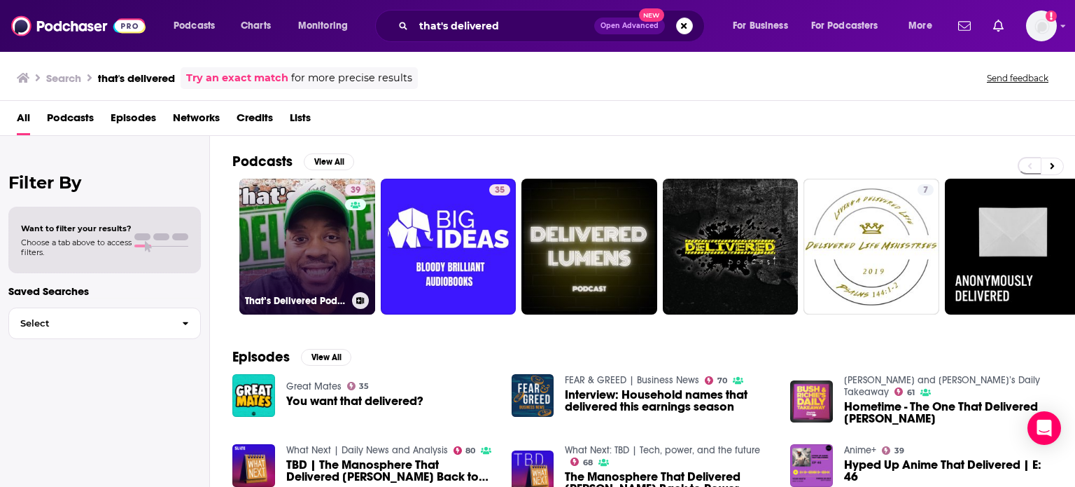
click at [303, 268] on link "39 That’s Delivered Podcast" at bounding box center [307, 247] width 136 height 136
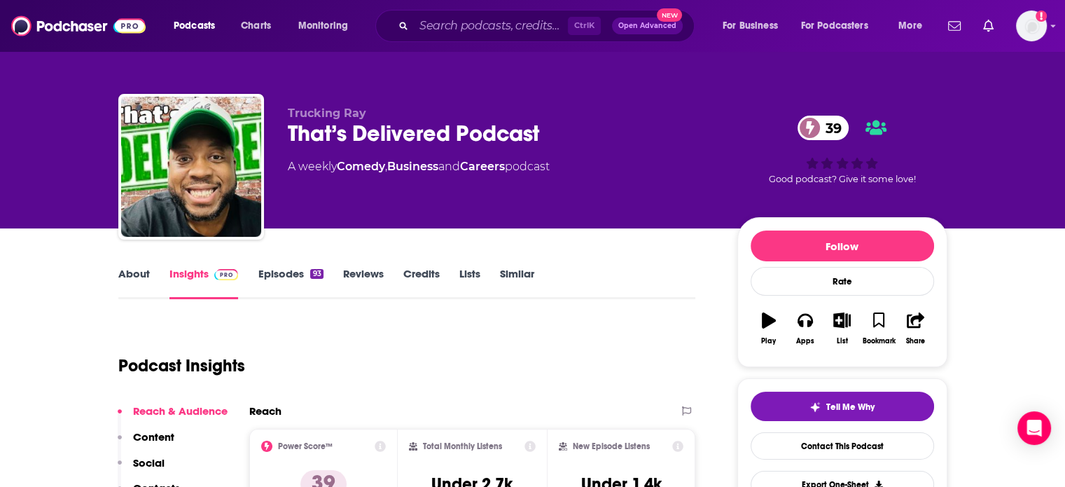
click at [290, 282] on link "Episodes 93" at bounding box center [290, 283] width 65 height 32
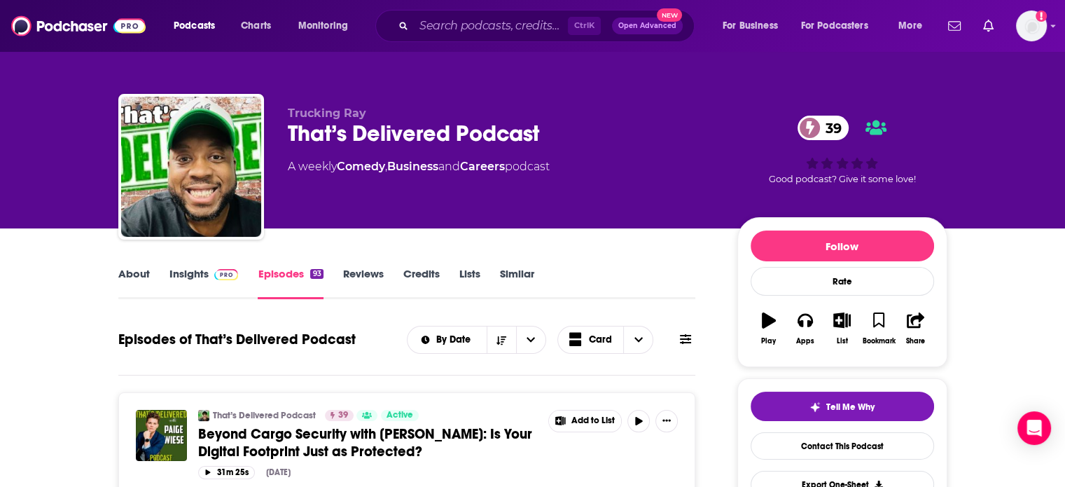
click at [411, 431] on span "Beyond Cargo Security with Paige Wiese: Is Your Digital Footprint Just as Prote…" at bounding box center [365, 442] width 334 height 35
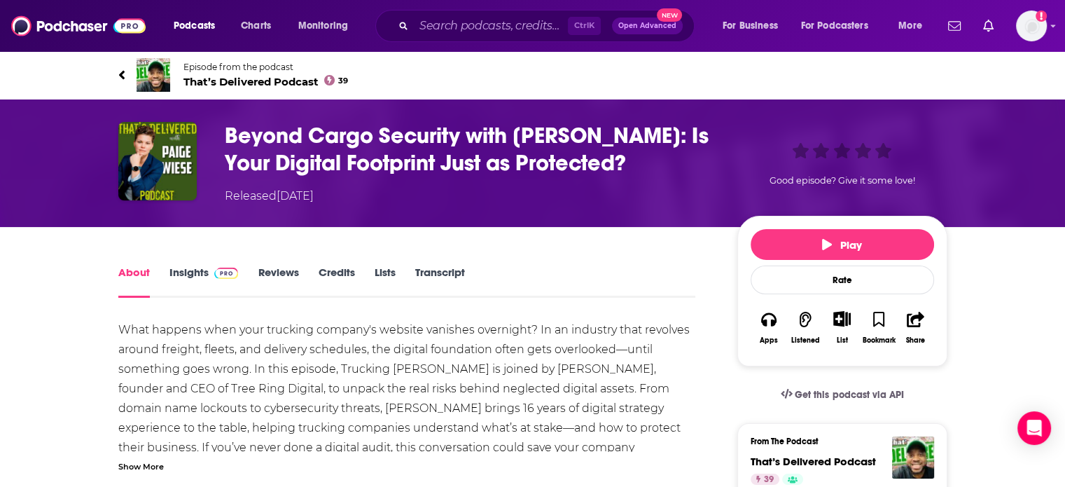
click at [191, 276] on link "Insights" at bounding box center [203, 281] width 69 height 32
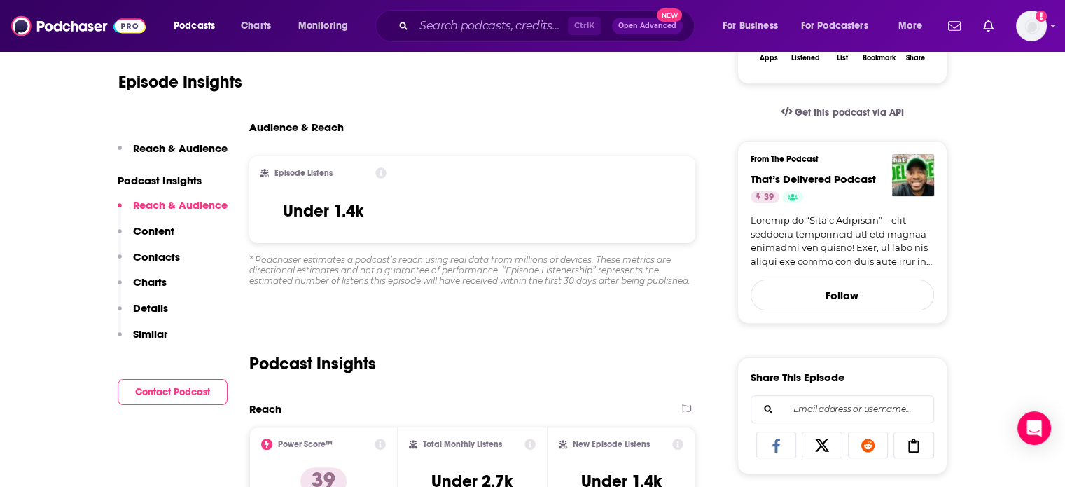
scroll to position [265, 0]
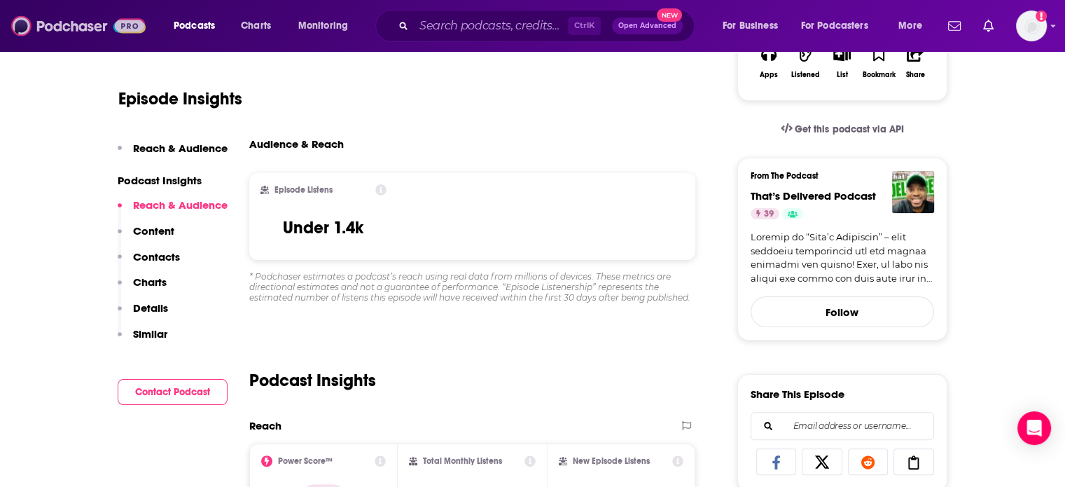
click at [116, 32] on img at bounding box center [78, 26] width 134 height 27
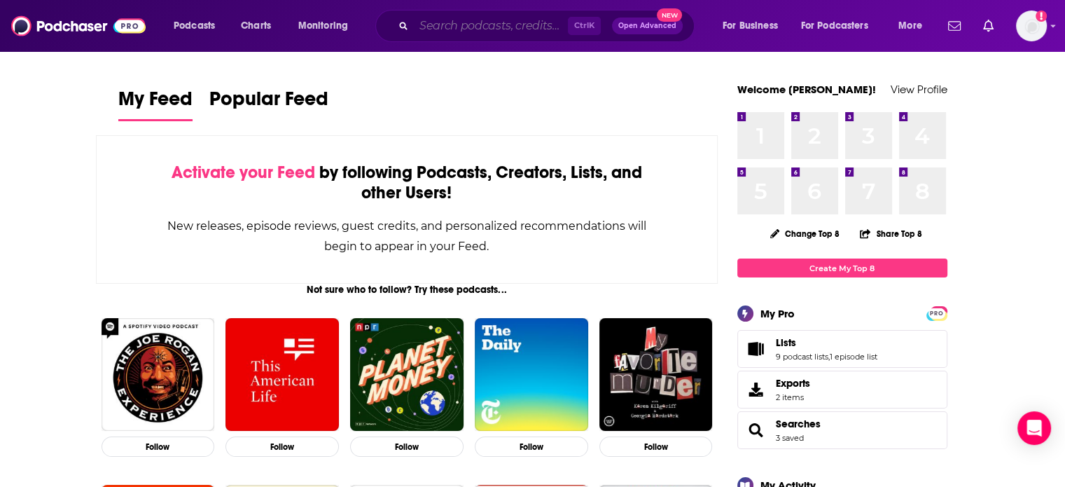
paste input "Integrative Women's Health"
click at [498, 32] on input "Integrative Women's Health" at bounding box center [491, 26] width 154 height 22
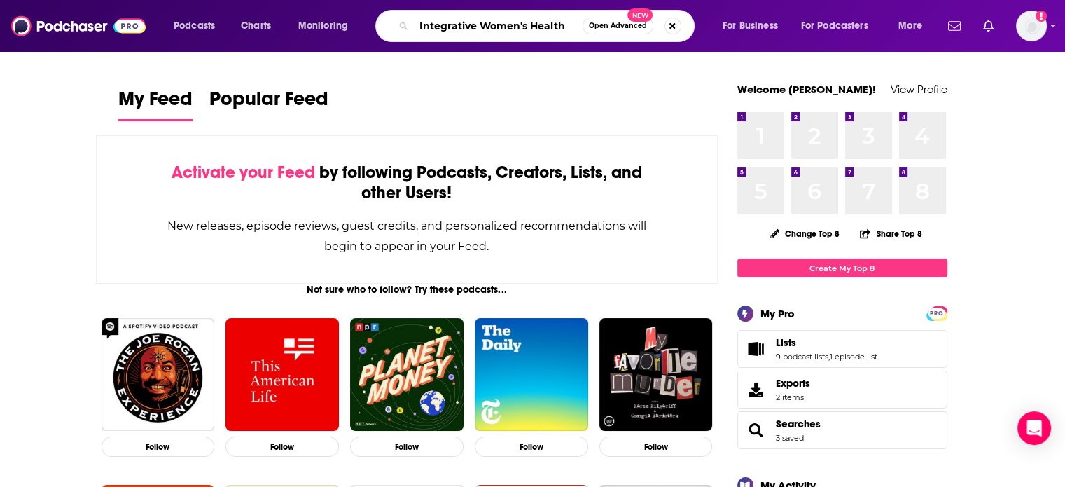
type input "Integrative Women's Health"
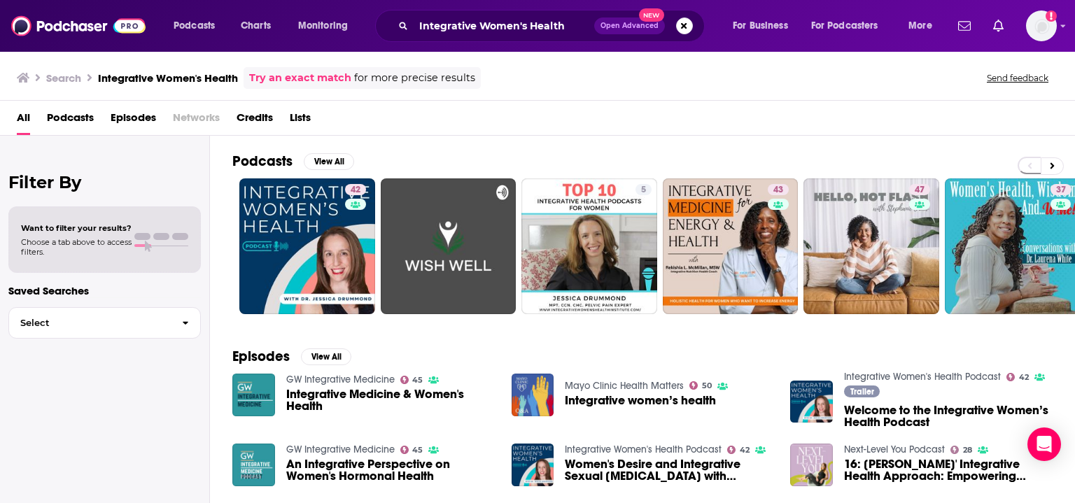
drag, startPoint x: 85, startPoint y: 29, endPoint x: 281, endPoint y: 249, distance: 294.5
click at [281, 249] on link "42" at bounding box center [307, 247] width 136 height 136
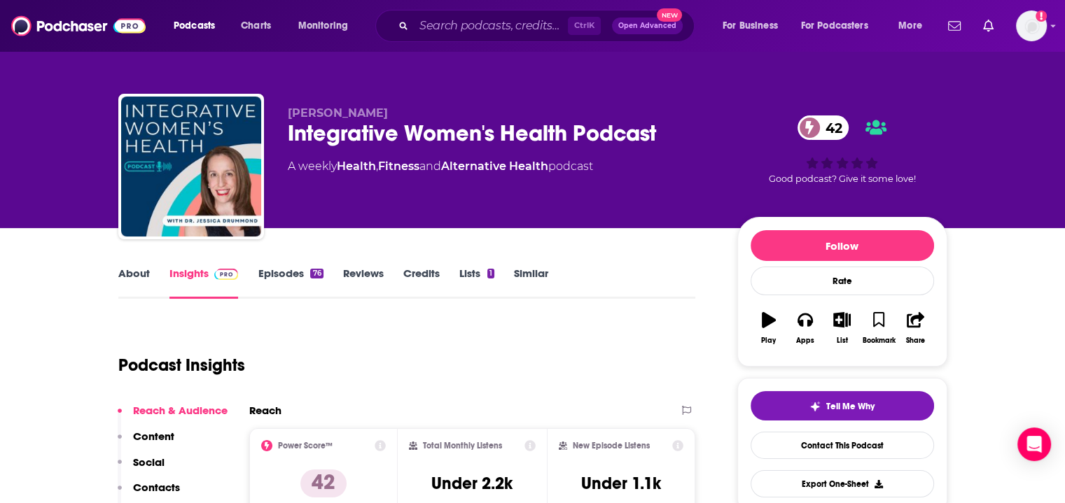
click at [140, 279] on link "About" at bounding box center [134, 283] width 32 height 32
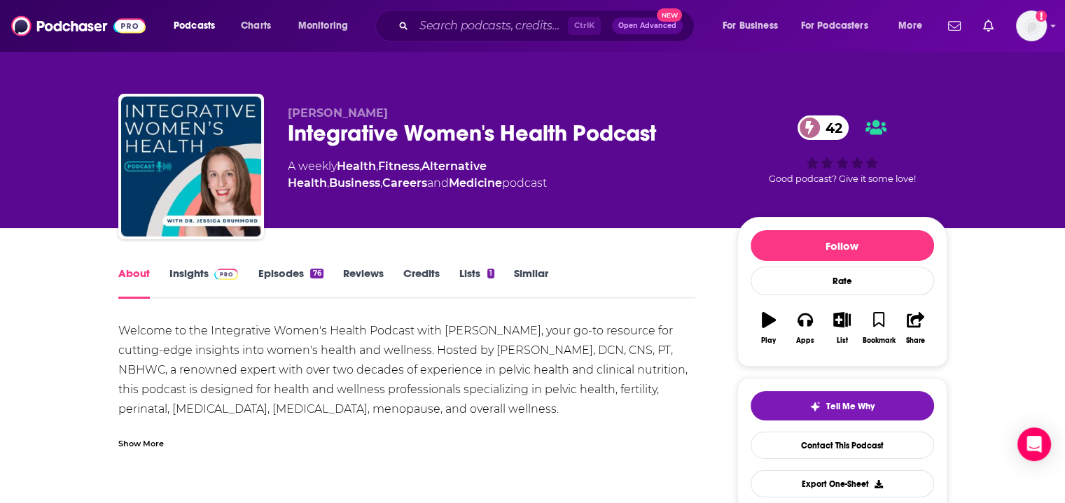
click at [171, 440] on div "Show More" at bounding box center [407, 438] width 578 height 24
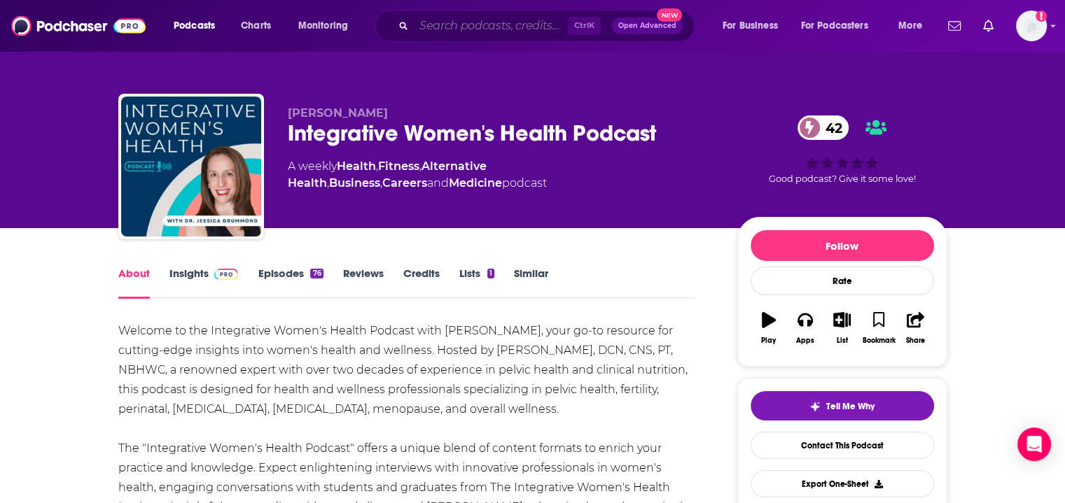
paste input "Overcome Depression for Better Mental Health"
type input "Overcome Depression for Better Mental Health"
click at [532, 27] on input "Overcome Depression for Better Mental Health" at bounding box center [491, 26] width 154 height 22
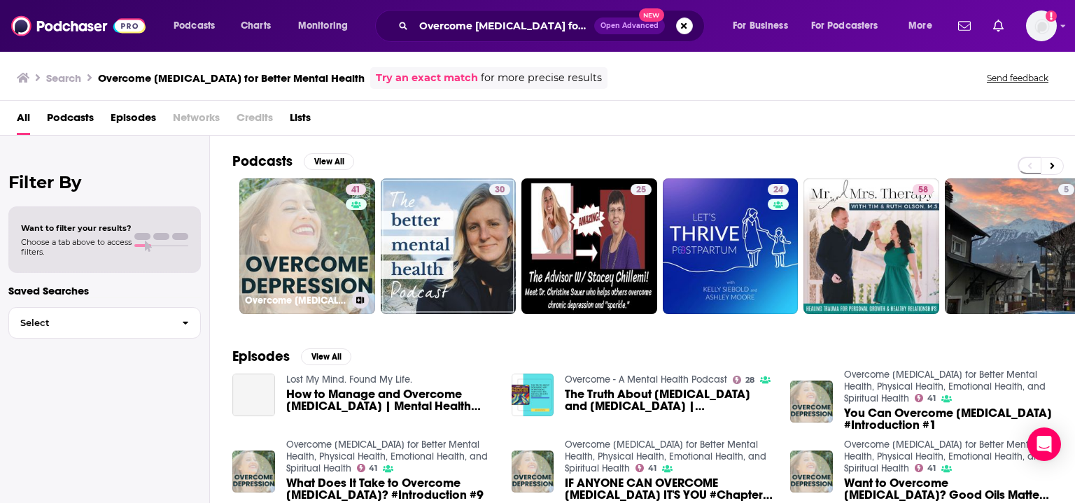
click at [284, 279] on link "41 Overcome Depression for Better Mental Health, Physical Health, Emotional Hea…" at bounding box center [307, 247] width 136 height 136
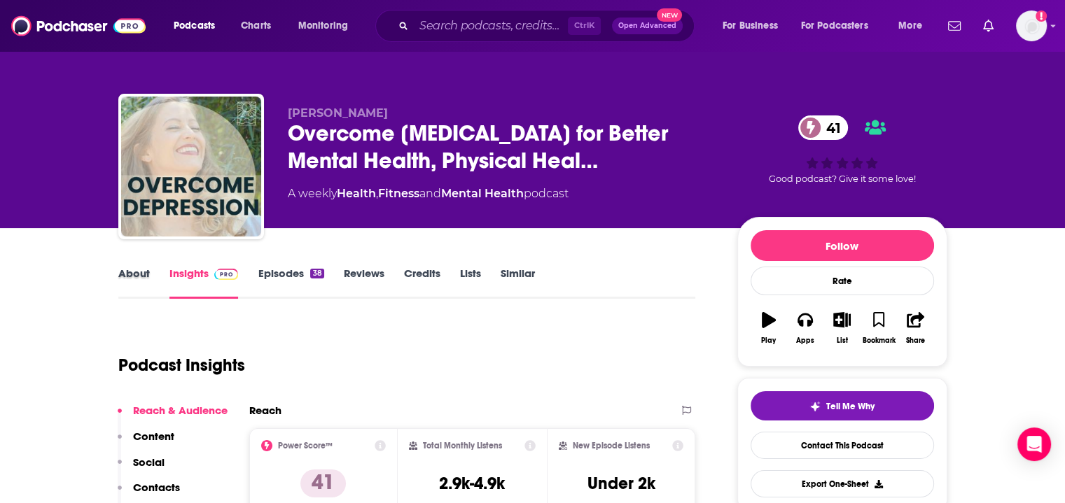
click at [153, 272] on div "About" at bounding box center [143, 283] width 51 height 32
click at [143, 273] on link "About" at bounding box center [134, 283] width 32 height 32
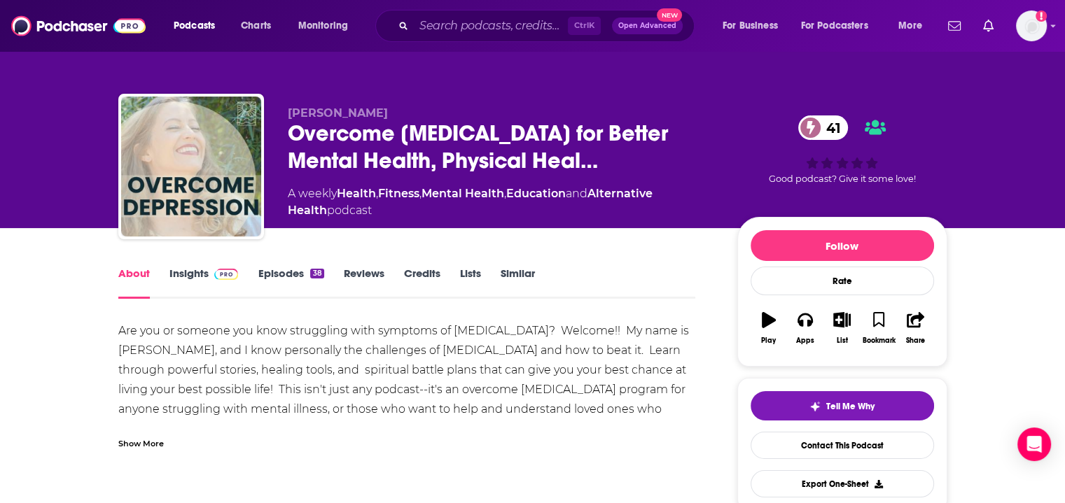
drag, startPoint x: 175, startPoint y: 271, endPoint x: 281, endPoint y: 6, distance: 285.6
click at [175, 271] on link "Insights" at bounding box center [203, 283] width 69 height 32
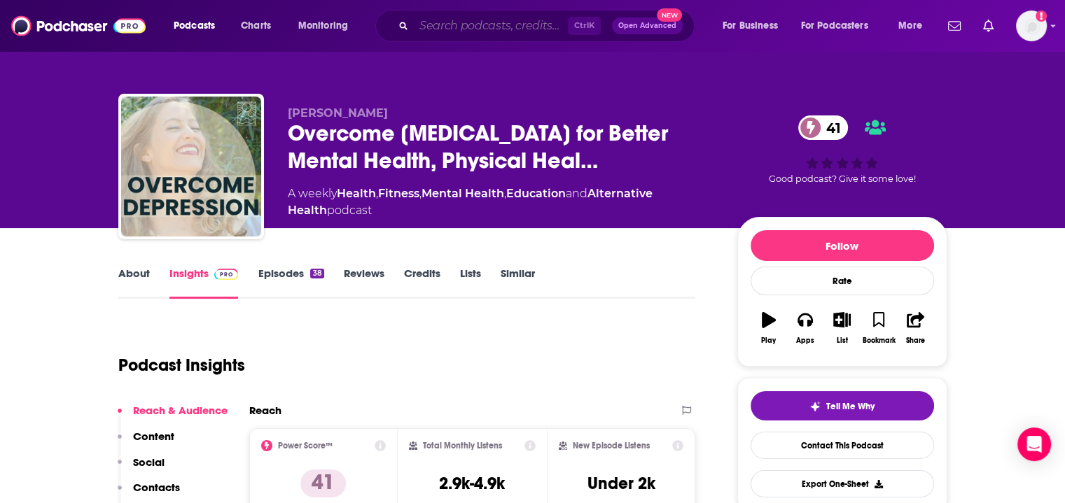
paste input "Alpha Health & Wellness Radio"
type input "Alpha Health & Wellness Radio"
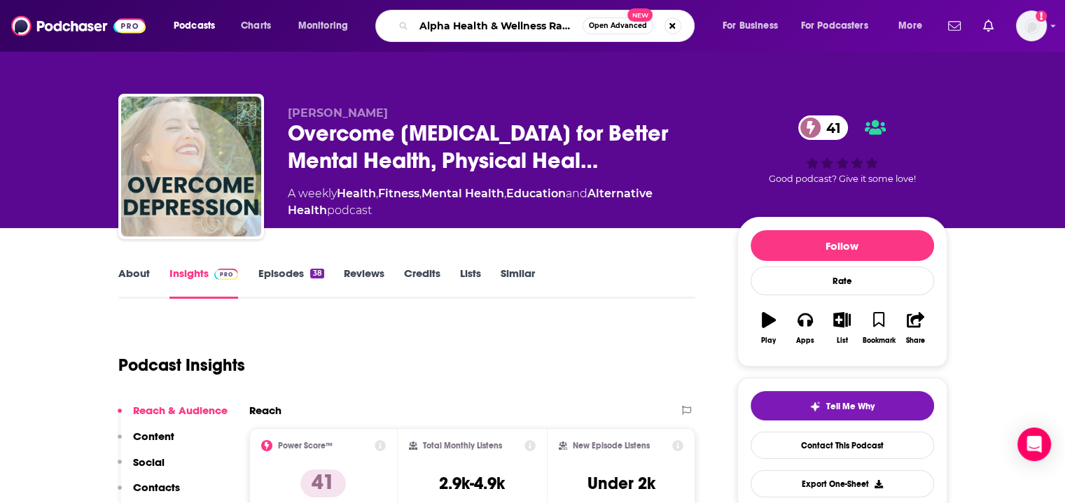
scroll to position [0, 5]
click at [479, 20] on input "Alpha Health & Wellness Radio" at bounding box center [498, 26] width 169 height 22
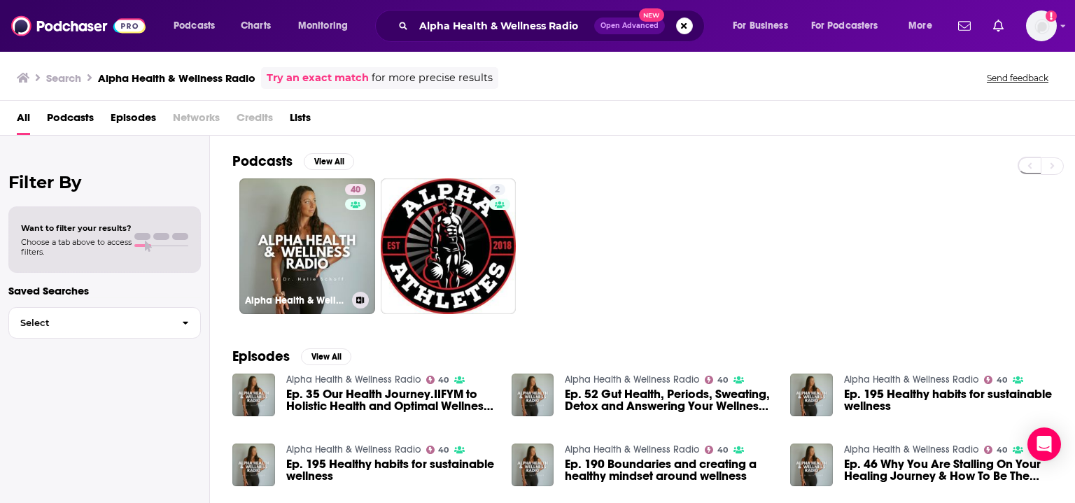
click at [326, 251] on link "40 Alpha Health & Wellness Radio" at bounding box center [307, 247] width 136 height 136
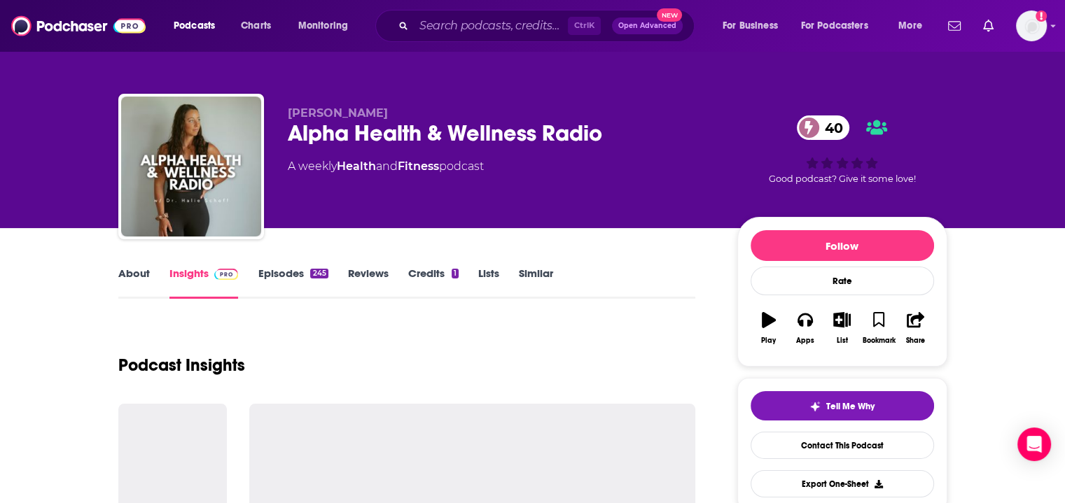
click at [142, 293] on link "About" at bounding box center [134, 283] width 32 height 32
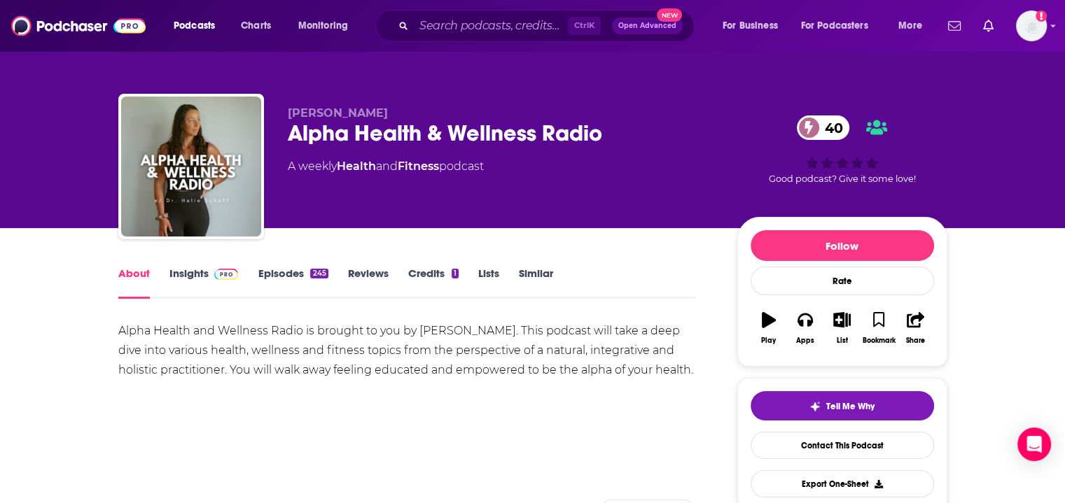
click at [187, 285] on link "Insights" at bounding box center [203, 283] width 69 height 32
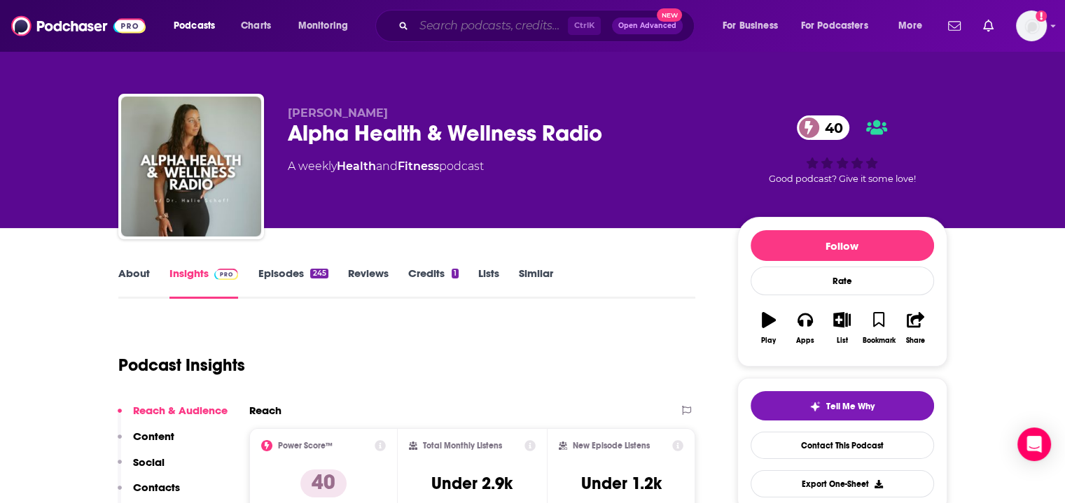
paste input "What Heals"
type input "What Heals"
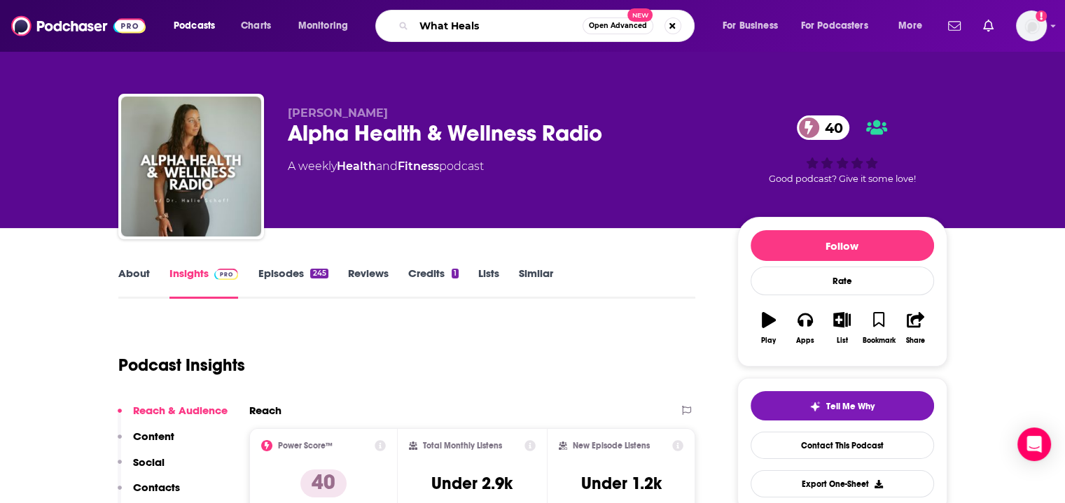
click at [507, 21] on input "What Heals" at bounding box center [498, 26] width 169 height 22
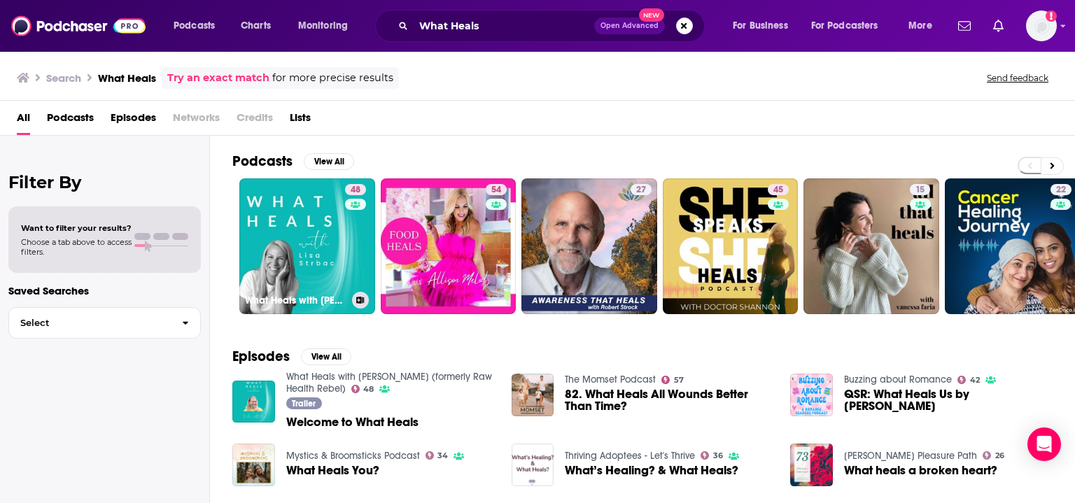
click at [288, 242] on link "48 What Heals with Lisa Strbac (formerly Raw Health Rebel)" at bounding box center [307, 247] width 136 height 136
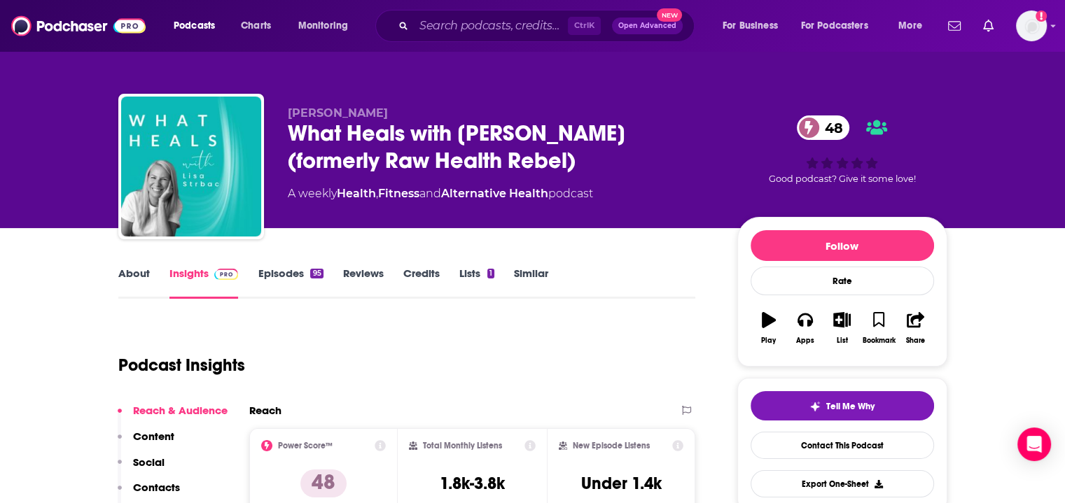
click at [123, 280] on link "About" at bounding box center [134, 283] width 32 height 32
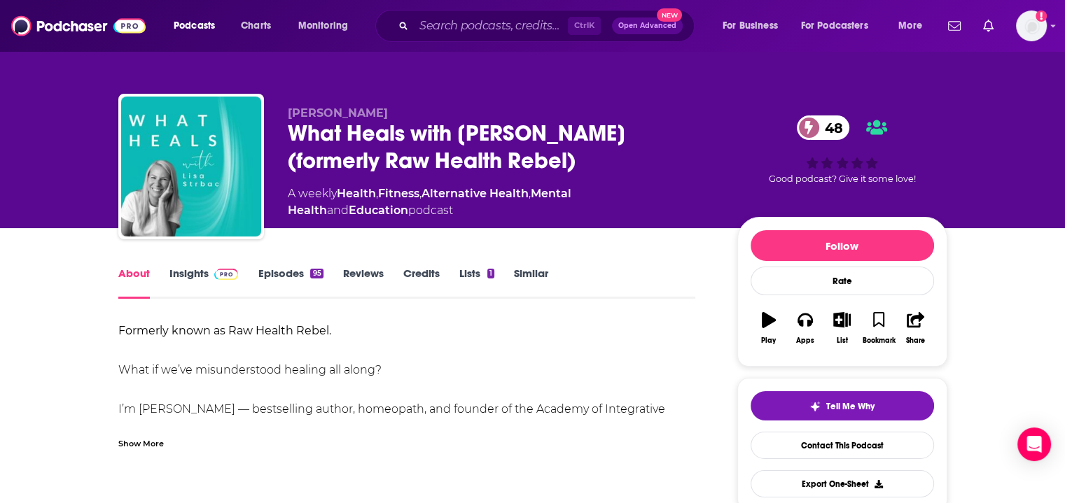
click at [155, 447] on div "Show More" at bounding box center [141, 442] width 46 height 13
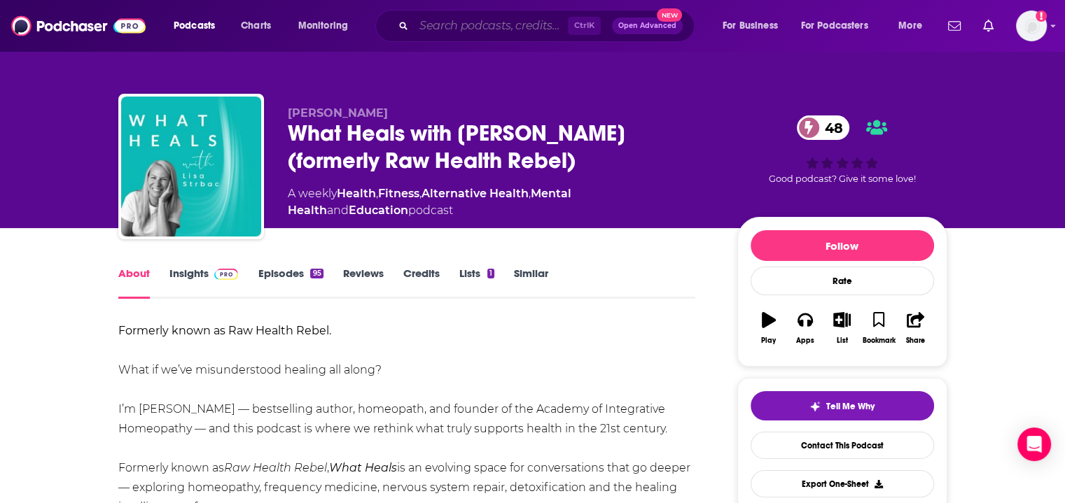
paste input "Wellness Connection MD"
type input "Wellness Connection MD"
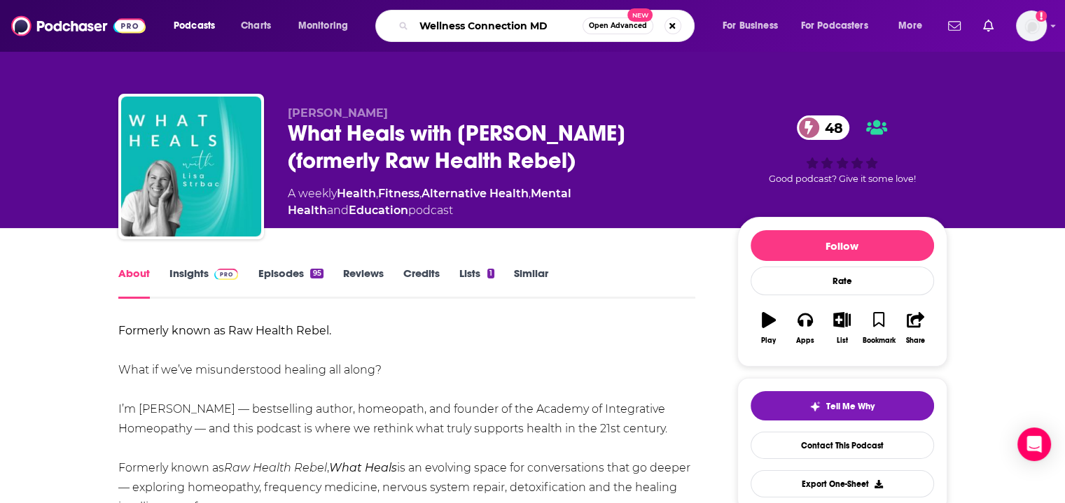
click at [510, 25] on input "Wellness Connection MD" at bounding box center [498, 26] width 169 height 22
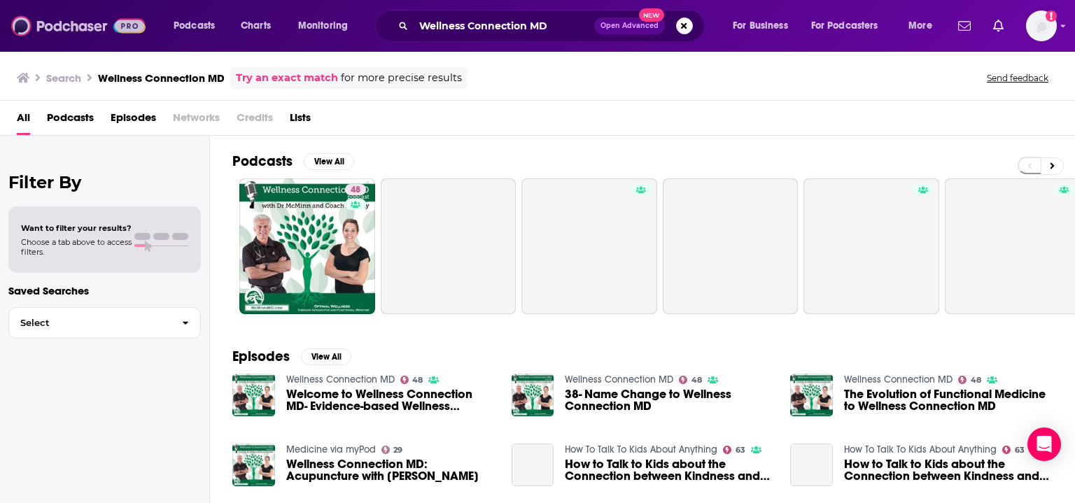
click at [123, 22] on img at bounding box center [78, 26] width 134 height 27
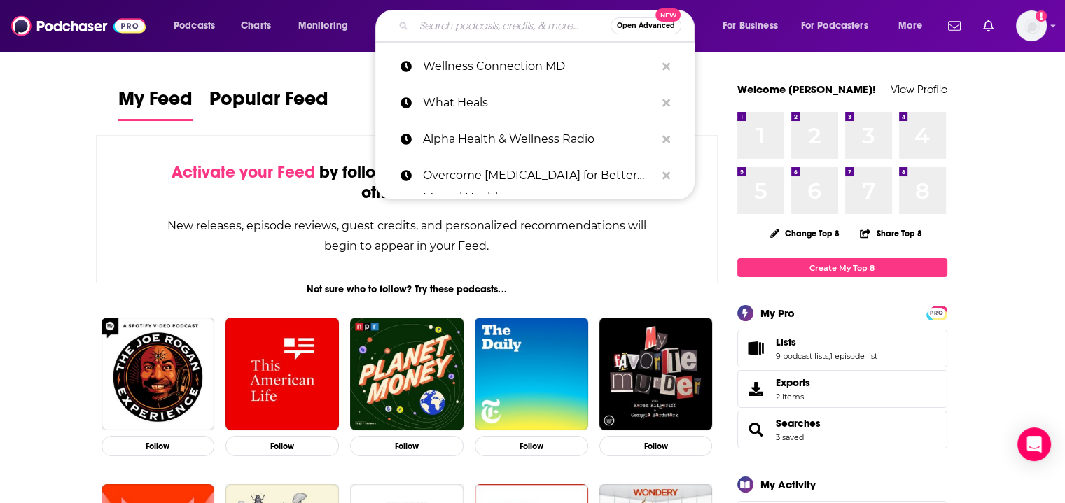
paste input "Wellness Connection MD"
click at [462, 17] on input "Wellness Connection MD" at bounding box center [512, 26] width 197 height 22
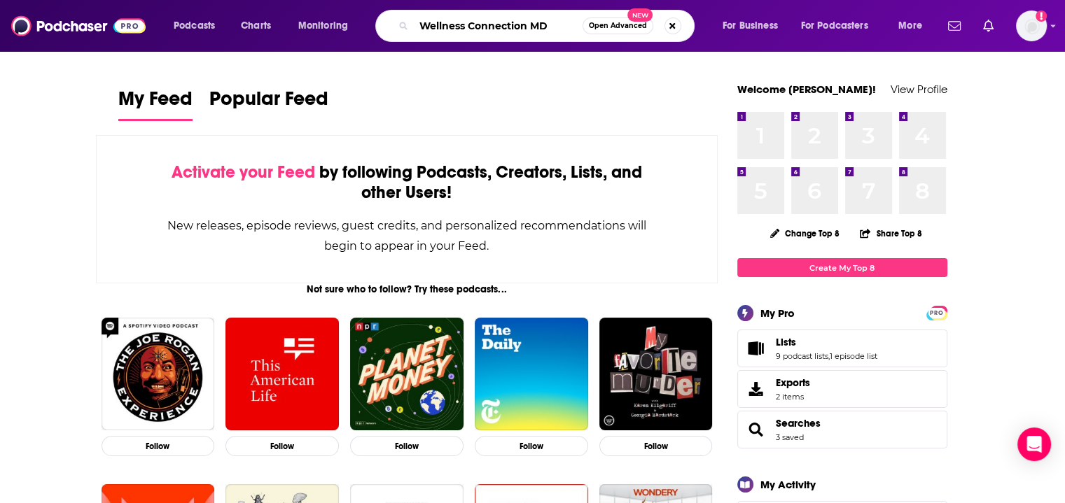
type input "Wellness Connection MD"
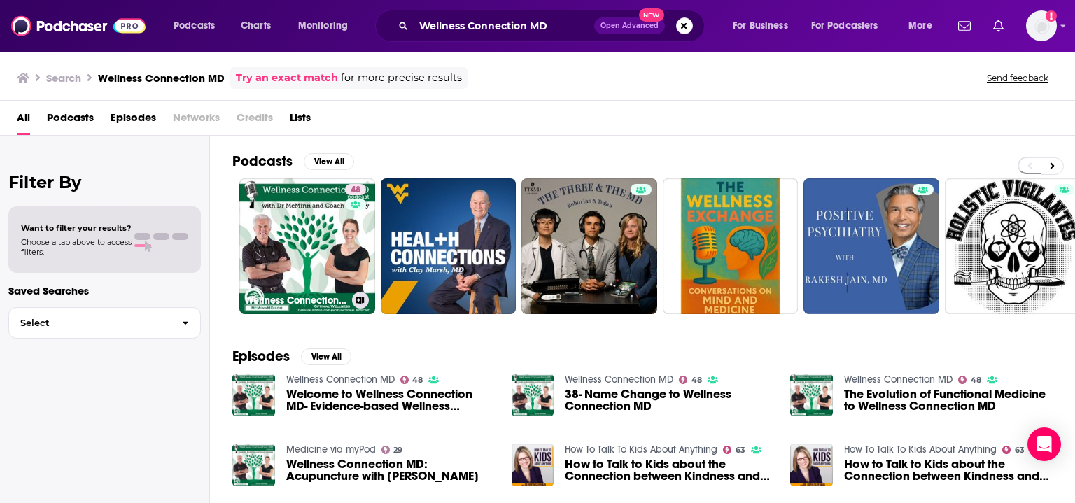
click at [303, 229] on link "48 Wellness Connection MD" at bounding box center [307, 247] width 136 height 136
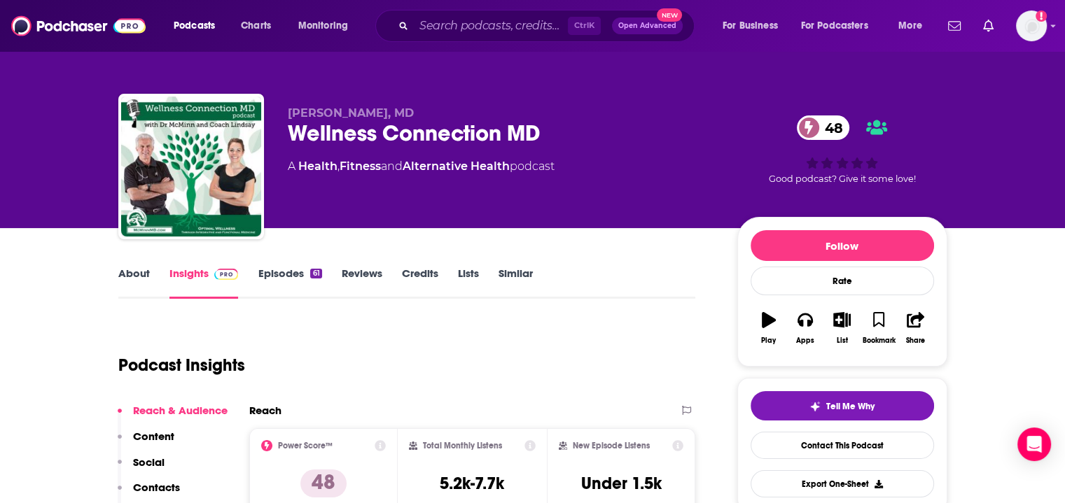
click at [123, 282] on link "About" at bounding box center [134, 283] width 32 height 32
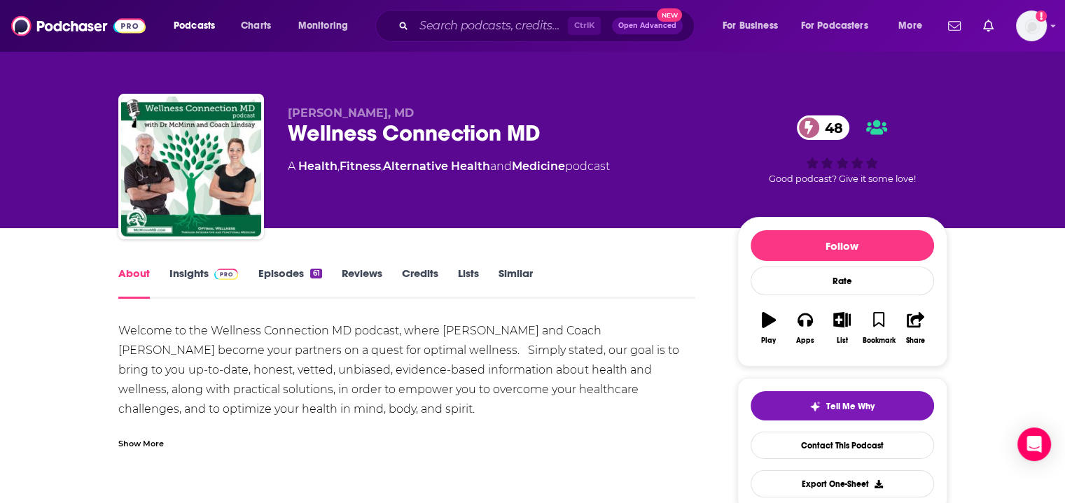
click at [158, 445] on div "Show More" at bounding box center [141, 442] width 46 height 13
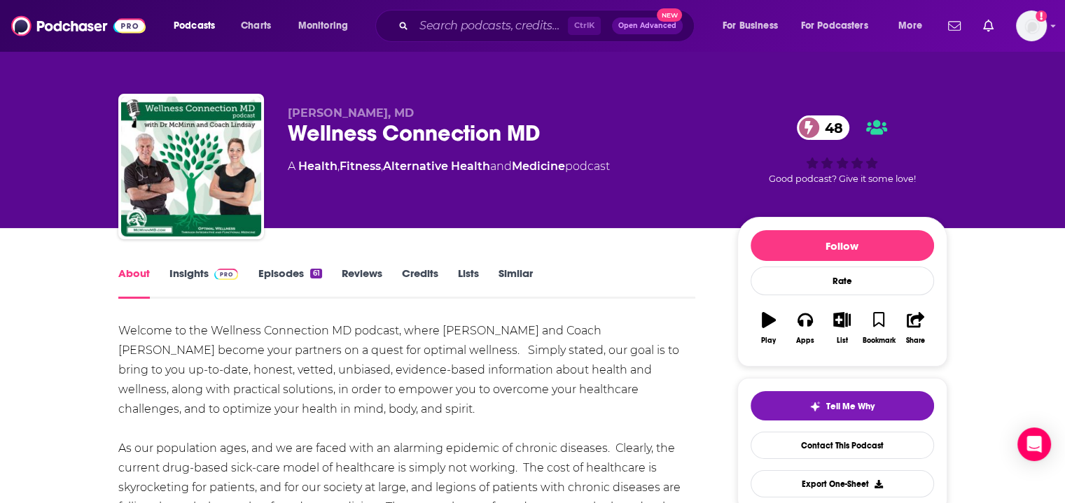
click at [202, 267] on link "Insights" at bounding box center [203, 283] width 69 height 32
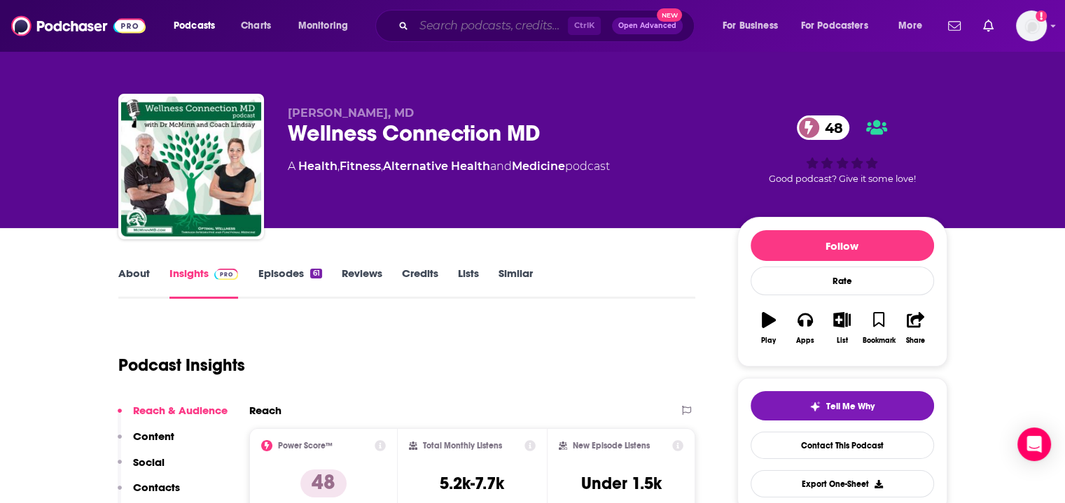
click at [507, 22] on input "Search podcasts, credits, & more..." at bounding box center [491, 26] width 154 height 22
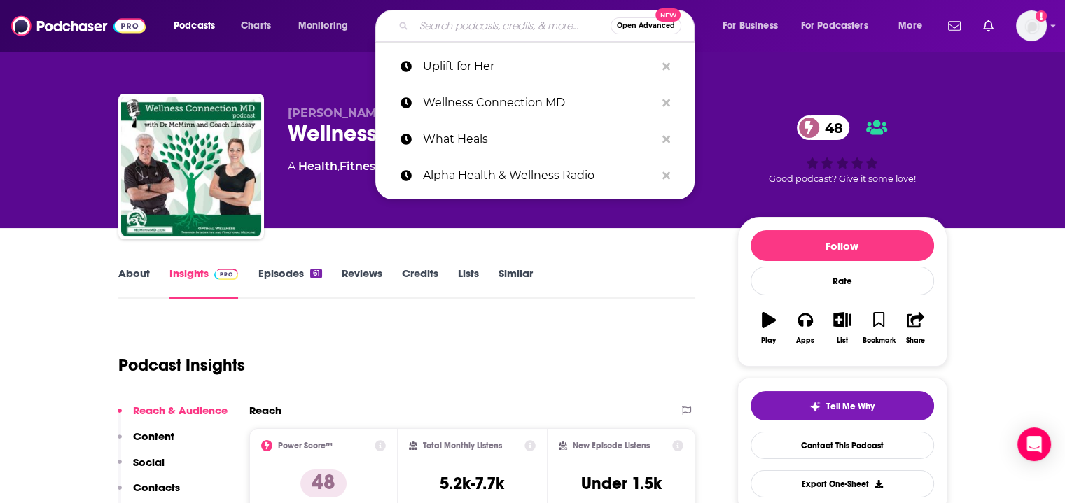
paste input "Wholistic Matters"
type input "Wholistic Matters"
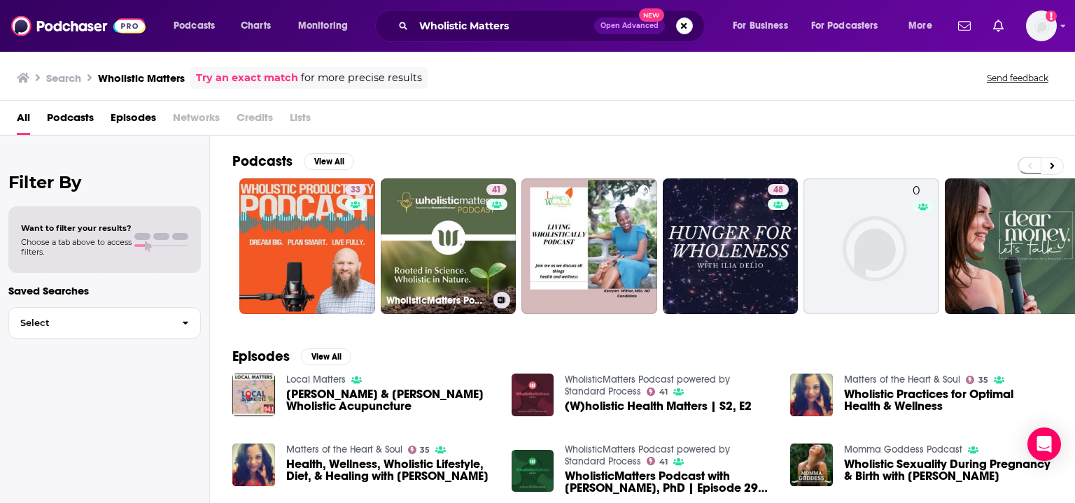
click at [443, 215] on link "41 WholisticMatters Podcast powered by Standard Process" at bounding box center [449, 247] width 136 height 136
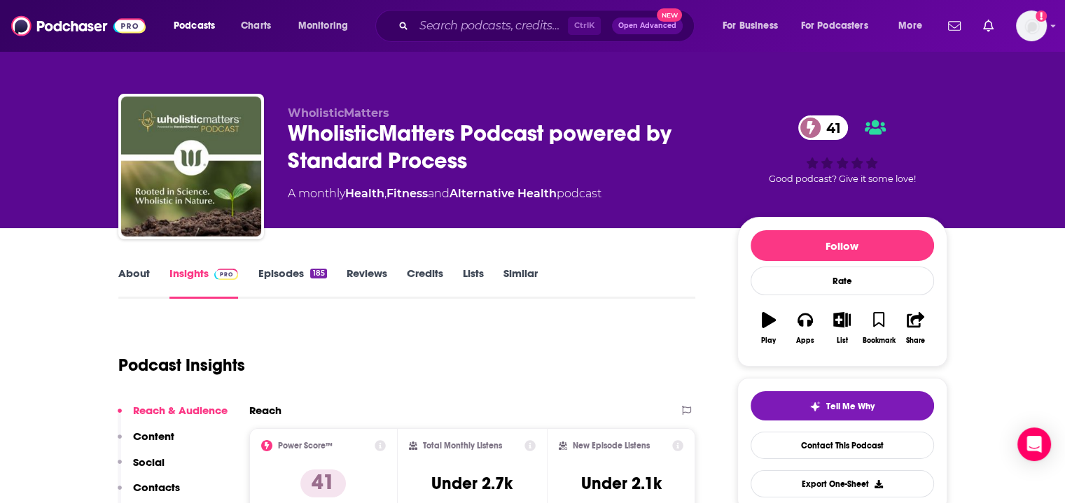
click at [138, 277] on link "About" at bounding box center [134, 283] width 32 height 32
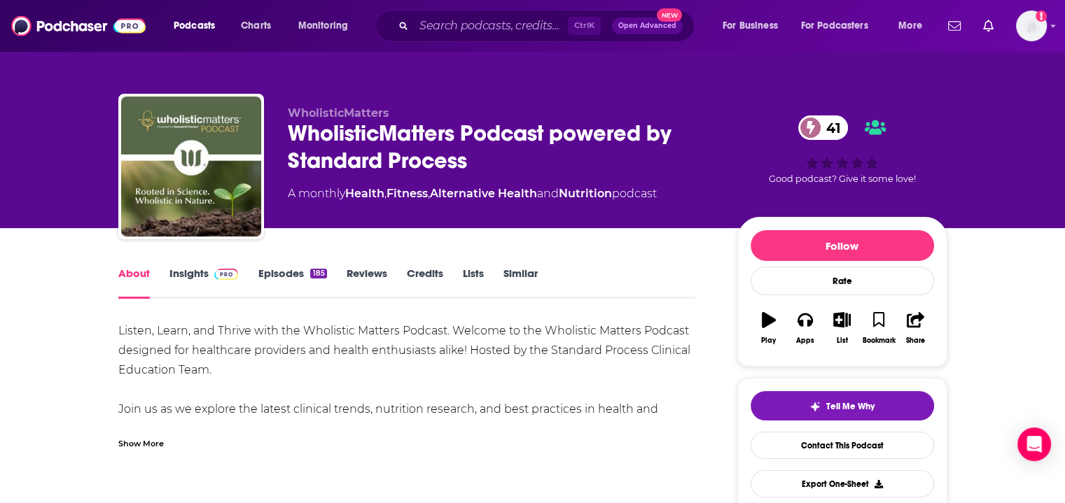
click at [165, 426] on div "Show More" at bounding box center [407, 438] width 578 height 24
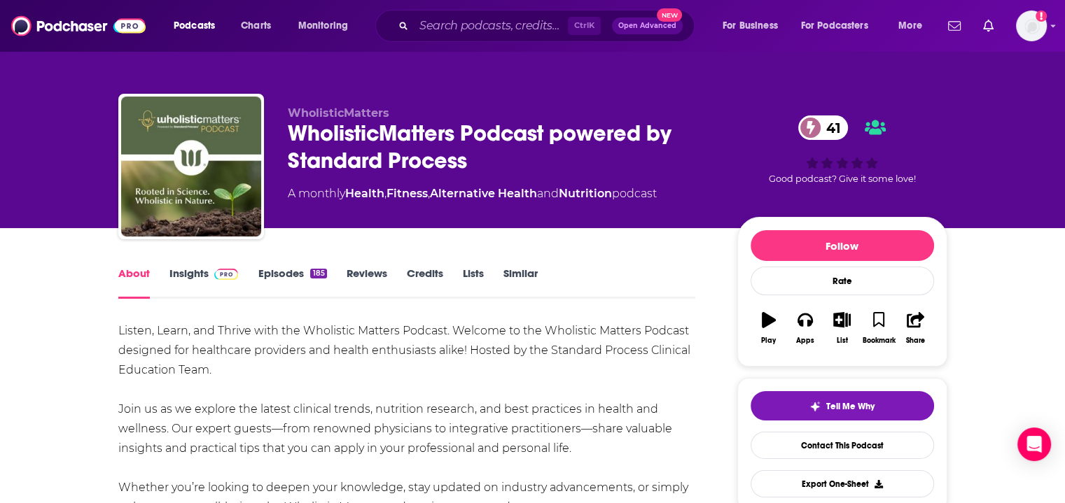
click at [197, 285] on link "Insights" at bounding box center [203, 283] width 69 height 32
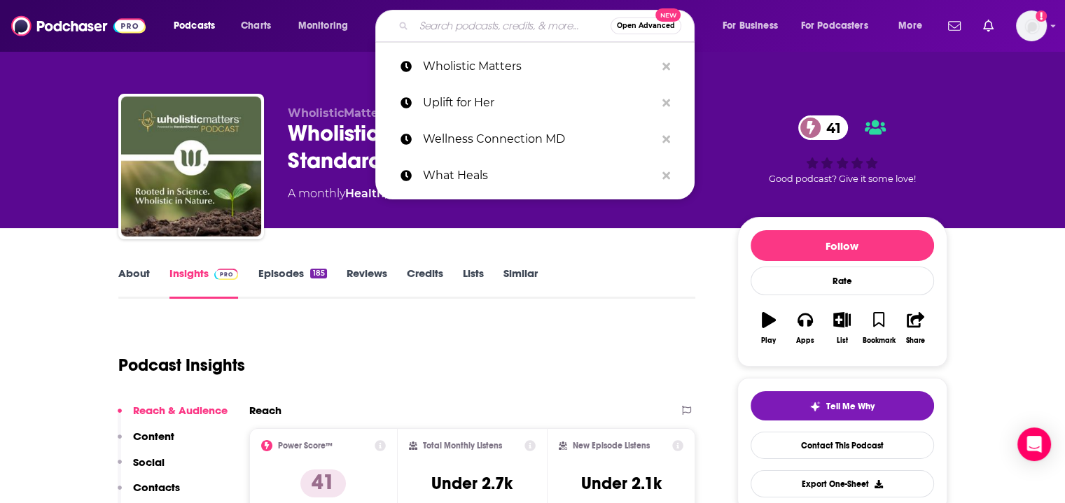
paste input "The Healing Catalyst"
type input "The Healing Catalyst"
click at [508, 15] on input "The Healing Catalyst" at bounding box center [512, 26] width 197 height 22
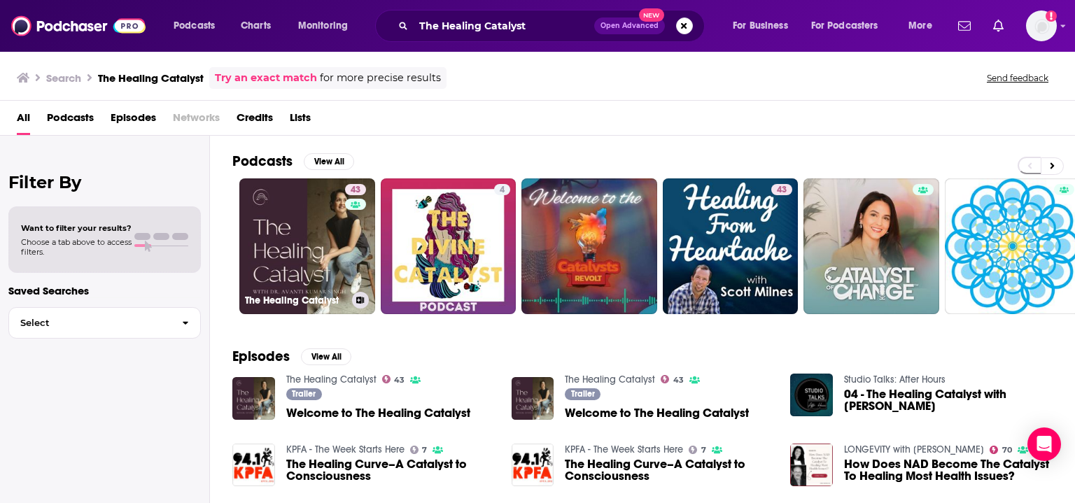
click at [356, 242] on div "43" at bounding box center [357, 238] width 25 height 108
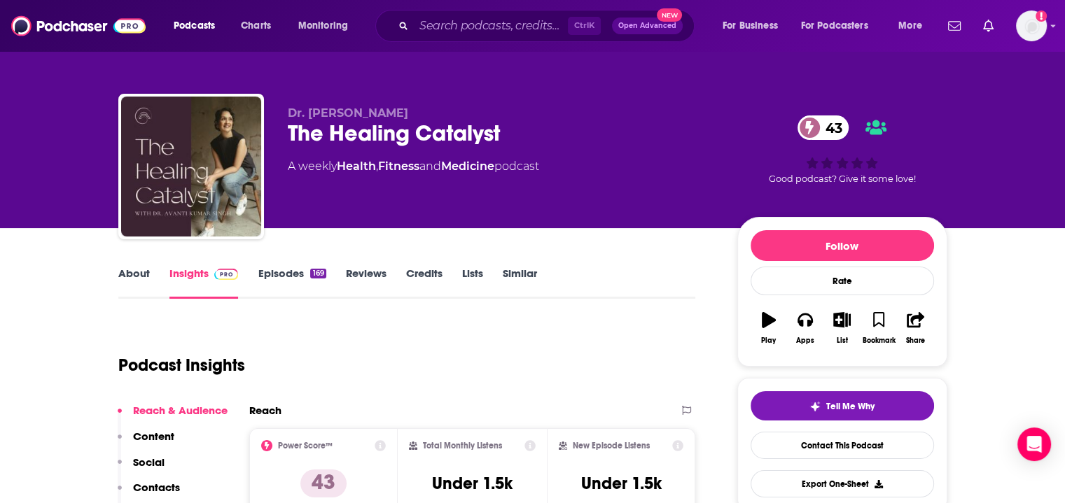
click at [130, 285] on link "About" at bounding box center [134, 283] width 32 height 32
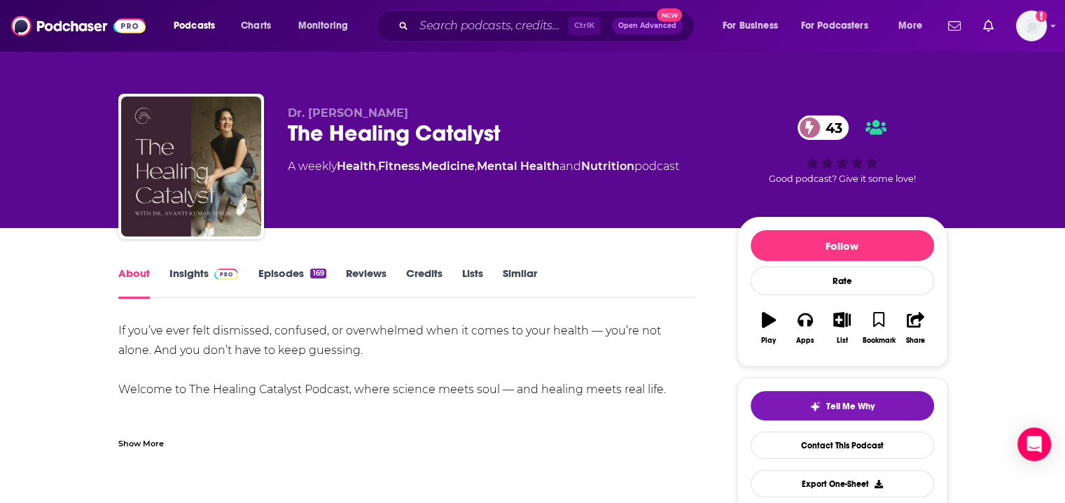
click at [139, 447] on div "Show More" at bounding box center [141, 442] width 46 height 13
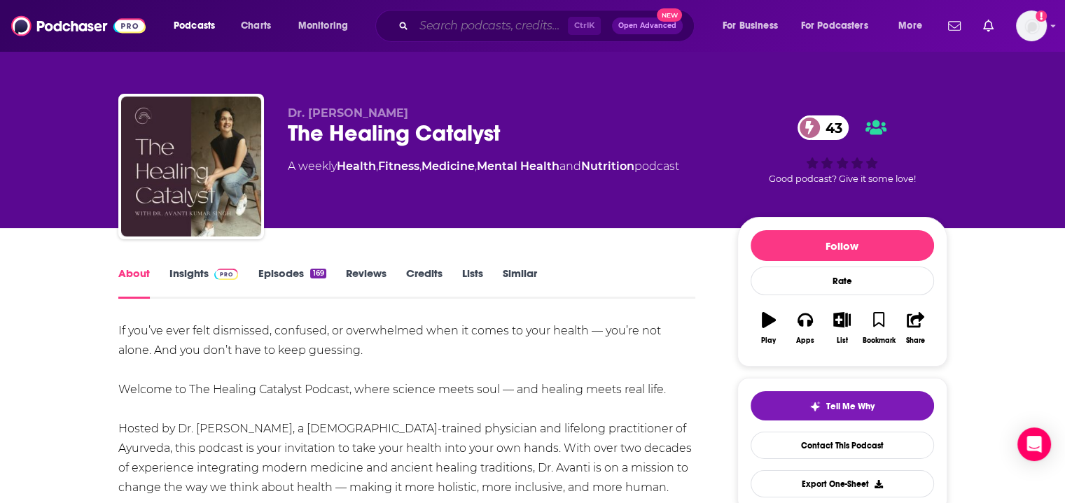
click at [488, 26] on input "Search podcasts, credits, & more..." at bounding box center [491, 26] width 154 height 22
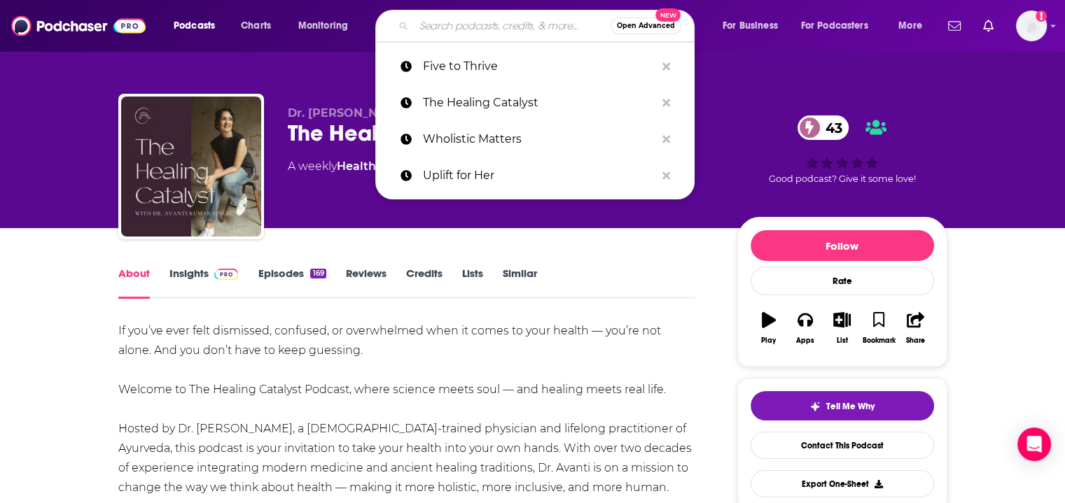
paste input "SHE MD"
type input "SHE MD"
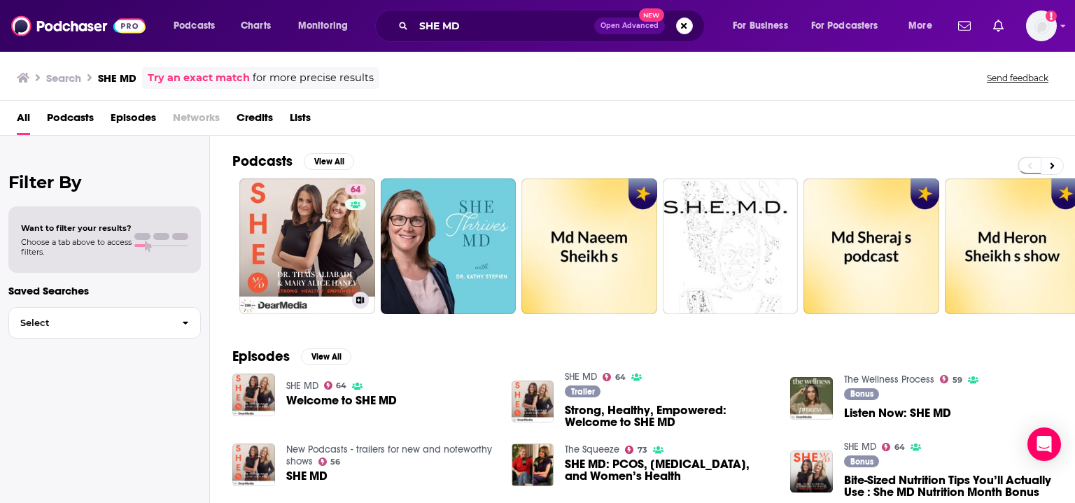
click at [312, 237] on link "64 SHE MD" at bounding box center [307, 247] width 136 height 136
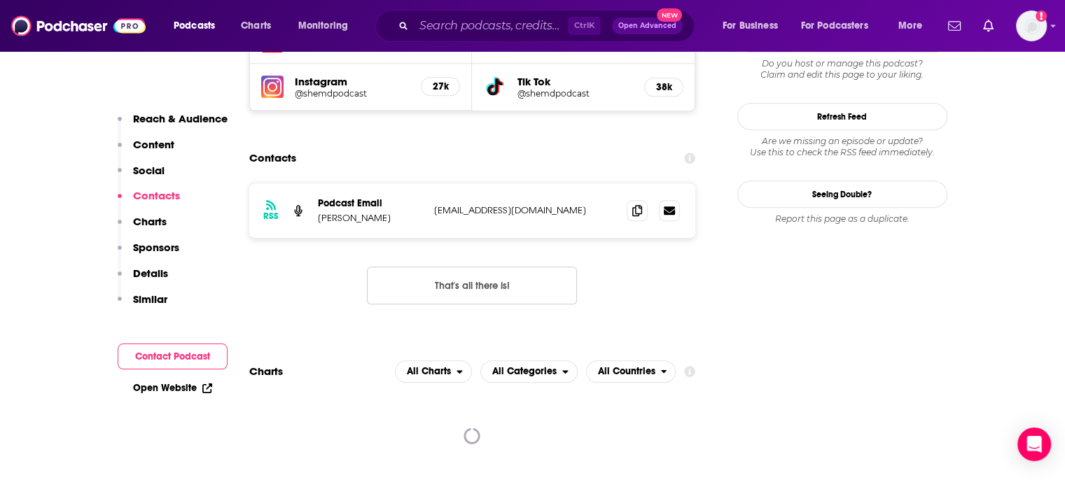
scroll to position [1361, 0]
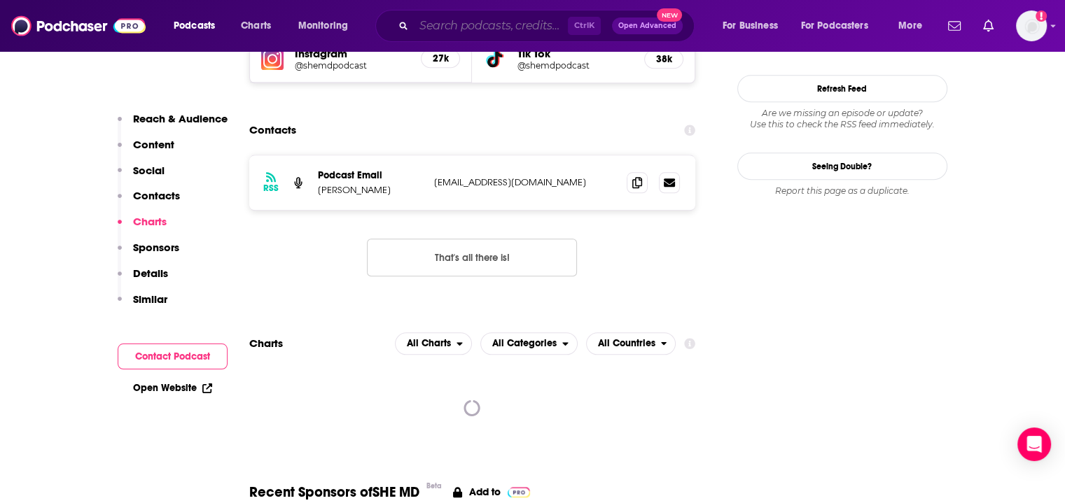
click at [493, 30] on input "Search podcasts, credits, & more..." at bounding box center [491, 26] width 154 height 22
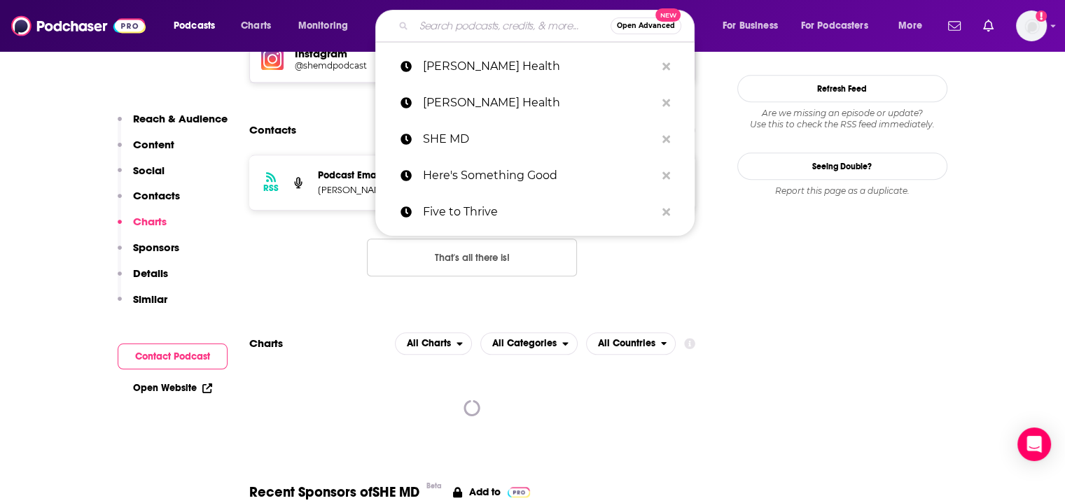
paste input "Most Innovative Companies"
type input "Most Innovative Companies"
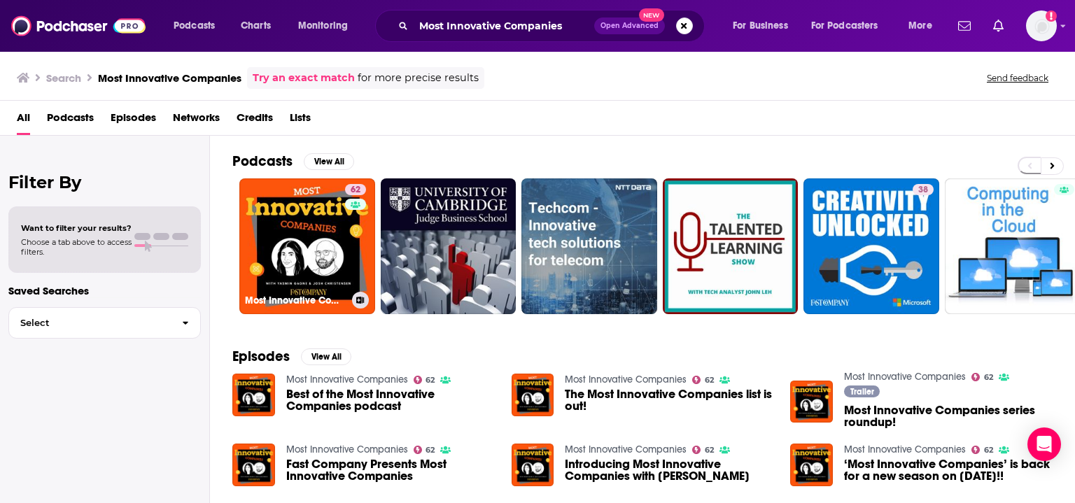
click at [271, 248] on link "62 Most Innovative Companies" at bounding box center [307, 247] width 136 height 136
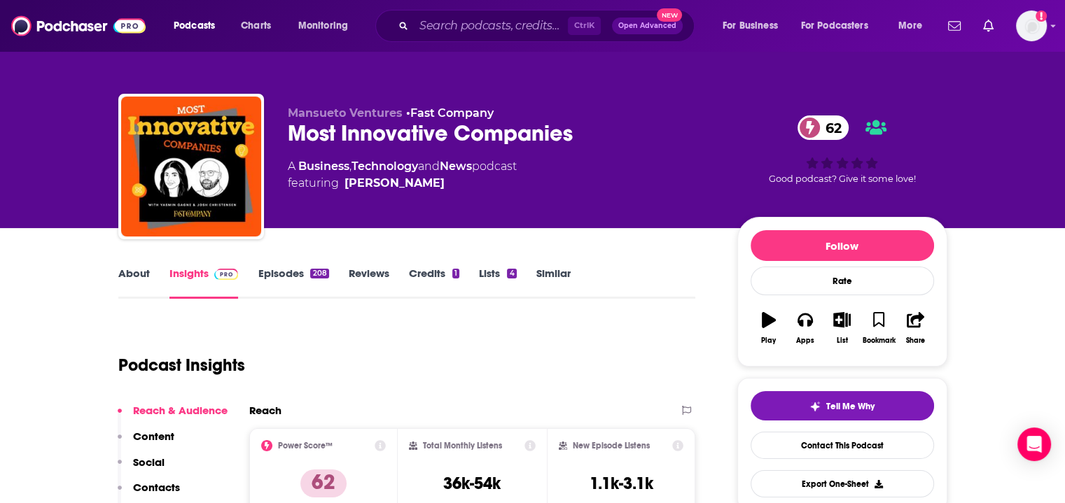
click at [137, 277] on link "About" at bounding box center [134, 283] width 32 height 32
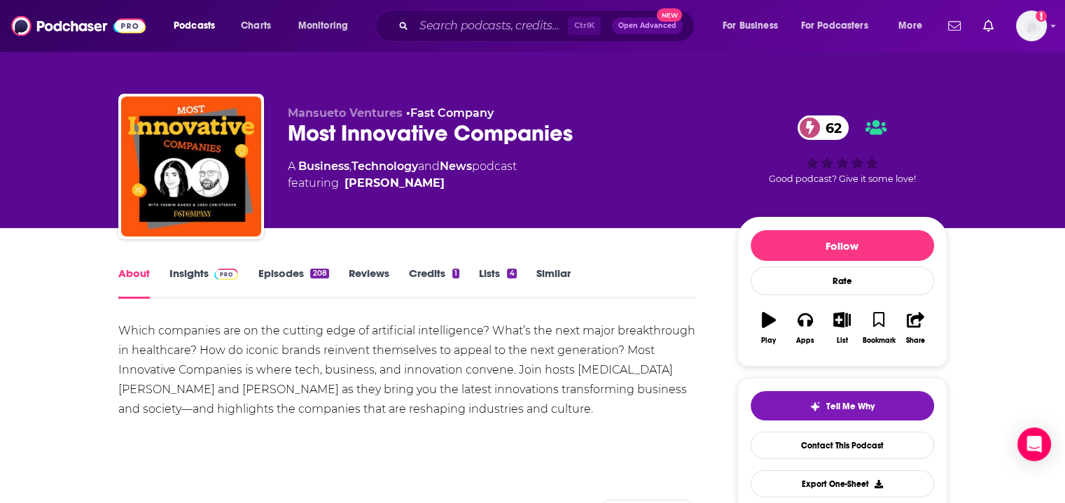
click at [190, 284] on link "Insights" at bounding box center [203, 283] width 69 height 32
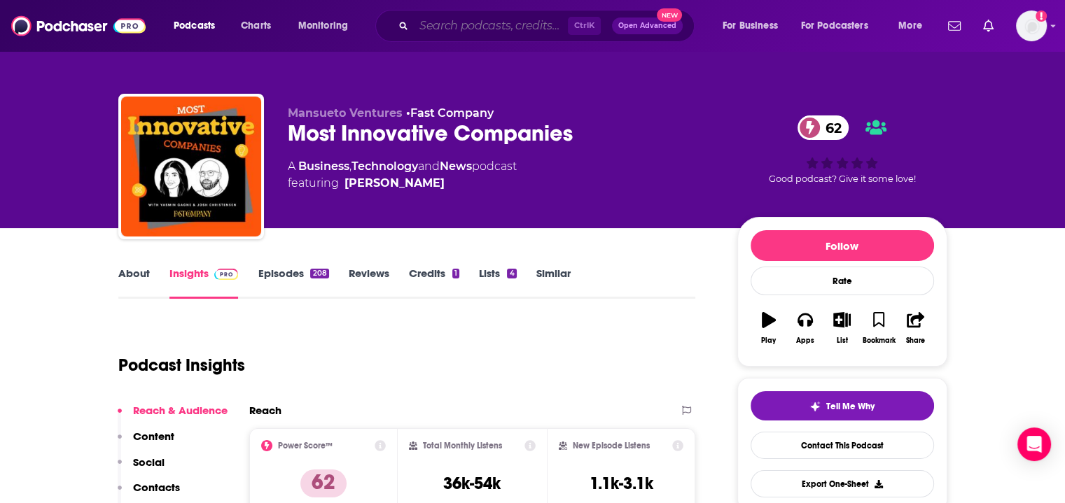
click at [477, 22] on input "Search podcasts, credits, & more..." at bounding box center [491, 26] width 154 height 22
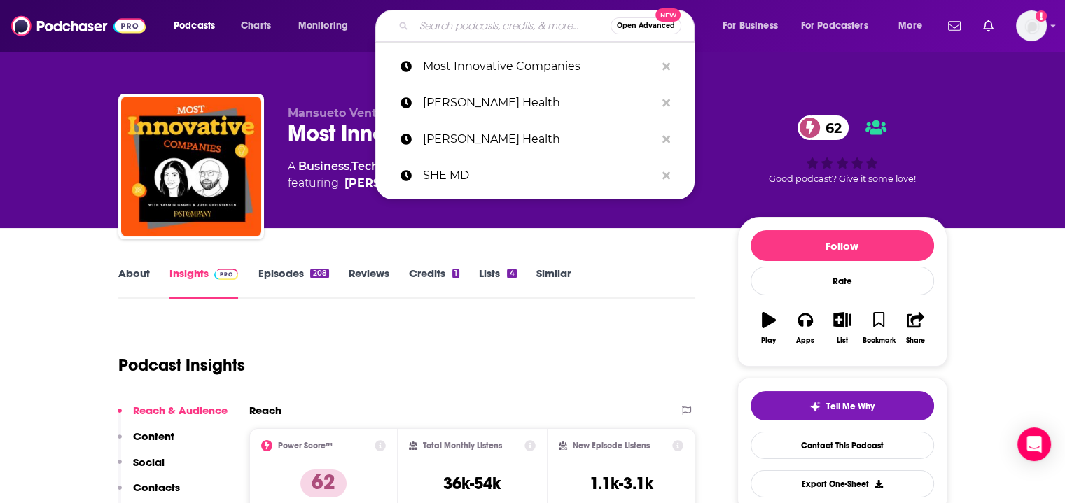
paste input "BMJ Best Practice Podcast"
type input "BMJ Best Practice Podcast"
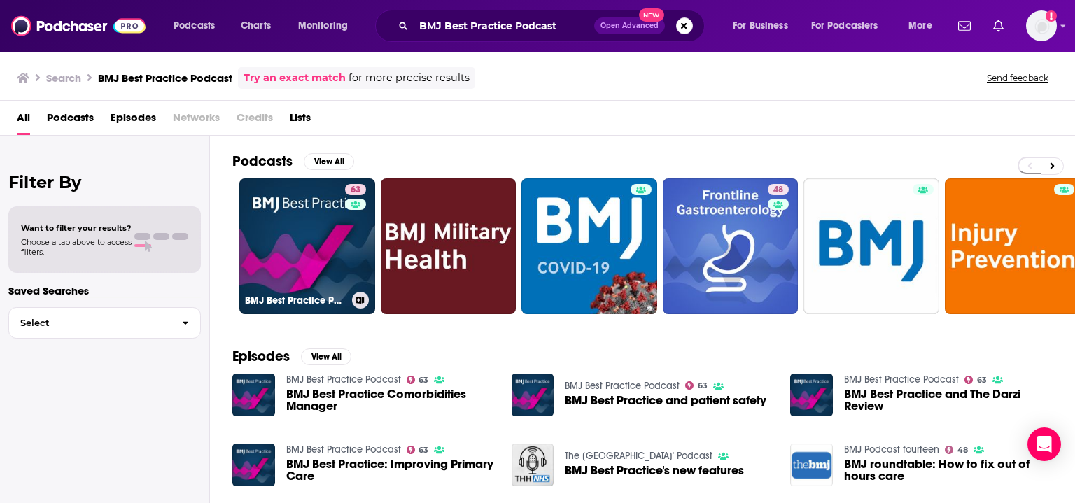
click at [265, 283] on link "63 BMJ Best Practice Podcast" at bounding box center [307, 247] width 136 height 136
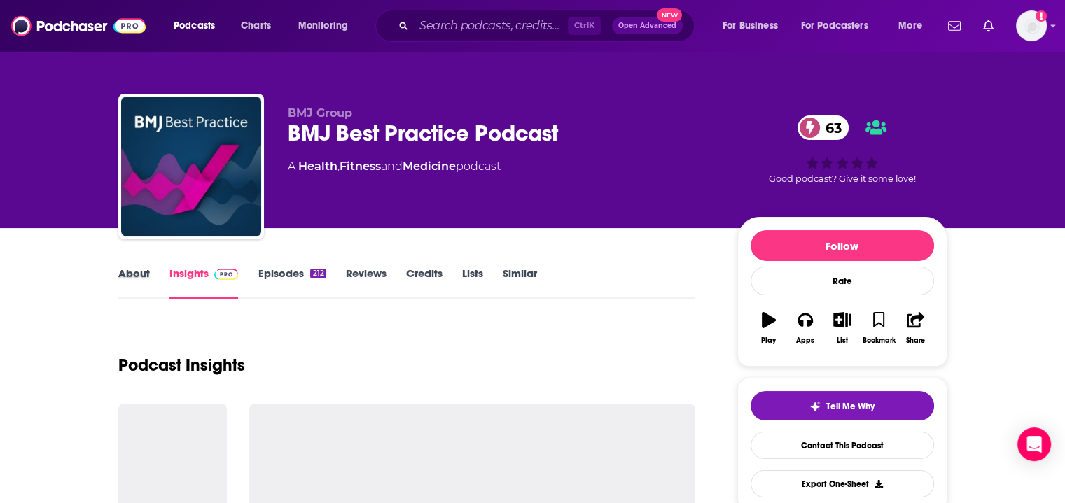
click at [154, 274] on div "About" at bounding box center [143, 283] width 51 height 32
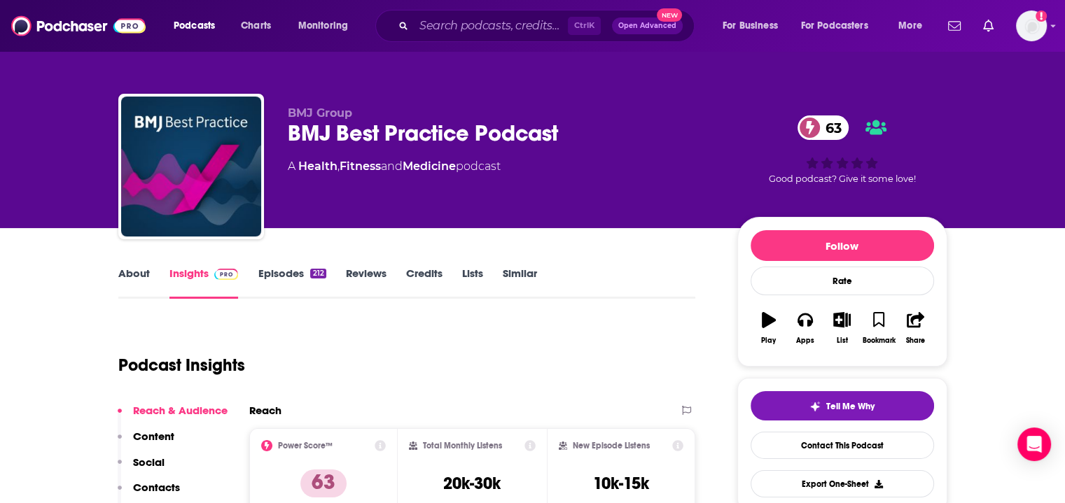
click at [146, 274] on link "About" at bounding box center [134, 283] width 32 height 32
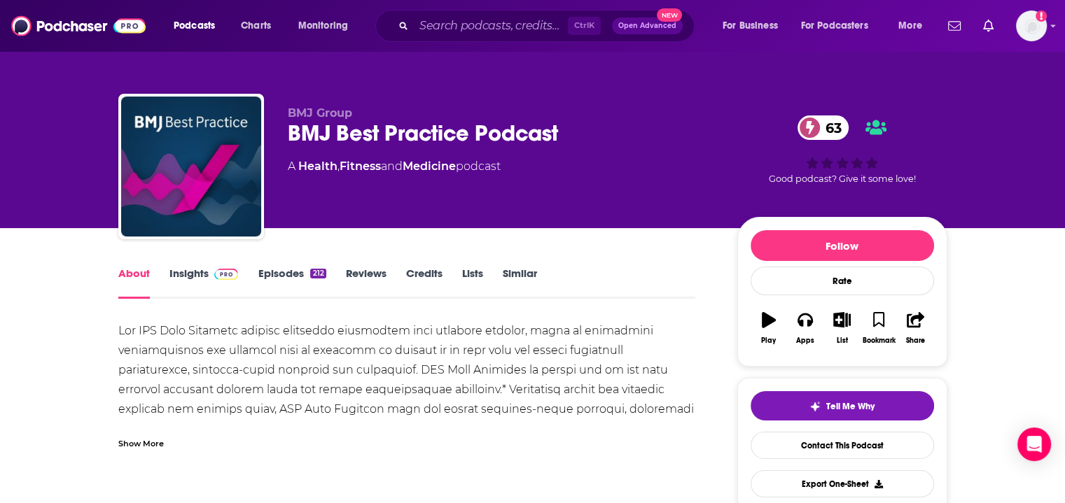
click at [151, 442] on div "Show More" at bounding box center [141, 442] width 46 height 13
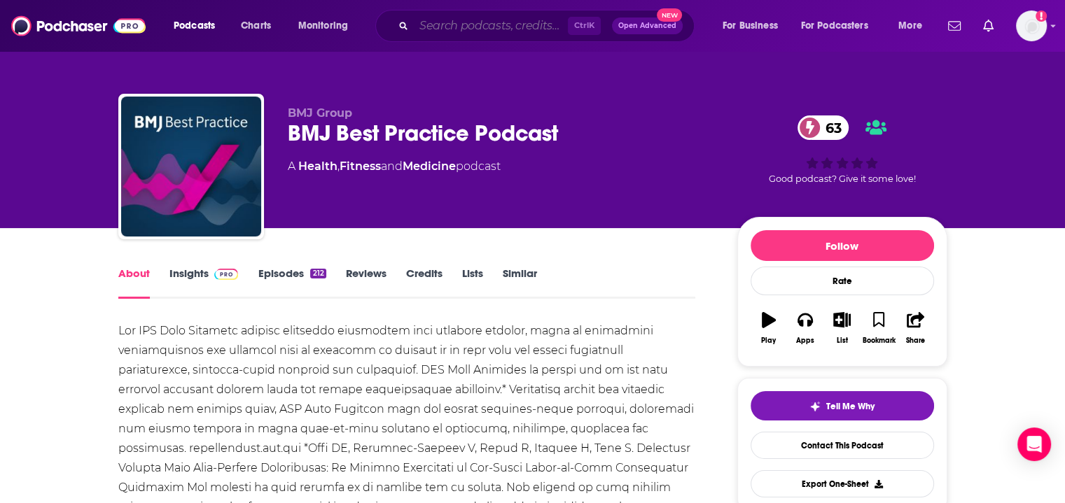
paste input "FX Medicine Podcast"
type input "FX Medicine Podcast"
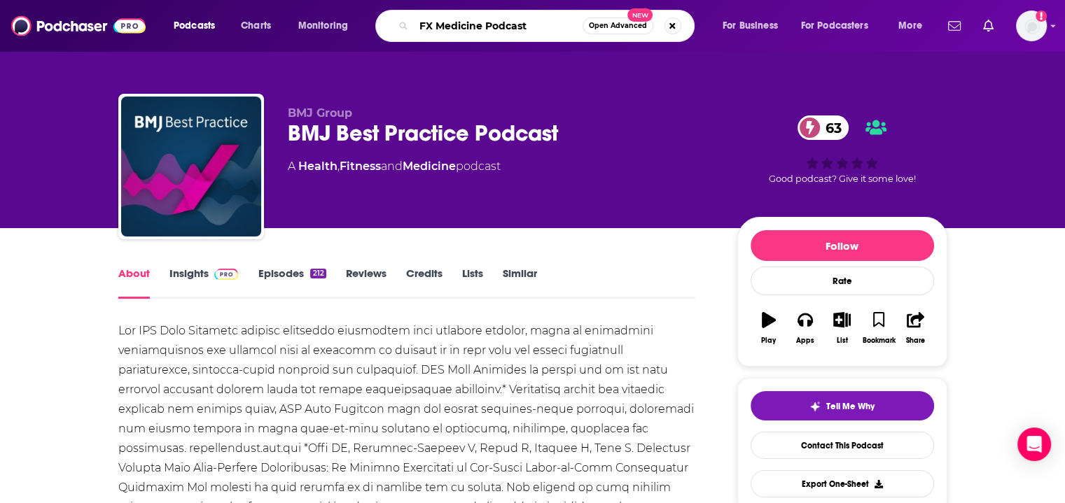
click at [470, 27] on input "FX Medicine Podcast" at bounding box center [498, 26] width 169 height 22
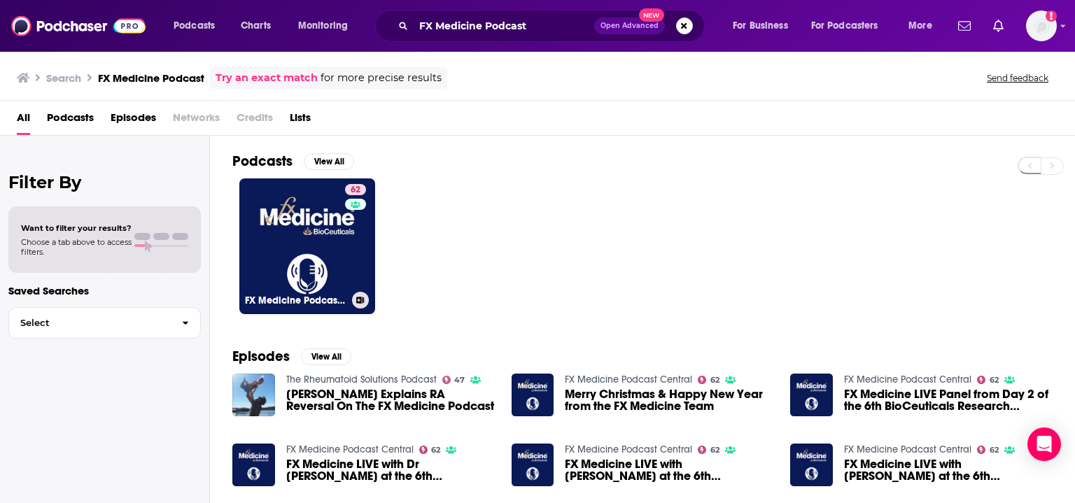
click at [316, 235] on link "62 FX Medicine Podcast Central" at bounding box center [307, 247] width 136 height 136
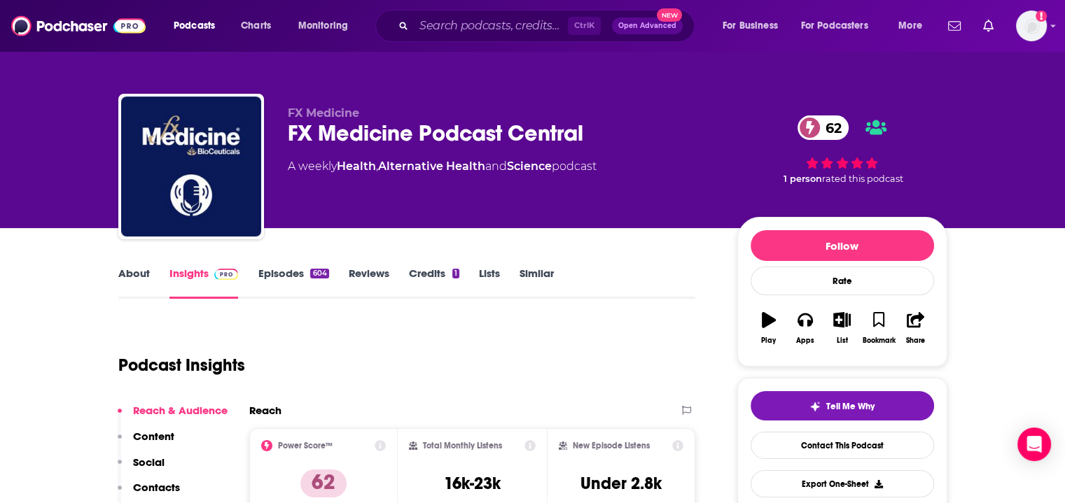
click at [130, 279] on link "About" at bounding box center [134, 283] width 32 height 32
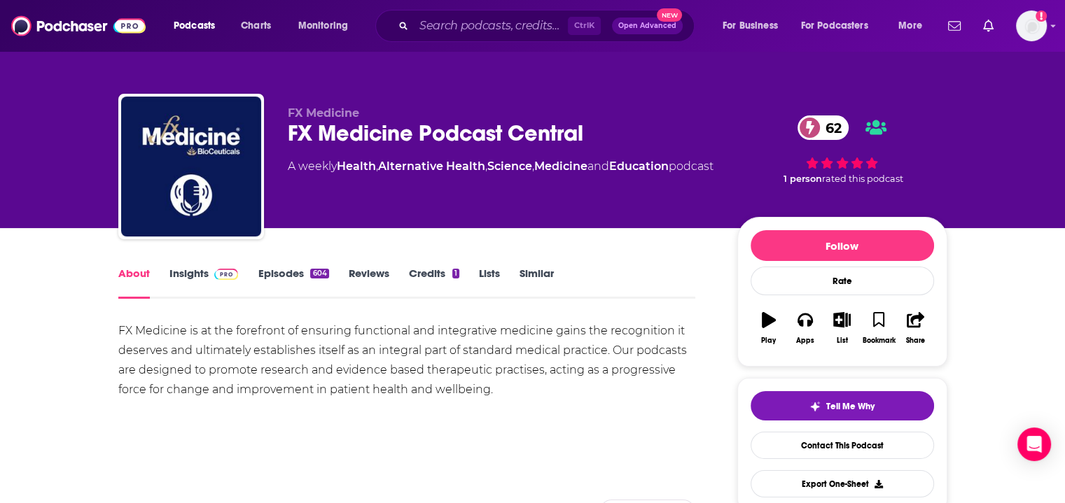
drag, startPoint x: 186, startPoint y: 274, endPoint x: 316, endPoint y: 16, distance: 289.3
click at [186, 274] on link "Insights" at bounding box center [203, 283] width 69 height 32
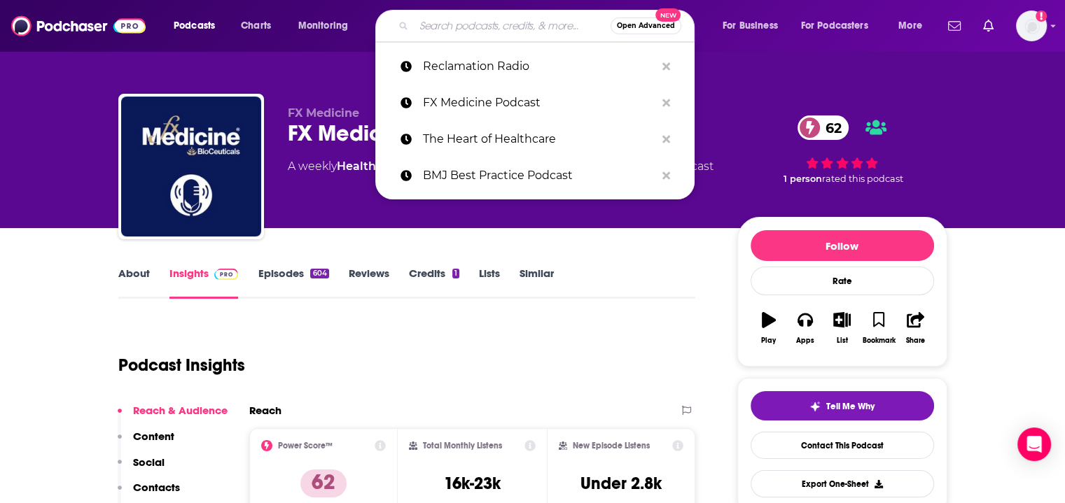
click at [505, 15] on input "Search podcasts, credits, & more..." at bounding box center [512, 26] width 197 height 22
paste input "Dr. Rusico Radio"
type input "Dr. Rusico Radio"
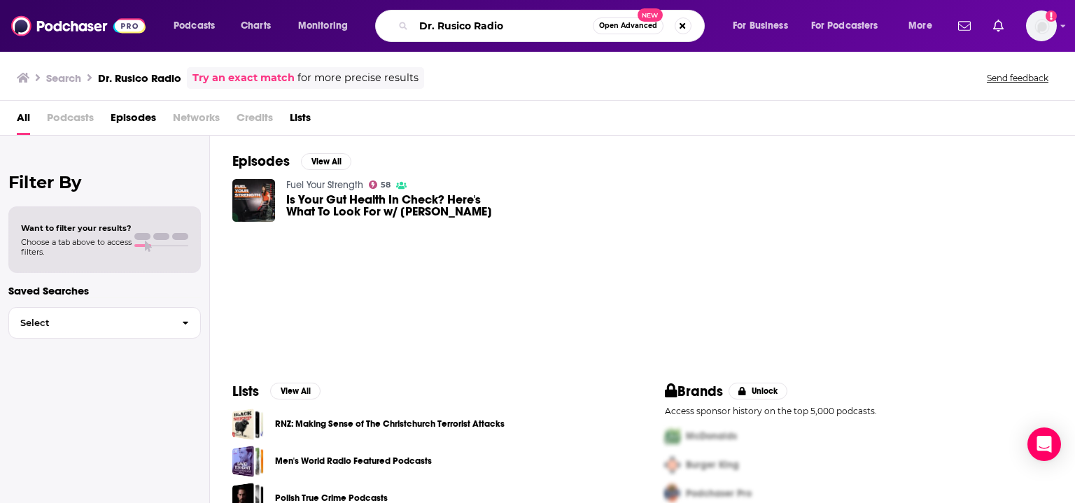
click at [466, 28] on input "Dr. Rusico Radio" at bounding box center [503, 26] width 179 height 22
type input "Dr. Ruscio Radio"
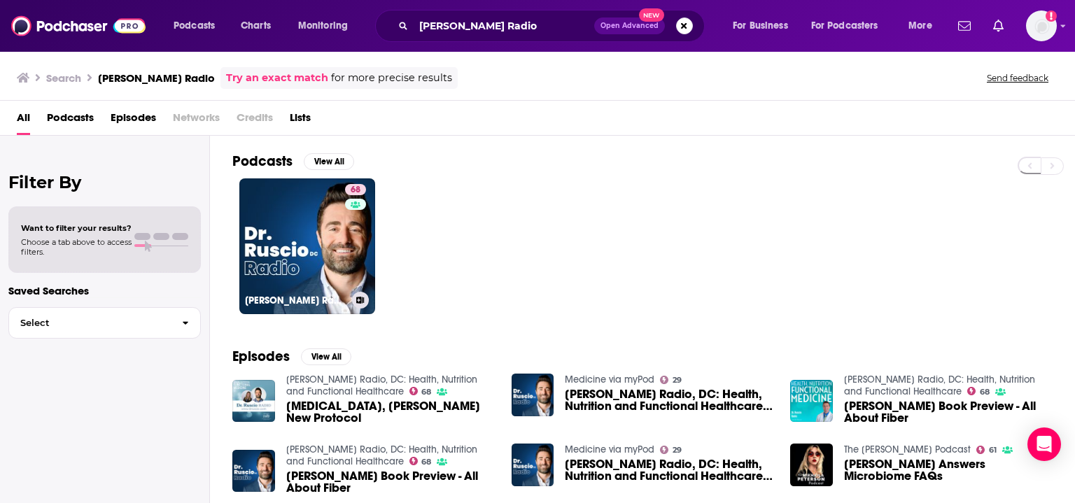
click at [297, 245] on link "68 Dr. Ruscio Radio, DC: Health, Nutrition and Functional Healthcare" at bounding box center [307, 247] width 136 height 136
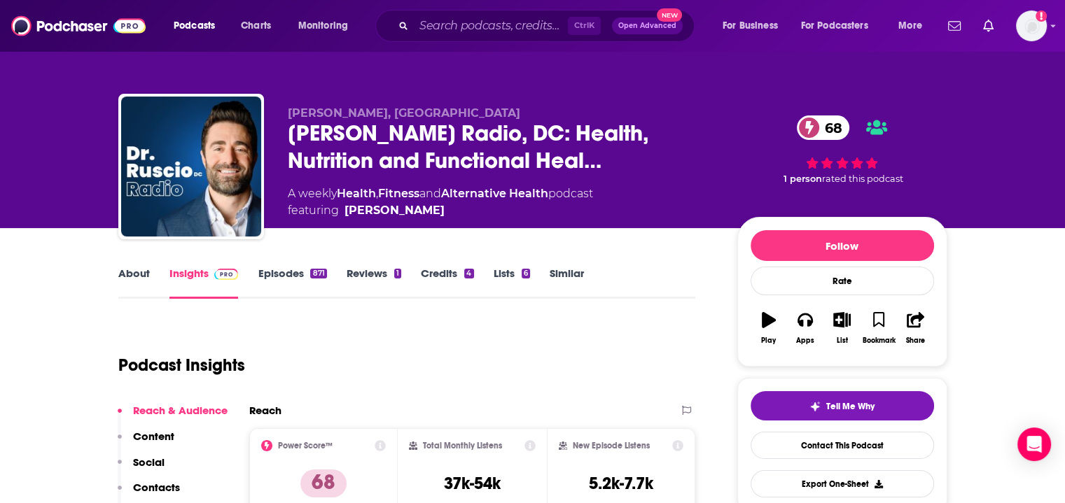
click at [130, 277] on link "About" at bounding box center [134, 283] width 32 height 32
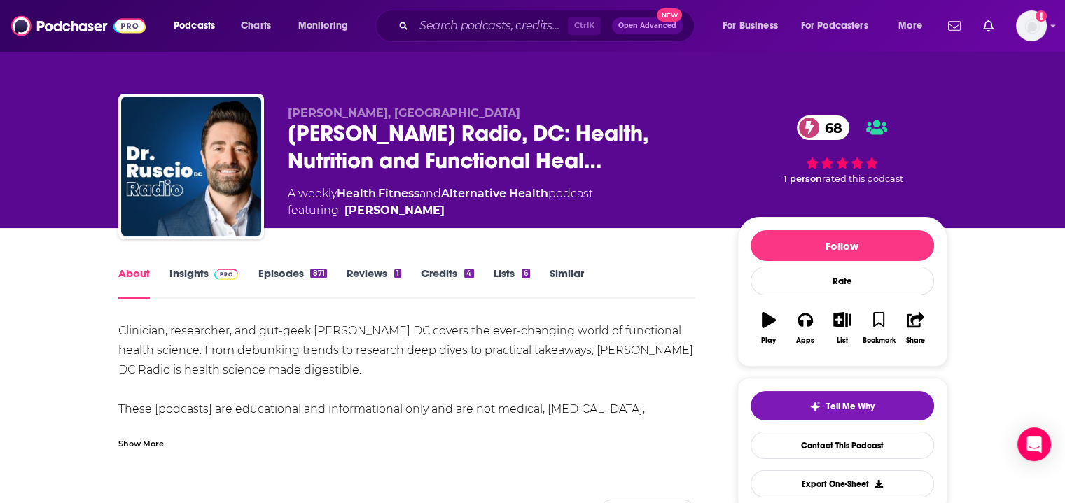
click at [139, 445] on div "Show More" at bounding box center [141, 442] width 46 height 13
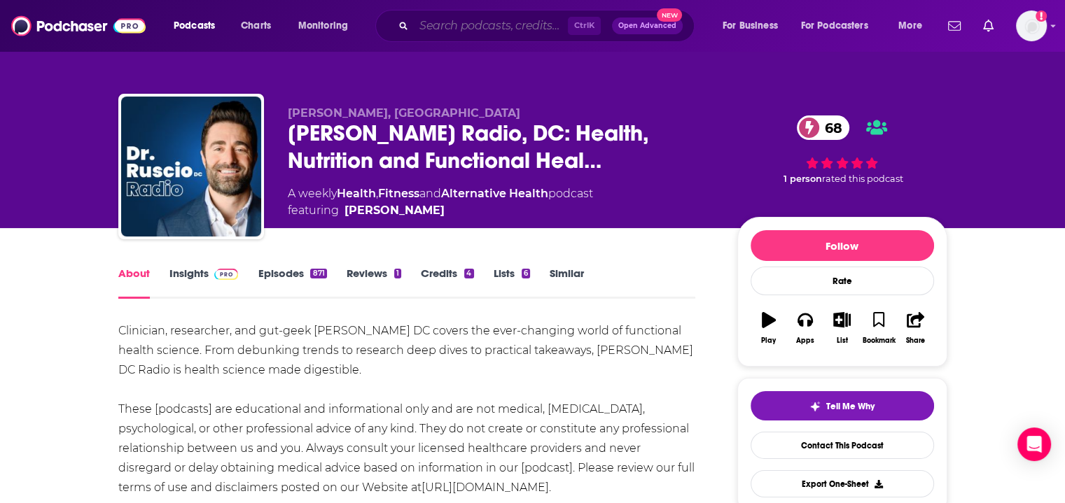
click at [476, 26] on input "Search podcasts, credits, & more..." at bounding box center [491, 26] width 154 height 22
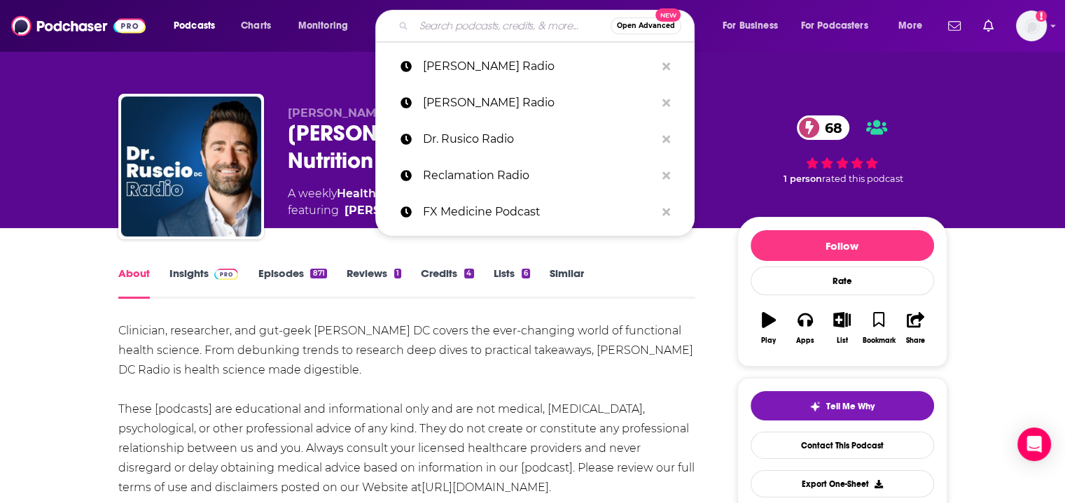
paste input "Knock, Knock! Hi with the Glaucomfleckons"
type input "Knock, Knock! Hi with the Glaucomfleckons"
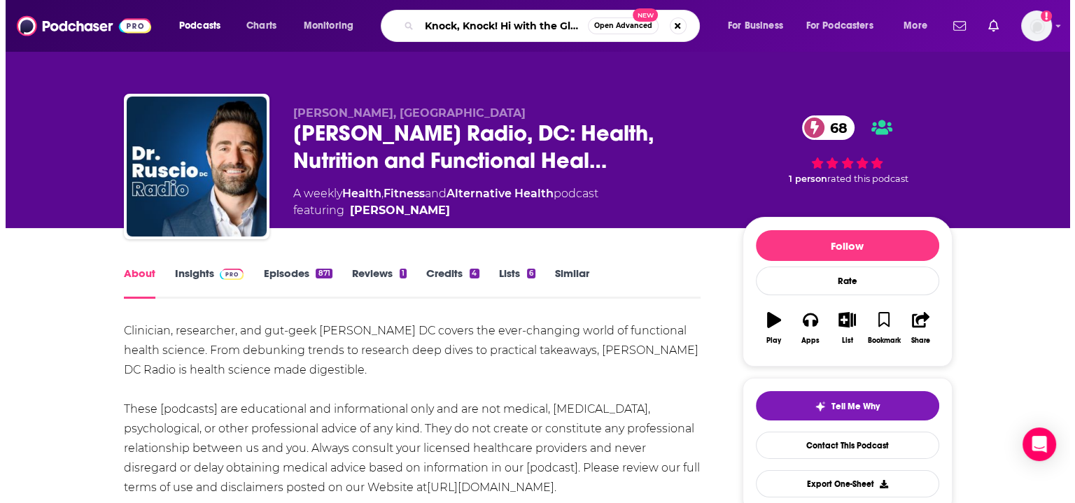
scroll to position [0, 71]
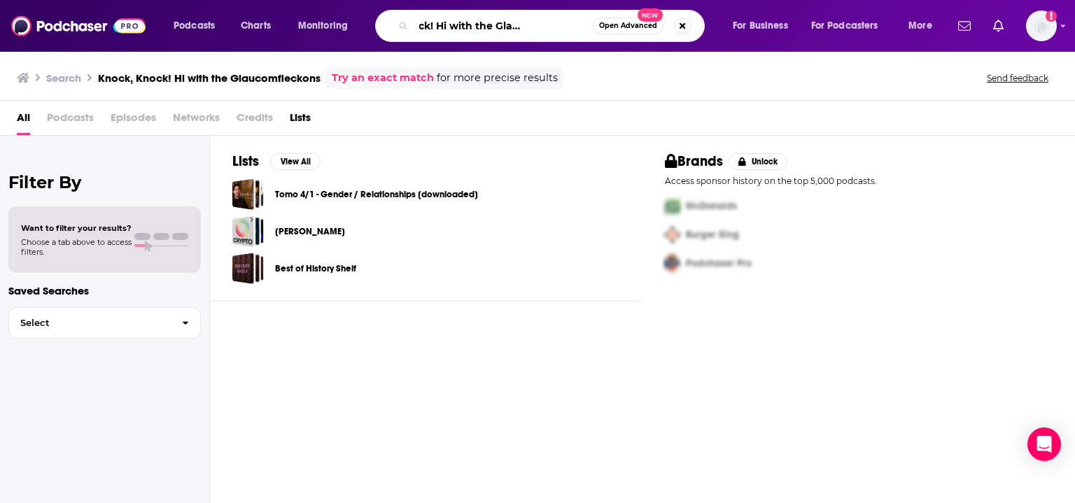
drag, startPoint x: 415, startPoint y: 22, endPoint x: 644, endPoint y: 30, distance: 229.1
click at [644, 30] on div "Knock, Knock! Hi with the Glaucomfleckons Open Advanced New" at bounding box center [540, 26] width 330 height 32
paste input "Out of Patients with Matthew Zachary"
type input "Out of Patients with Matthew Zachary"
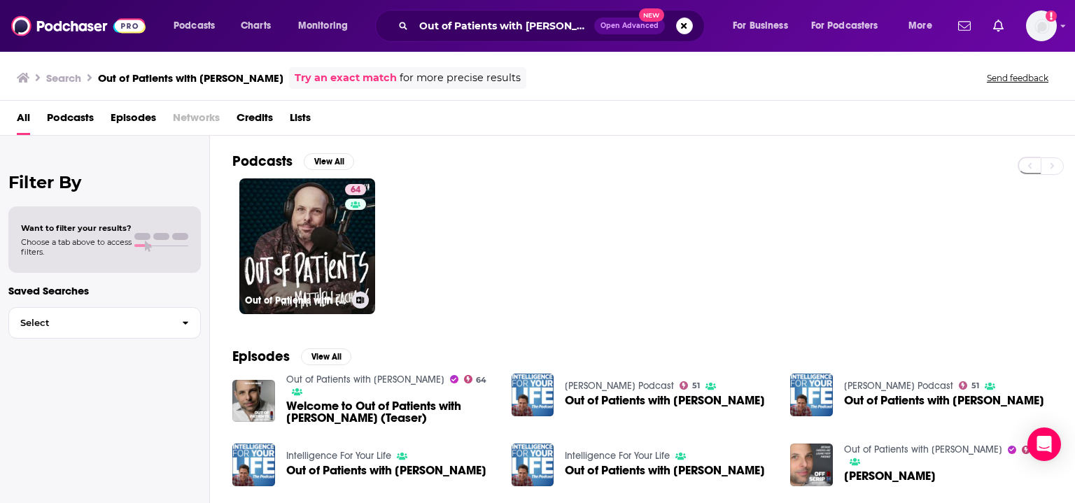
click at [322, 229] on link "64 Out of Patients with Matthew Zachary" at bounding box center [307, 247] width 136 height 136
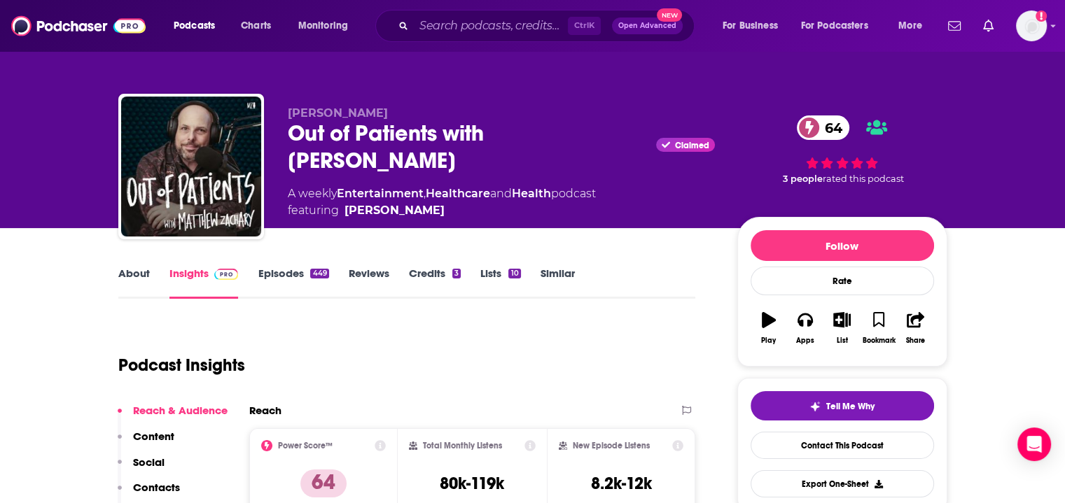
click at [129, 277] on link "About" at bounding box center [134, 283] width 32 height 32
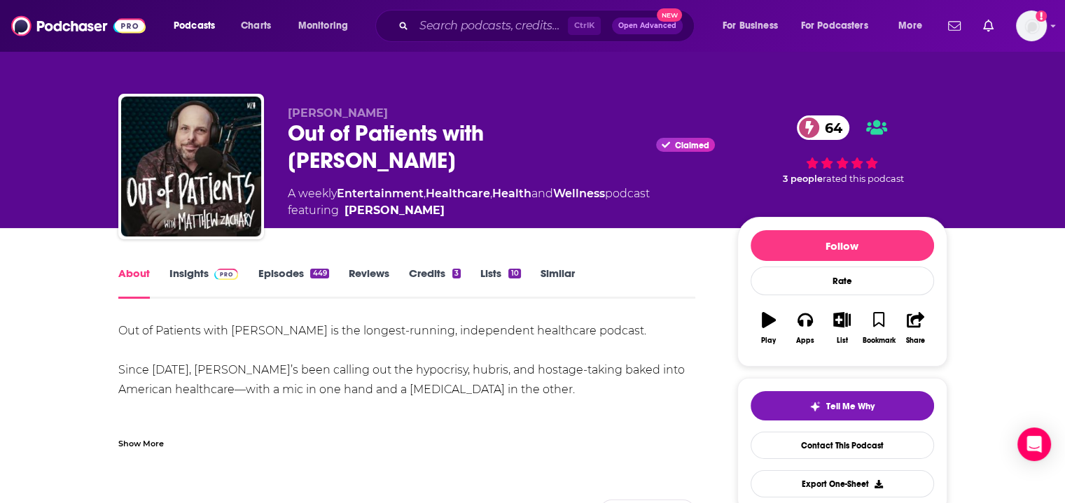
click at [144, 426] on div "Show More" at bounding box center [407, 438] width 578 height 24
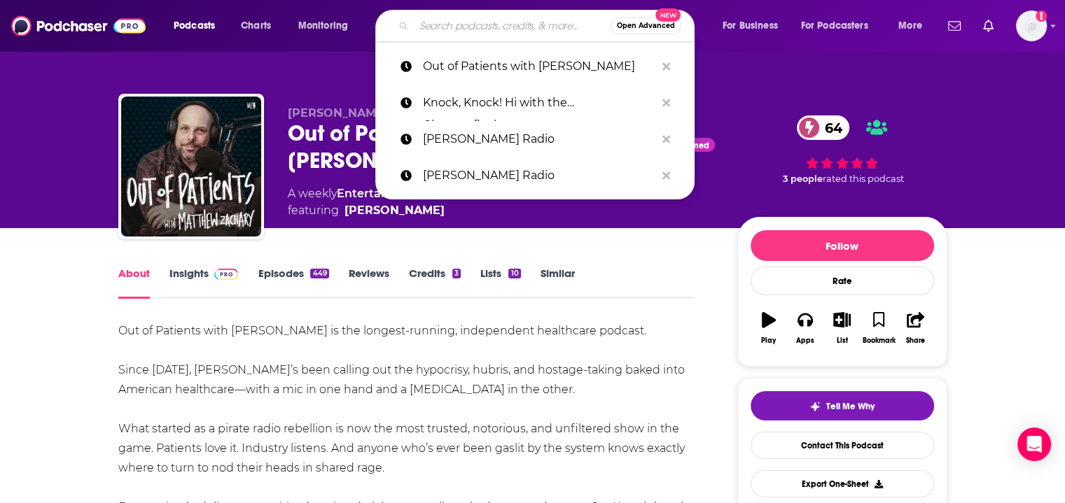
paste input "Bendy Bodies with Linda Bluestein"
type input "Bendy Bodies with Linda Bluestein"
click at [491, 31] on input "Bendy Bodies with Linda Bluestein" at bounding box center [512, 26] width 197 height 22
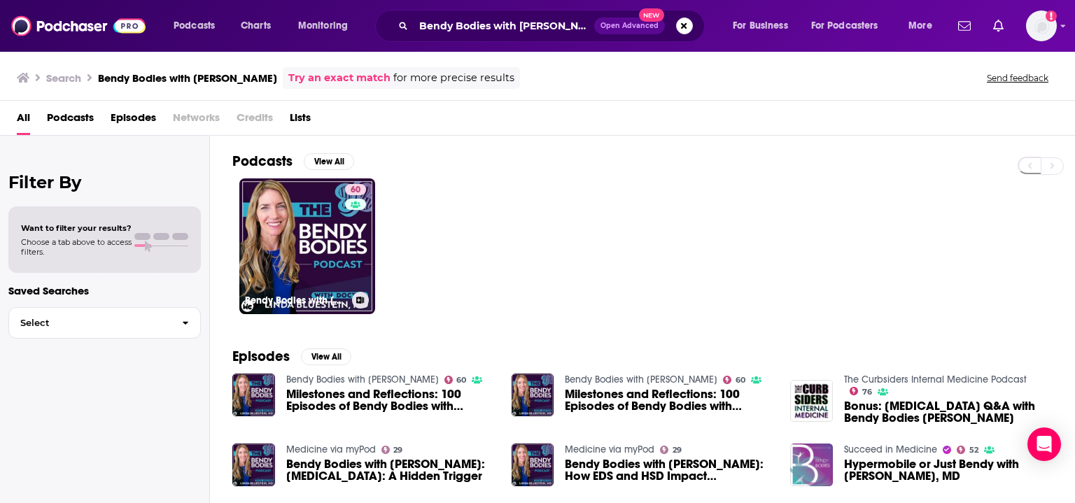
click at [316, 249] on link "60 Bendy Bodies with Dr. Linda Bluestein" at bounding box center [307, 247] width 136 height 136
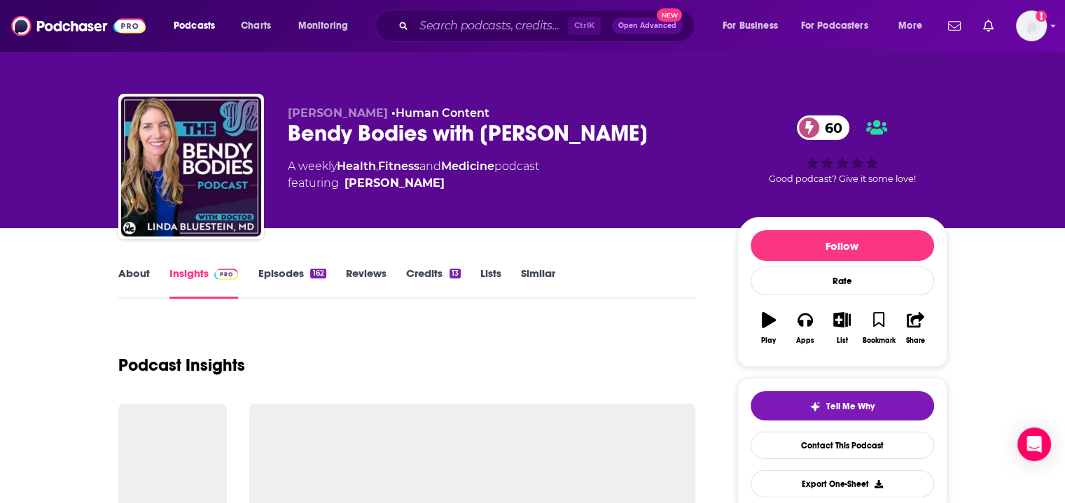
click at [137, 274] on link "About" at bounding box center [134, 283] width 32 height 32
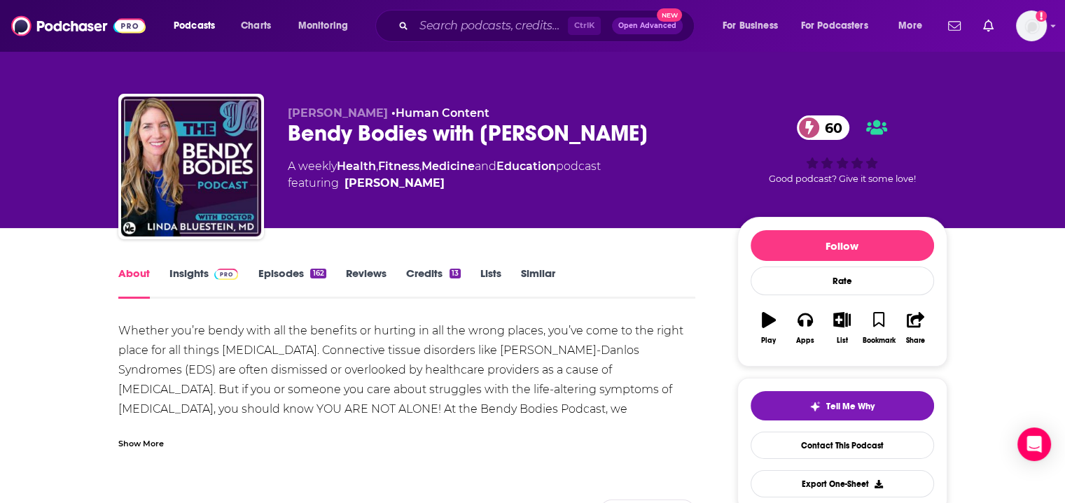
click at [149, 442] on div "Show More" at bounding box center [141, 442] width 46 height 13
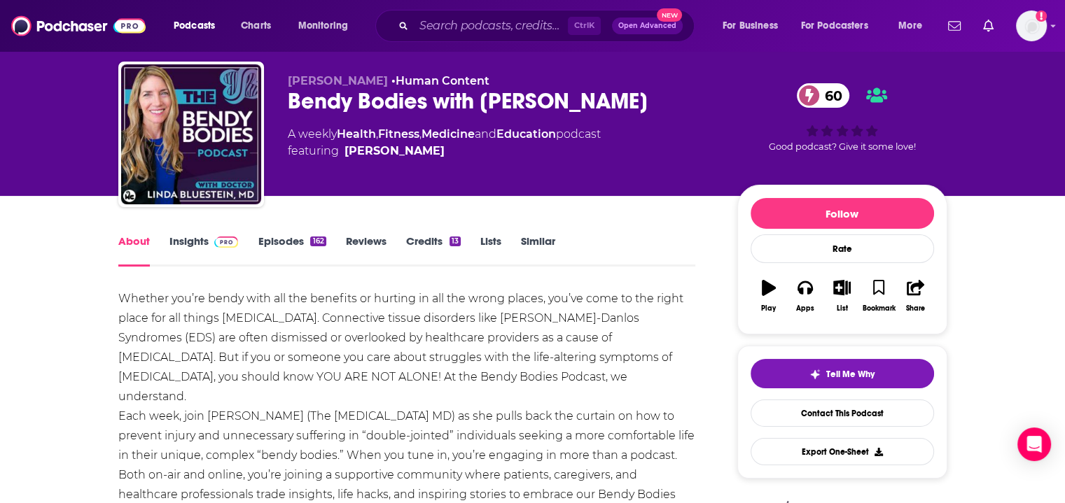
scroll to position [10, 0]
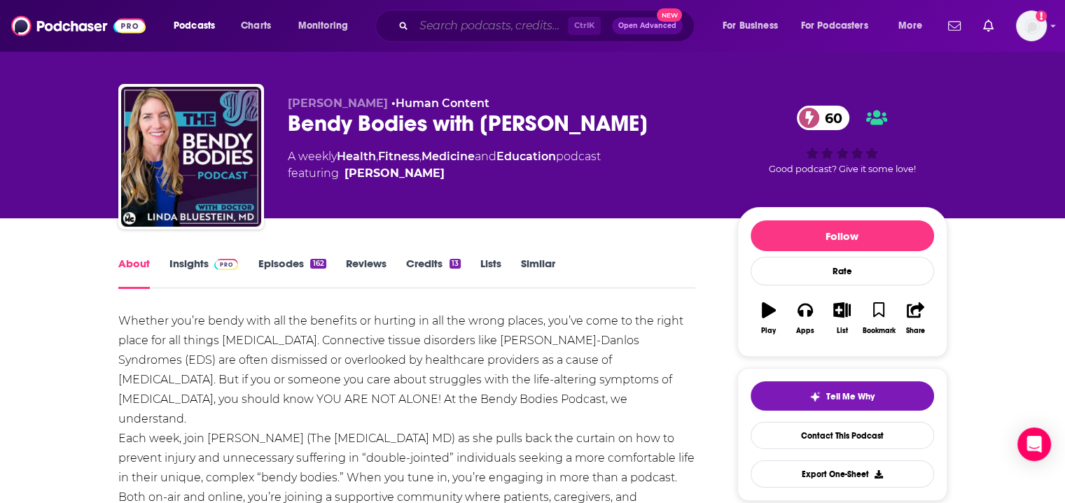
click at [498, 22] on input "Search podcasts, credits, & more..." at bounding box center [491, 26] width 154 height 22
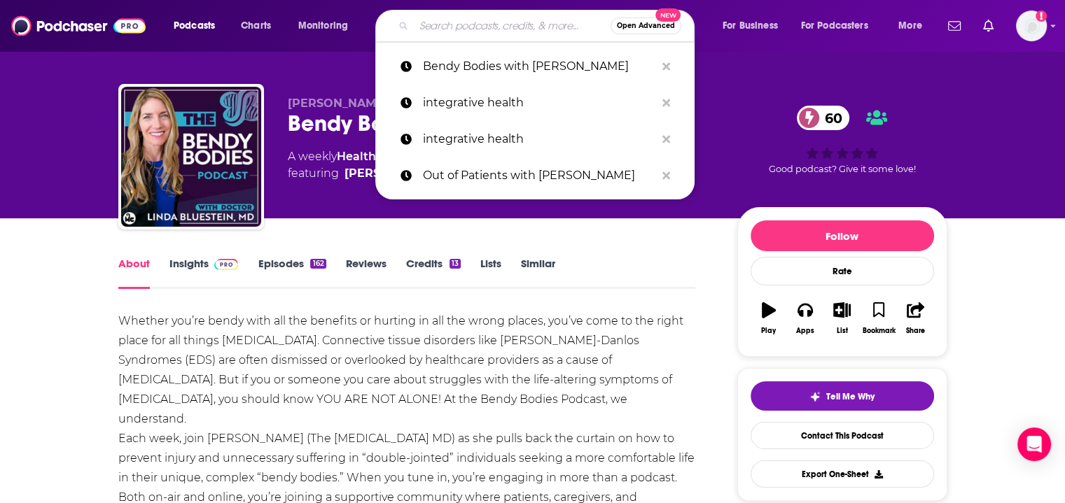
paste input "Health Matters"
type input "Health Matters"
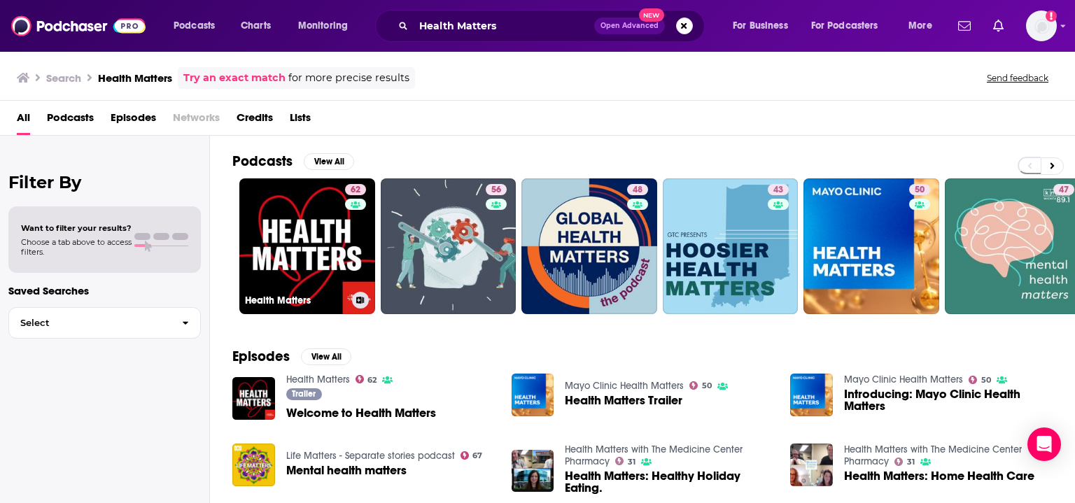
click at [300, 279] on link "62 Health Matters" at bounding box center [307, 247] width 136 height 136
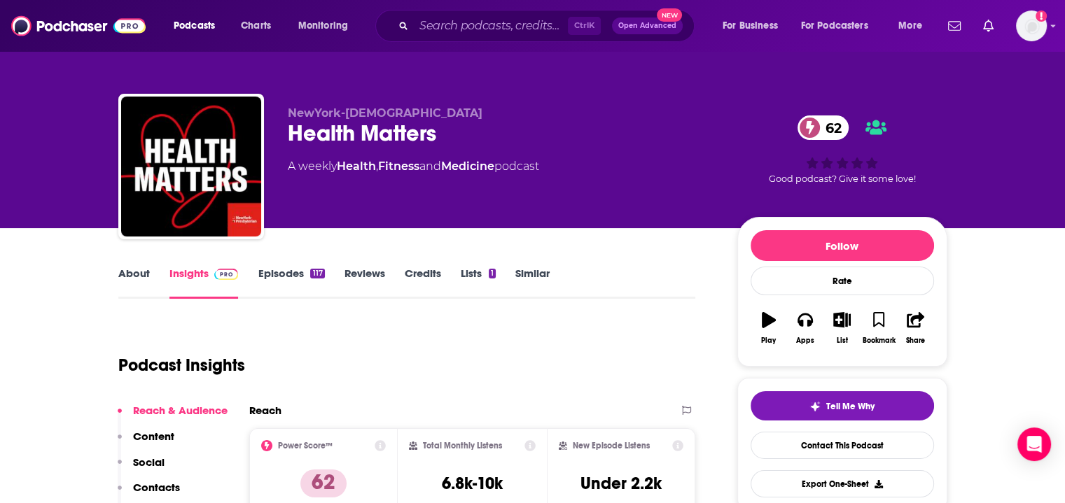
click at [132, 293] on link "About" at bounding box center [134, 283] width 32 height 32
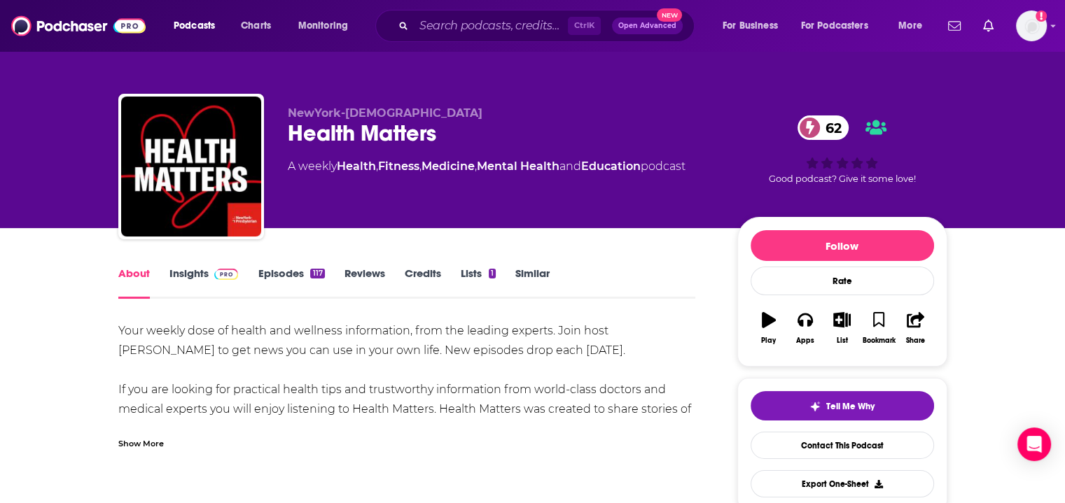
click at [149, 428] on div "Show More" at bounding box center [407, 438] width 578 height 24
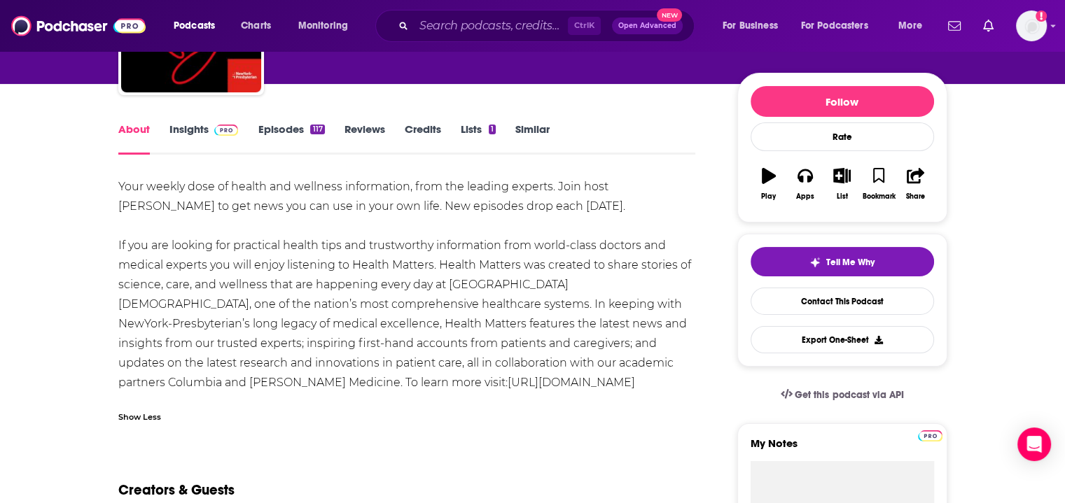
scroll to position [146, 0]
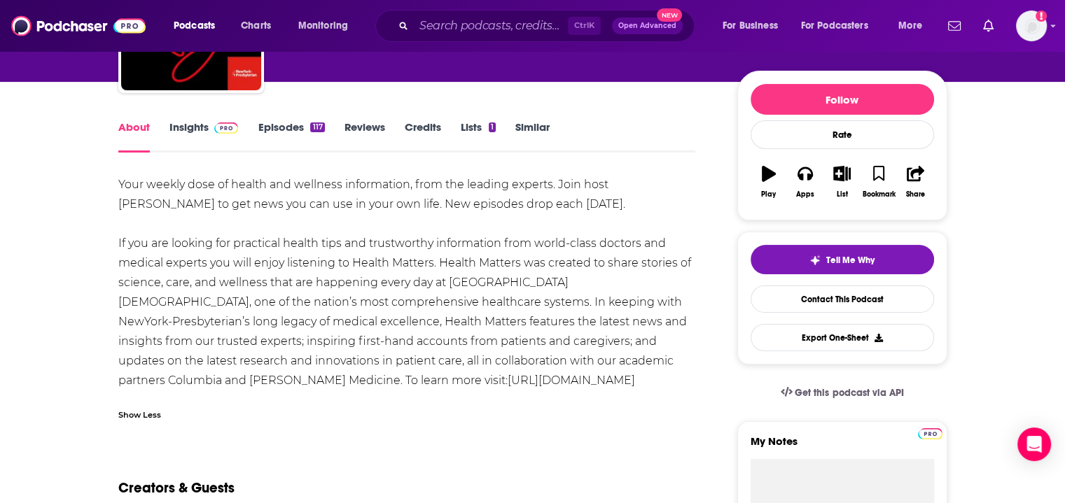
click at [207, 131] on link "Insights" at bounding box center [203, 136] width 69 height 32
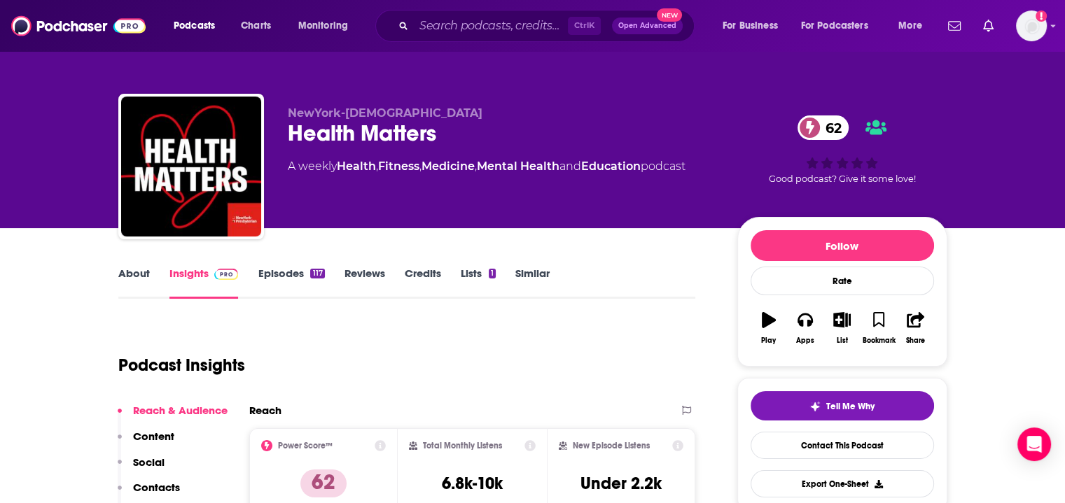
click at [456, 11] on div "Ctrl K Open Advanced New" at bounding box center [534, 26] width 319 height 32
click at [454, 20] on input "Search podcasts, credits, & more..." at bounding box center [491, 26] width 154 height 22
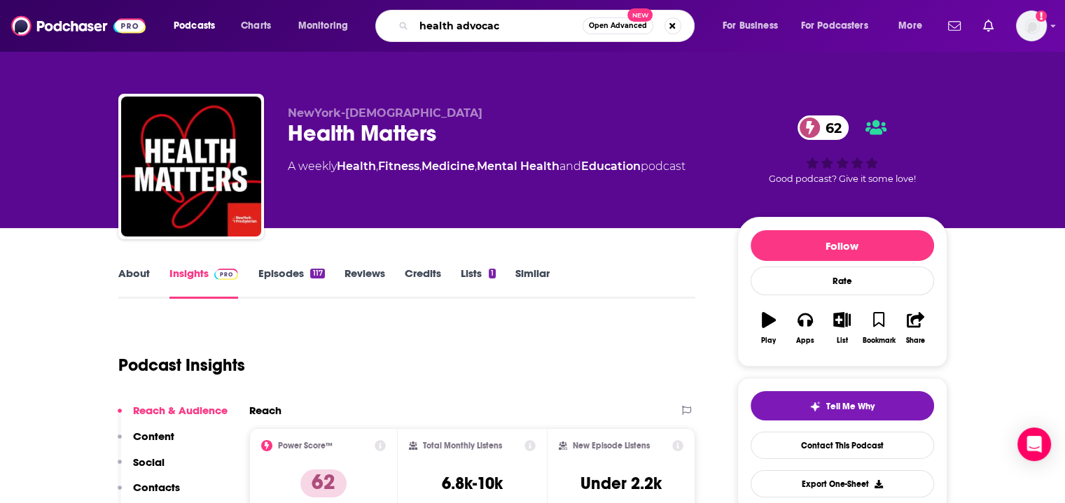
type input "health advocacy"
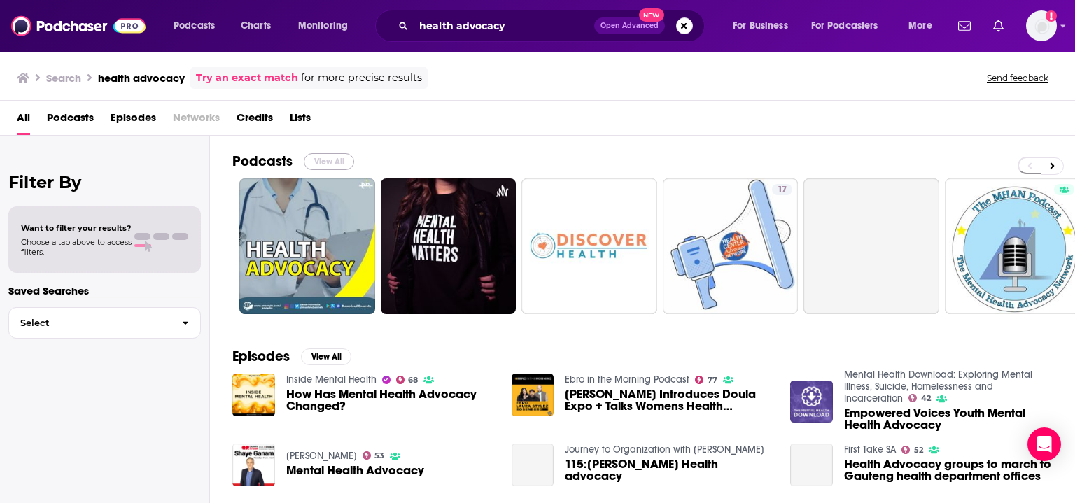
click at [323, 165] on button "View All" at bounding box center [329, 161] width 50 height 17
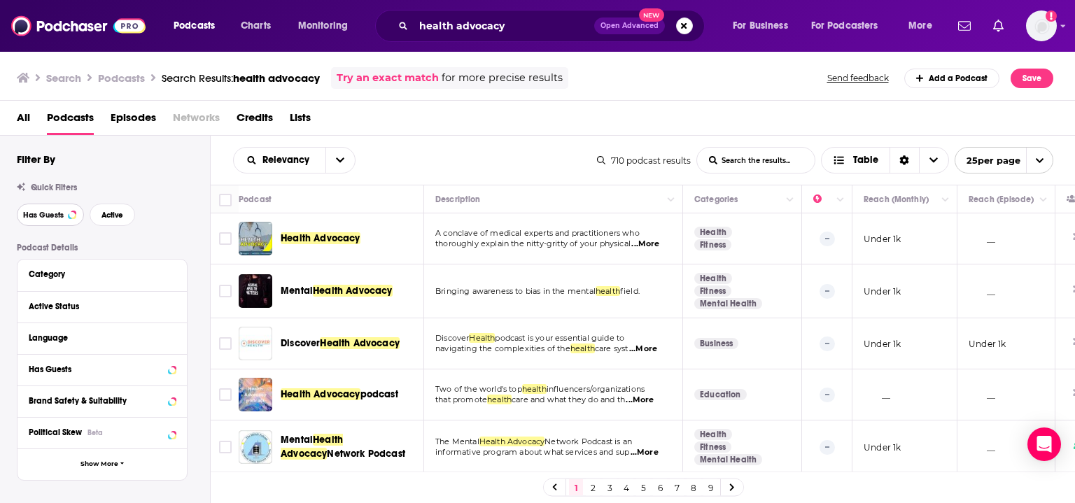
click at [55, 221] on button "Has Guests" at bounding box center [50, 215] width 67 height 22
click at [101, 221] on button "Active" at bounding box center [113, 215] width 46 height 22
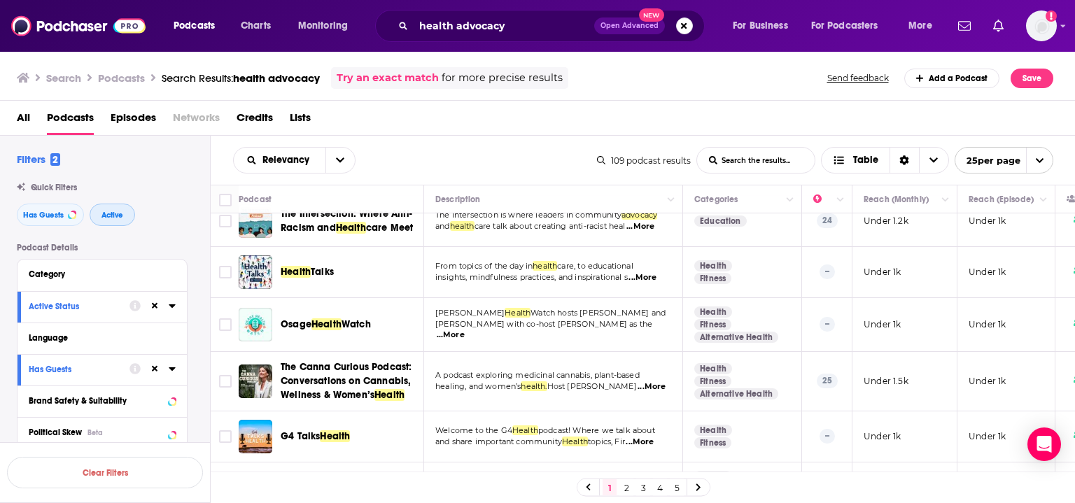
scroll to position [280, 0]
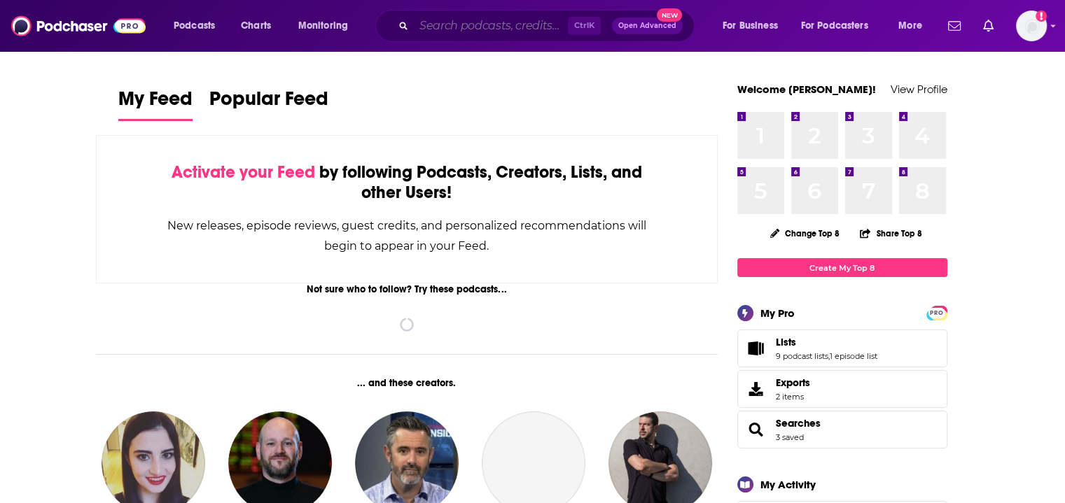
paste input "Uplift for Her"
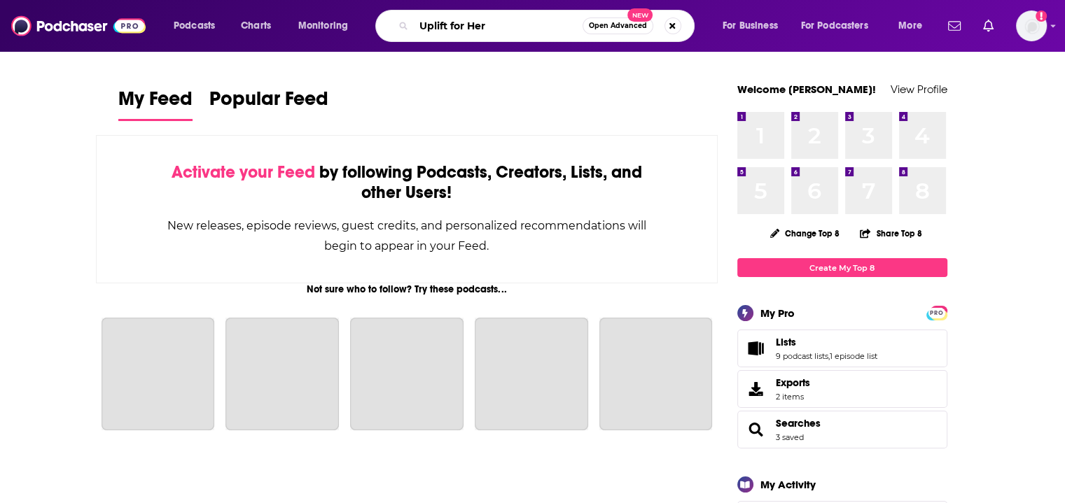
click at [475, 27] on input "Uplift for Her" at bounding box center [498, 26] width 169 height 22
type input "Uplift for Her"
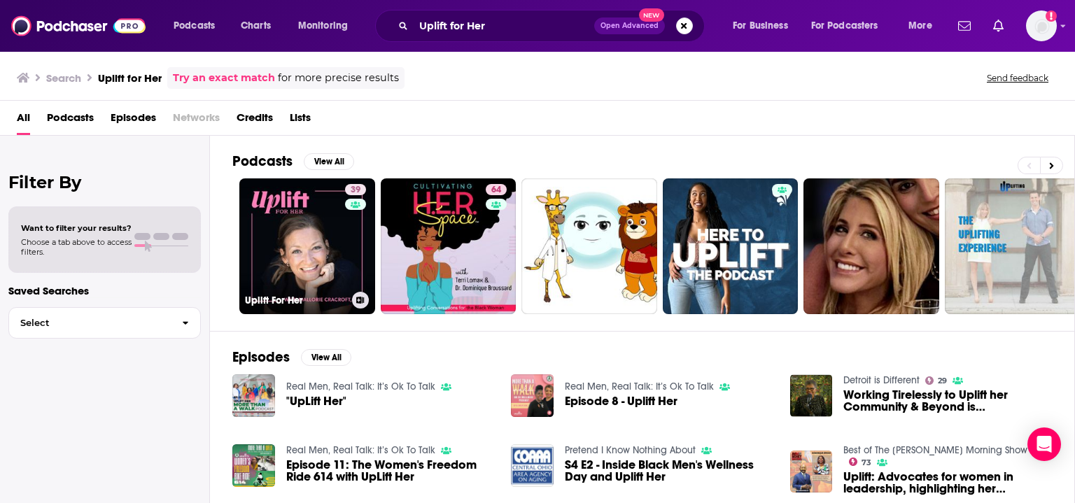
click at [305, 239] on link "39 Uplift For Her" at bounding box center [307, 247] width 136 height 136
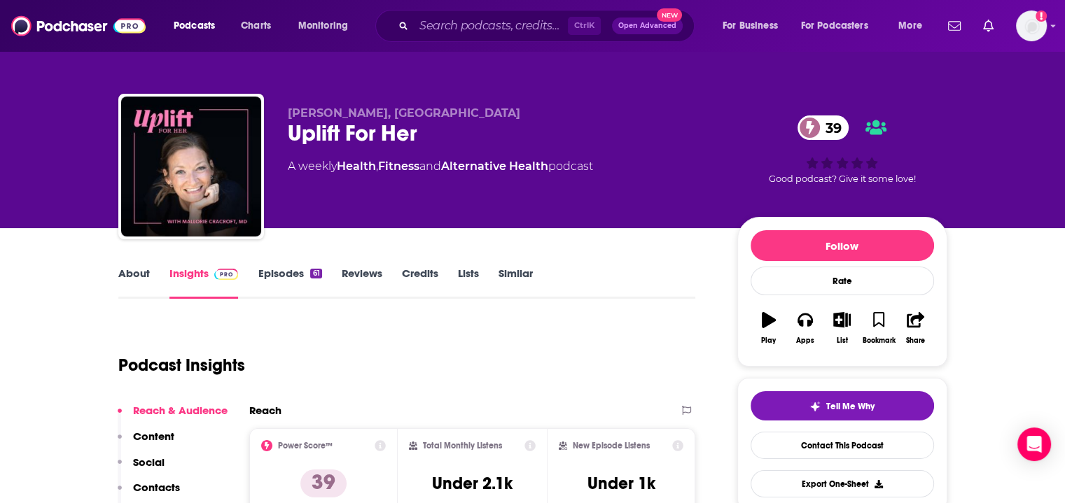
click at [125, 277] on link "About" at bounding box center [134, 283] width 32 height 32
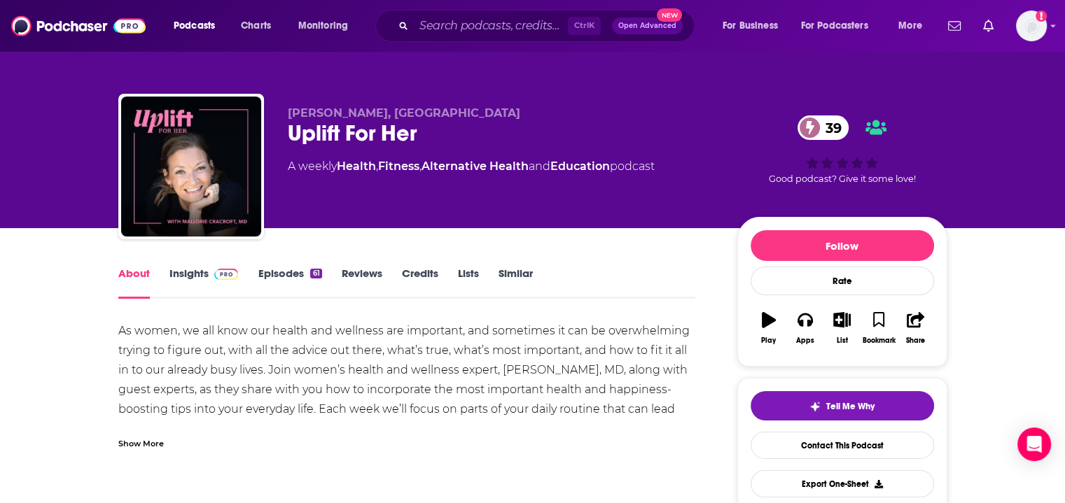
click at [144, 440] on div "Show More" at bounding box center [141, 442] width 46 height 13
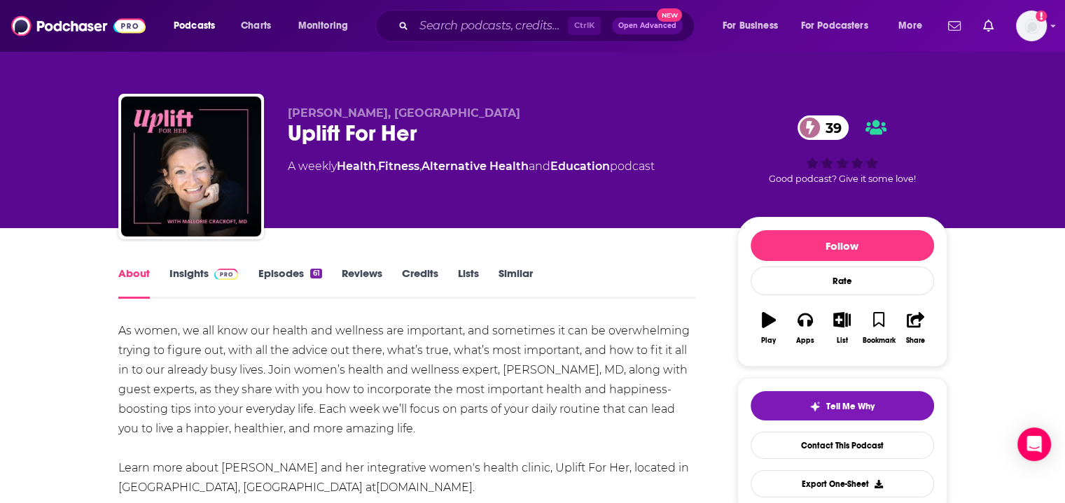
click at [195, 274] on link "Insights" at bounding box center [203, 283] width 69 height 32
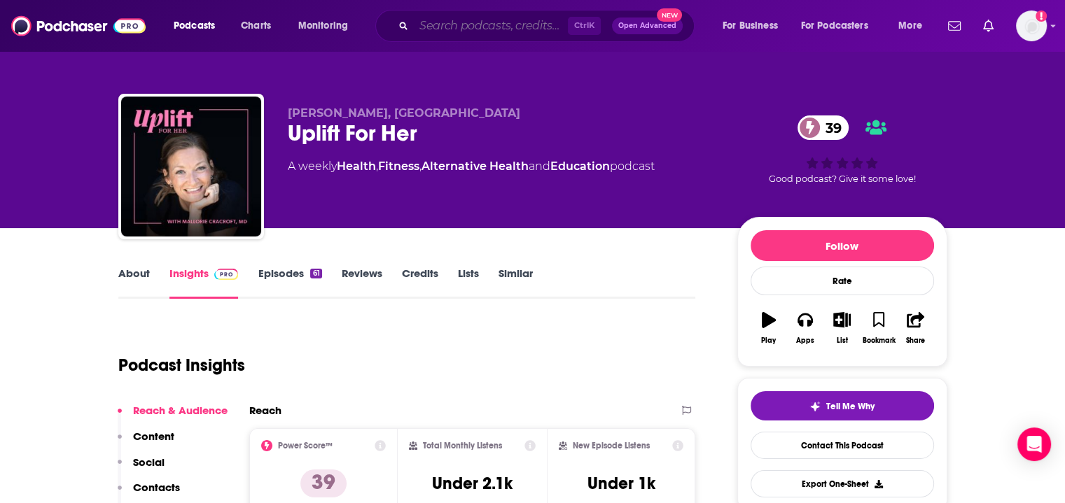
click at [516, 36] on input "Search podcasts, credits, & more..." at bounding box center [491, 26] width 154 height 22
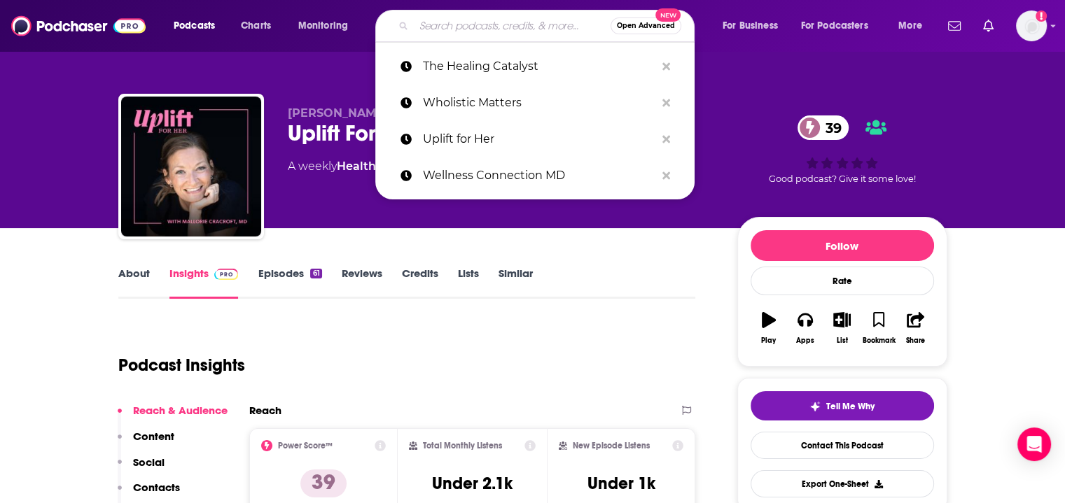
paste input "Five to Thrive"
type input "Five to Thrive"
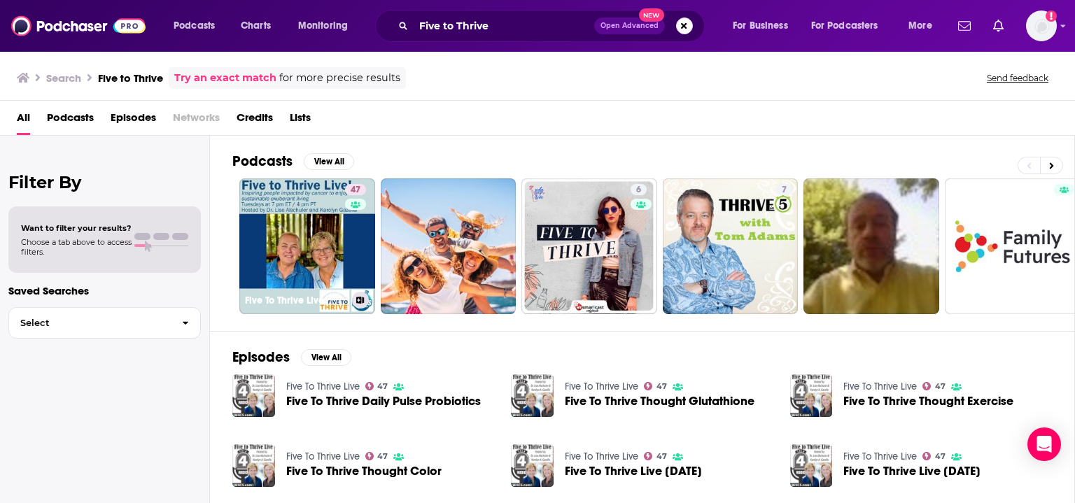
click at [278, 212] on link "47 Five To Thrive Live" at bounding box center [307, 247] width 136 height 136
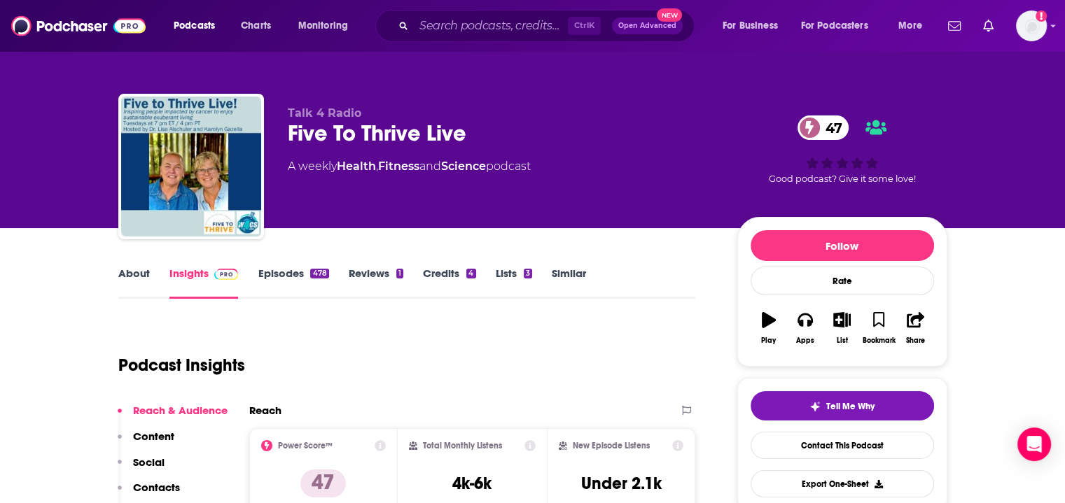
click at [127, 281] on link "About" at bounding box center [134, 283] width 32 height 32
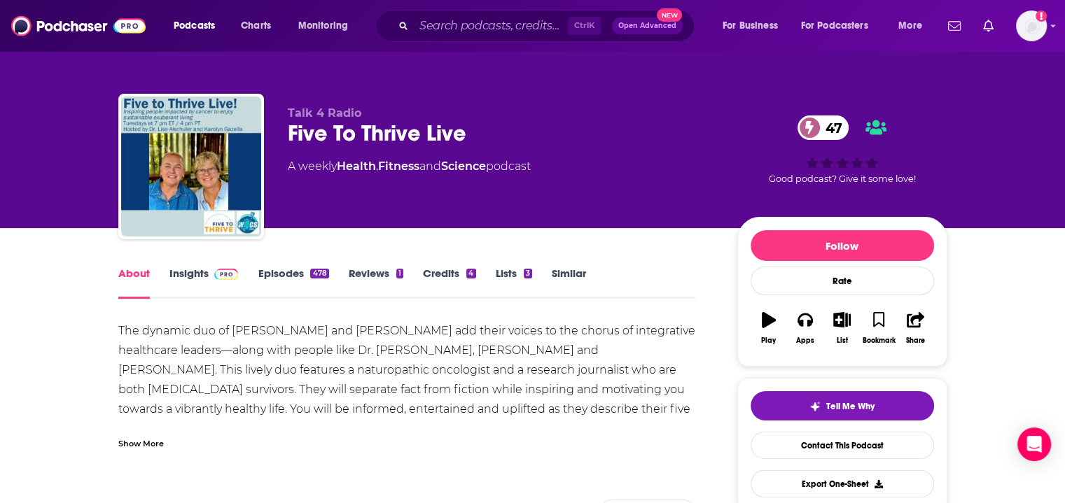
click at [149, 443] on div "Show More" at bounding box center [141, 442] width 46 height 13
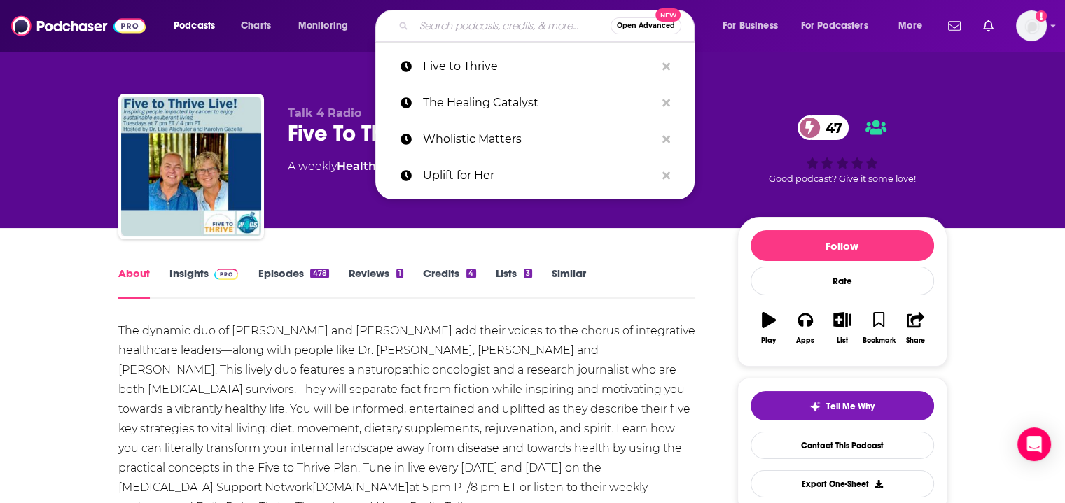
paste input "Here's Something Good"
type input "Here's Something Good"
click at [551, 29] on input "Here's Something Good" at bounding box center [512, 26] width 197 height 22
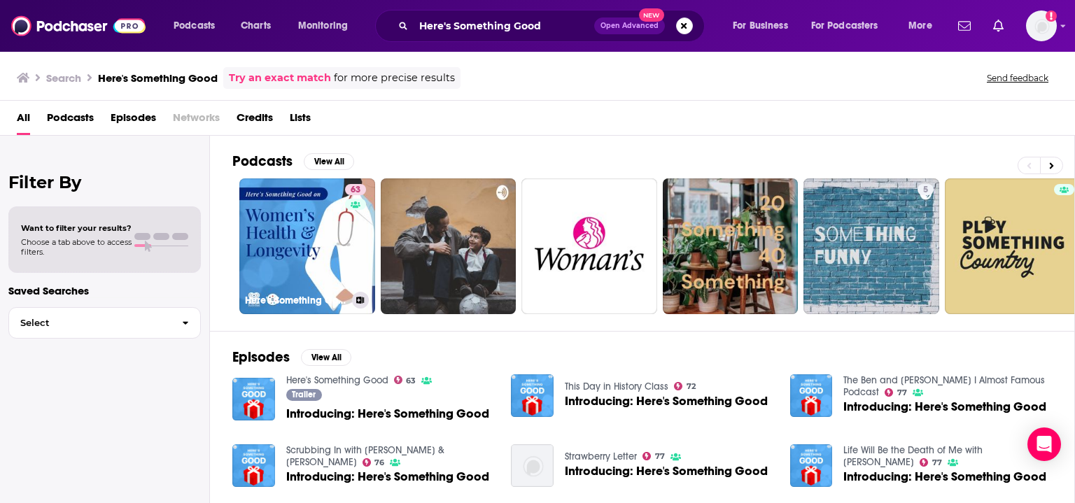
click at [275, 235] on link "63 Here's Something Good" at bounding box center [307, 247] width 136 height 136
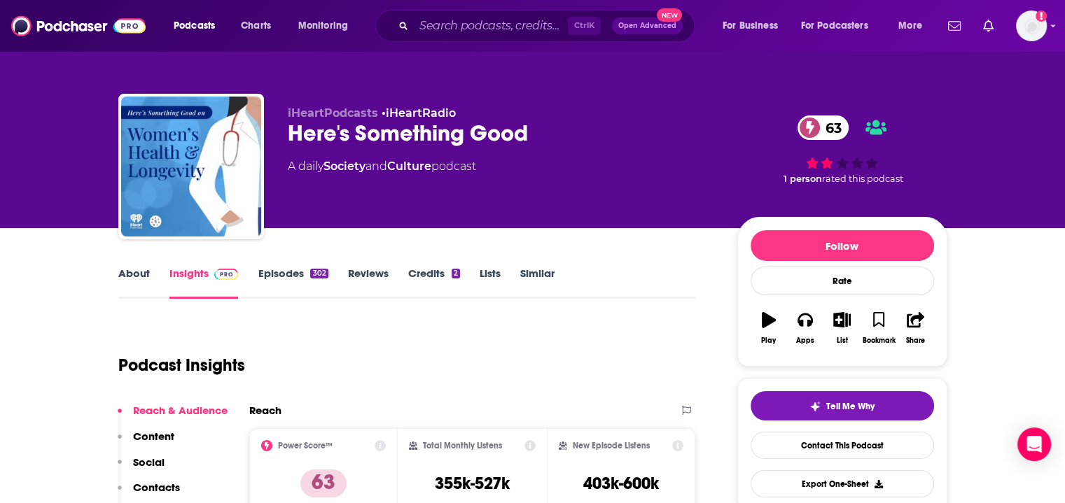
click at [140, 281] on link "About" at bounding box center [134, 283] width 32 height 32
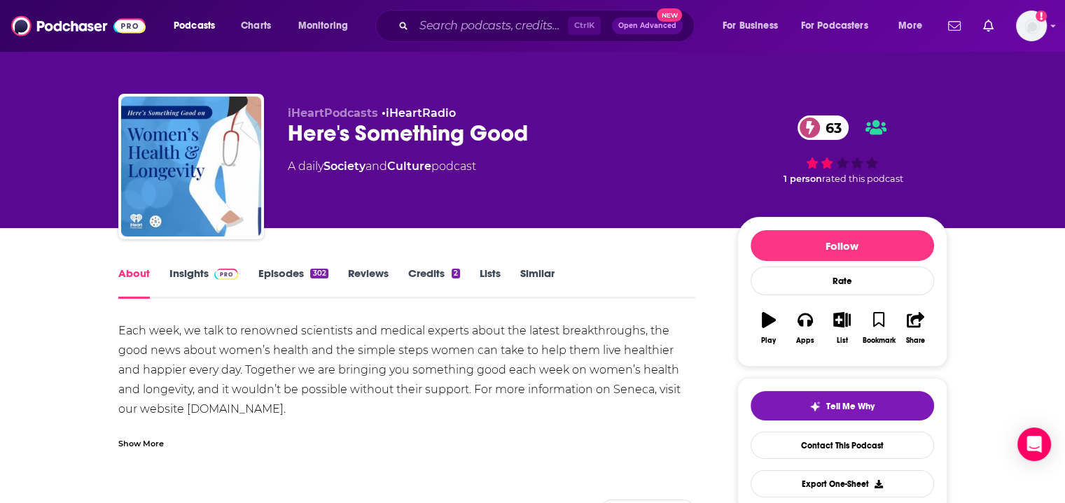
click at [146, 448] on div "Show More" at bounding box center [141, 442] width 46 height 13
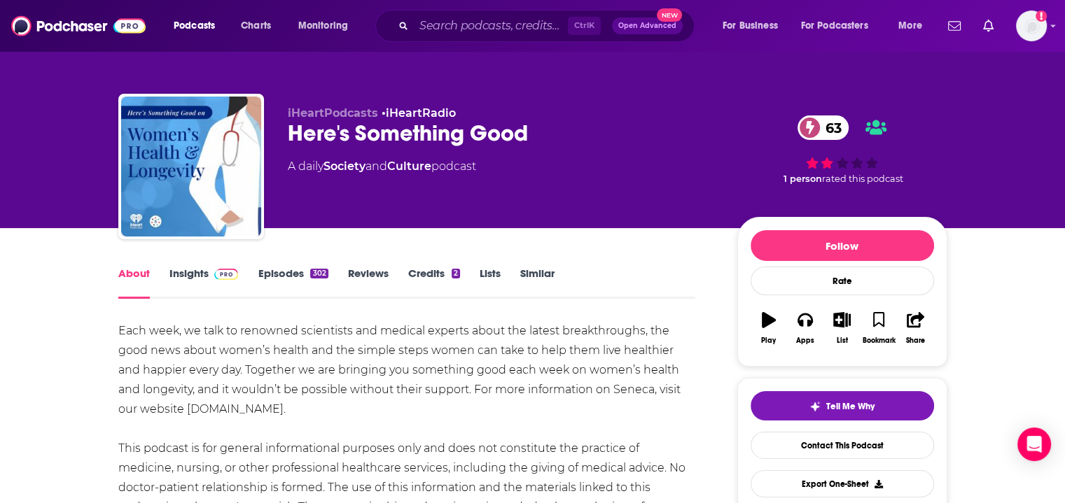
click at [198, 267] on link "Insights" at bounding box center [203, 283] width 69 height 32
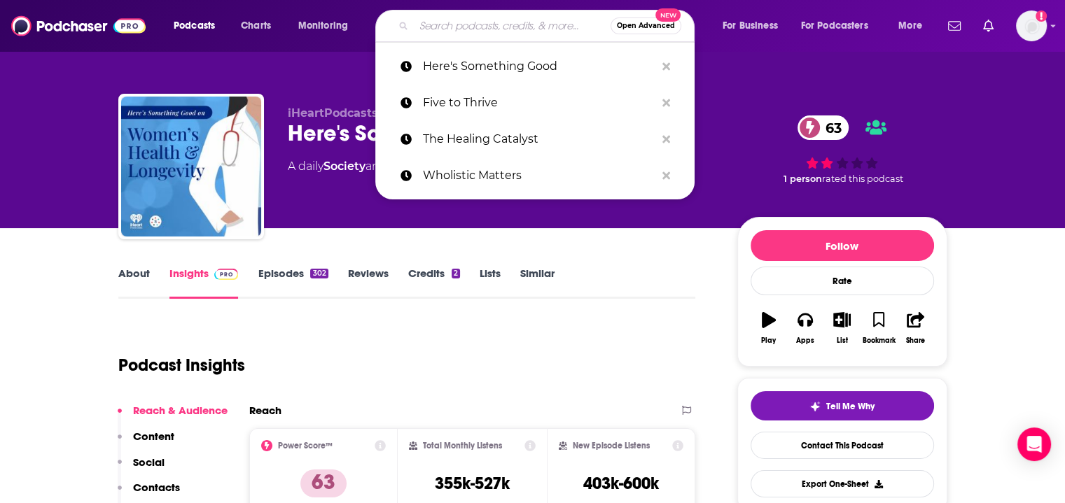
click at [482, 20] on input "Search podcasts, credits, & more..." at bounding box center [512, 26] width 197 height 22
paste input "TED Health"
type input "TED Health"
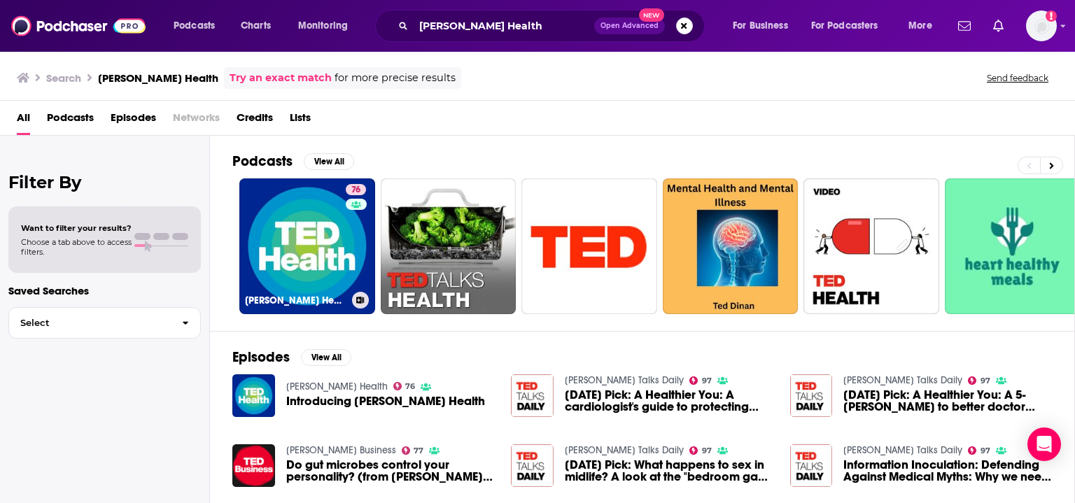
click at [302, 216] on link "76 TED Health" at bounding box center [307, 247] width 136 height 136
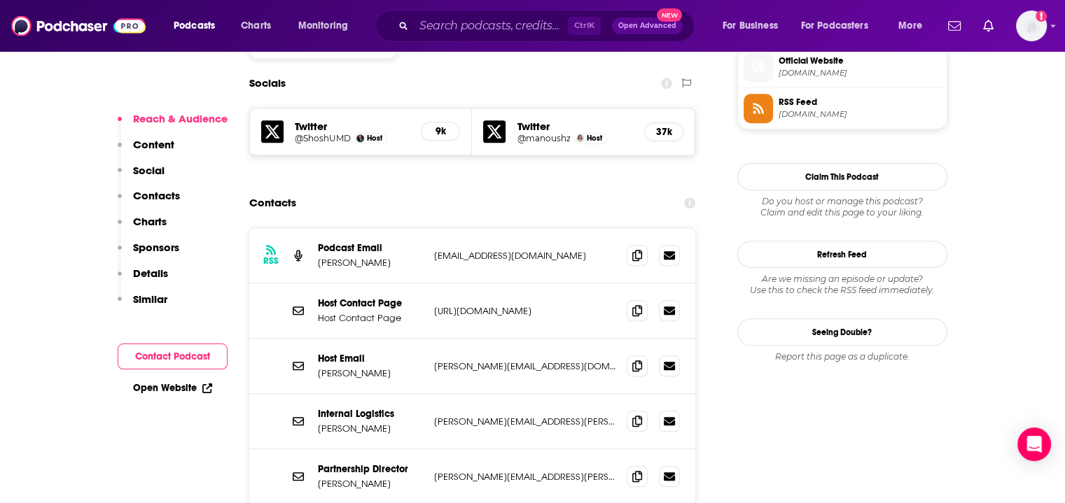
scroll to position [1280, 0]
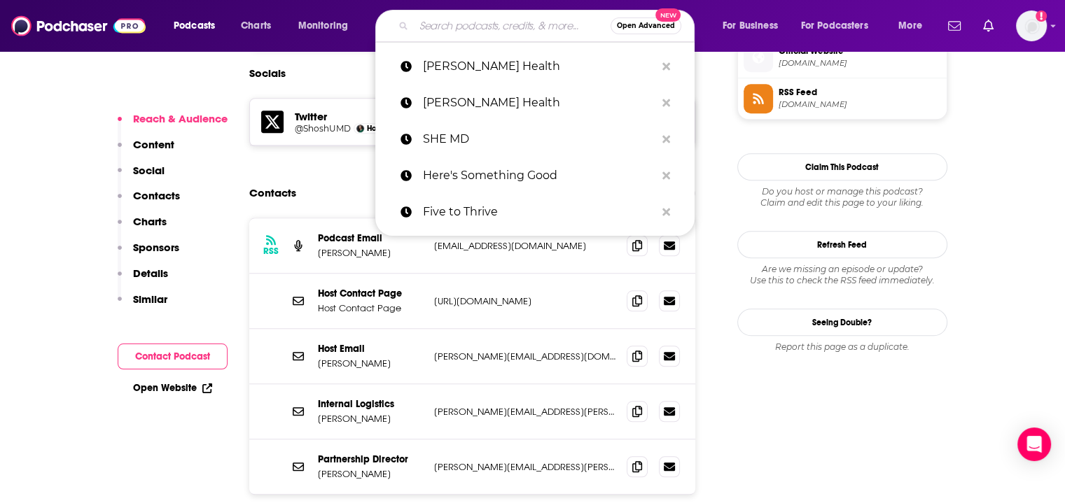
paste input "The Heart of Healthcare"
type input "The Heart of Healthcare"
click at [479, 25] on input "The Heart of Healthcare" at bounding box center [512, 26] width 197 height 22
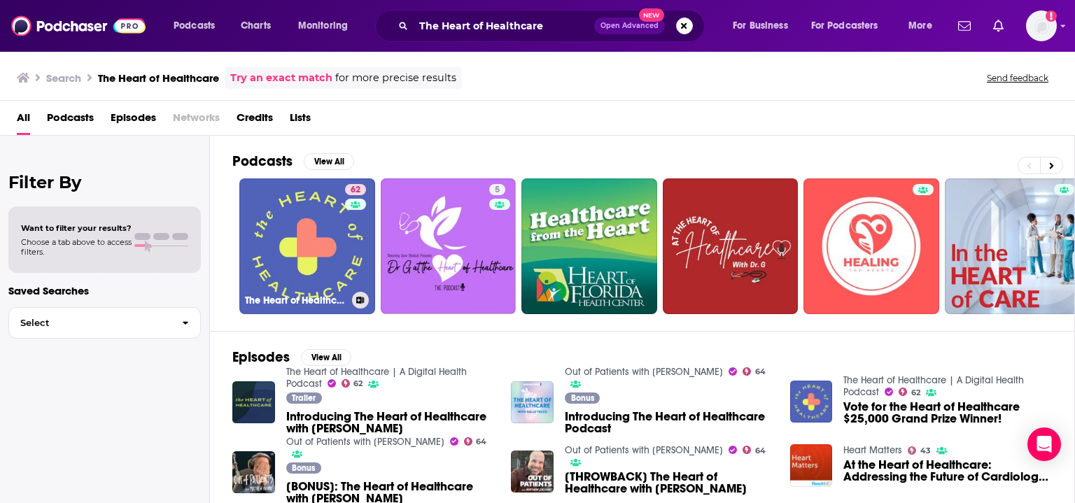
click at [305, 284] on link "62 The Heart of Healthcare | A Digital Health Podcast" at bounding box center [307, 247] width 136 height 136
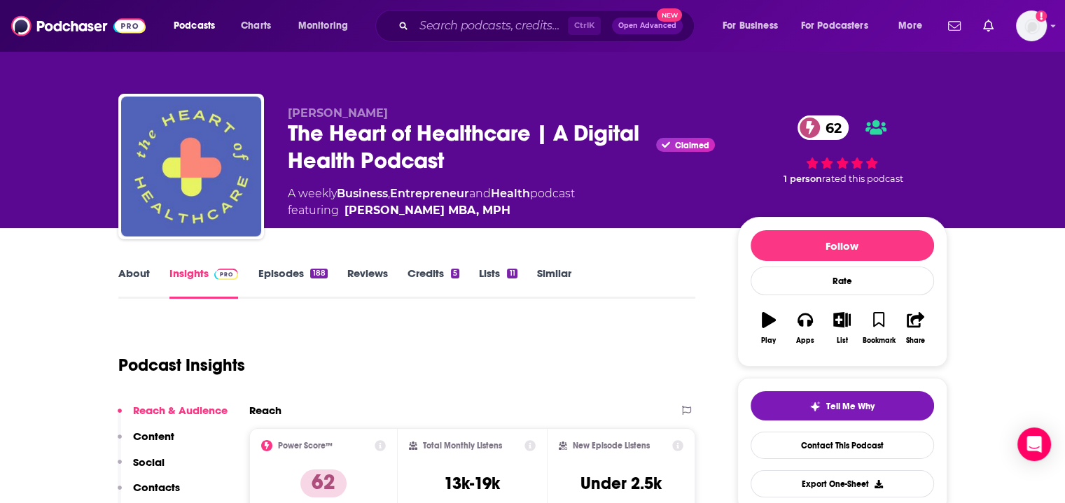
click at [120, 279] on link "About" at bounding box center [134, 283] width 32 height 32
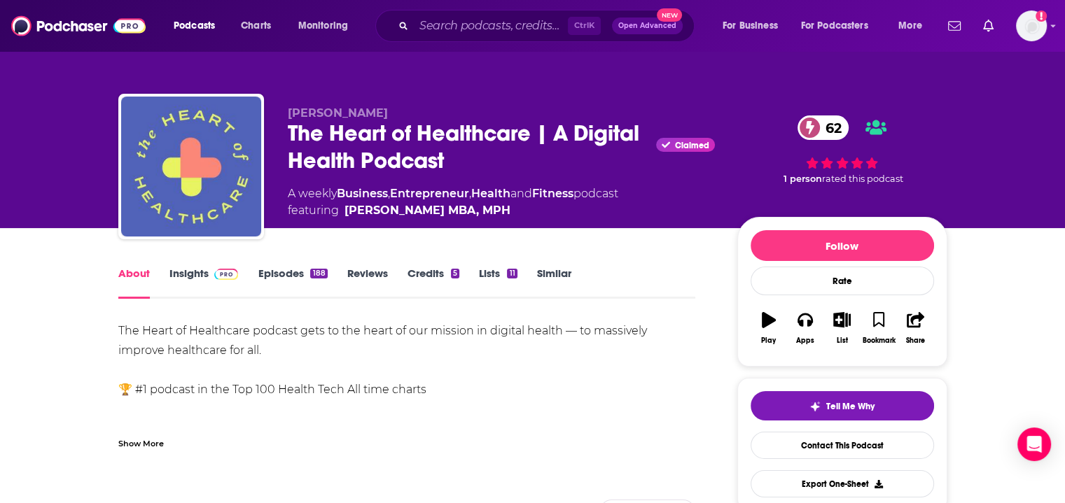
click at [133, 445] on div "Show More" at bounding box center [141, 442] width 46 height 13
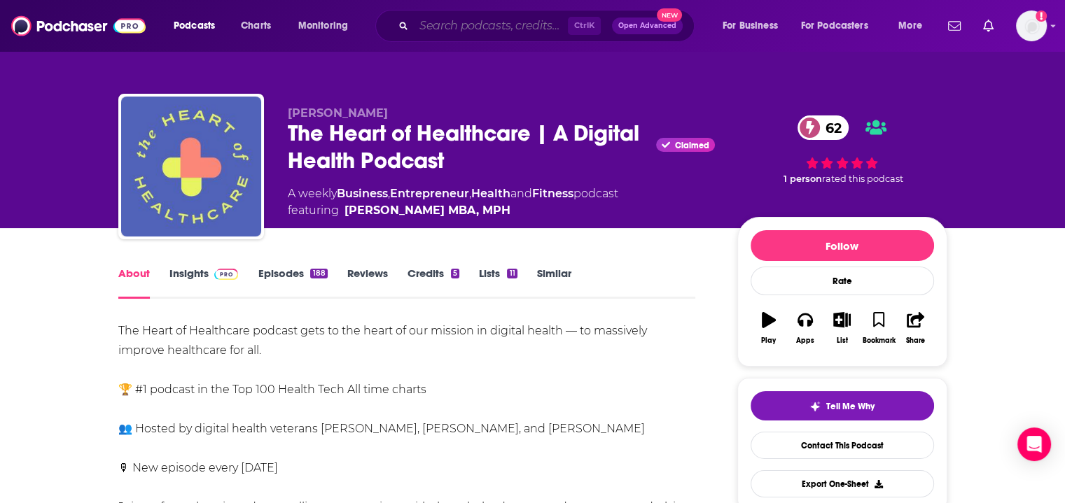
paste input "Reclamation Radio"
type input "Reclamation Radio"
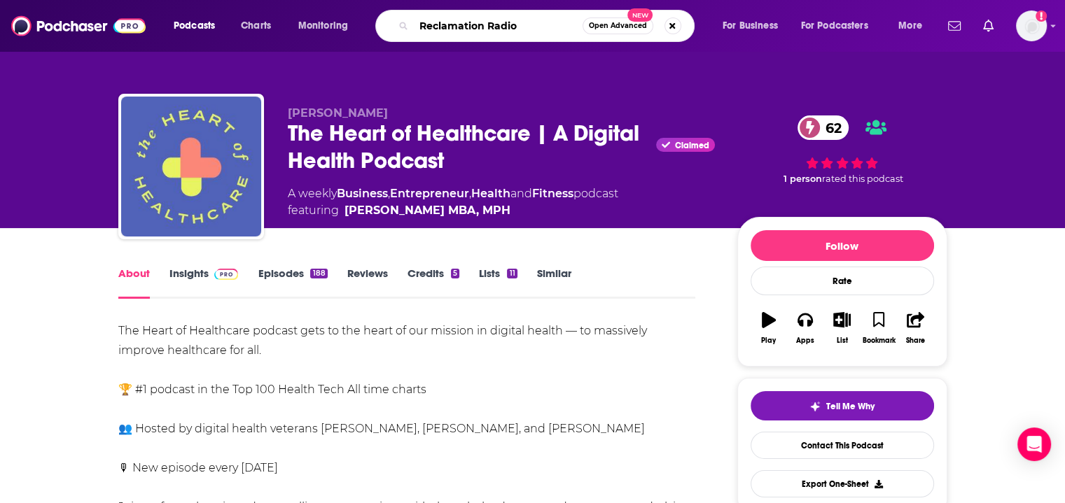
click at [484, 15] on input "Reclamation Radio" at bounding box center [498, 26] width 169 height 22
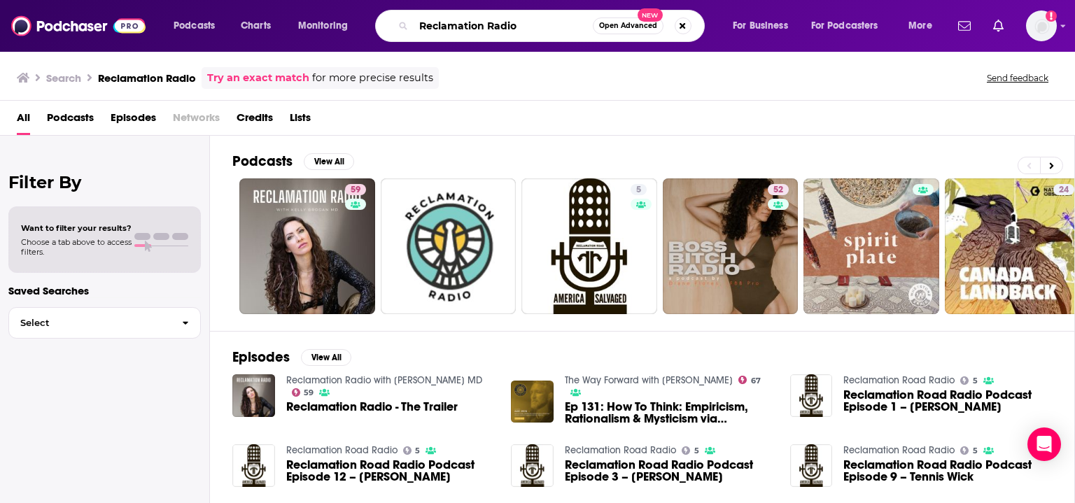
click at [540, 24] on input "Reclamation Radio" at bounding box center [503, 26] width 179 height 22
click at [305, 228] on link "59 Reclamation Radio with Kelly Brogan MD" at bounding box center [307, 247] width 136 height 136
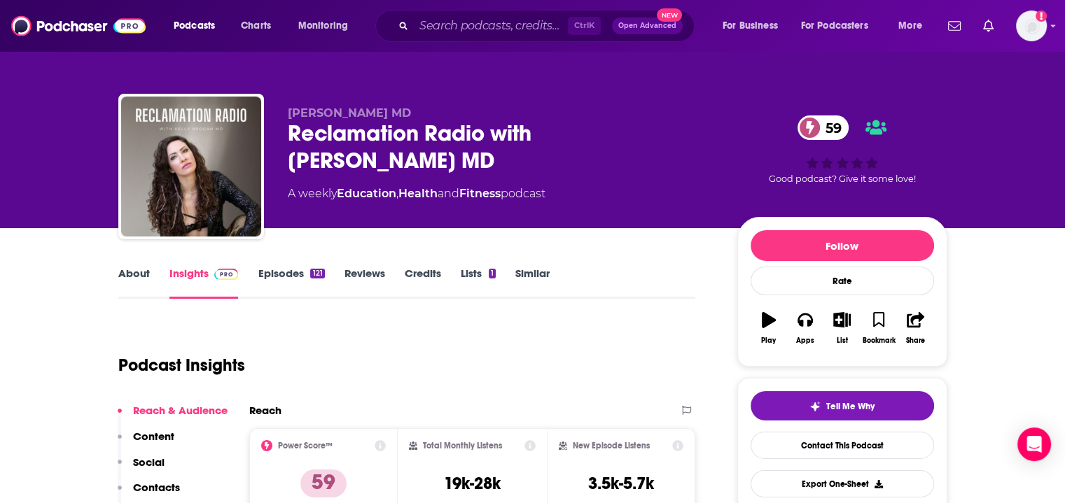
click at [137, 287] on link "About" at bounding box center [134, 283] width 32 height 32
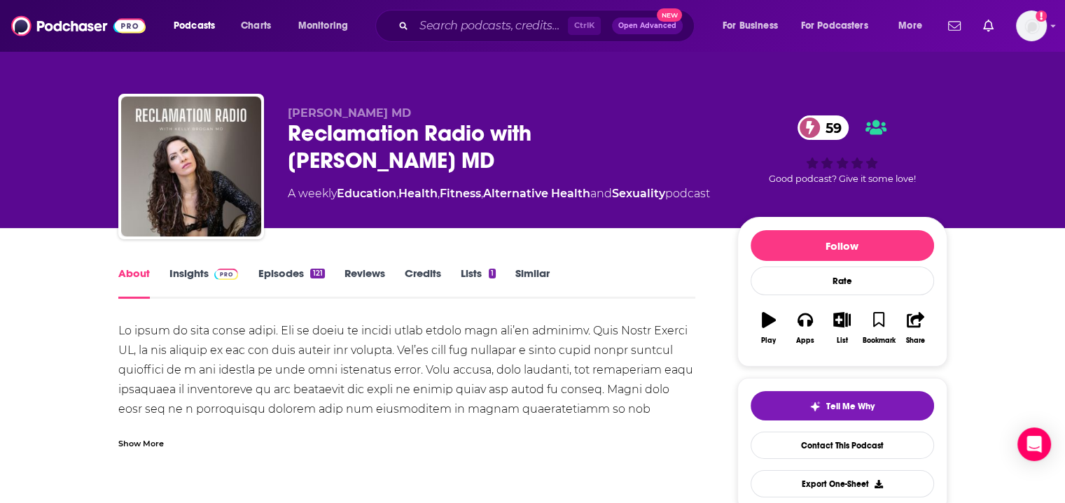
click at [157, 442] on div "Show More" at bounding box center [141, 442] width 46 height 13
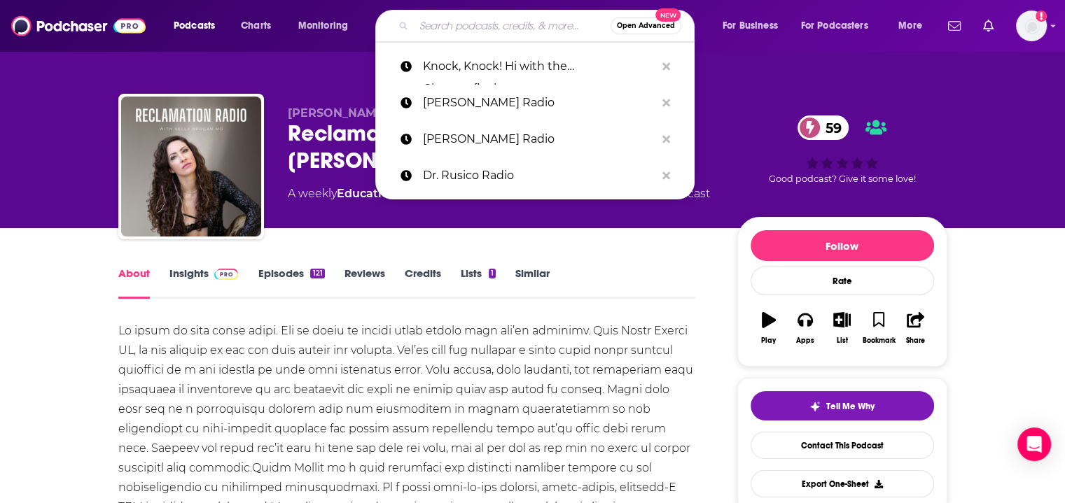
click at [475, 25] on input "Search podcasts, credits, & more..." at bounding box center [512, 26] width 197 height 22
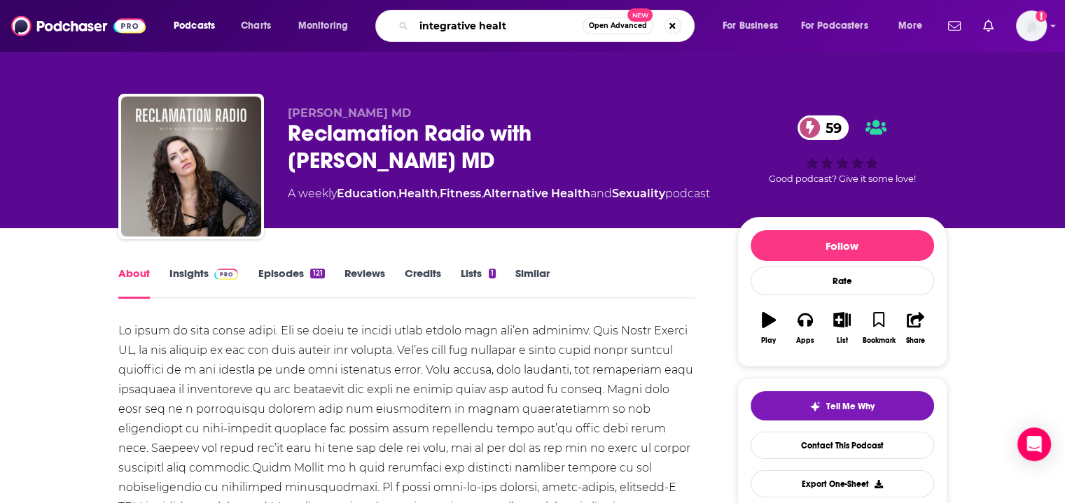
type input "integrative health"
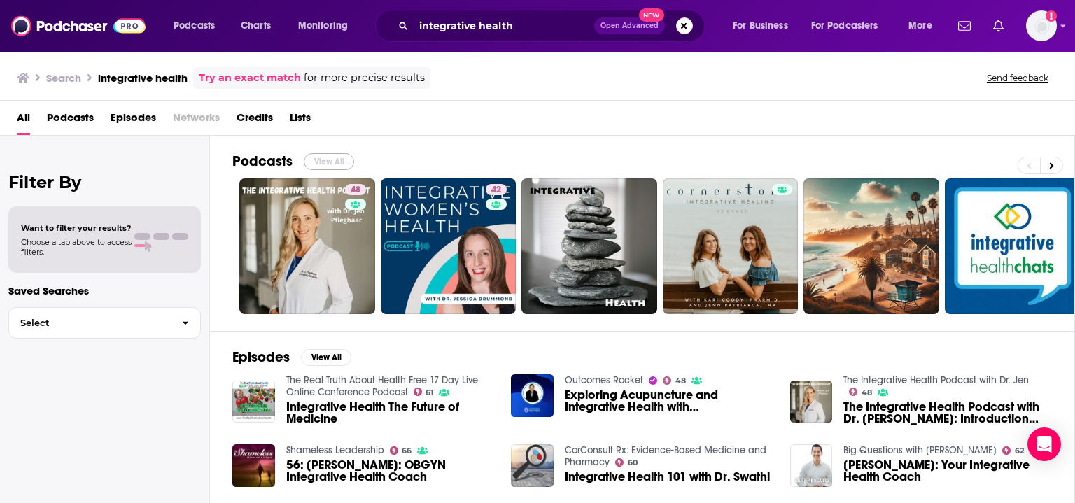
click at [322, 160] on button "View All" at bounding box center [329, 161] width 50 height 17
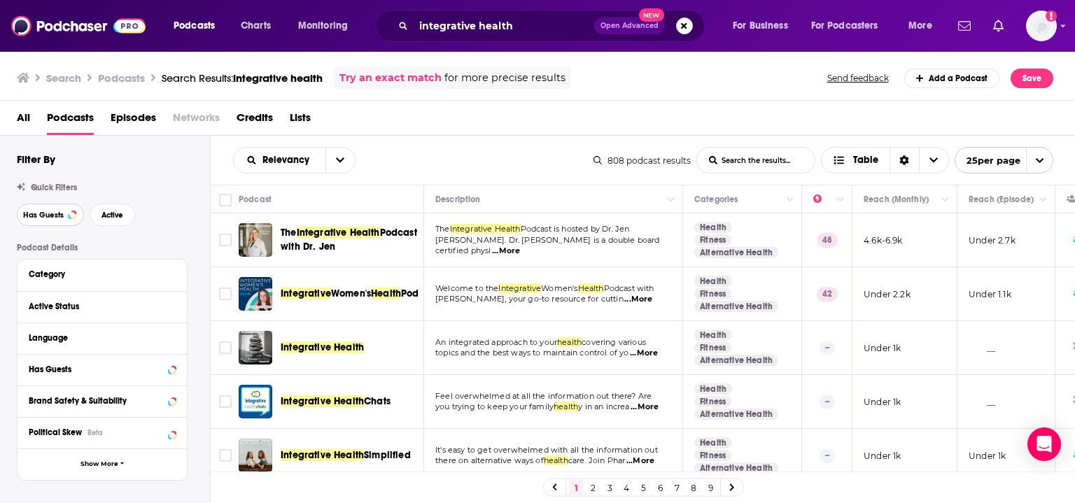
click at [34, 215] on span "Has Guests" at bounding box center [43, 215] width 41 height 8
click at [122, 214] on span "Active" at bounding box center [113, 215] width 22 height 8
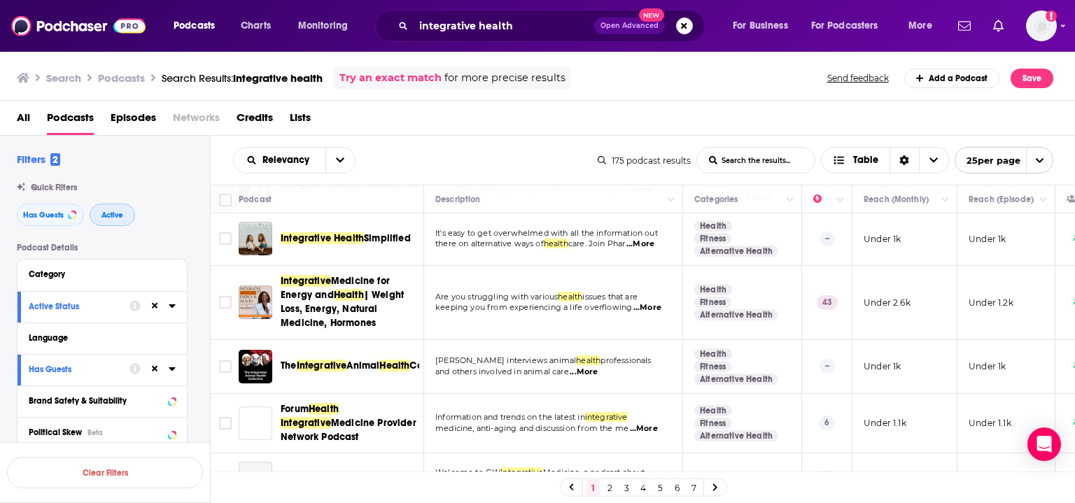
scroll to position [116, 0]
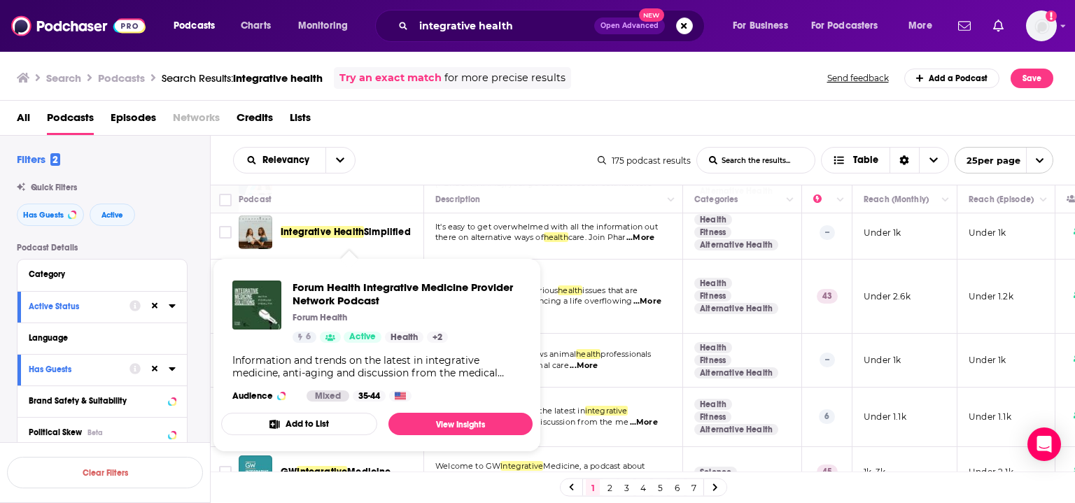
click at [389, 178] on div "Relevancy List Search Input Search the results... Table 175 podcast results Lis…" at bounding box center [643, 160] width 865 height 49
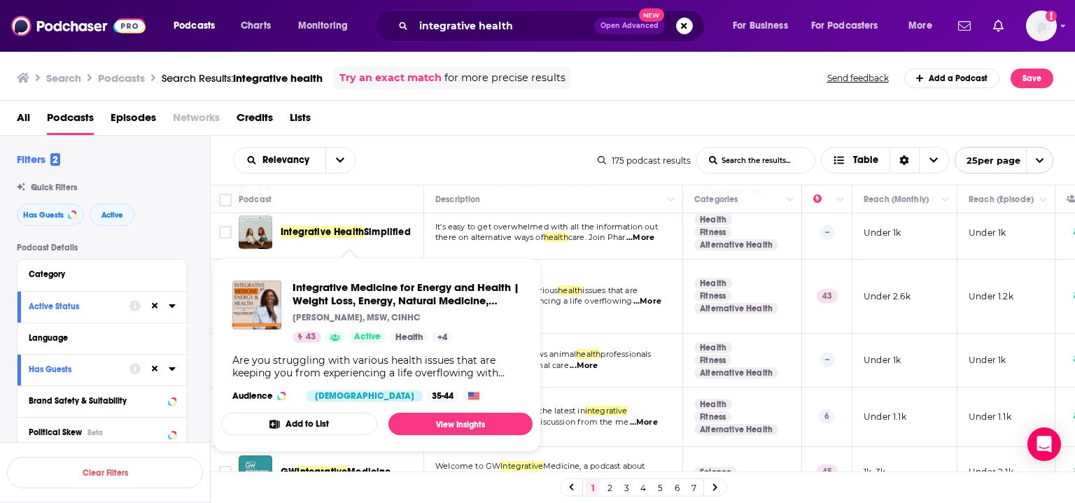
click at [392, 199] on div "Podcast" at bounding box center [326, 199] width 174 height 17
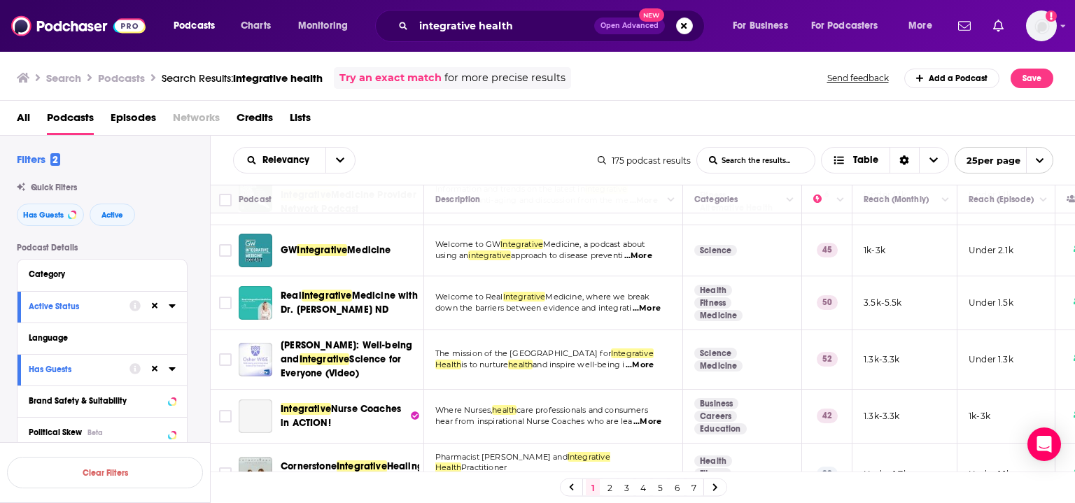
scroll to position [340, 0]
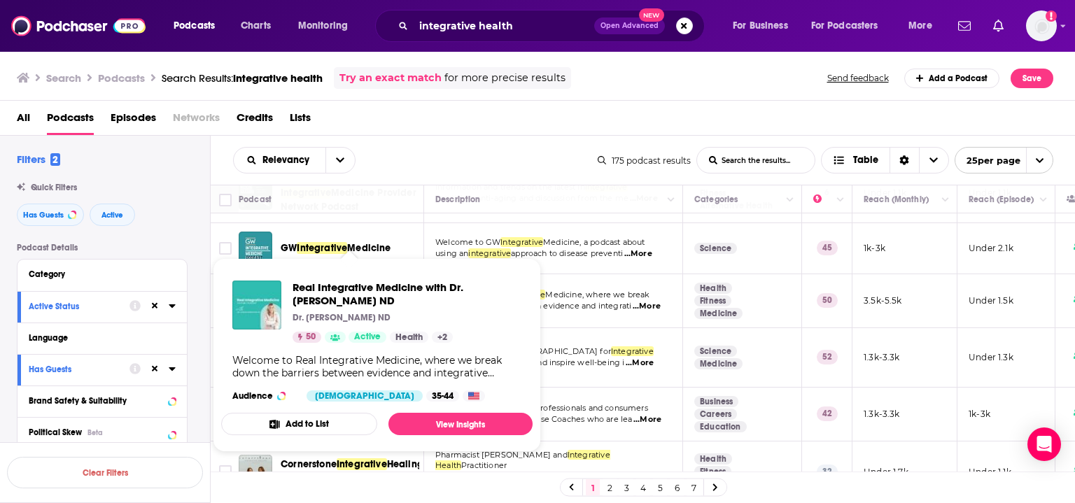
click at [376, 205] on div "Podcast" at bounding box center [326, 199] width 174 height 17
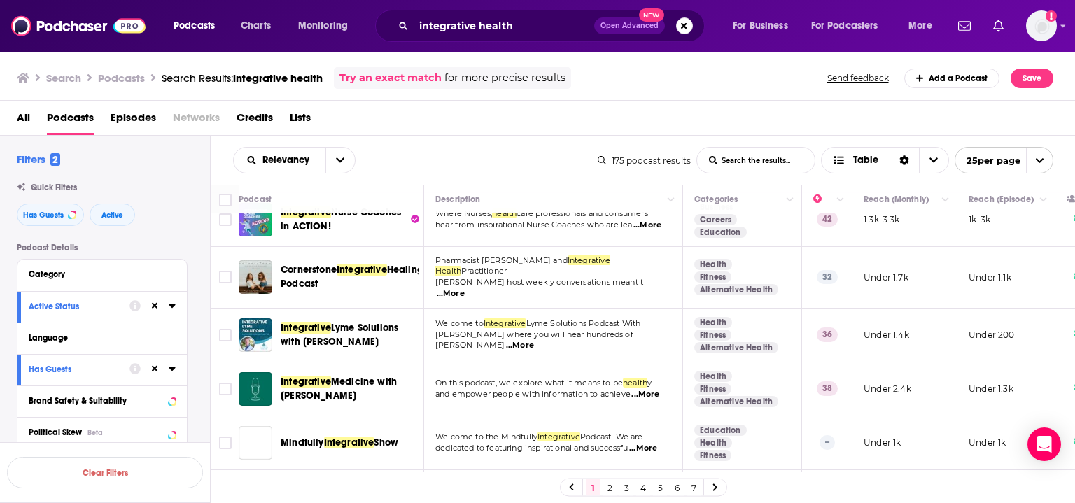
scroll to position [536, 0]
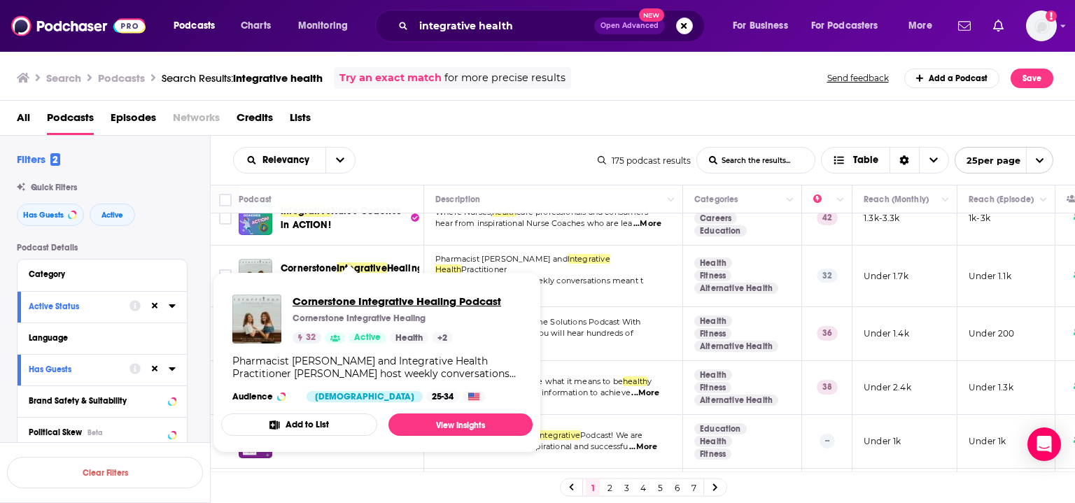
drag, startPoint x: 317, startPoint y: 269, endPoint x: 337, endPoint y: 304, distance: 40.5
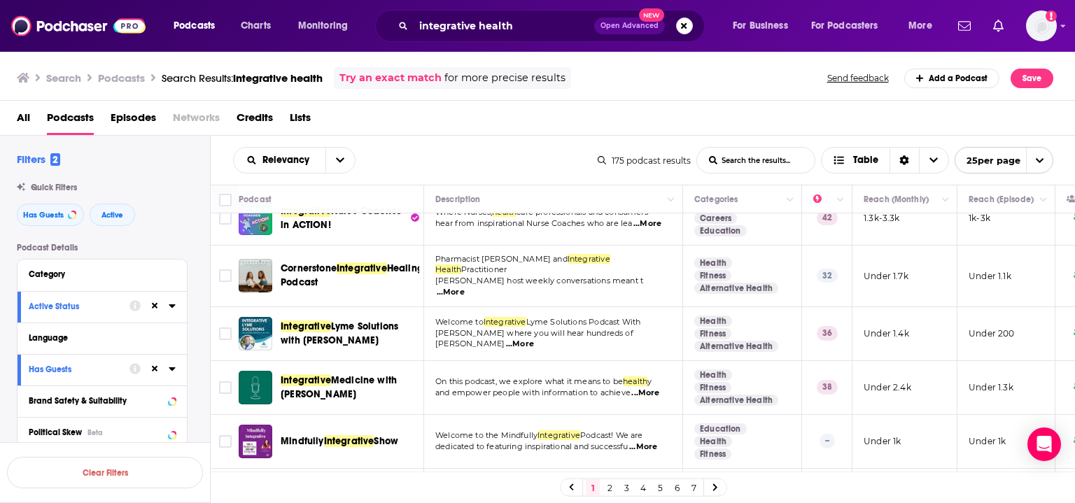
click at [377, 202] on div "Podcast" at bounding box center [326, 199] width 174 height 17
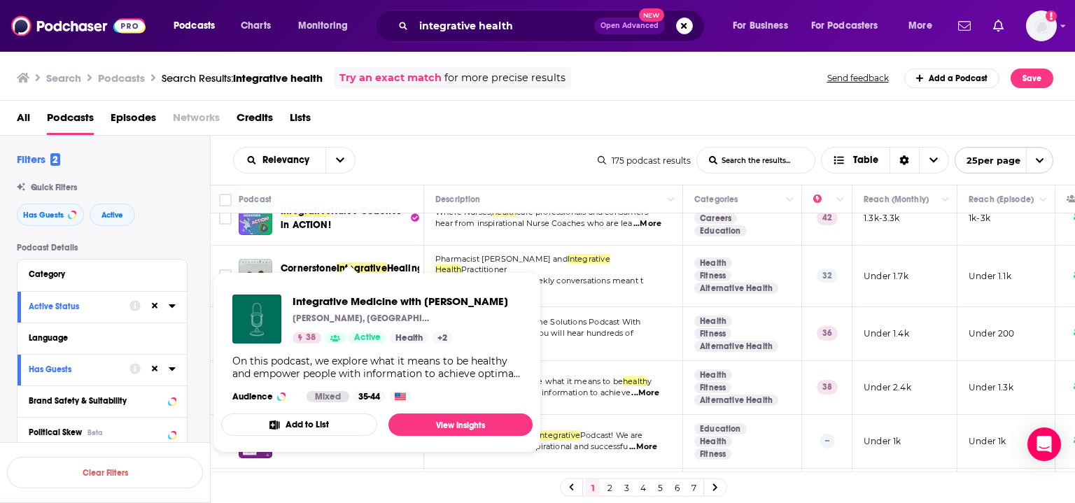
click at [372, 201] on div "Podcast" at bounding box center [326, 199] width 174 height 17
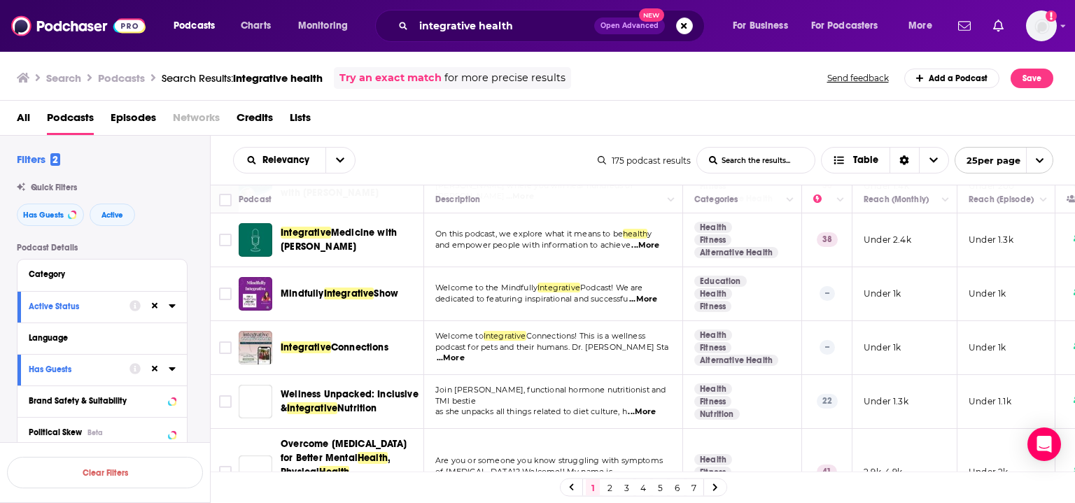
scroll to position [704, 0]
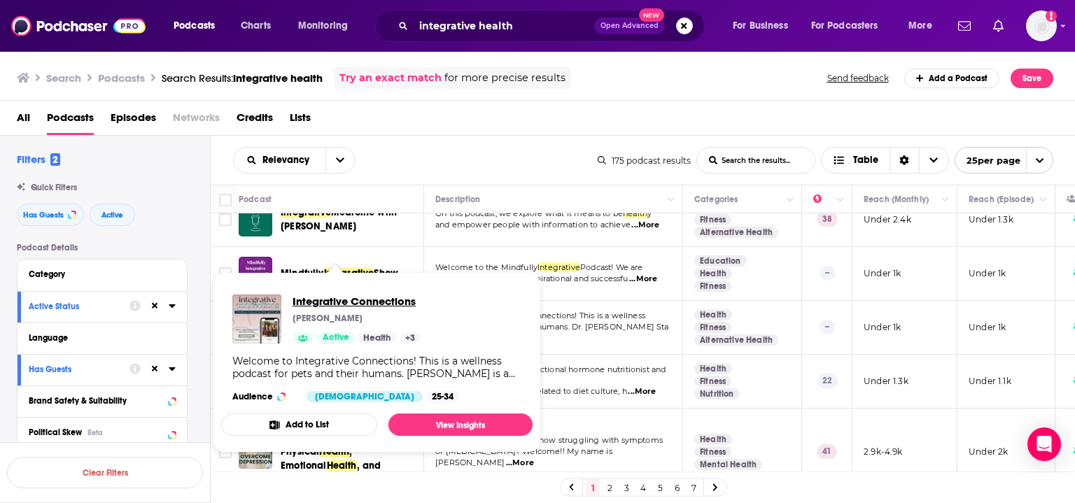
click at [325, 306] on span "Integrative Connections" at bounding box center [357, 301] width 128 height 13
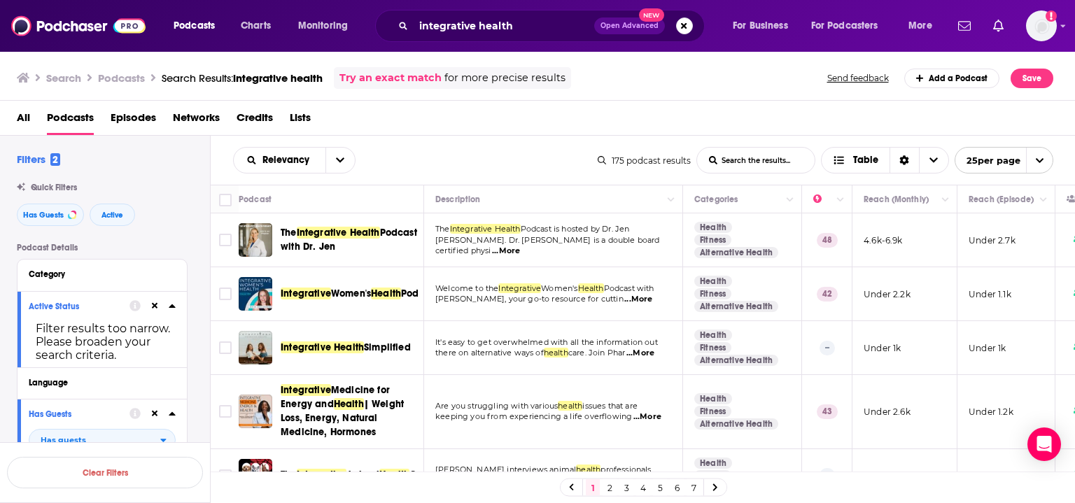
click at [390, 203] on div "Podcast" at bounding box center [326, 199] width 174 height 17
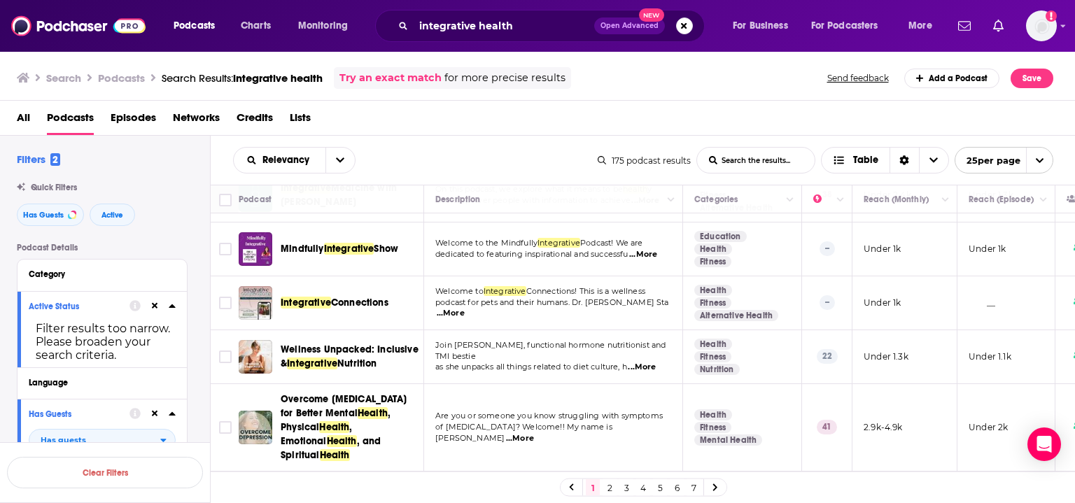
scroll to position [756, 0]
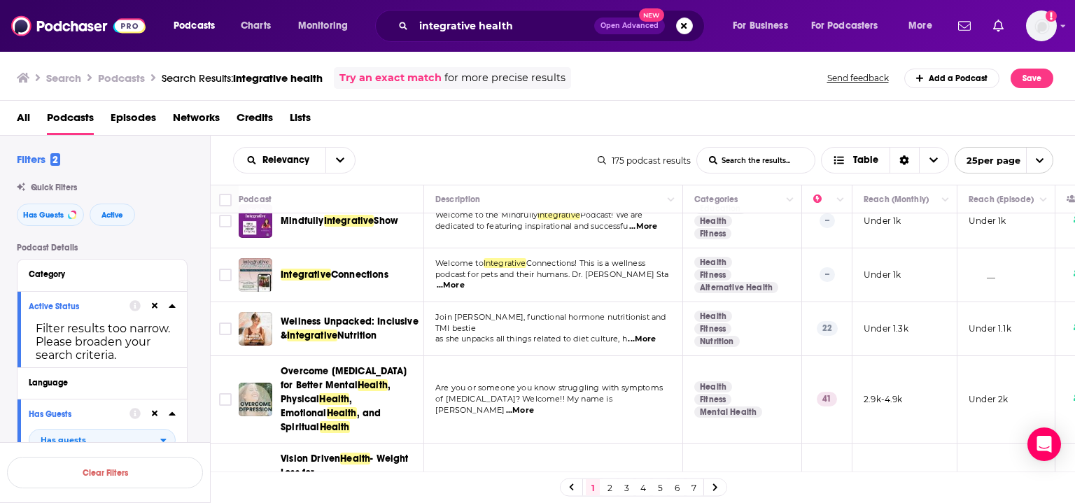
click at [377, 195] on div "Podcast" at bounding box center [326, 199] width 174 height 17
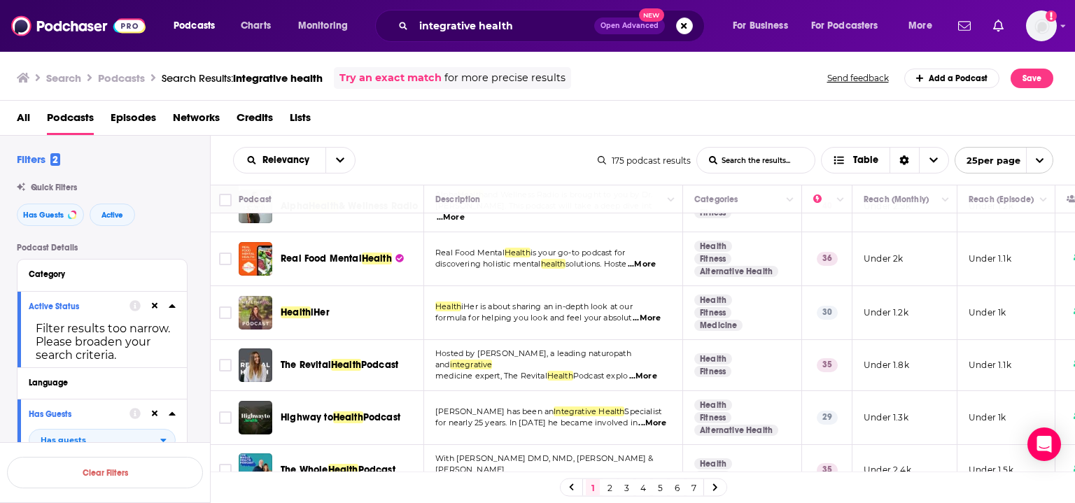
scroll to position [1165, 0]
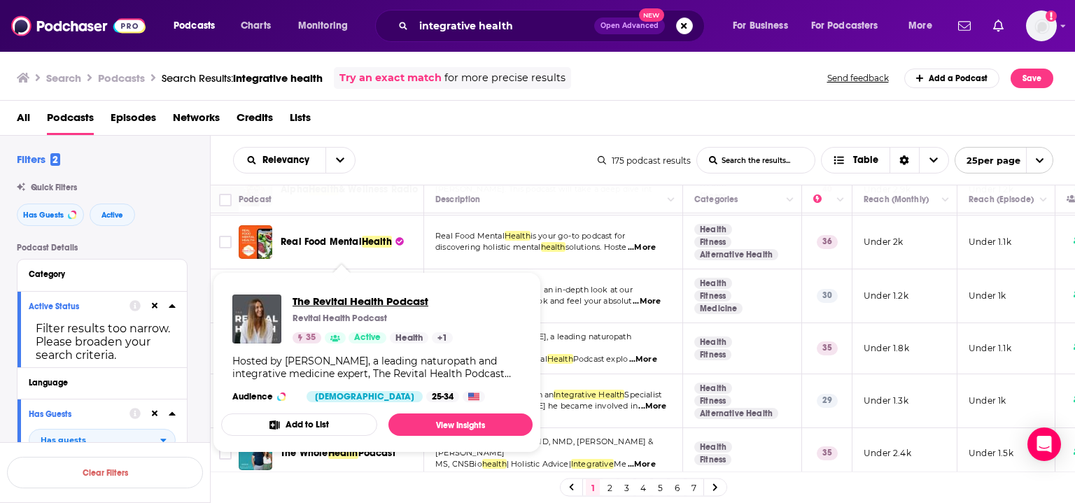
drag, startPoint x: 356, startPoint y: 281, endPoint x: 335, endPoint y: 299, distance: 27.8
click at [391, 191] on div "Podcast" at bounding box center [326, 199] width 174 height 17
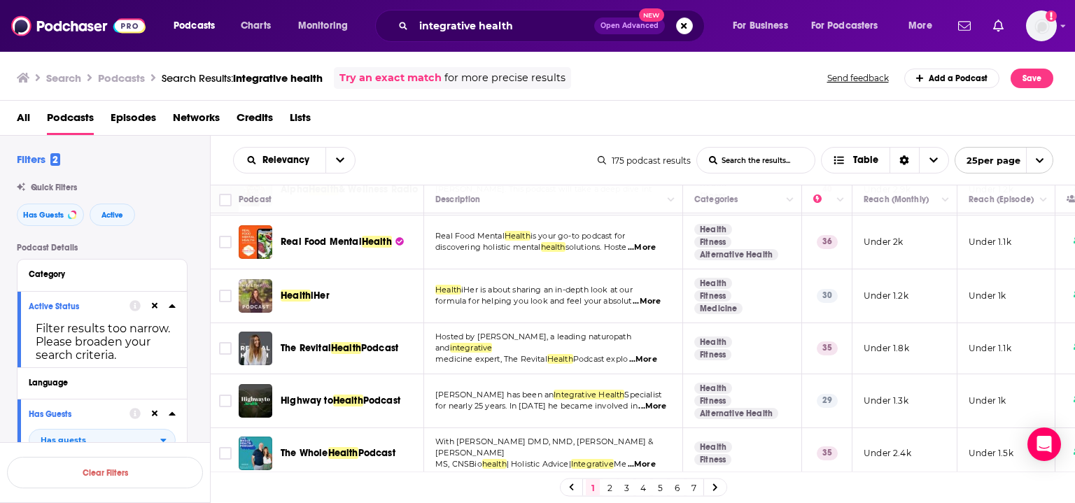
click at [391, 198] on div "Podcast" at bounding box center [326, 199] width 174 height 17
click at [358, 196] on div "Podcast" at bounding box center [326, 199] width 174 height 17
click at [608, 483] on link "2" at bounding box center [610, 488] width 14 height 17
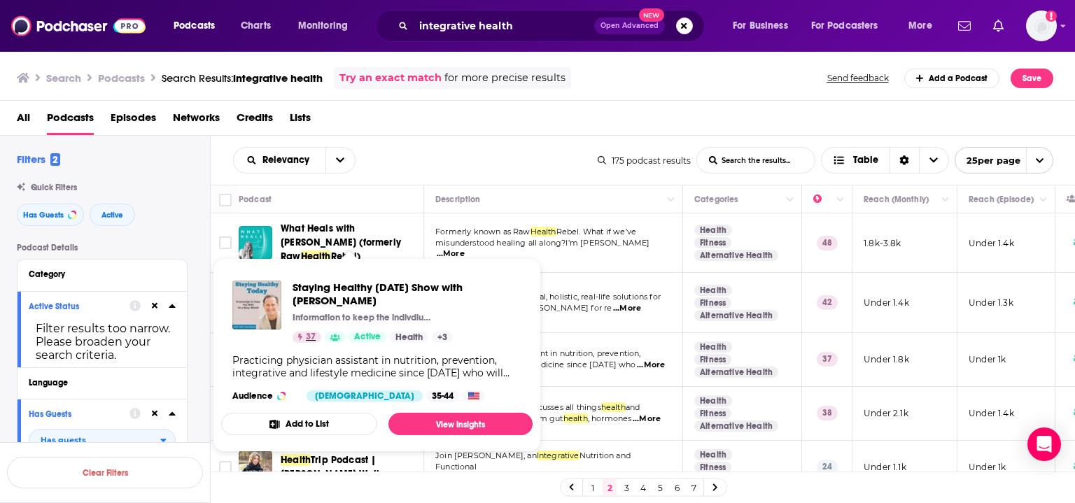
drag, startPoint x: 309, startPoint y: 340, endPoint x: 325, endPoint y: 310, distance: 34.1
drag, startPoint x: 325, startPoint y: 310, endPoint x: 297, endPoint y: 291, distance: 34.2
click at [389, 186] on th "Podcast" at bounding box center [332, 200] width 186 height 28
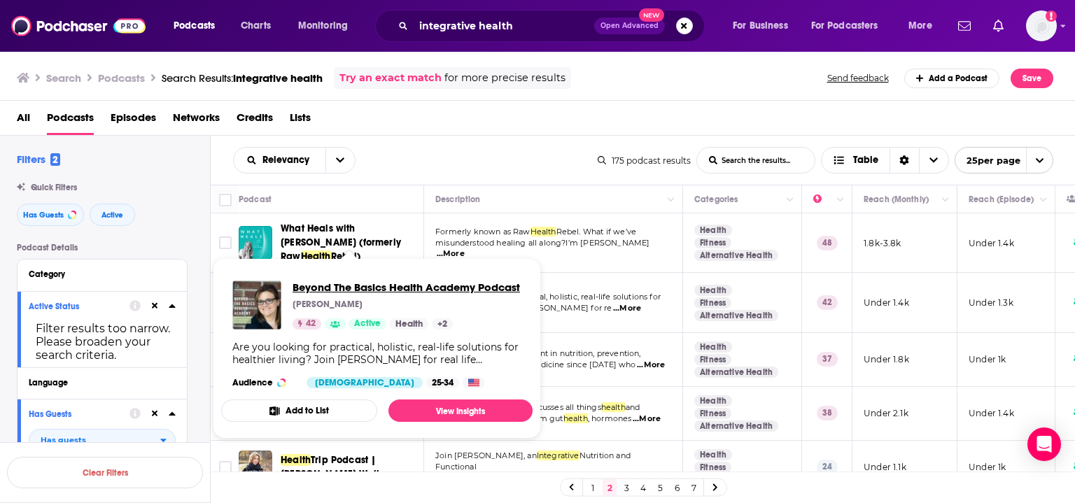
drag, startPoint x: 350, startPoint y: 279, endPoint x: 319, endPoint y: 293, distance: 34.5
click at [385, 204] on div "Podcast" at bounding box center [326, 199] width 174 height 17
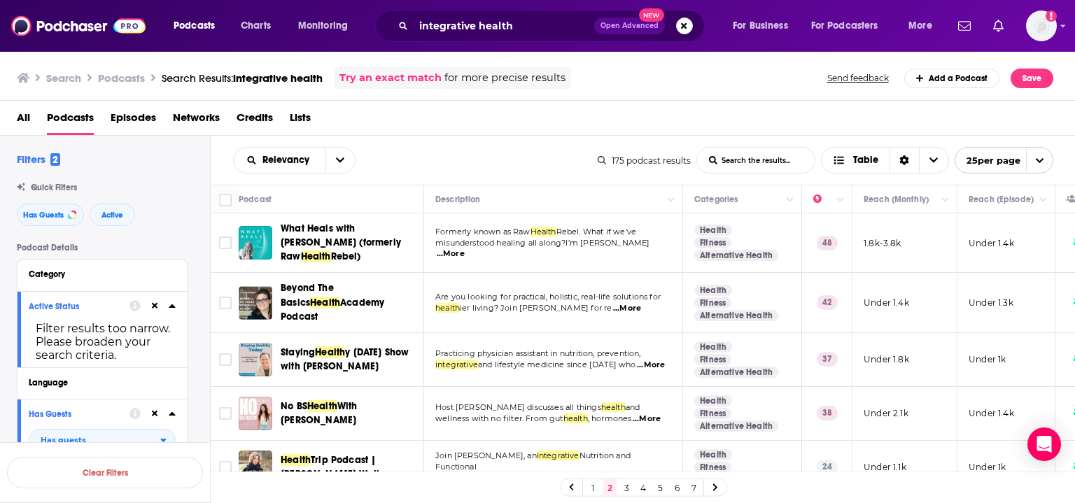
click at [377, 198] on div "Podcast" at bounding box center [326, 199] width 174 height 17
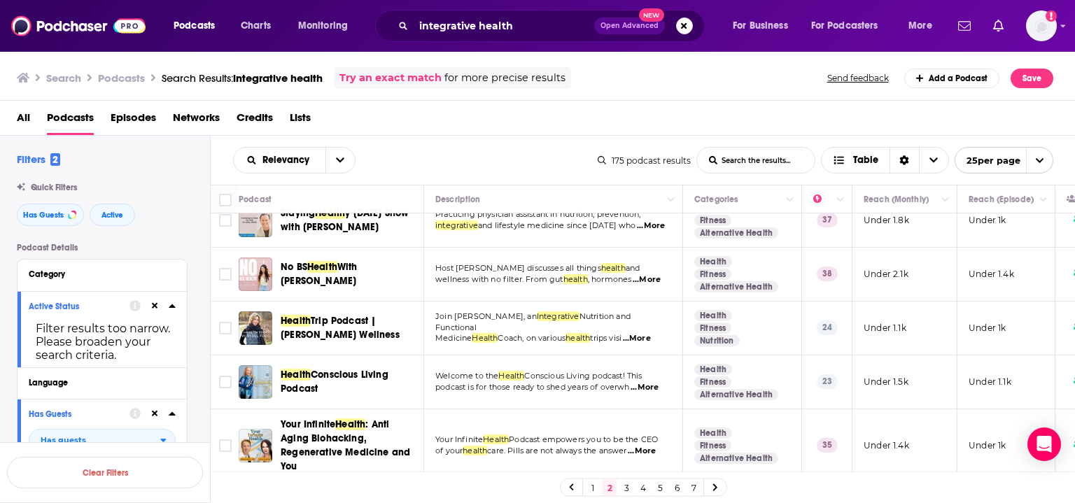
scroll to position [140, 0]
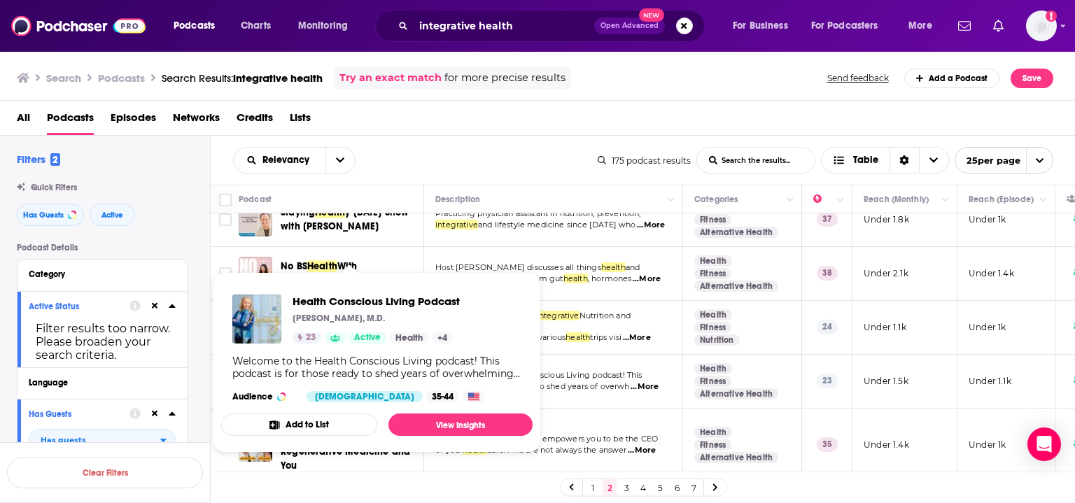
click at [379, 199] on div "Podcast" at bounding box center [326, 199] width 174 height 17
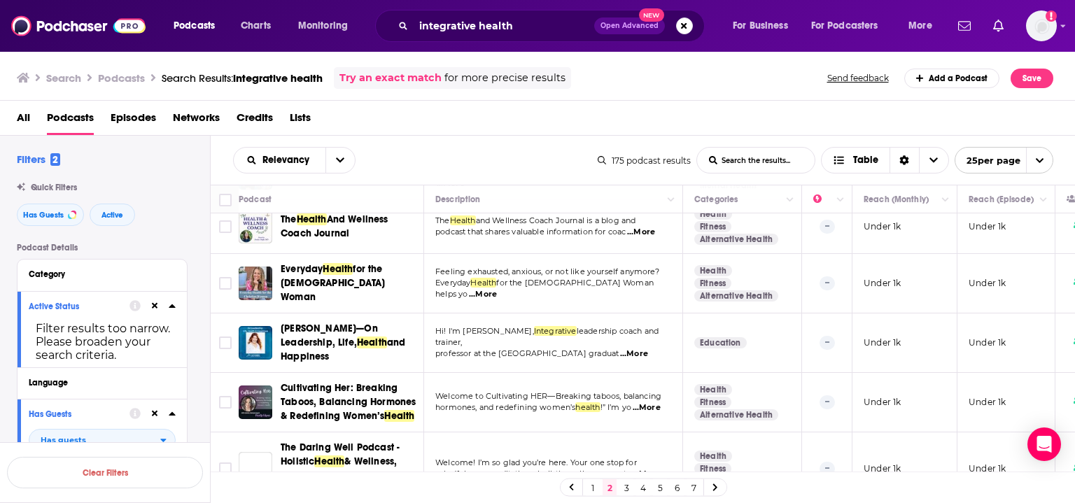
scroll to position [1168, 0]
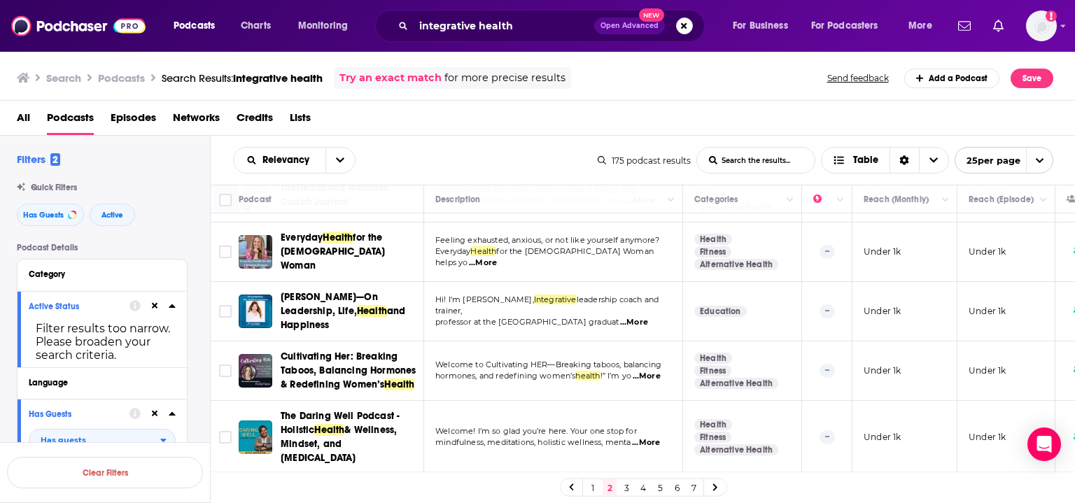
drag, startPoint x: 345, startPoint y: 423, endPoint x: 354, endPoint y: 430, distance: 10.9
click at [624, 484] on link "3" at bounding box center [627, 488] width 14 height 17
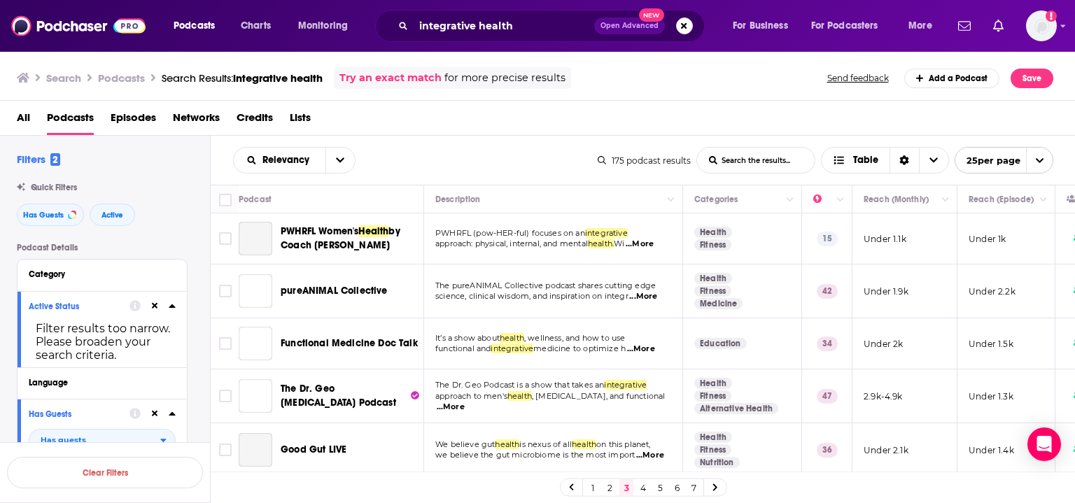
click at [935, 198] on button "Move" at bounding box center [903, 199] width 82 height 17
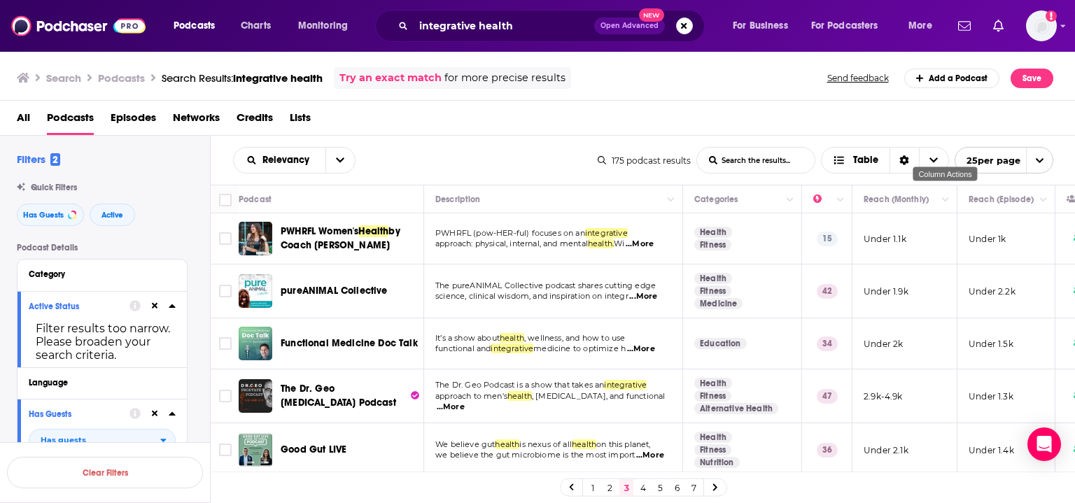
click at [944, 198] on icon "Column Actions" at bounding box center [945, 200] width 7 height 4
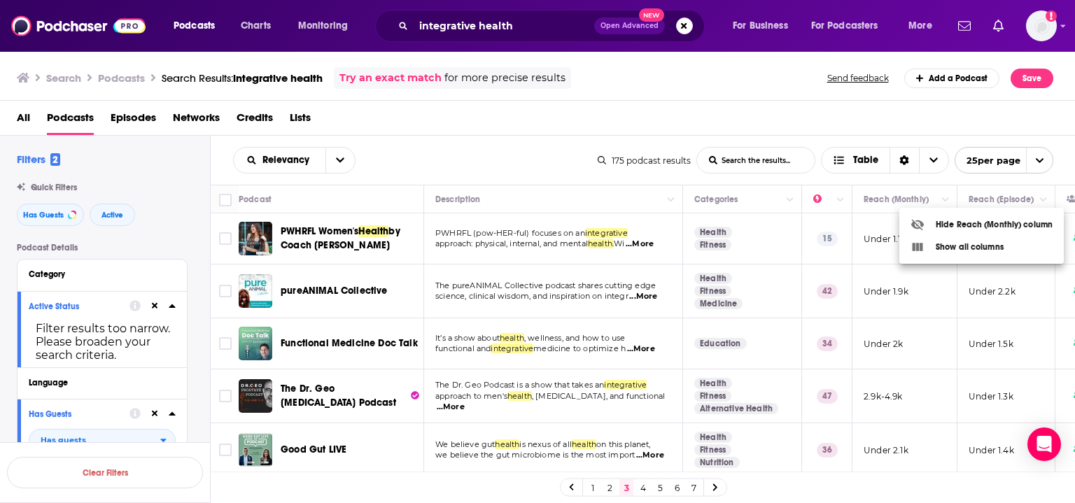
click at [944, 198] on div at bounding box center [537, 251] width 1075 height 503
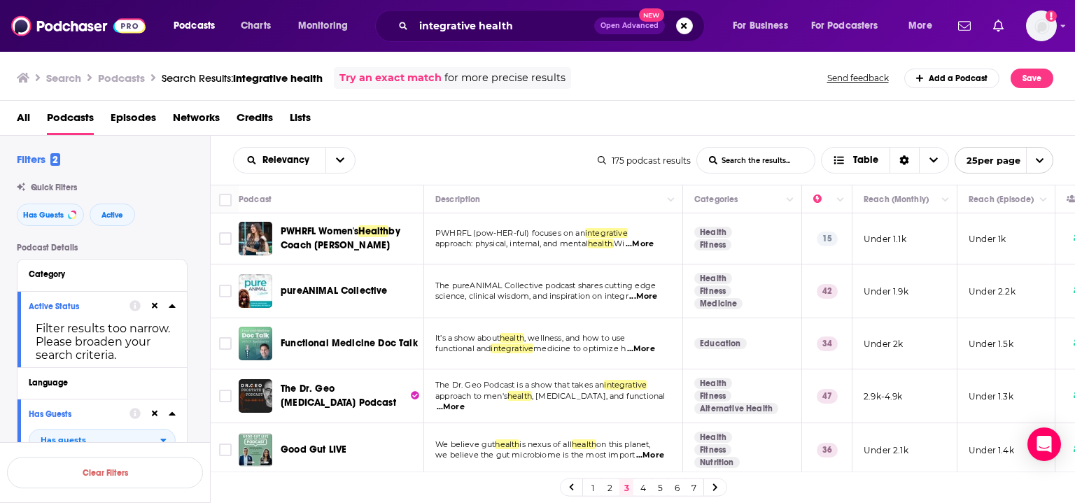
click at [338, 197] on div "Podcast" at bounding box center [326, 199] width 174 height 17
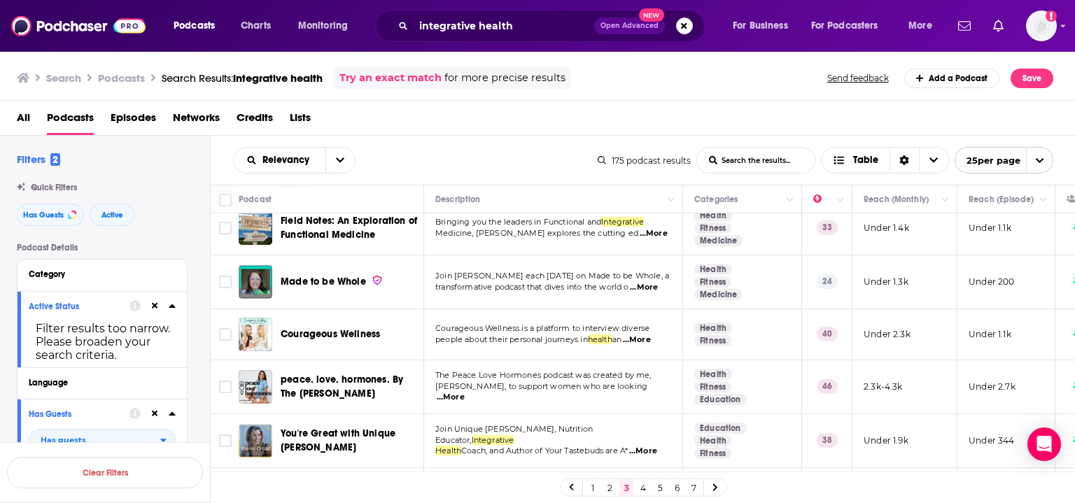
scroll to position [392, 0]
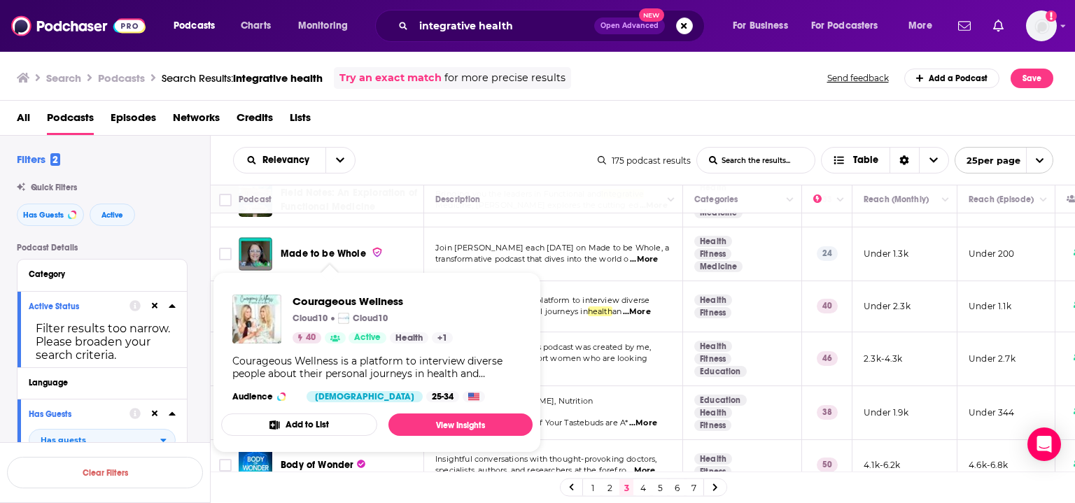
click at [393, 202] on div "Podcast" at bounding box center [326, 199] width 174 height 17
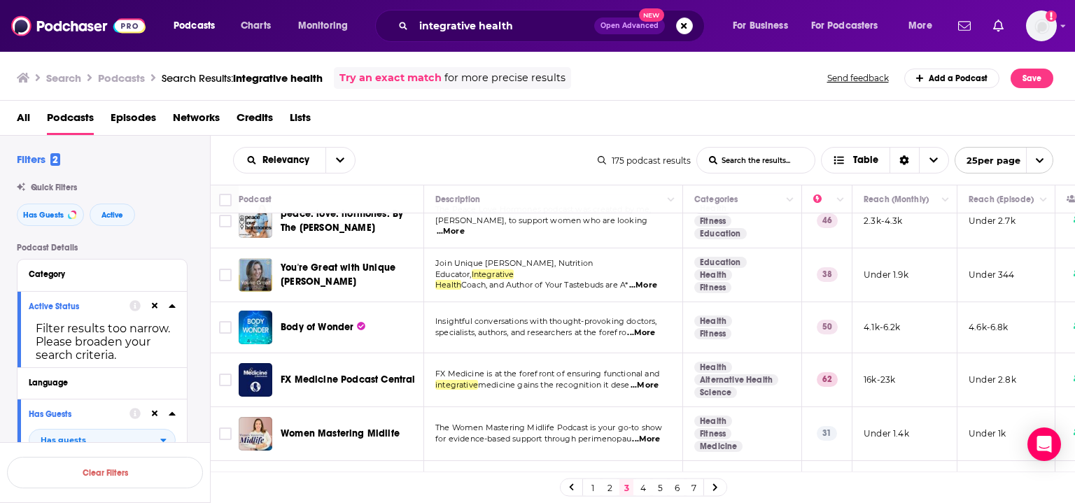
scroll to position [532, 0]
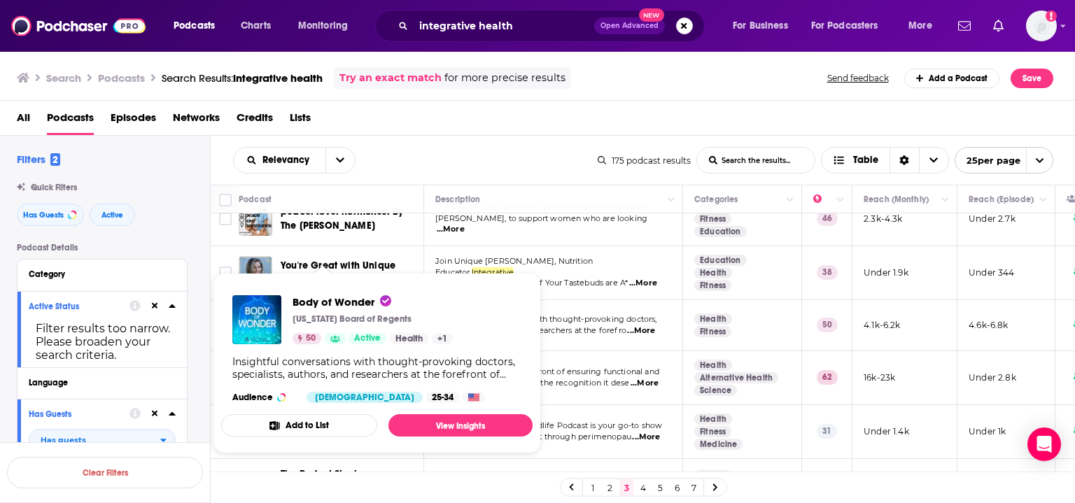
click at [386, 181] on div "Relevancy List Search Input Search the results... Table 175 podcast results Lis…" at bounding box center [643, 160] width 865 height 49
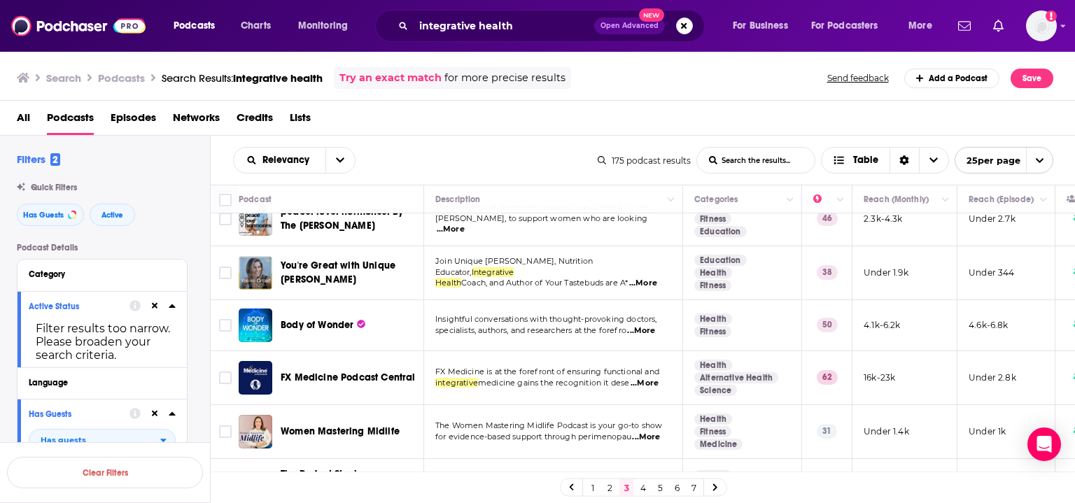
click at [384, 197] on div "Podcast" at bounding box center [326, 199] width 174 height 17
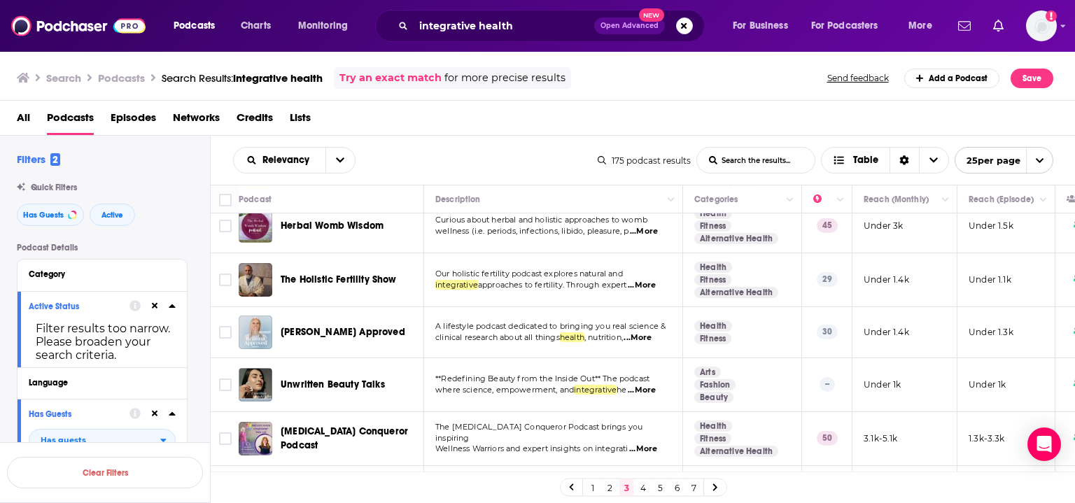
scroll to position [1086, 0]
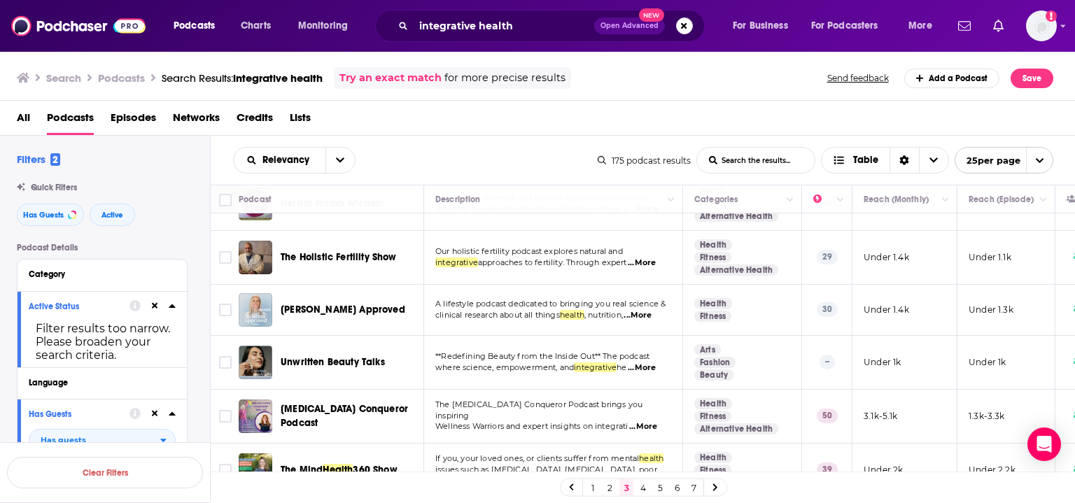
click at [644, 482] on link "4" at bounding box center [643, 488] width 14 height 17
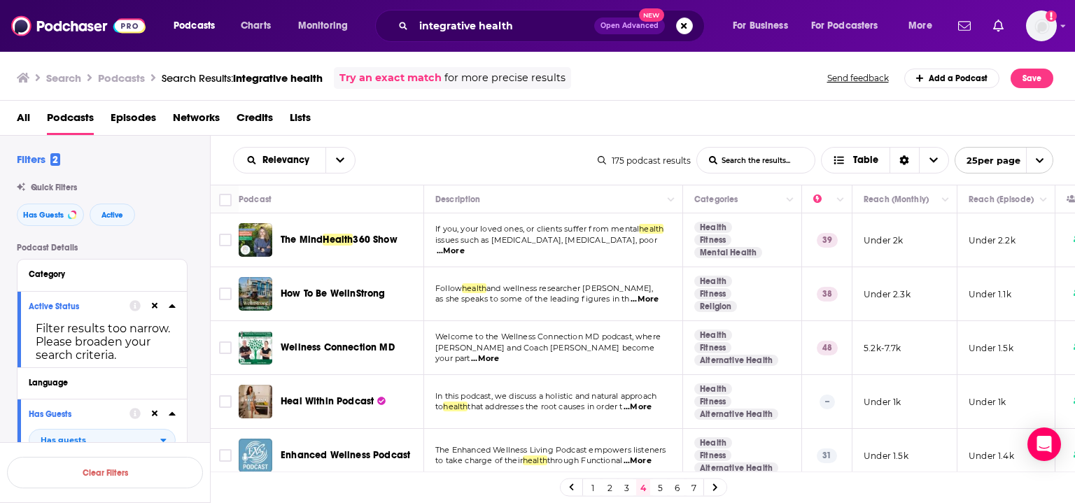
click at [375, 201] on div "Podcast" at bounding box center [326, 199] width 174 height 17
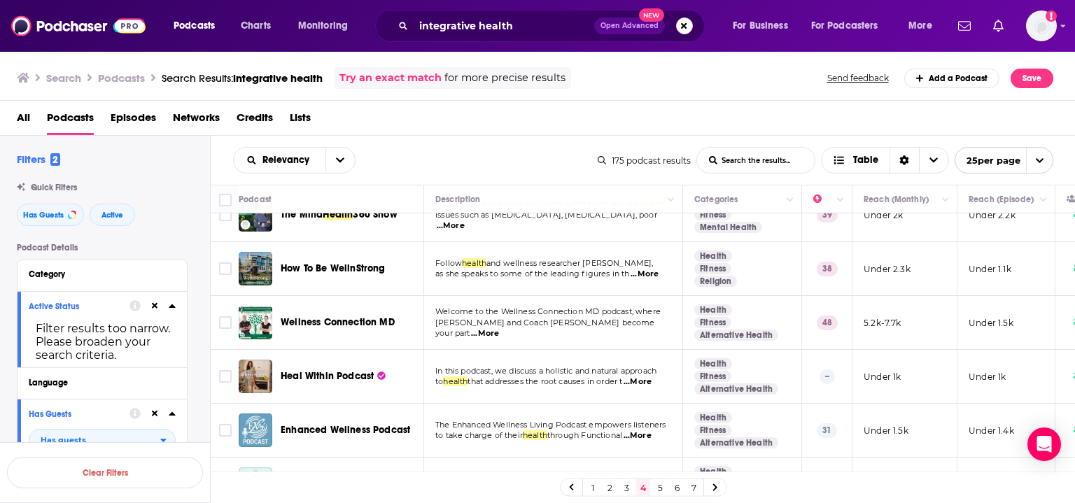
scroll to position [28, 0]
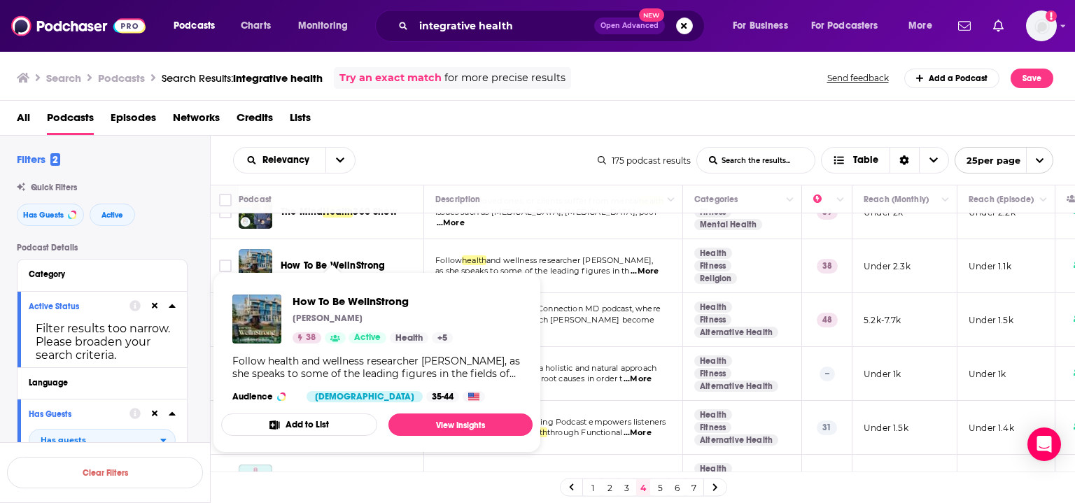
click at [379, 188] on th "Podcast" at bounding box center [332, 200] width 186 height 28
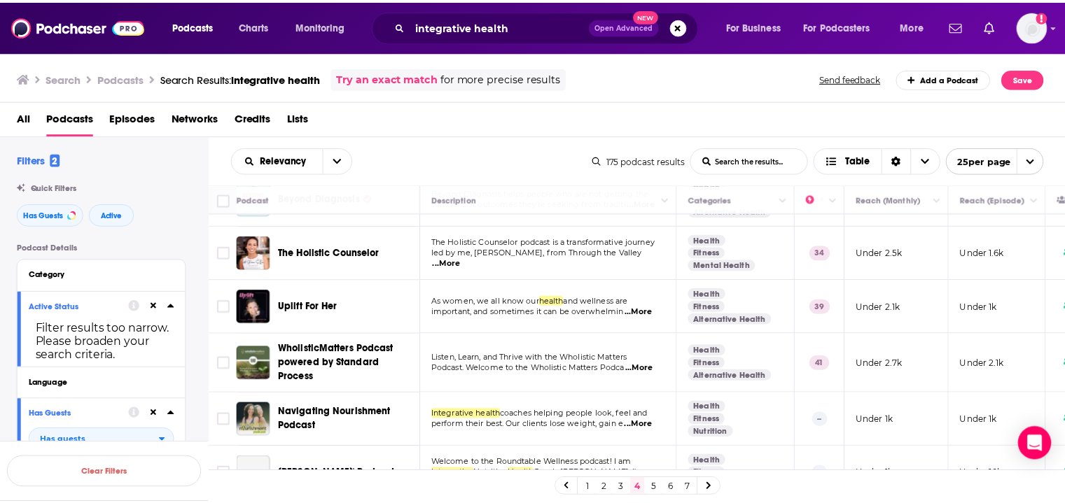
scroll to position [336, 0]
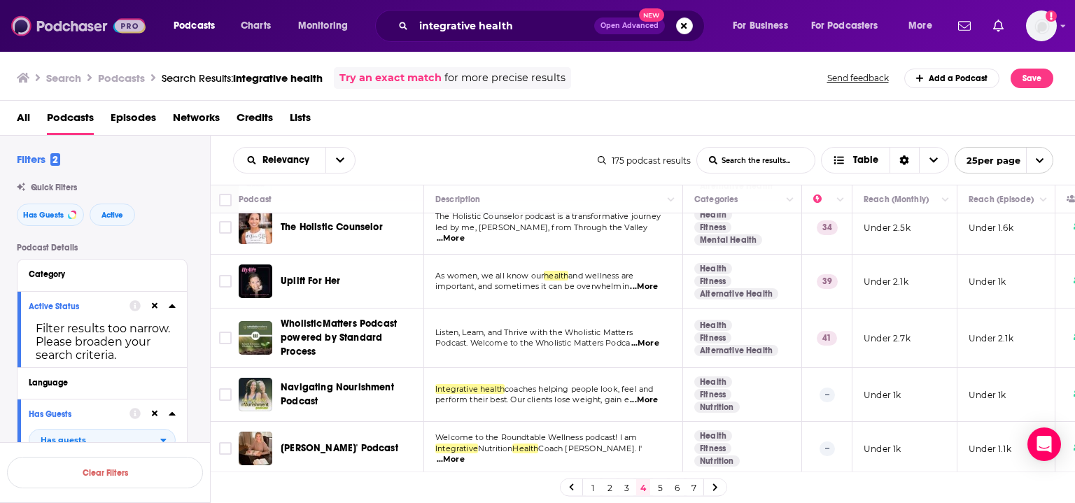
click at [106, 22] on img at bounding box center [78, 26] width 134 height 27
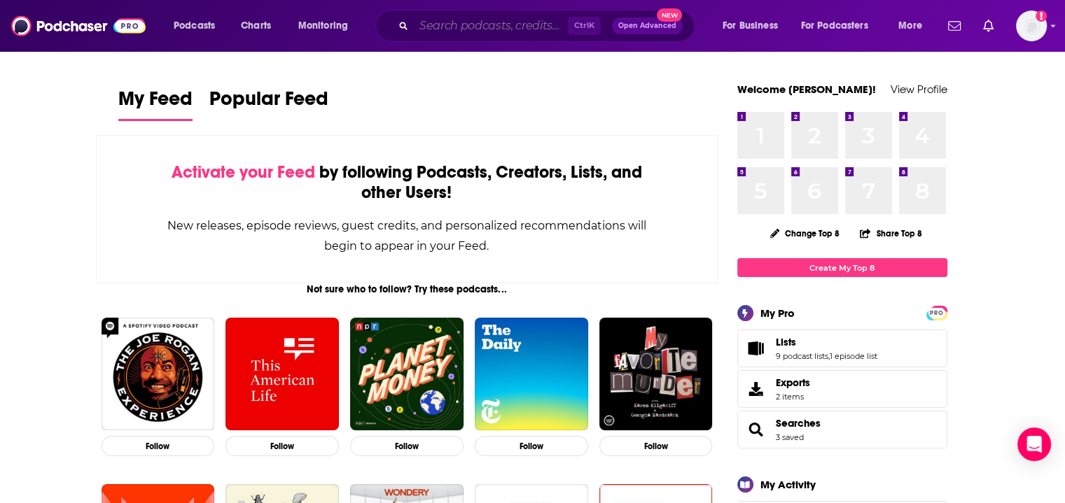
click at [515, 29] on input "Search podcasts, credits, & more..." at bounding box center [491, 26] width 154 height 22
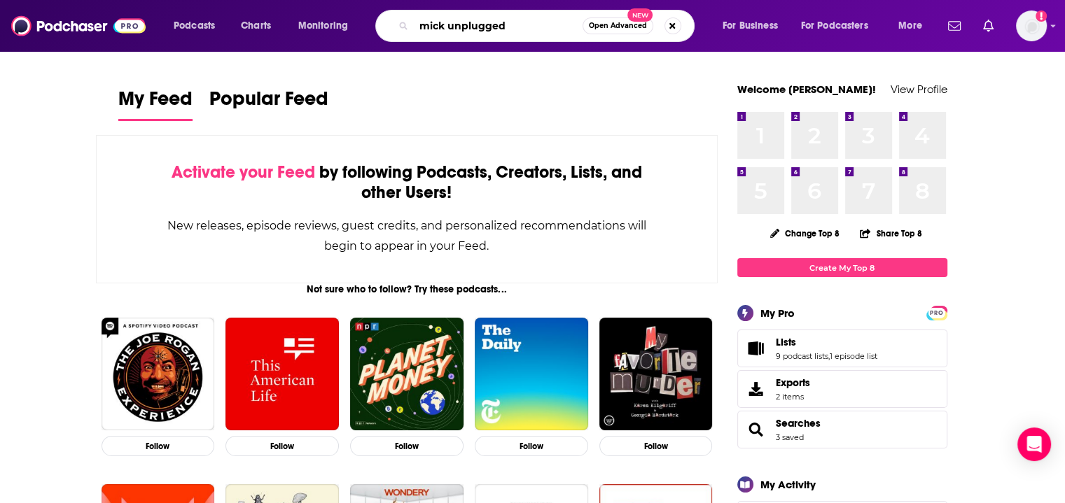
type input "mick unplugged"
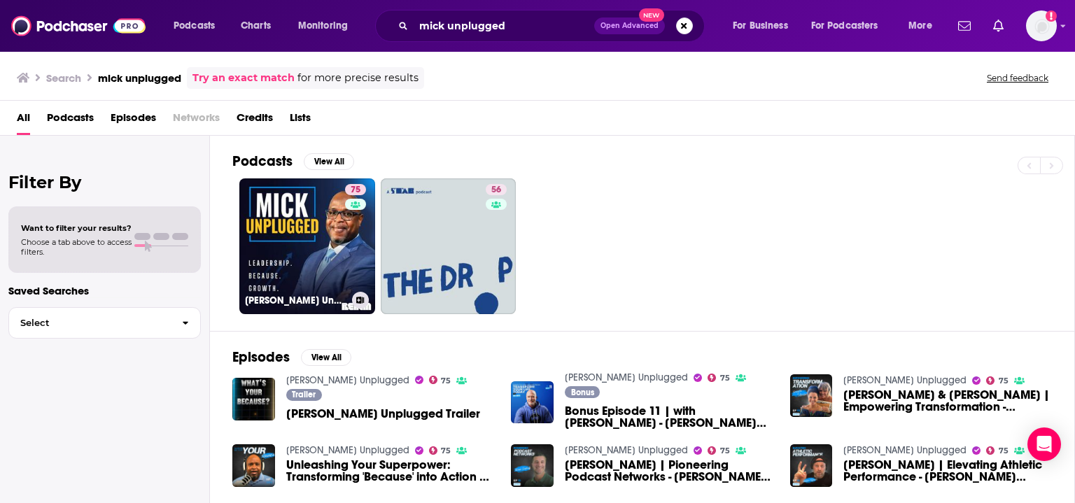
click at [321, 234] on link "75 Mick Unplugged" at bounding box center [307, 247] width 136 height 136
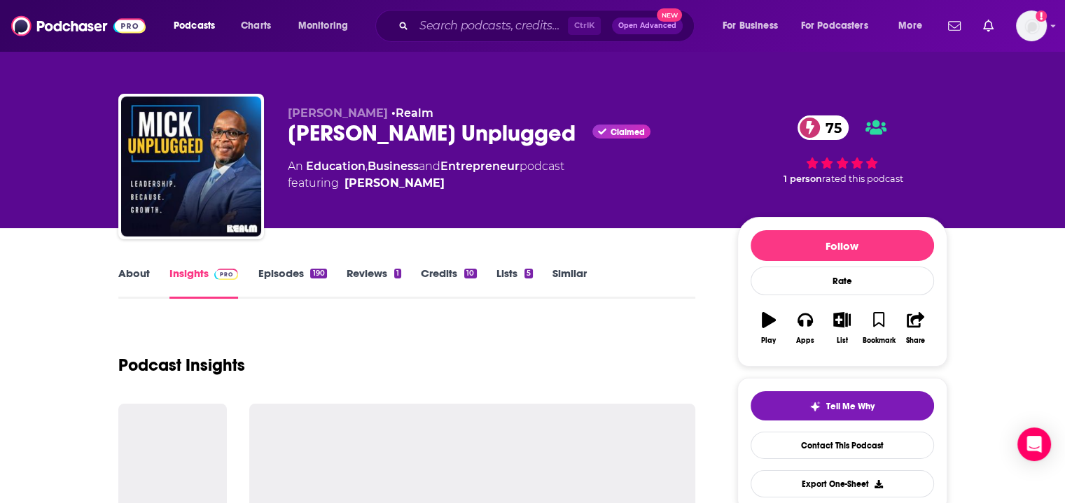
click at [291, 284] on link "Episodes 190" at bounding box center [292, 283] width 69 height 32
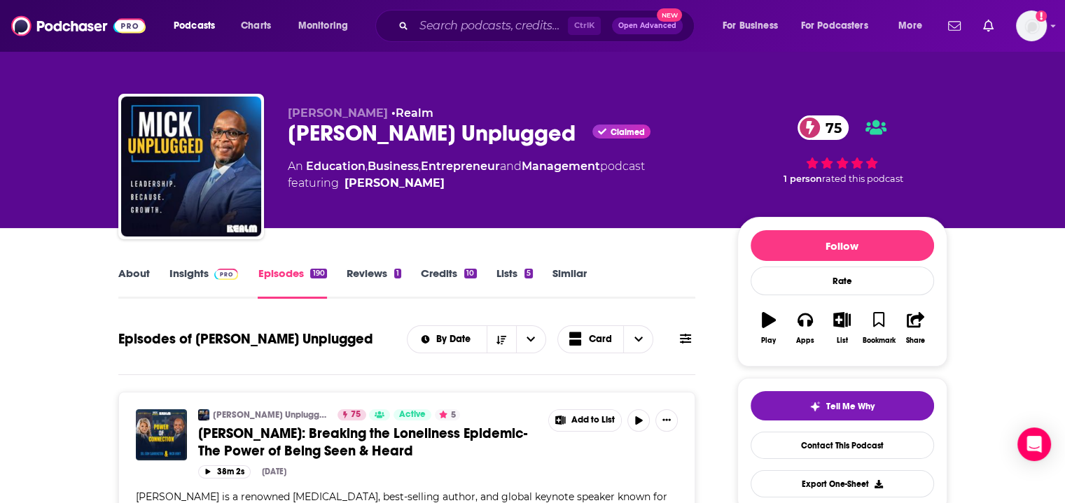
click at [377, 444] on span "Dr Jody Carrington: Breaking the Loneliness Epidemic-The Power of Being Seen & …" at bounding box center [362, 442] width 329 height 35
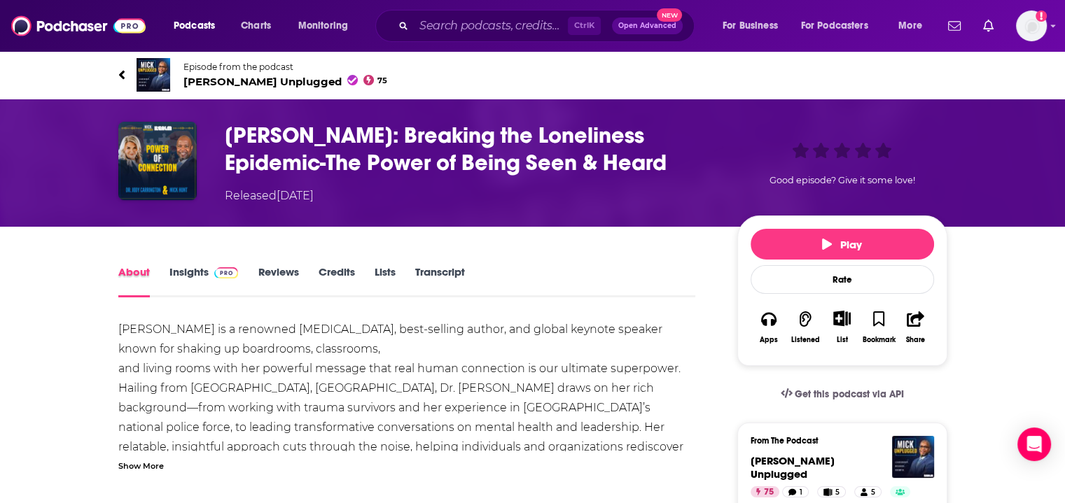
click at [162, 270] on div "About" at bounding box center [143, 281] width 51 height 32
click at [172, 272] on link "Insights" at bounding box center [203, 281] width 69 height 32
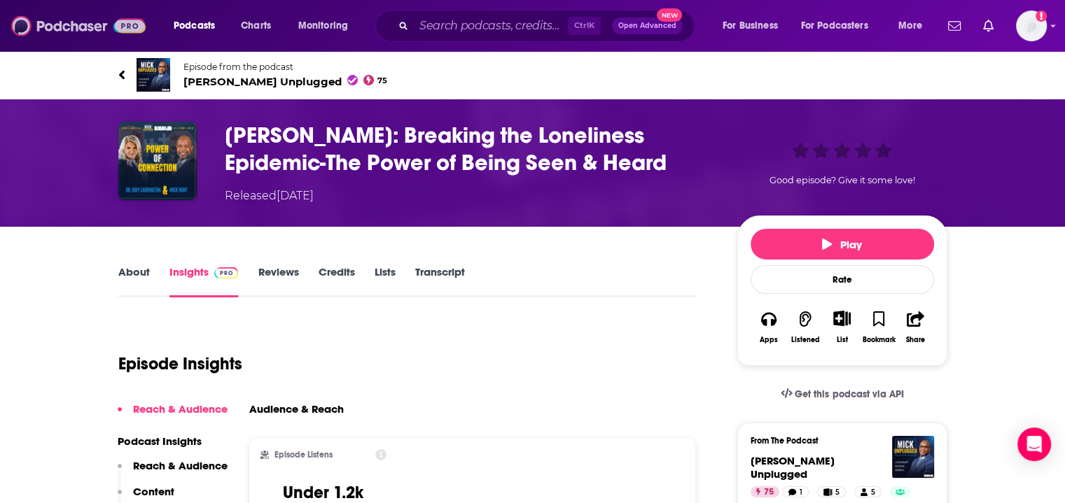
click at [120, 33] on img at bounding box center [78, 26] width 134 height 27
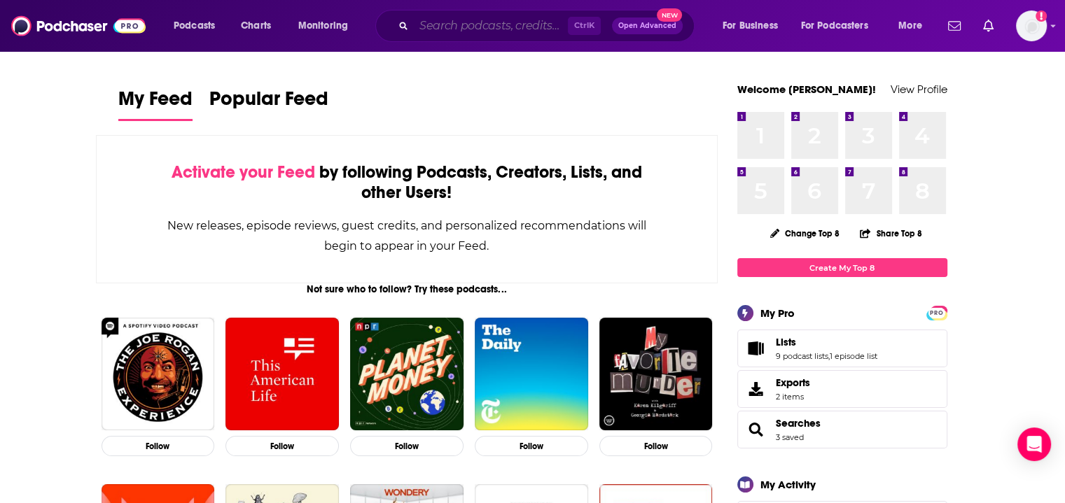
click at [515, 27] on input "Search podcasts, credits, & more..." at bounding box center [491, 26] width 154 height 22
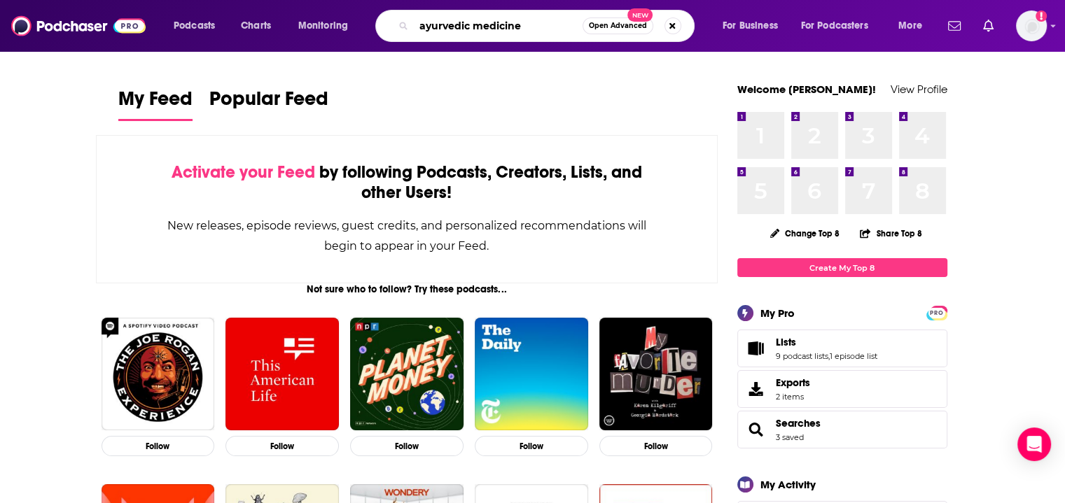
type input "ayurvedic medicine"
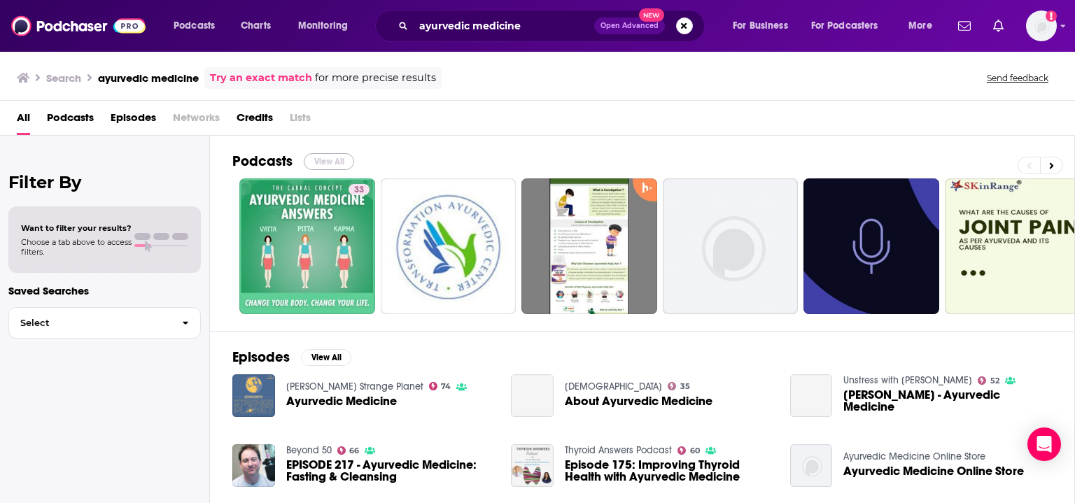
click at [328, 161] on button "View All" at bounding box center [329, 161] width 50 height 17
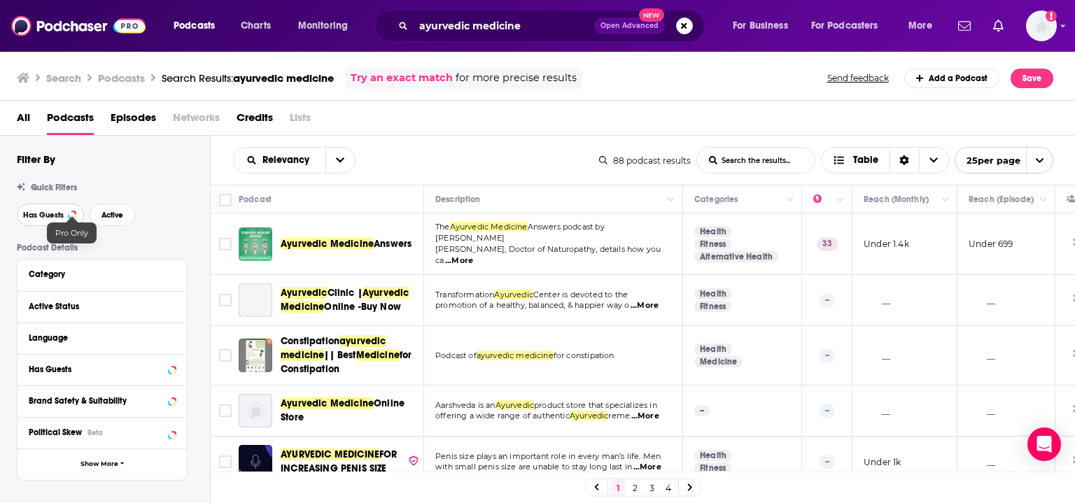
click at [69, 214] on div at bounding box center [72, 215] width 6 height 6
click at [125, 216] on button "Active" at bounding box center [113, 215] width 46 height 22
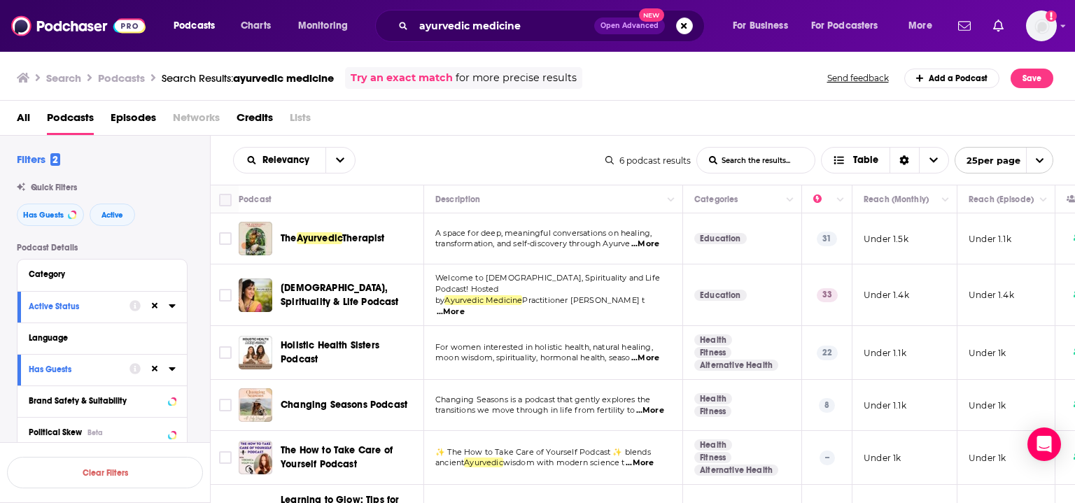
click at [230, 202] on input "Toggle select all" at bounding box center [225, 200] width 13 height 13
checkbox input "true"
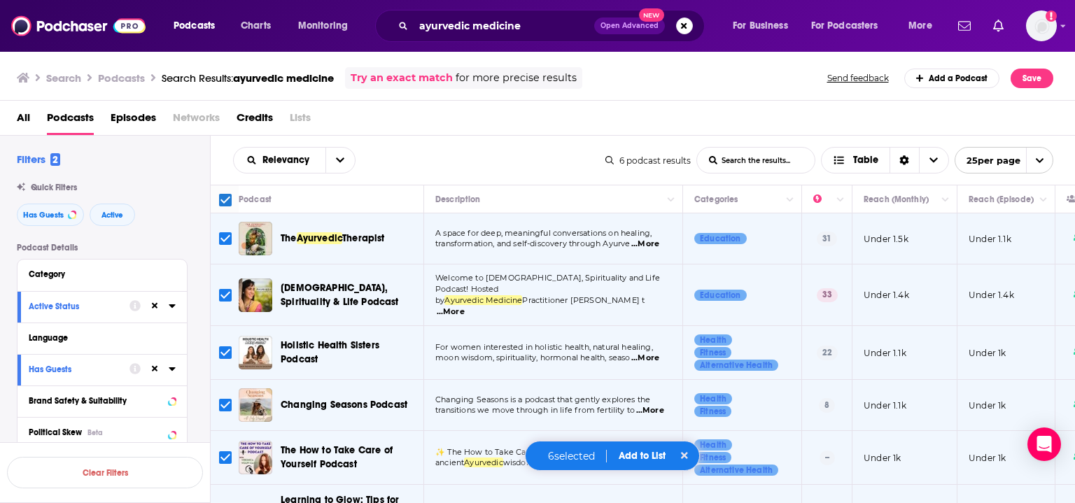
click at [648, 451] on button "Add to List" at bounding box center [642, 456] width 69 height 12
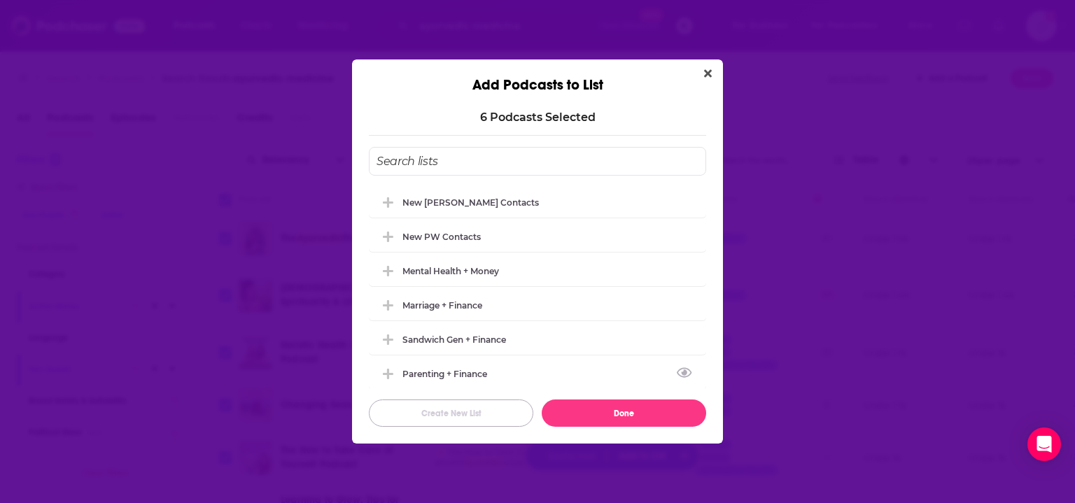
click at [480, 407] on button "Create New List" at bounding box center [451, 413] width 165 height 27
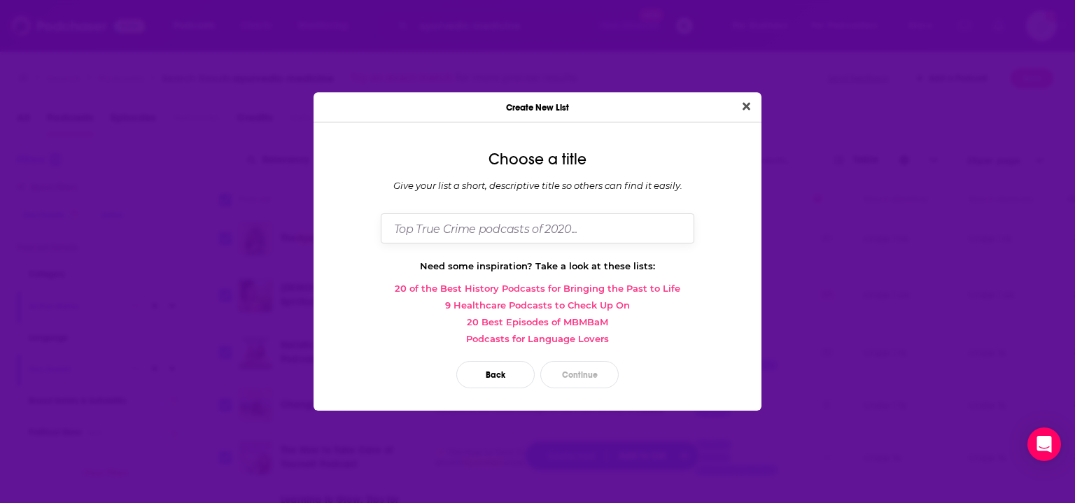
click at [493, 229] on input "Dialog" at bounding box center [538, 229] width 314 height 30
type input "A"
type input "B"
type input "A"
type input "Brett--Ayurvedic Medicine"
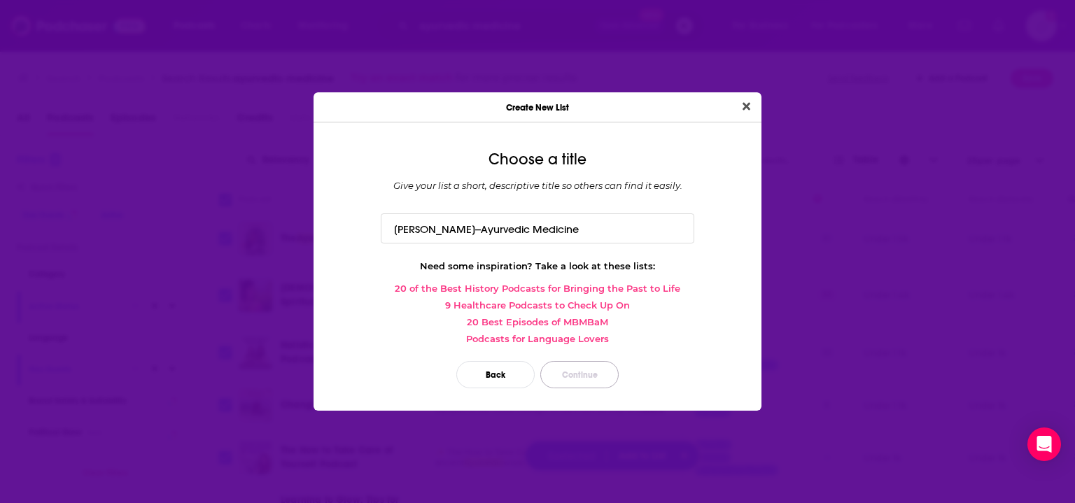
click at [577, 366] on button "Continue" at bounding box center [579, 374] width 78 height 27
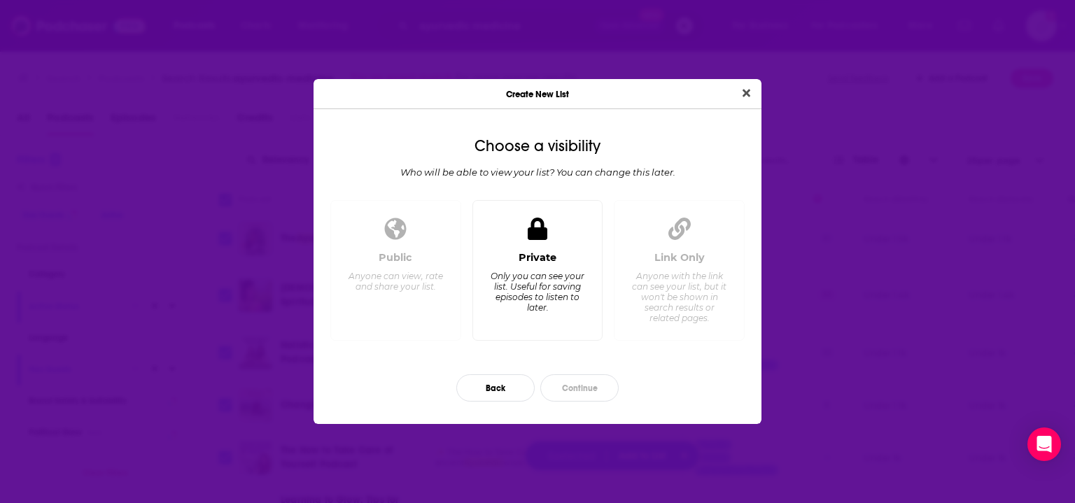
click at [566, 315] on div "Private Only you can see your list. Useful for saving episodes to listen to lat…" at bounding box center [537, 290] width 107 height 78
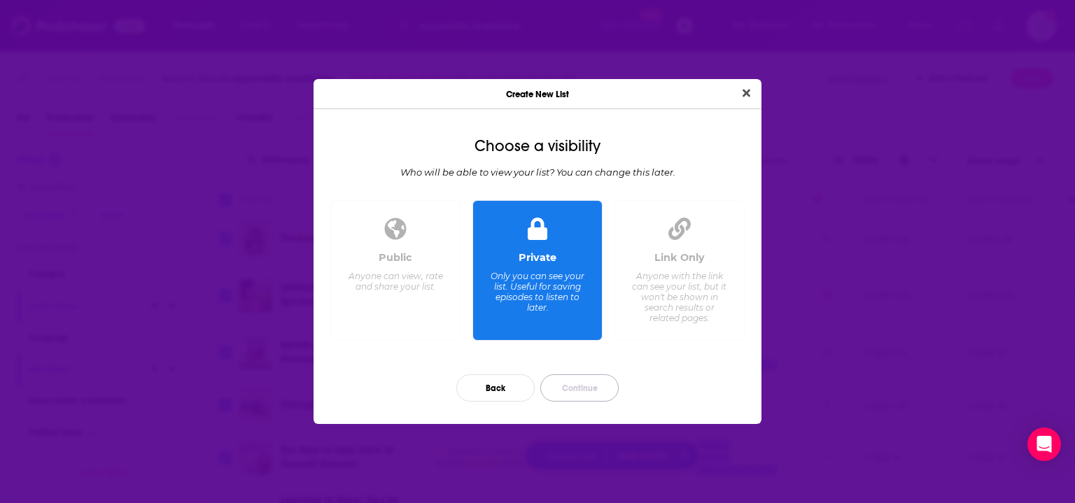
click at [571, 391] on button "Continue" at bounding box center [579, 388] width 78 height 27
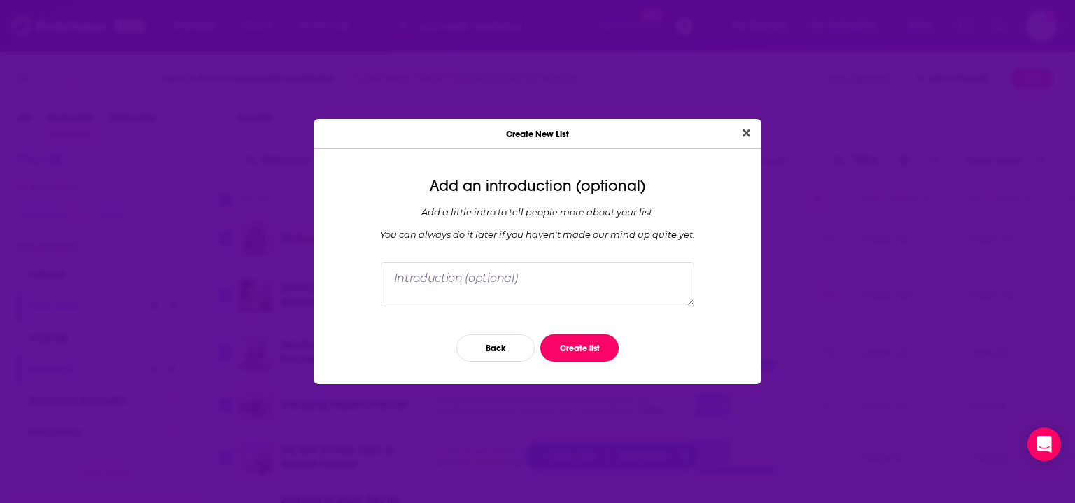
click at [594, 349] on button "Create list" at bounding box center [579, 348] width 78 height 27
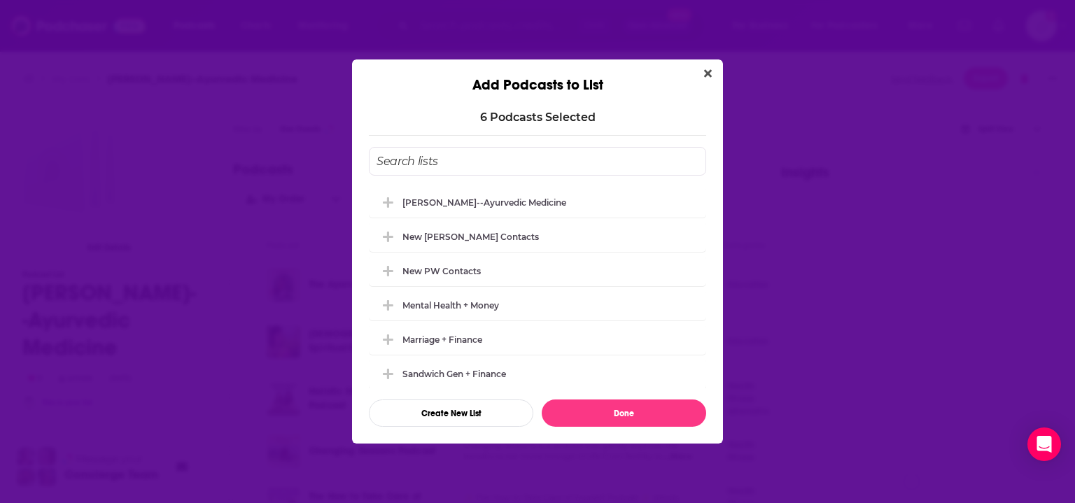
click at [711, 76] on icon "Close" at bounding box center [708, 74] width 8 height 8
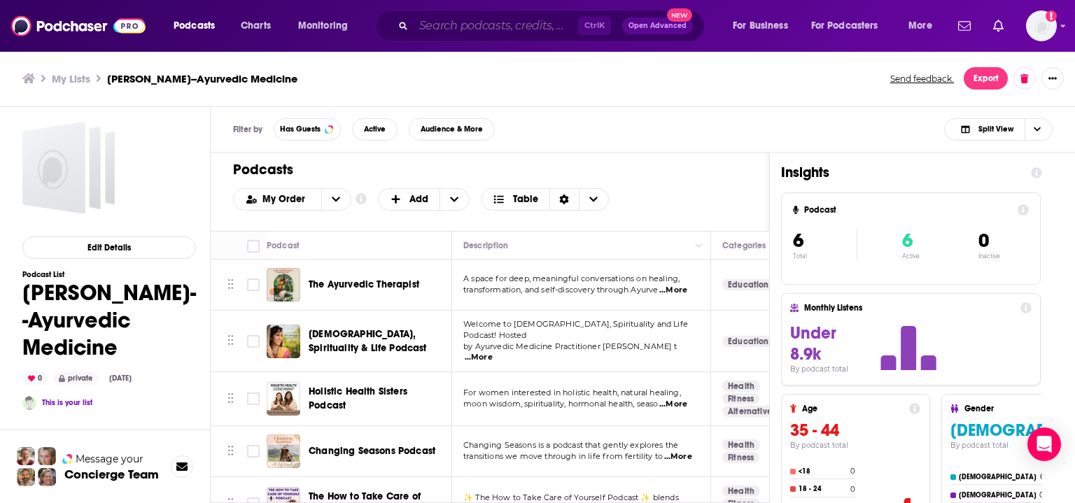
click at [513, 27] on input "Search podcasts, credits, & more..." at bounding box center [496, 26] width 165 height 22
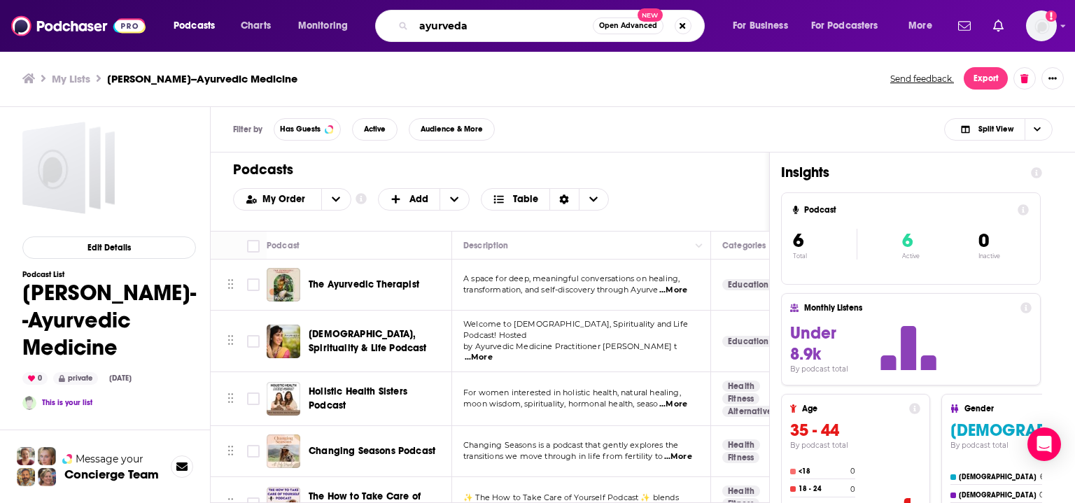
type input "ayurveda"
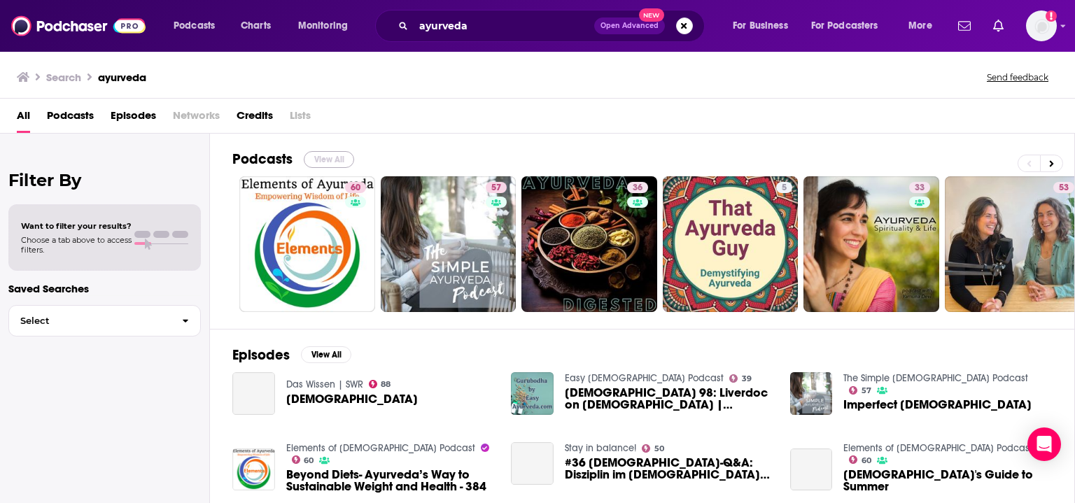
click at [342, 160] on button "View All" at bounding box center [329, 159] width 50 height 17
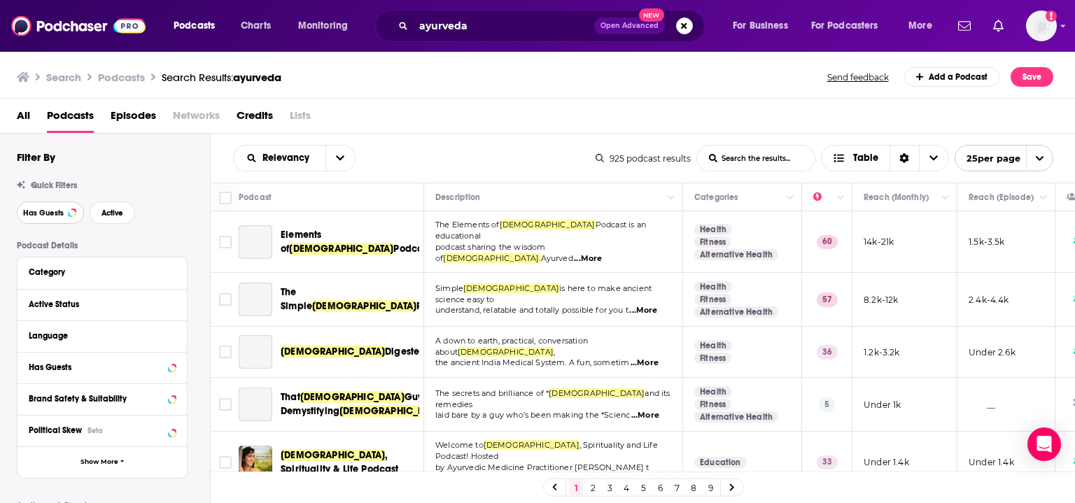
click at [61, 216] on span "Has Guests" at bounding box center [43, 213] width 41 height 8
click at [109, 220] on button "Active" at bounding box center [113, 213] width 46 height 22
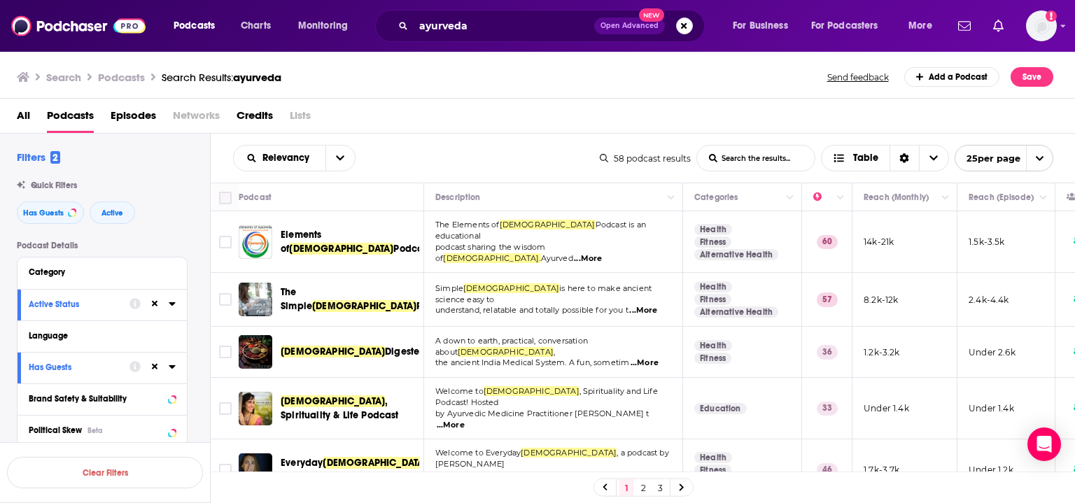
click at [226, 190] on icon at bounding box center [225, 198] width 17 height 17
click at [230, 199] on input "Toggle select all" at bounding box center [225, 198] width 13 height 13
checkbox input "true"
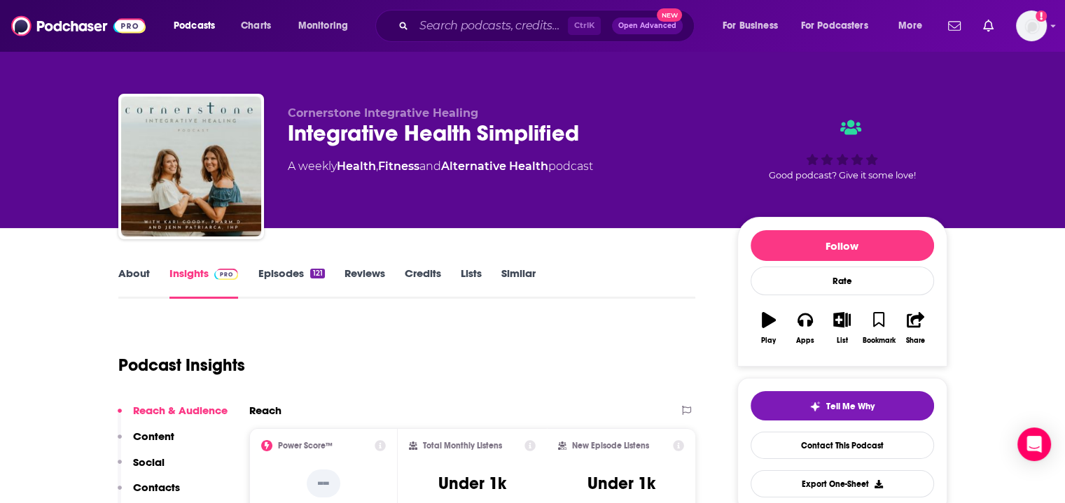
click at [137, 278] on link "About" at bounding box center [134, 283] width 32 height 32
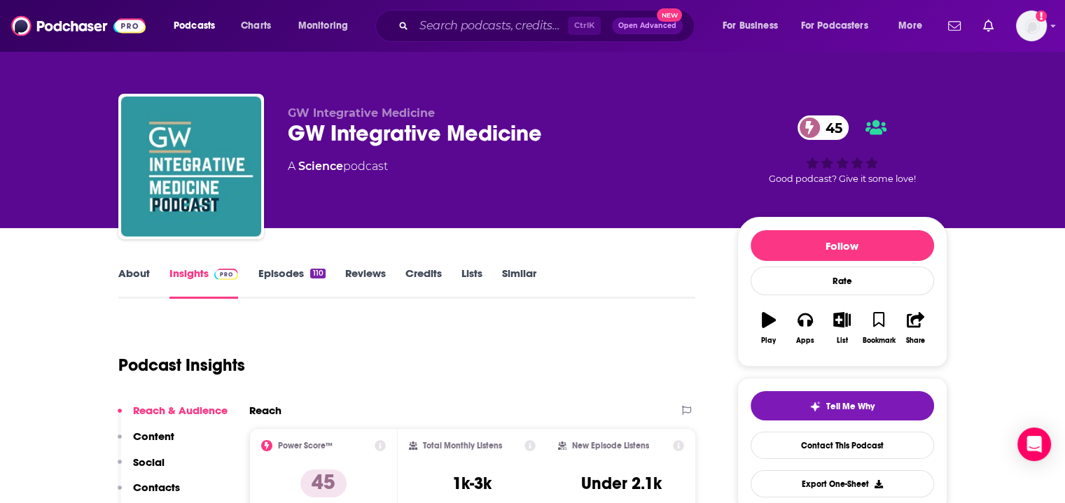
click at [141, 277] on link "About" at bounding box center [134, 283] width 32 height 32
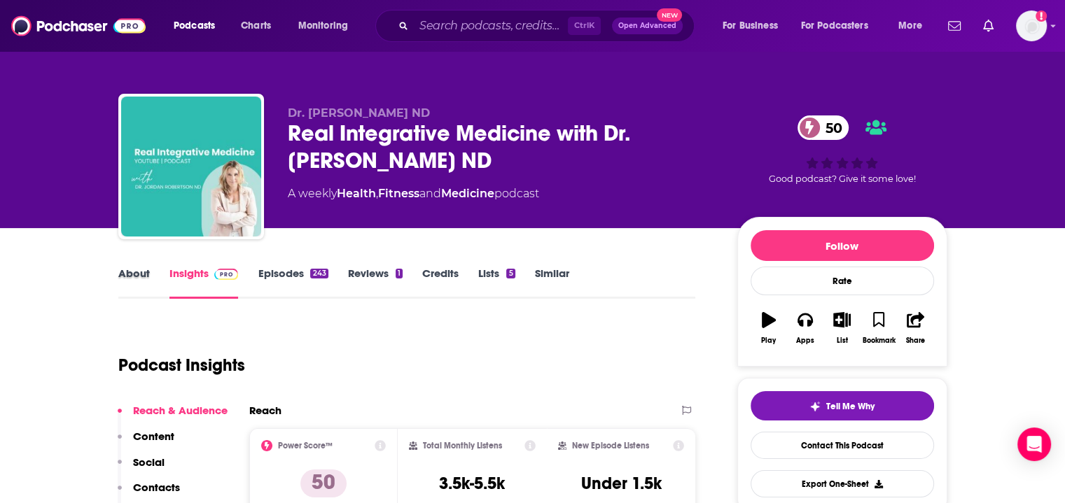
click at [149, 297] on div "About" at bounding box center [143, 283] width 51 height 32
click at [137, 272] on link "About" at bounding box center [134, 283] width 32 height 32
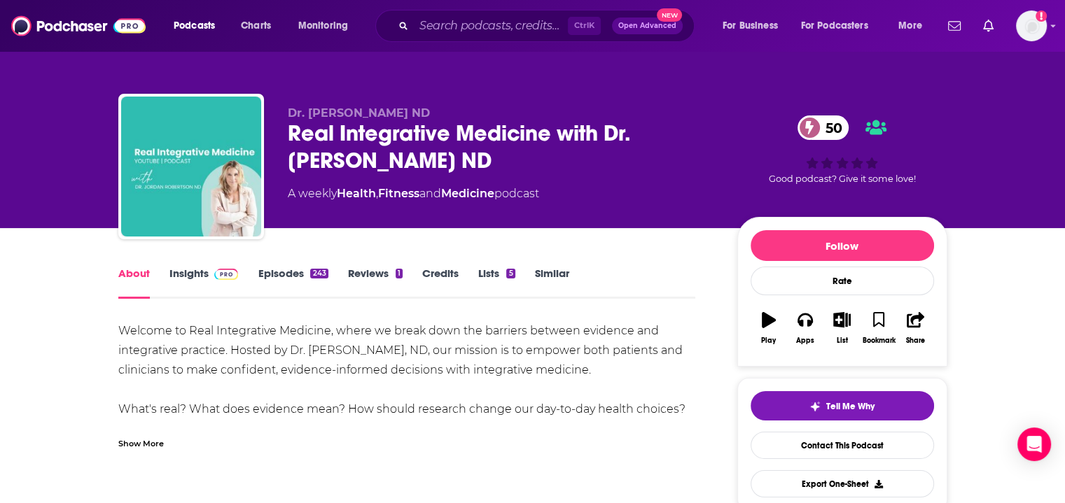
click at [143, 437] on div "Show More" at bounding box center [141, 442] width 46 height 13
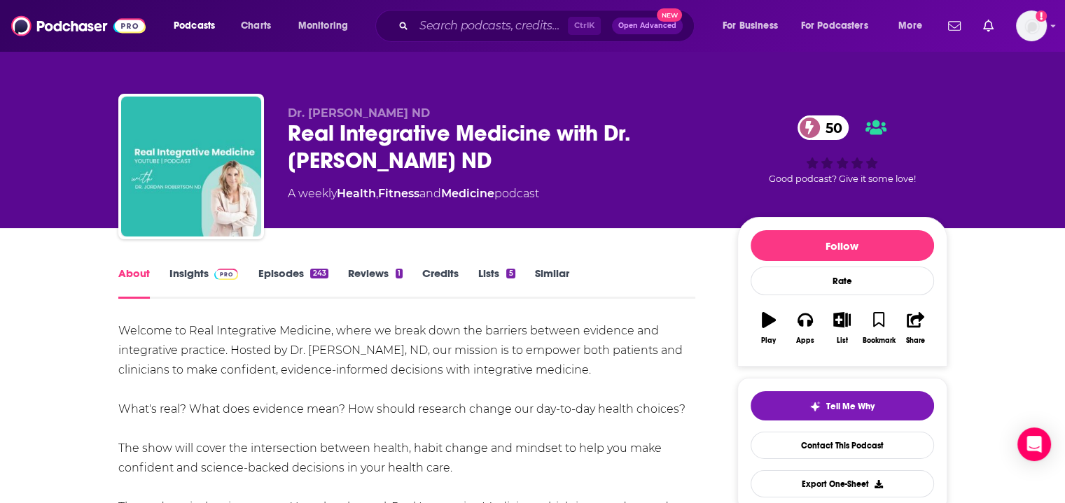
click at [188, 277] on link "Insights" at bounding box center [203, 283] width 69 height 32
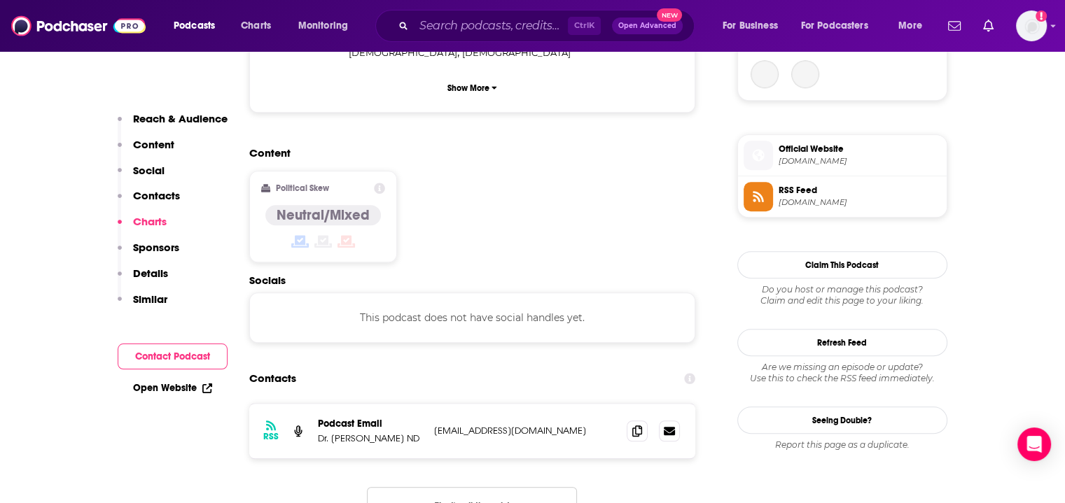
scroll to position [1044, 0]
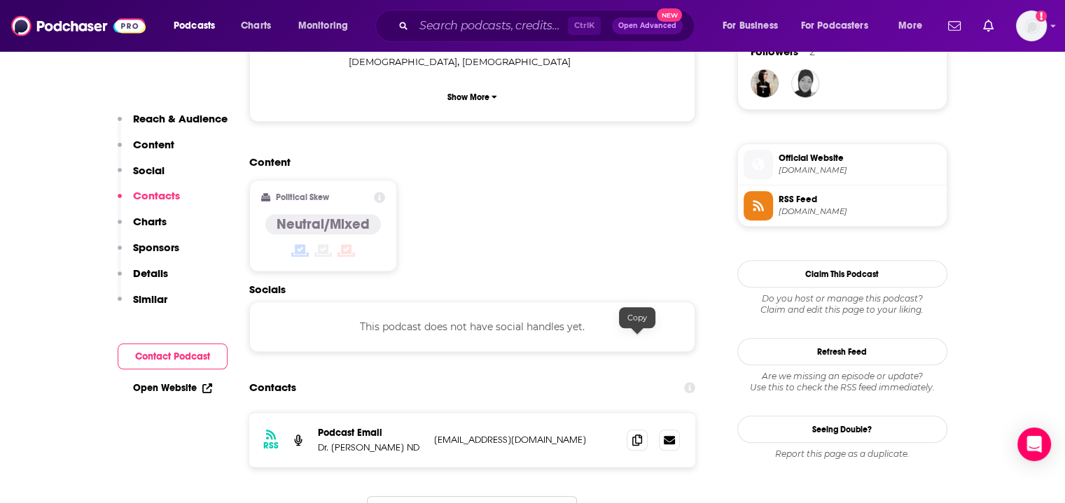
click at [634, 435] on icon at bounding box center [637, 440] width 10 height 11
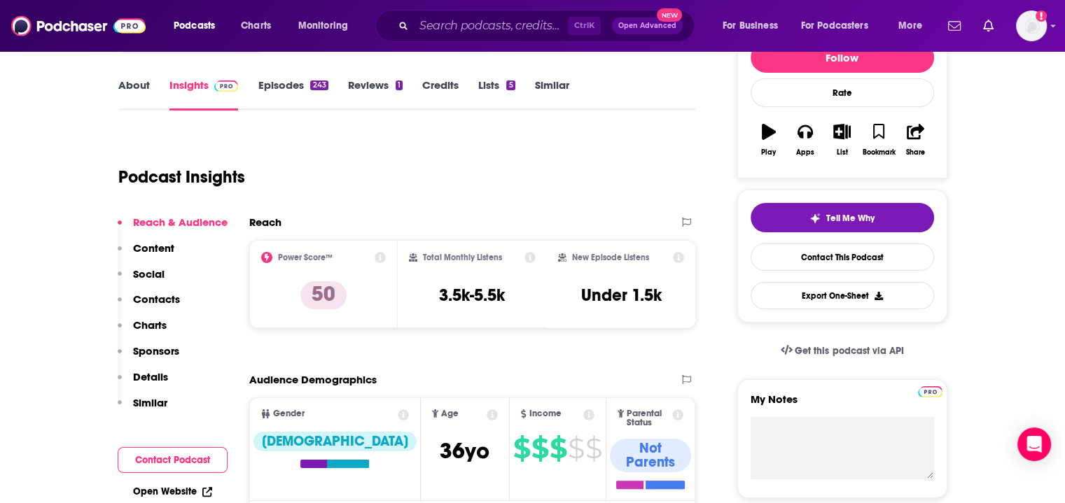
scroll to position [197, 0]
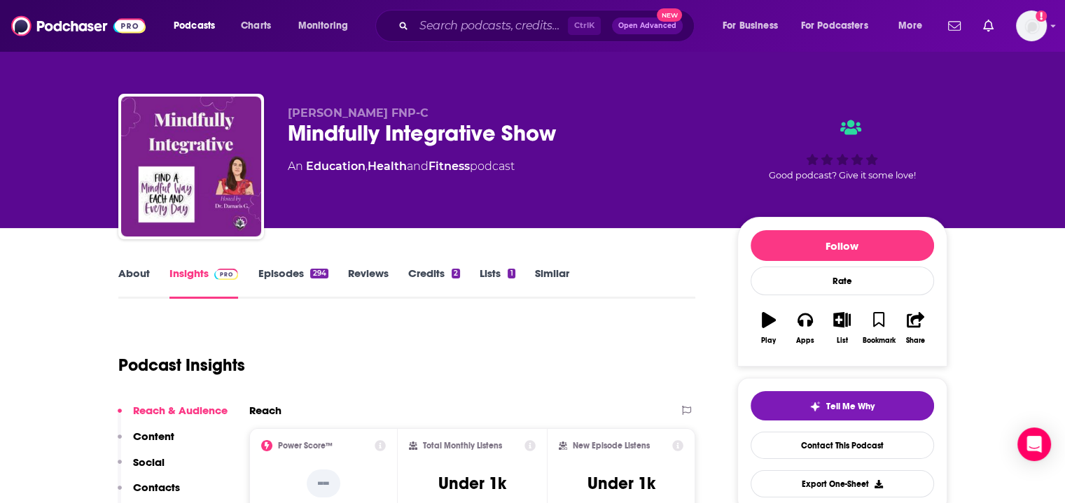
click at [143, 274] on link "About" at bounding box center [134, 283] width 32 height 32
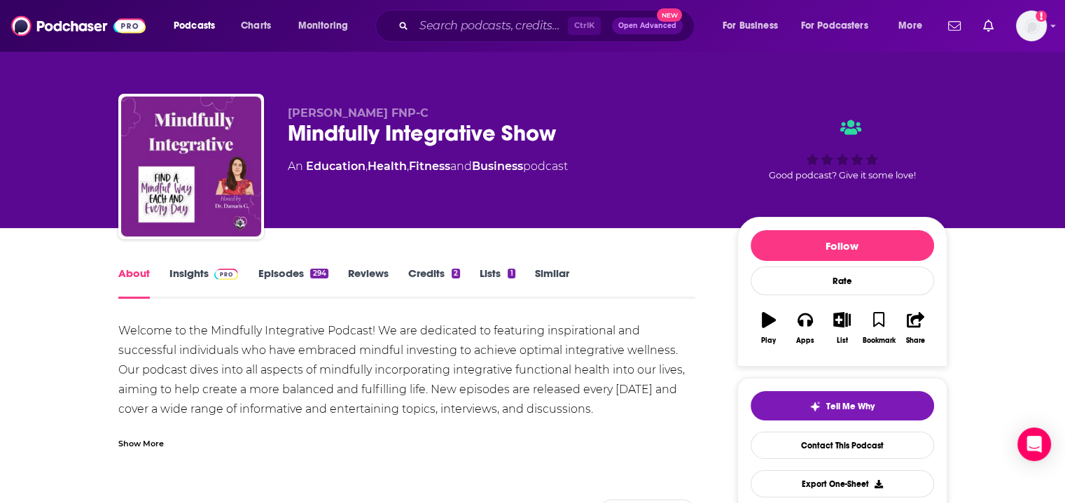
click at [153, 445] on div "Show More" at bounding box center [141, 442] width 46 height 13
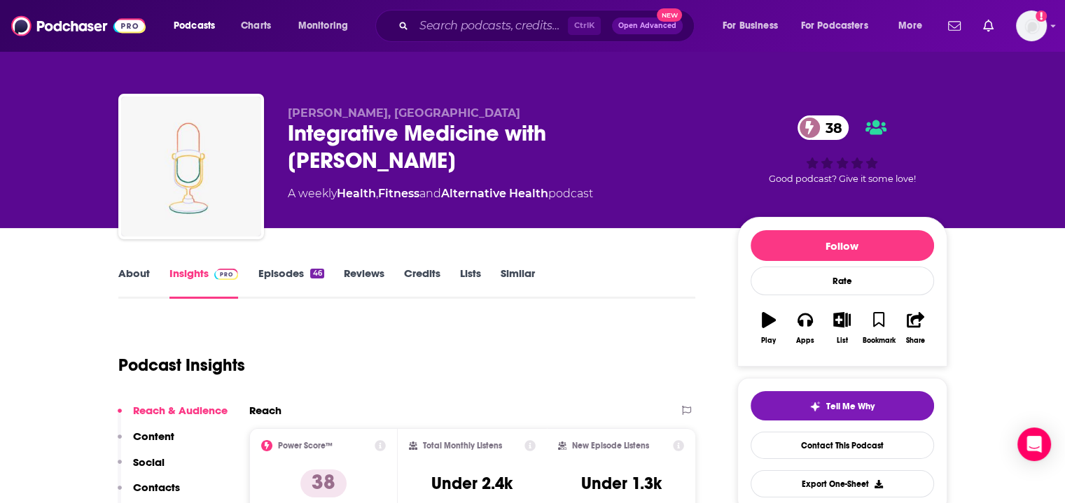
click at [140, 267] on link "About" at bounding box center [134, 283] width 32 height 32
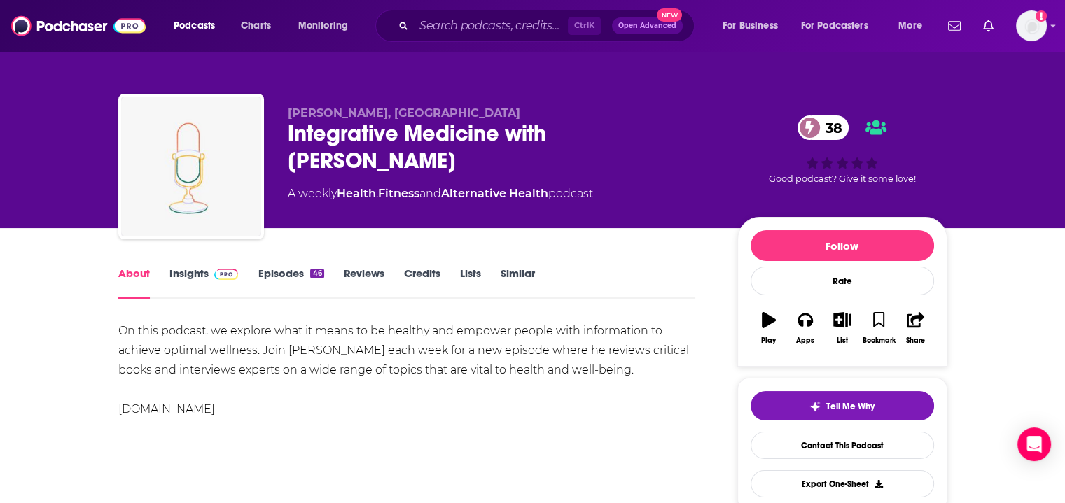
click at [188, 269] on link "Insights" at bounding box center [203, 283] width 69 height 32
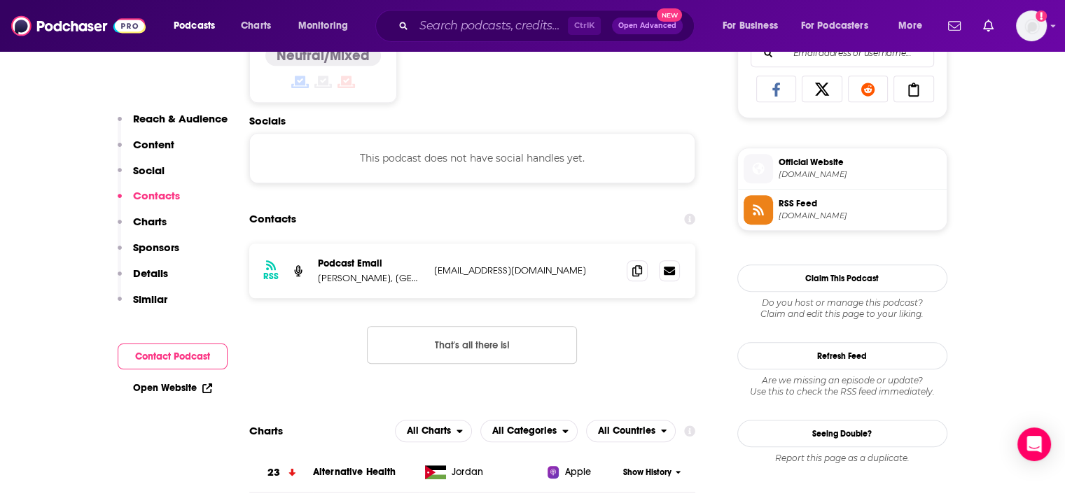
scroll to position [961, 0]
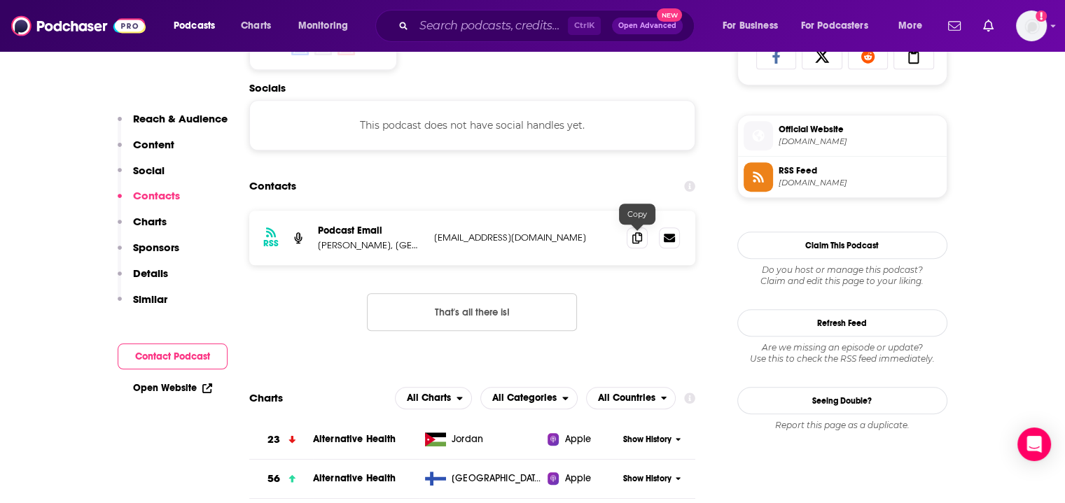
click at [635, 235] on icon at bounding box center [637, 237] width 10 height 11
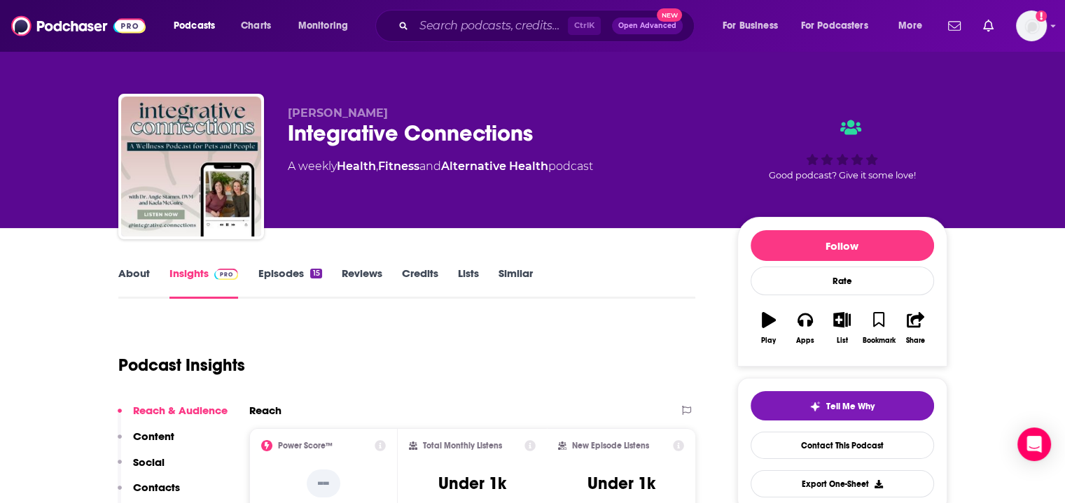
click at [132, 287] on link "About" at bounding box center [134, 283] width 32 height 32
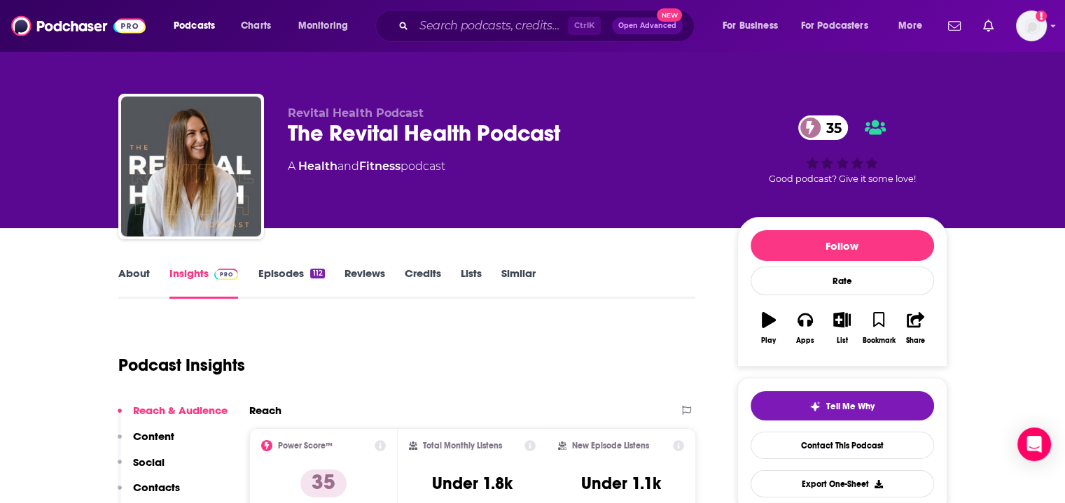
click at [134, 293] on link "About" at bounding box center [134, 283] width 32 height 32
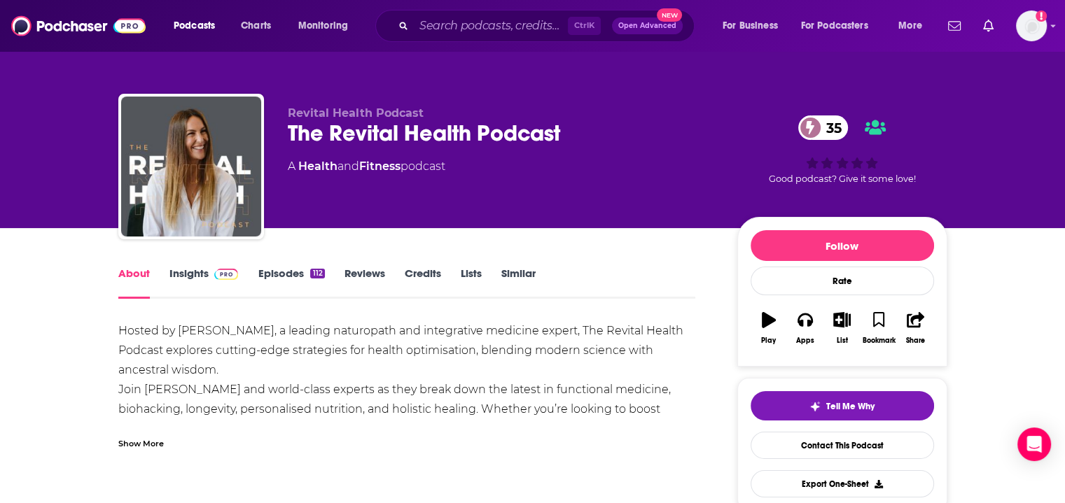
click at [138, 439] on div "Show More" at bounding box center [141, 442] width 46 height 13
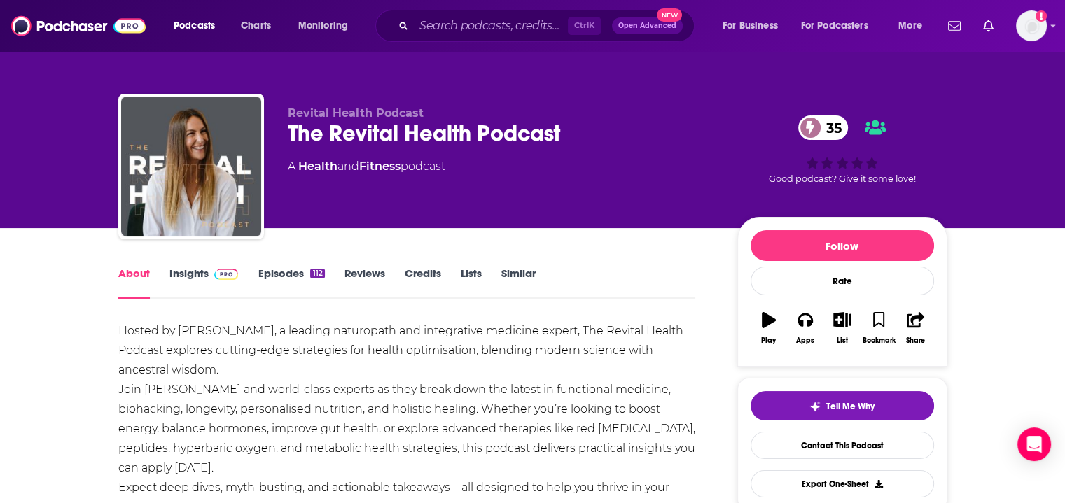
click at [230, 284] on link "Insights" at bounding box center [203, 283] width 69 height 32
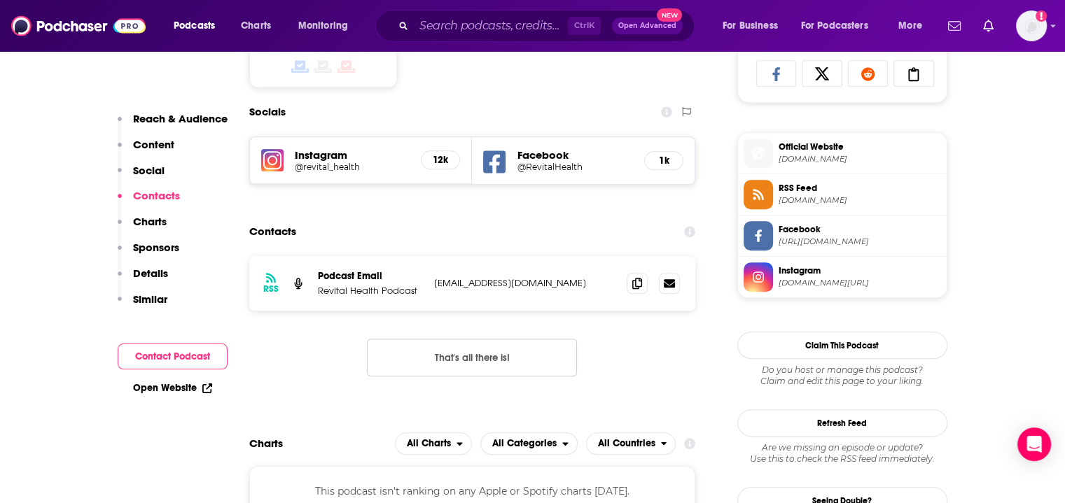
scroll to position [1033, 0]
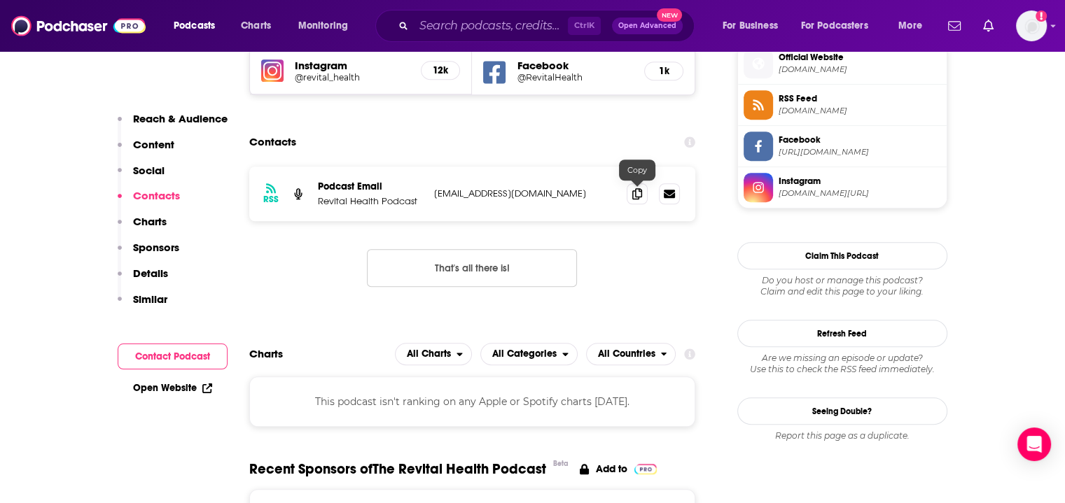
click at [636, 196] on icon at bounding box center [637, 193] width 10 height 11
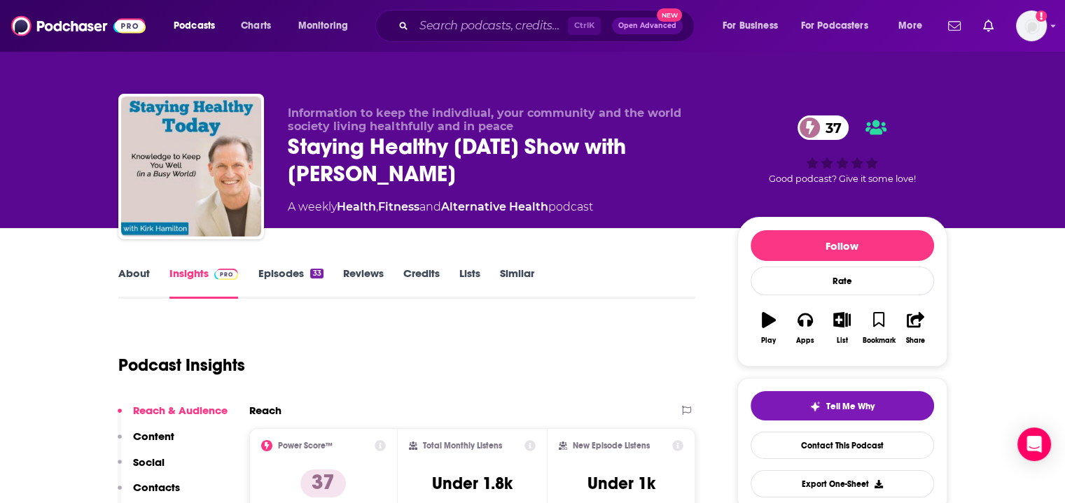
click at [123, 283] on link "About" at bounding box center [134, 283] width 32 height 32
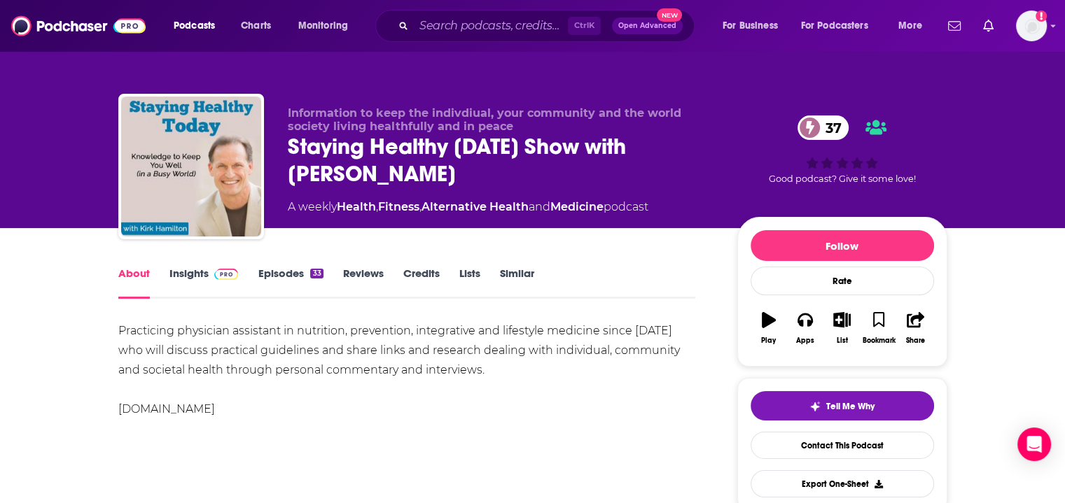
click at [203, 278] on link "Insights" at bounding box center [203, 283] width 69 height 32
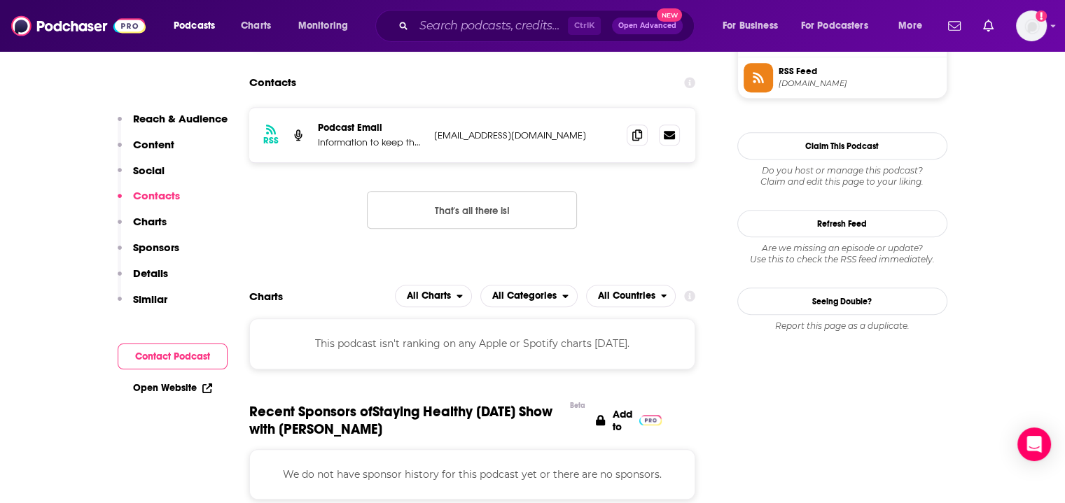
scroll to position [1068, 0]
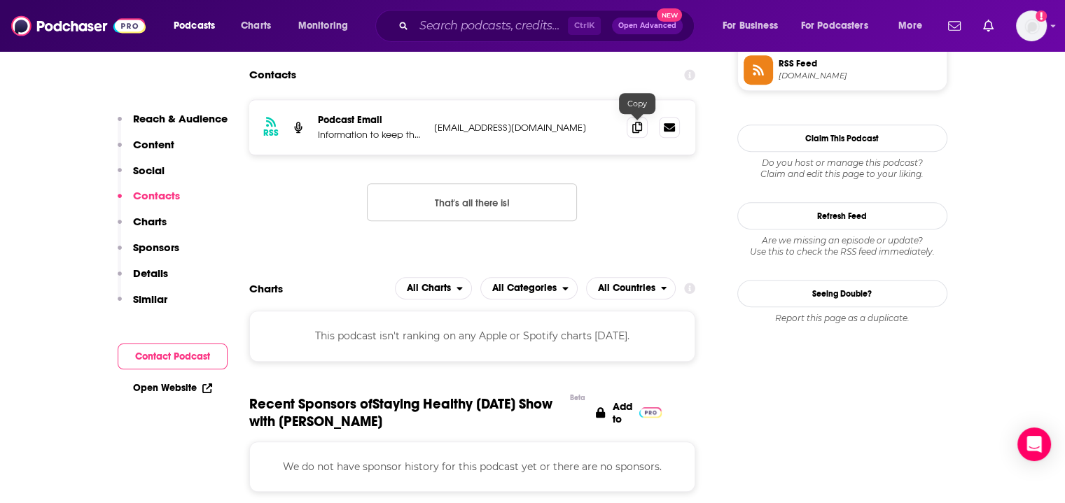
click at [640, 135] on span at bounding box center [637, 127] width 21 height 21
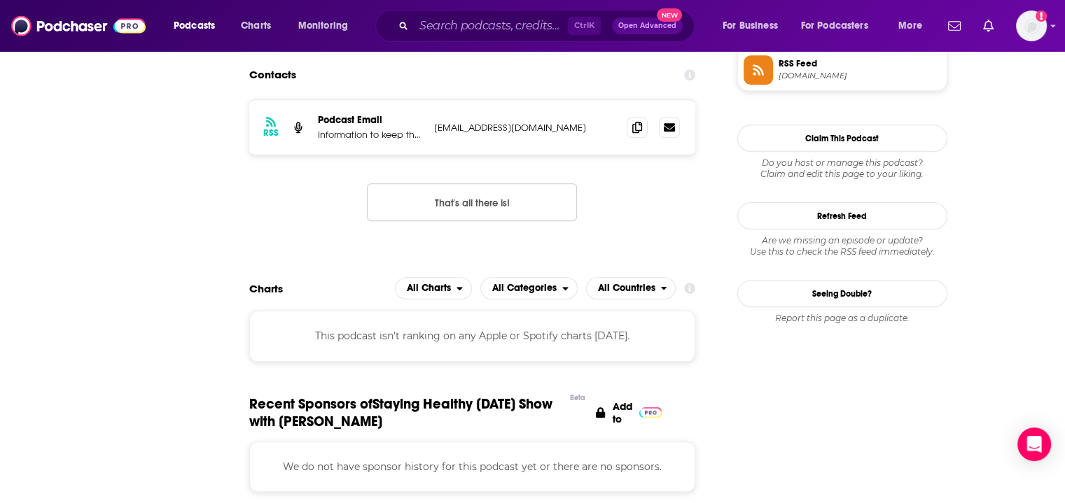
scroll to position [0, 0]
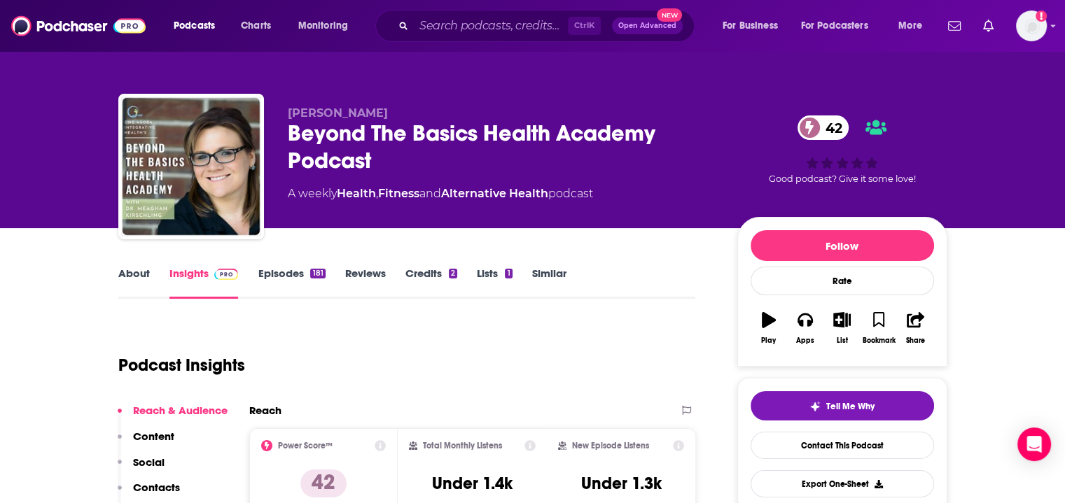
click at [137, 282] on link "About" at bounding box center [134, 283] width 32 height 32
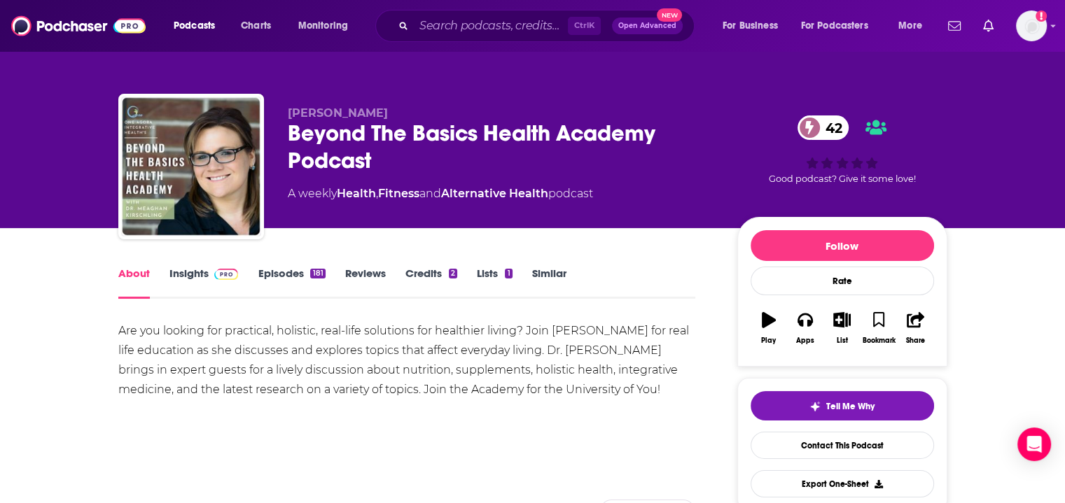
click at [192, 276] on link "Insights" at bounding box center [203, 283] width 69 height 32
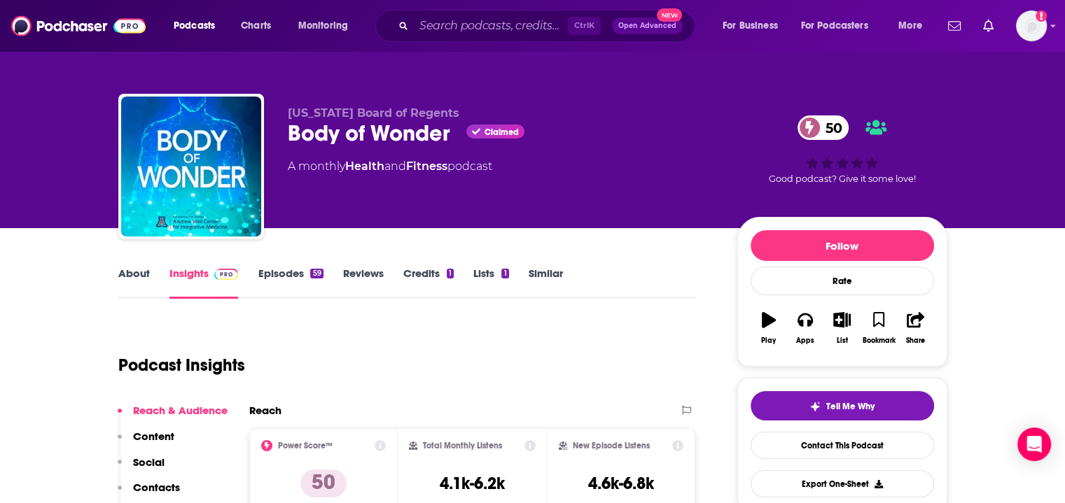
click at [142, 271] on link "About" at bounding box center [134, 283] width 32 height 32
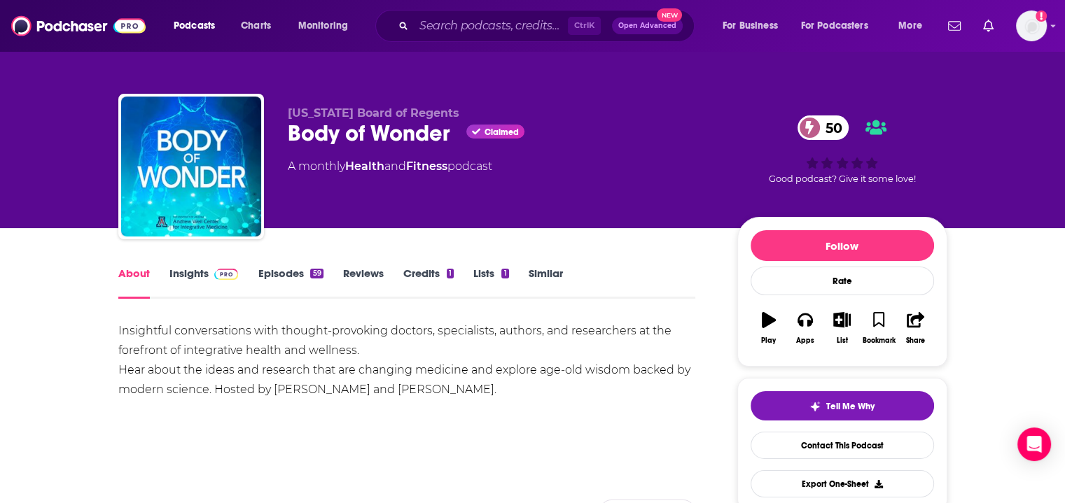
drag, startPoint x: 198, startPoint y: 268, endPoint x: 395, endPoint y: 11, distance: 323.6
click at [198, 268] on link "Insights" at bounding box center [203, 283] width 69 height 32
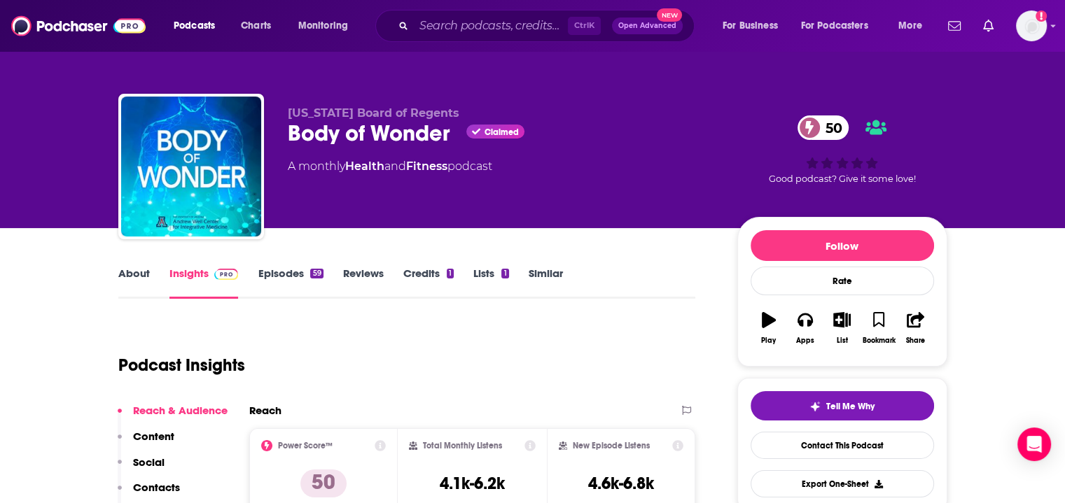
click at [130, 286] on link "About" at bounding box center [134, 283] width 32 height 32
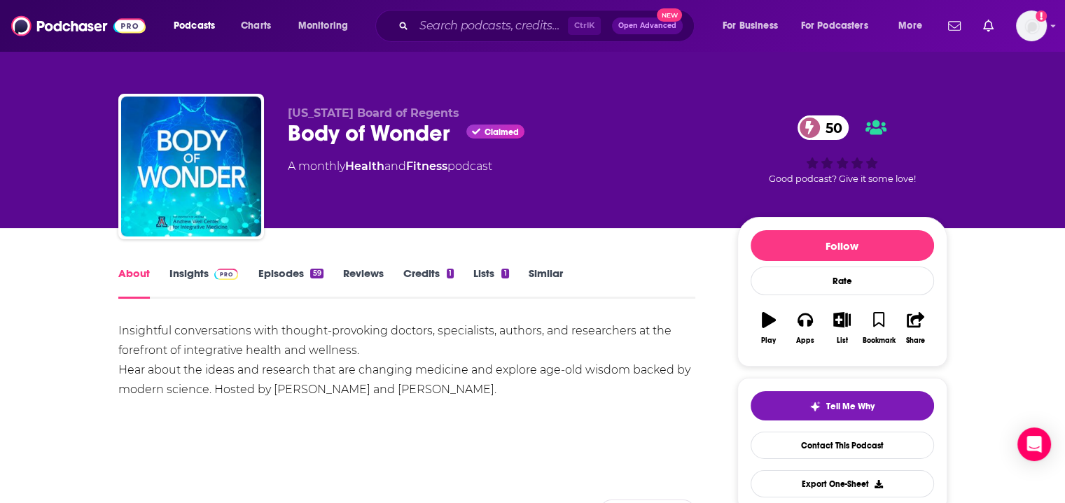
click at [173, 267] on link "Insights" at bounding box center [203, 283] width 69 height 32
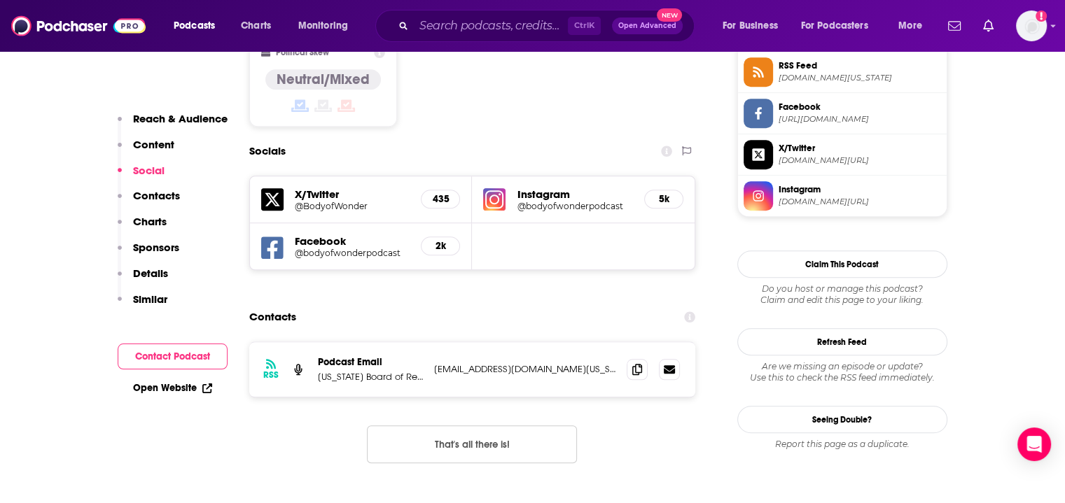
scroll to position [1195, 0]
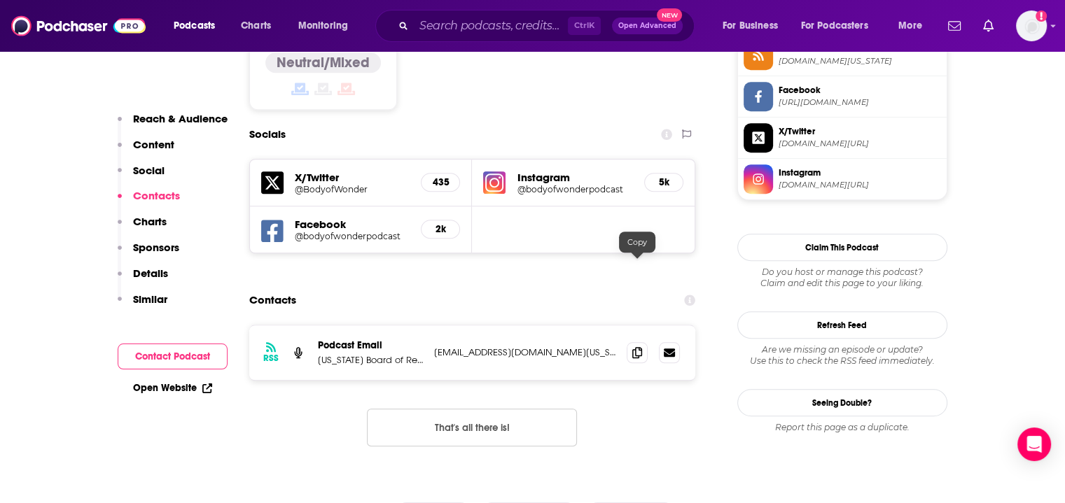
click at [641, 347] on icon at bounding box center [637, 352] width 10 height 11
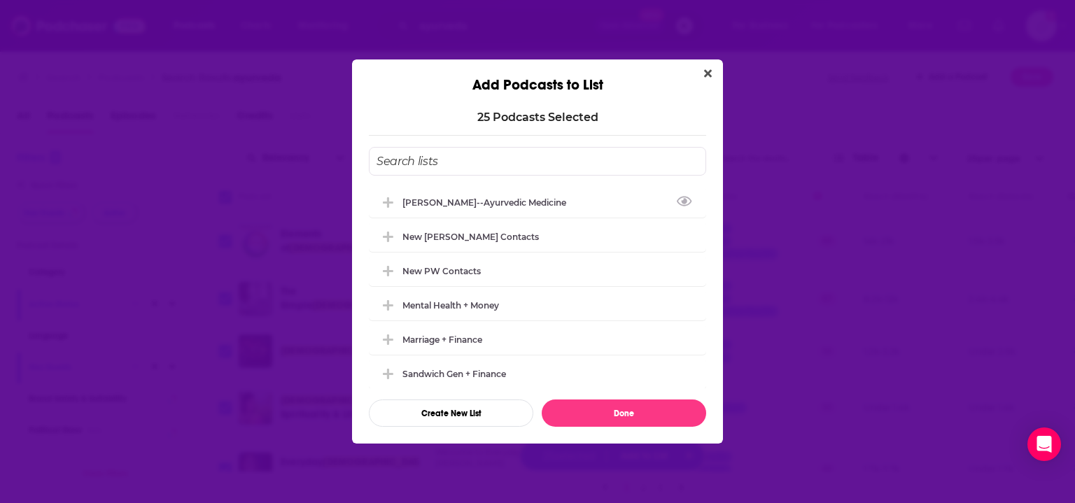
click at [510, 205] on div "[PERSON_NAME]--Ayurvedic Medicine" at bounding box center [489, 202] width 172 height 11
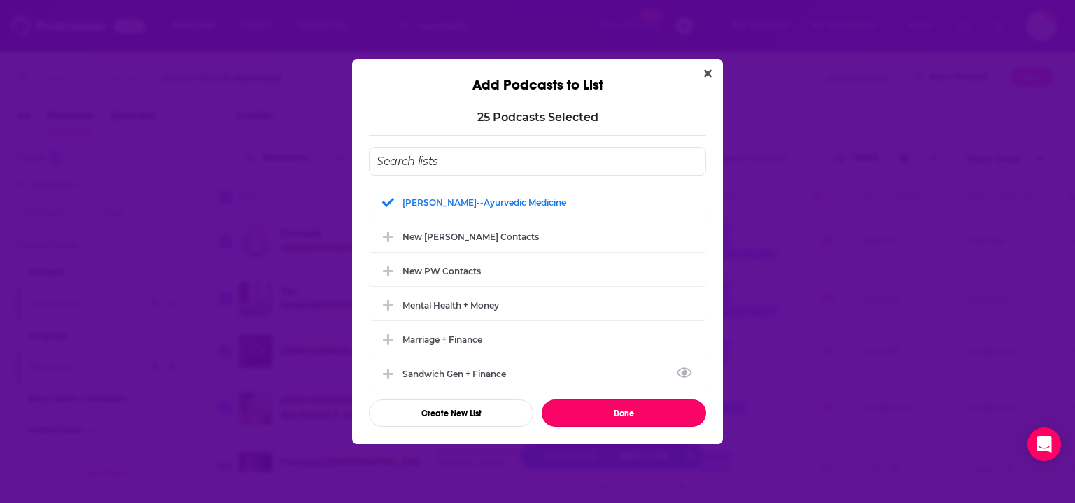
click at [633, 419] on button "Done" at bounding box center [624, 413] width 165 height 27
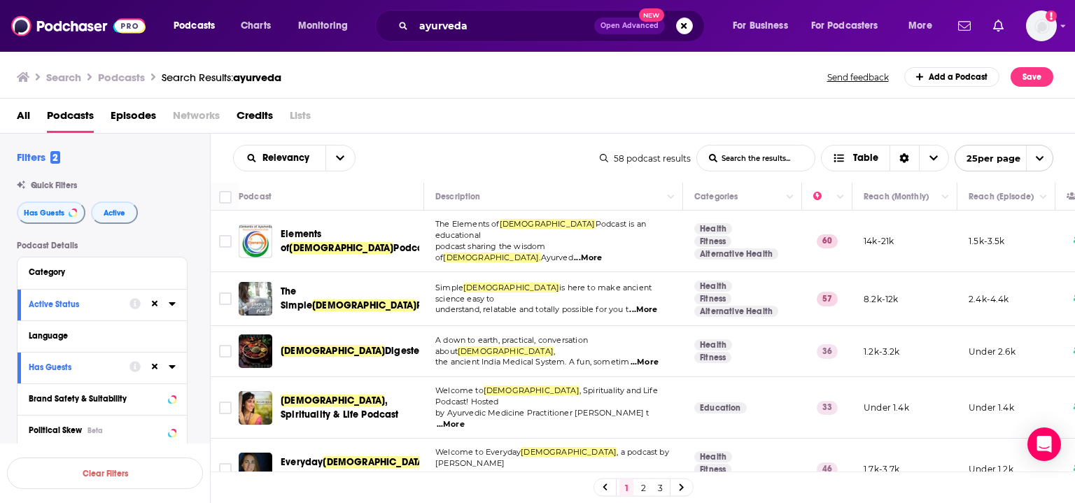
click at [644, 486] on link "2" at bounding box center [643, 488] width 14 height 17
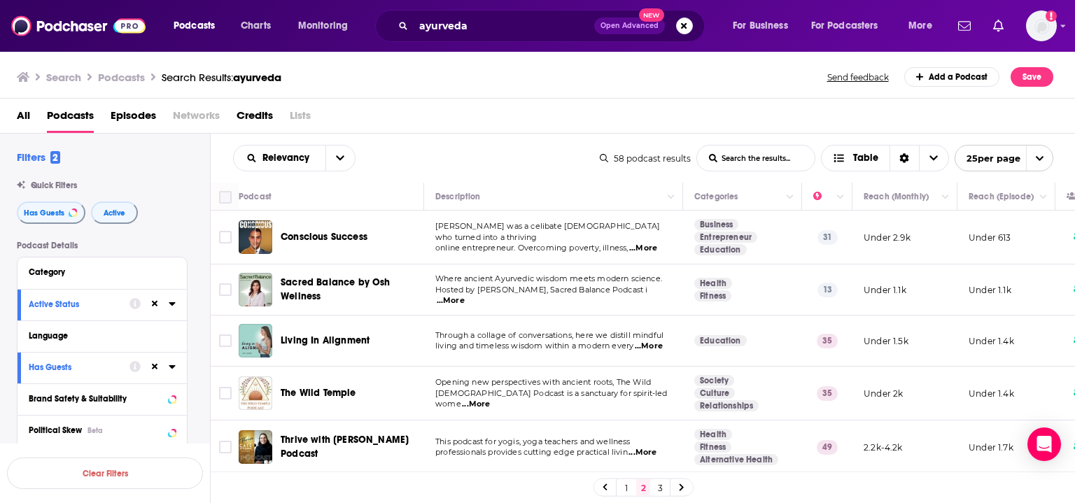
click at [231, 196] on input "Toggle select all" at bounding box center [225, 197] width 13 height 13
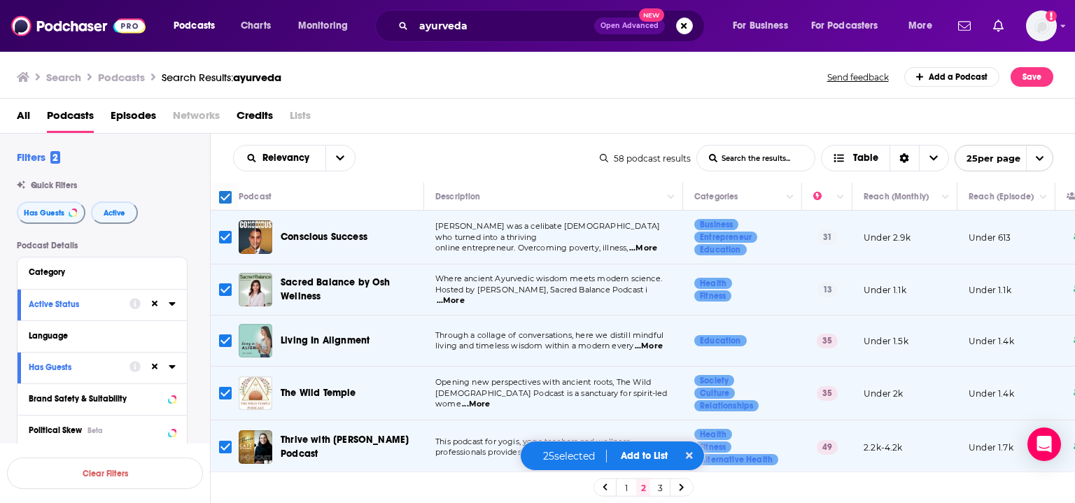
click at [656, 454] on button "Add to List" at bounding box center [644, 456] width 69 height 12
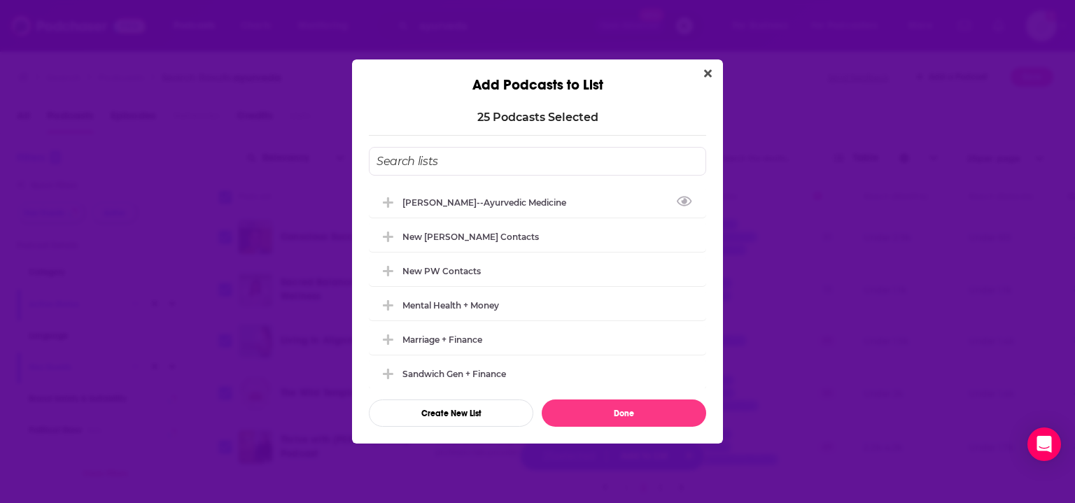
click at [467, 209] on div "Brett--Ayurvedic Medicine" at bounding box center [537, 202] width 337 height 31
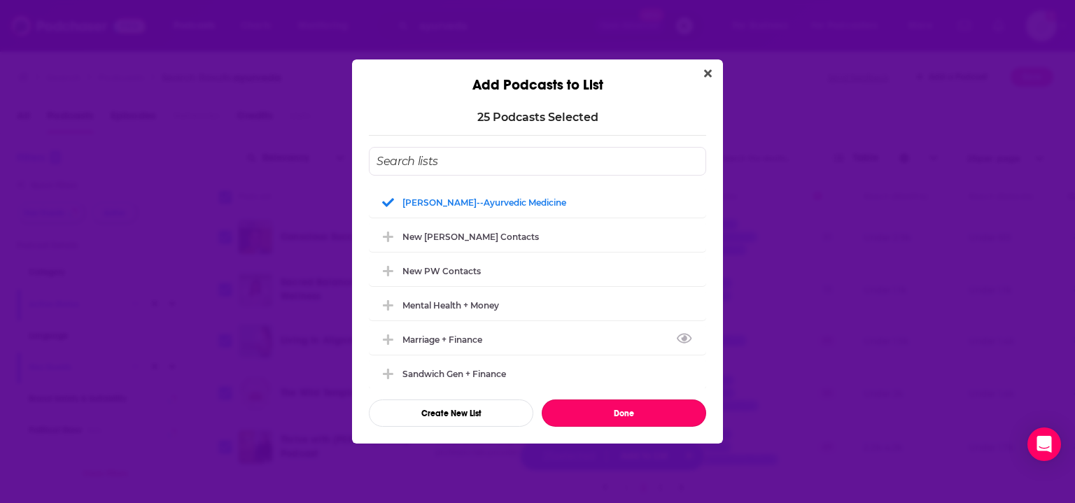
click at [636, 418] on button "Done" at bounding box center [624, 413] width 165 height 27
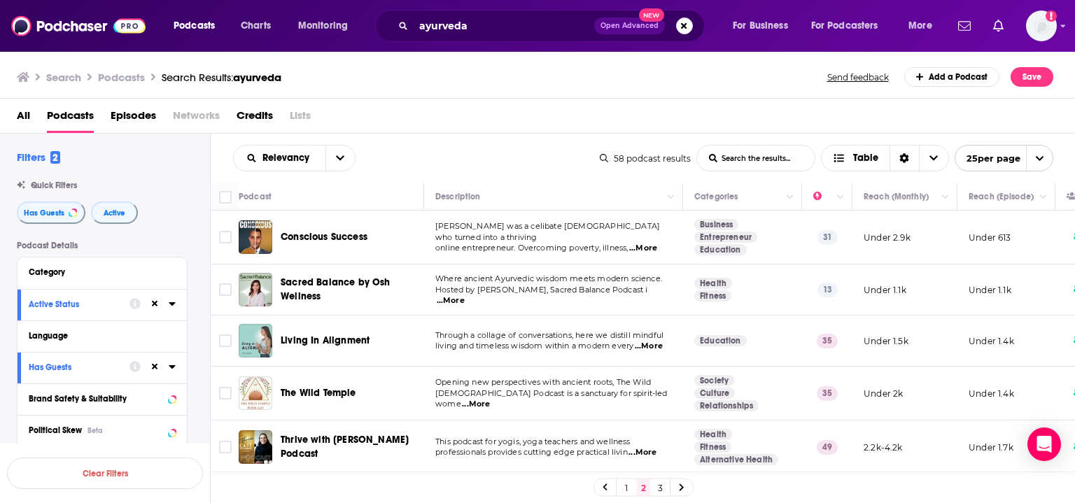
click at [661, 484] on link "3" at bounding box center [660, 488] width 14 height 17
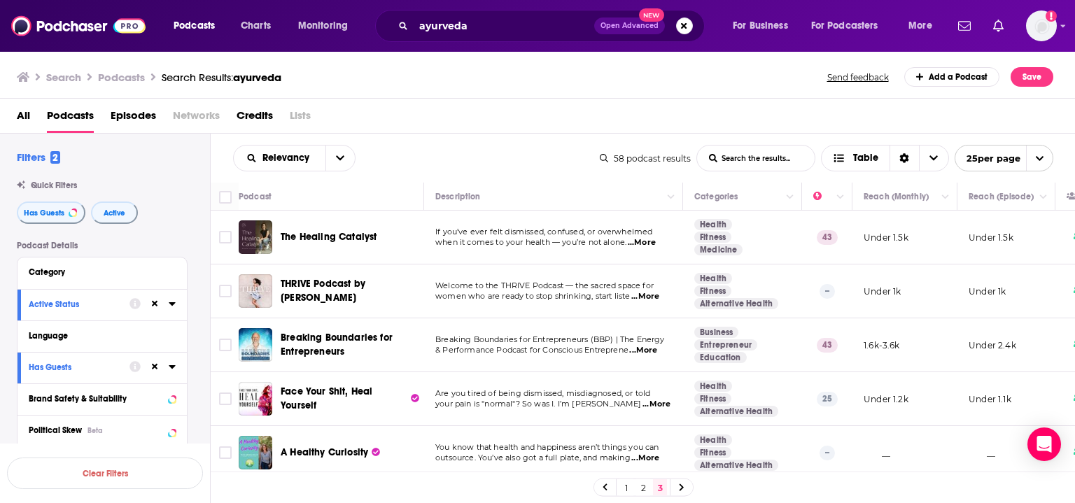
click at [222, 204] on input "Toggle select all" at bounding box center [225, 197] width 13 height 13
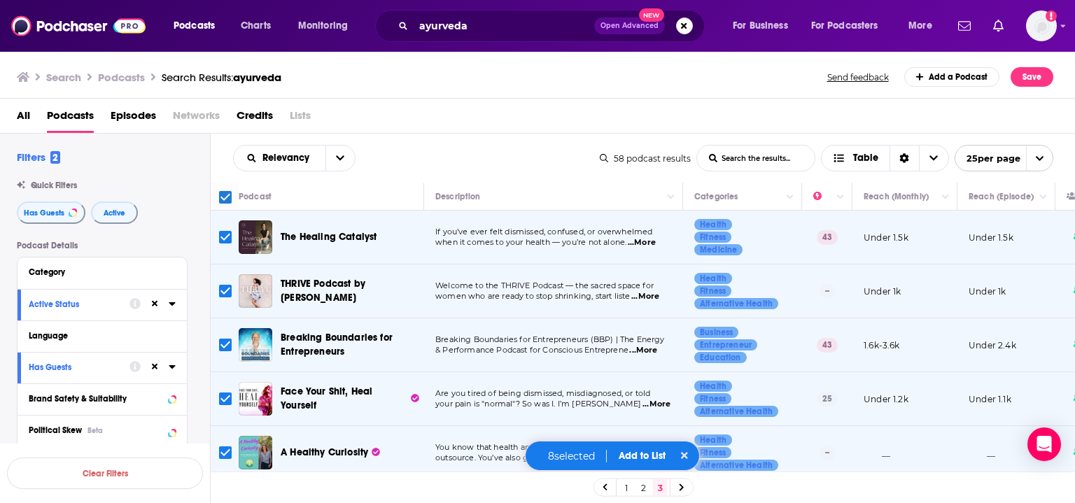
click at [631, 466] on div "8 selected Add to List" at bounding box center [612, 456] width 175 height 30
click at [645, 459] on button "Add to List" at bounding box center [642, 456] width 69 height 12
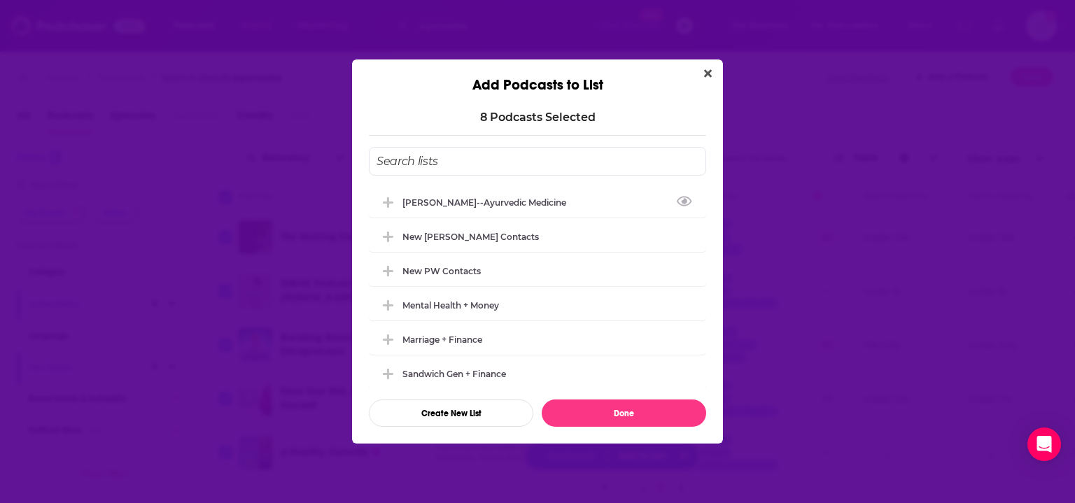
click at [527, 209] on div "Brett--Ayurvedic Medicine" at bounding box center [537, 202] width 337 height 31
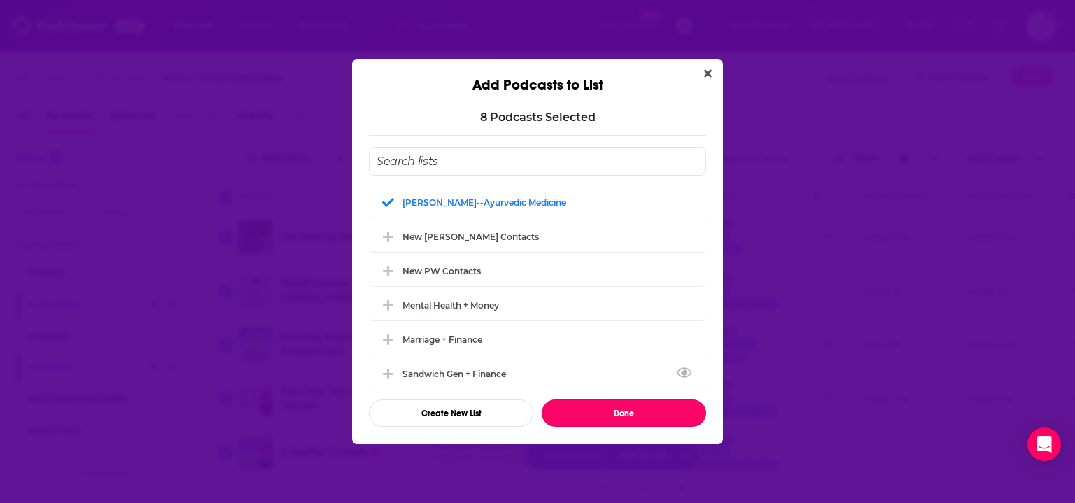
click at [631, 411] on button "Done" at bounding box center [624, 413] width 165 height 27
checkbox input "false"
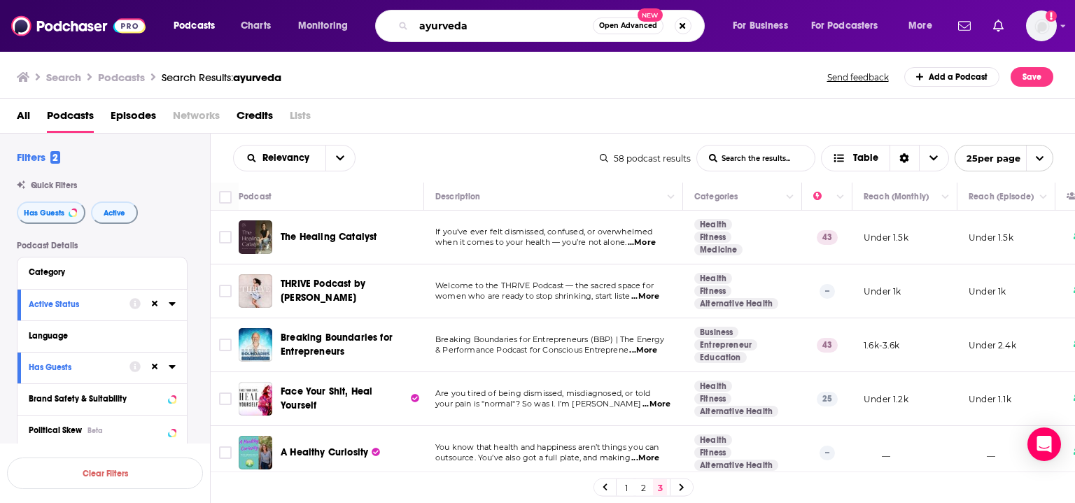
click at [535, 27] on input "ayurveda" at bounding box center [503, 26] width 179 height 22
type input "a"
type input "breathwork"
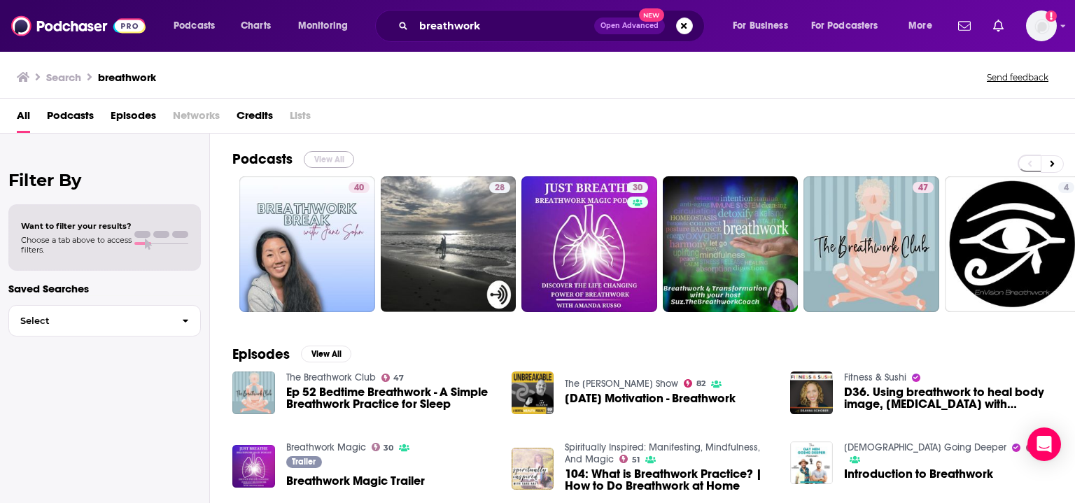
click at [319, 155] on button "View All" at bounding box center [329, 159] width 50 height 17
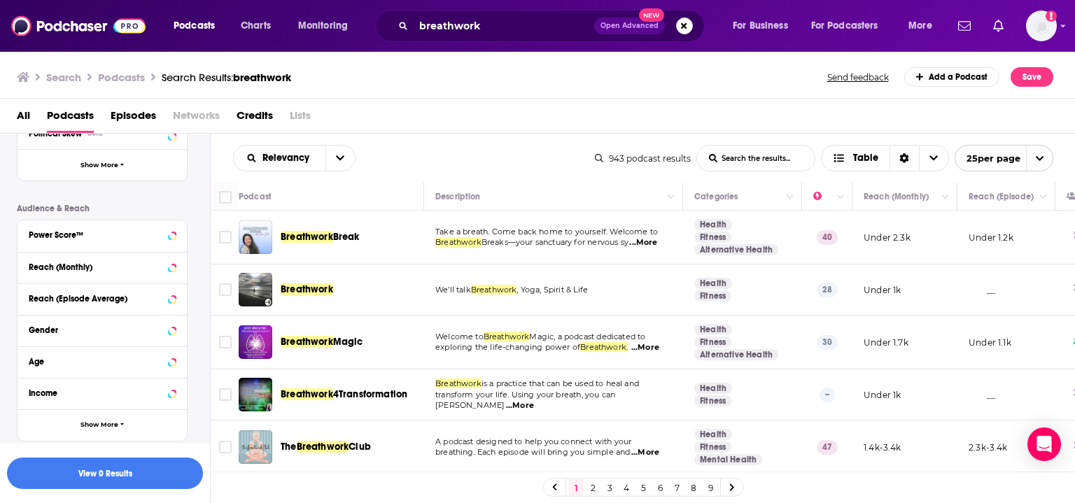
scroll to position [392, 0]
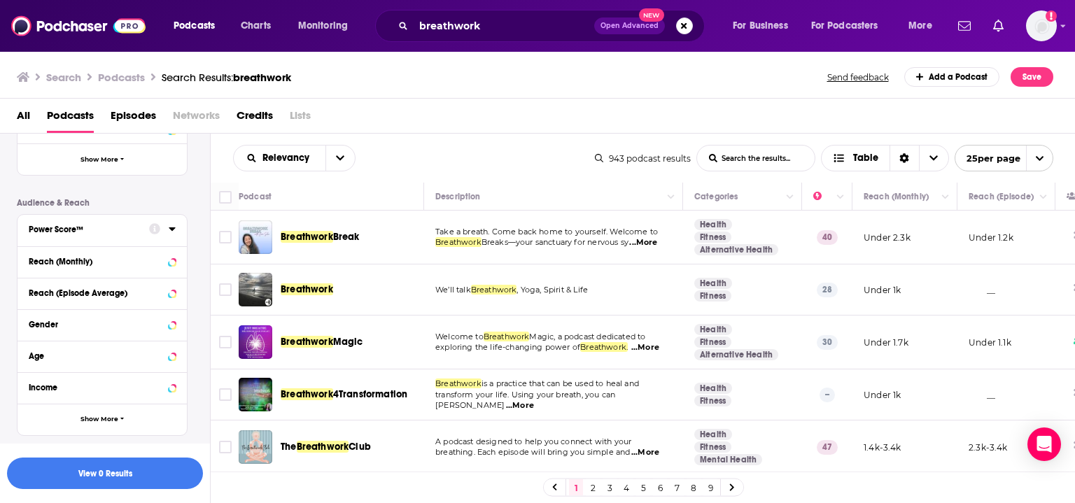
click at [165, 223] on div at bounding box center [162, 230] width 27 height 18
click at [174, 232] on icon at bounding box center [172, 228] width 7 height 11
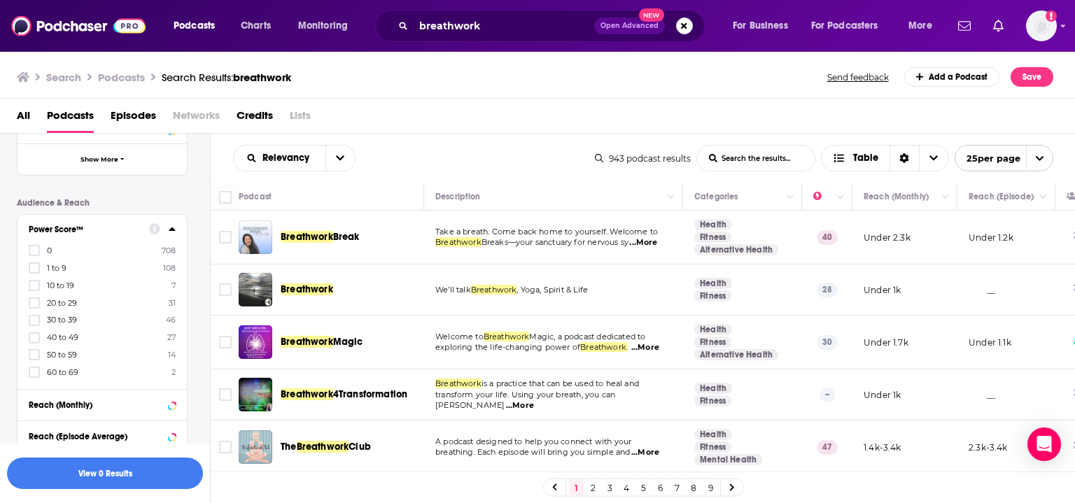
click at [34, 358] on icon at bounding box center [34, 355] width 8 height 6
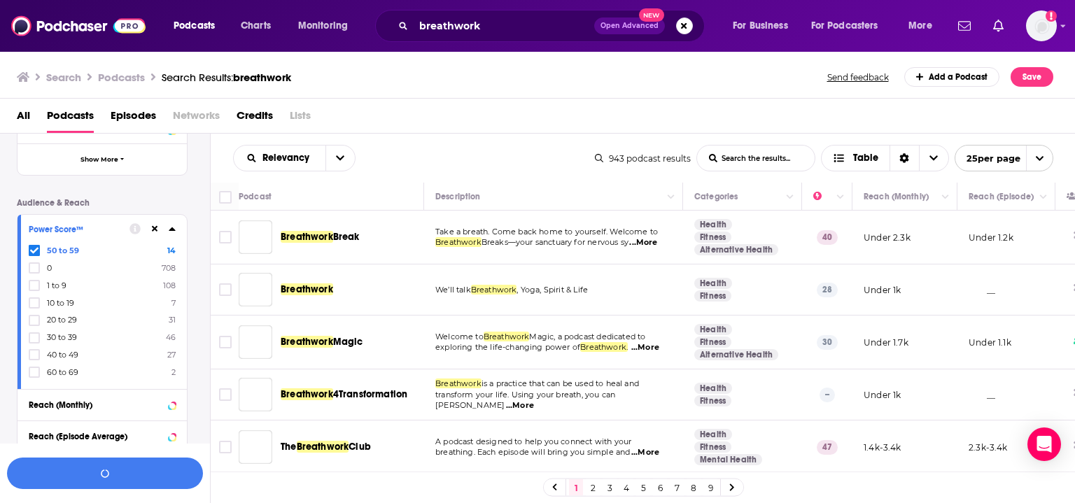
click at [32, 369] on icon at bounding box center [34, 372] width 8 height 8
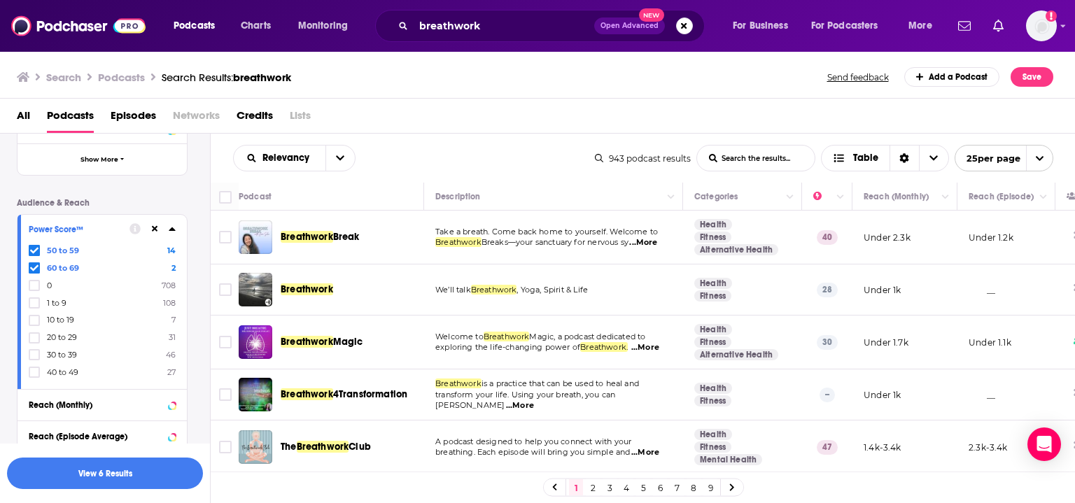
click at [33, 375] on icon at bounding box center [34, 373] width 8 height 6
click at [36, 372] on icon at bounding box center [34, 373] width 8 height 6
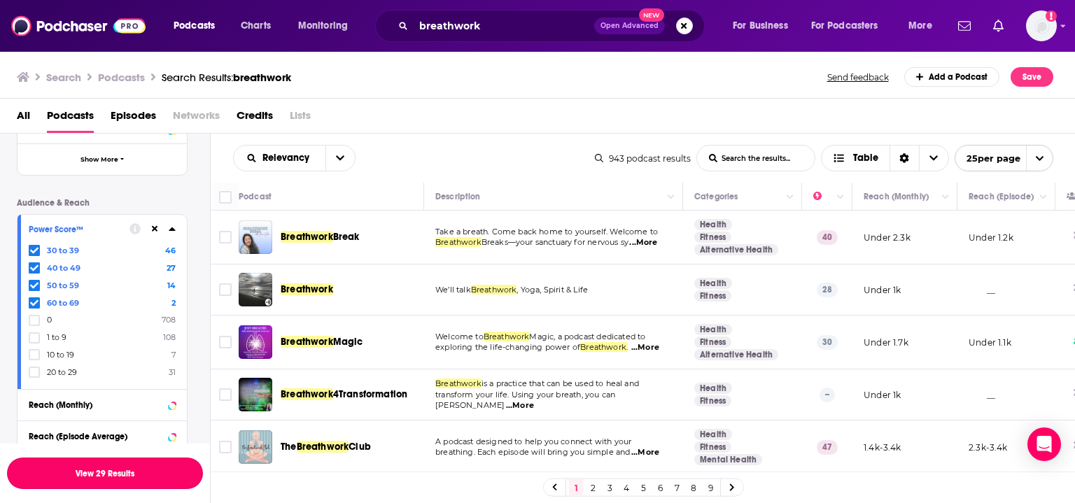
click at [127, 465] on button "View 29 Results" at bounding box center [105, 474] width 196 height 32
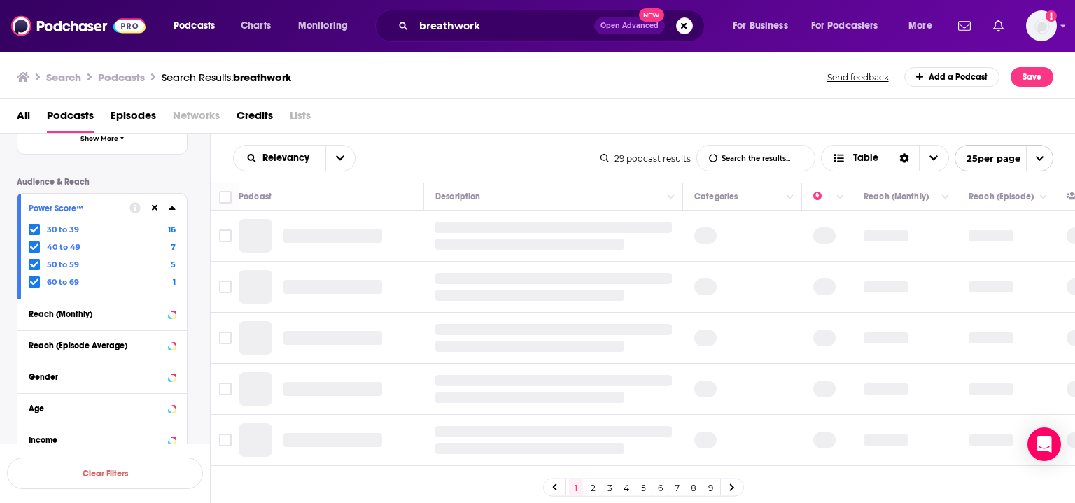
scroll to position [356, 0]
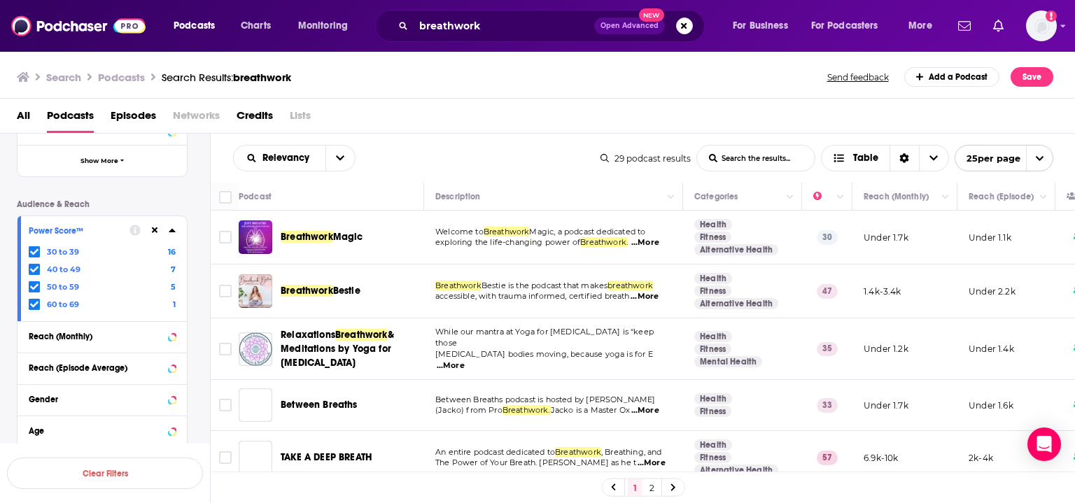
click at [230, 201] on input "Toggle select all" at bounding box center [225, 197] width 13 height 13
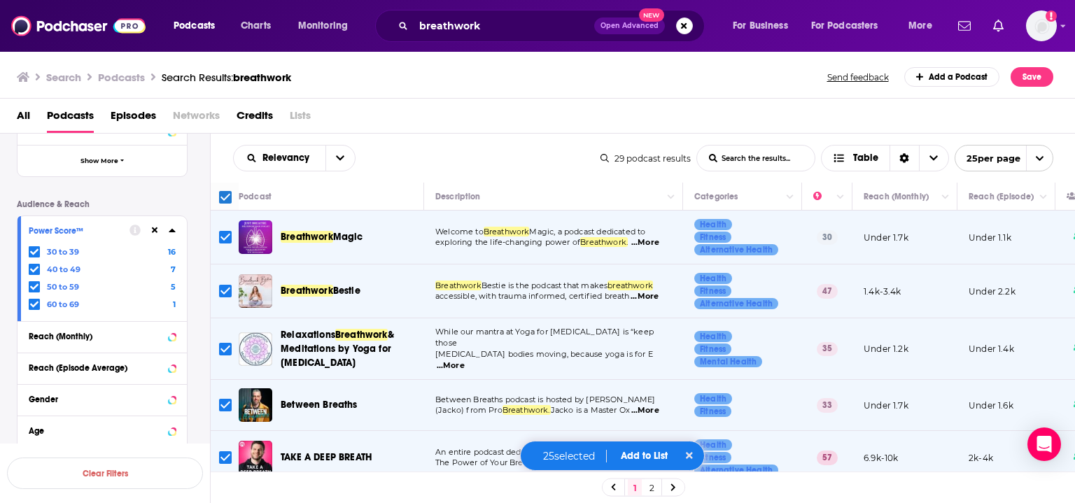
click at [660, 461] on button "Add to List" at bounding box center [644, 456] width 69 height 12
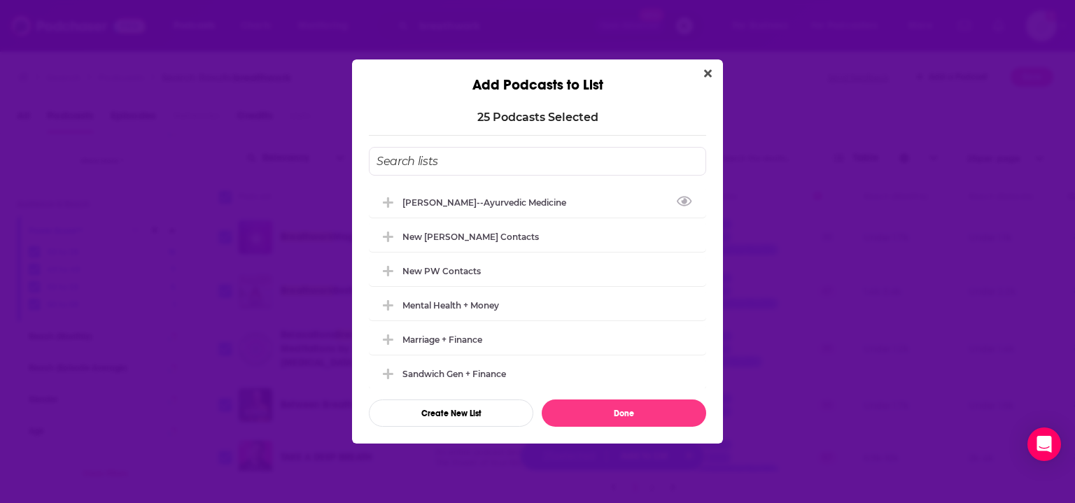
click at [473, 200] on div "Brett--Ayurvedic Medicine" at bounding box center [489, 202] width 172 height 11
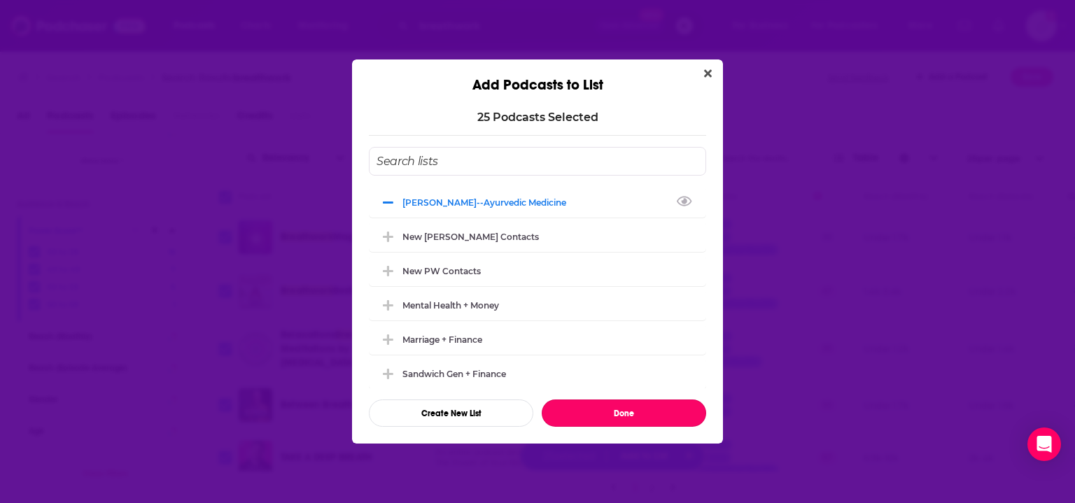
click at [608, 411] on button "Done" at bounding box center [624, 413] width 165 height 27
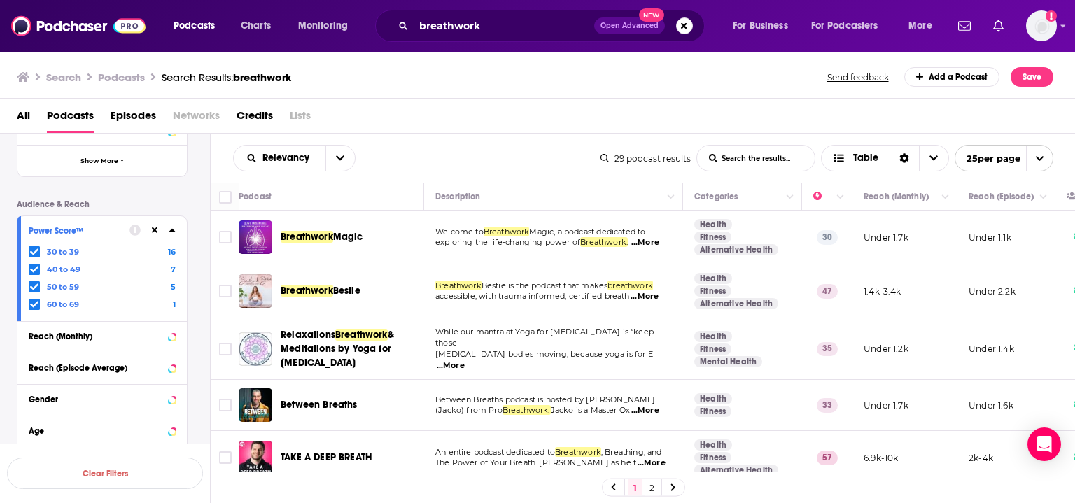
click at [651, 484] on link "2" at bounding box center [652, 488] width 14 height 17
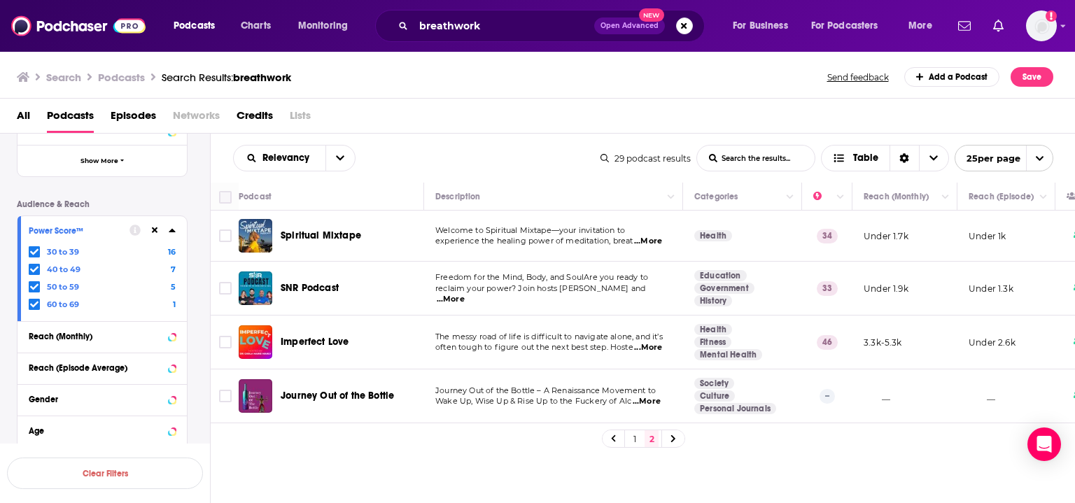
click at [220, 195] on input "Toggle select all" at bounding box center [225, 197] width 13 height 13
checkbox input "true"
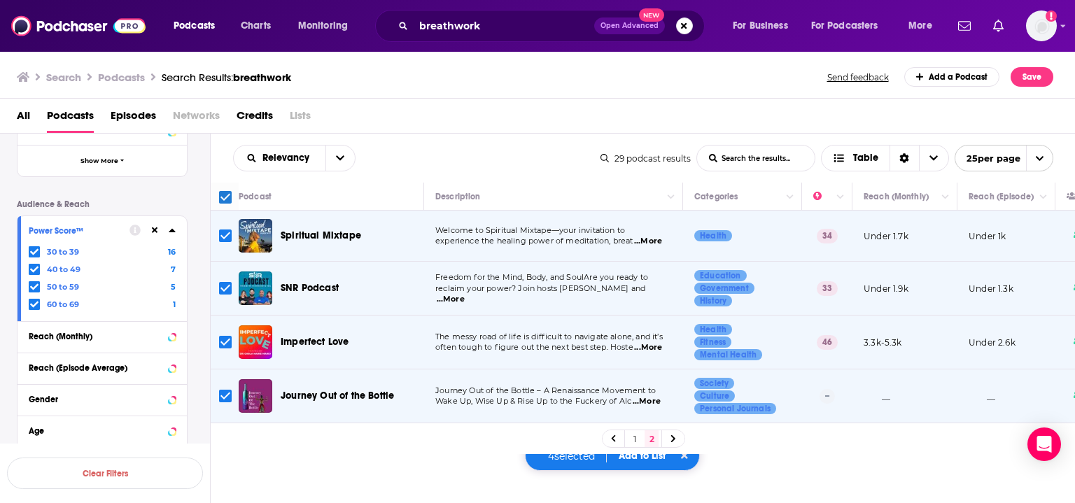
click at [662, 466] on div "4 selected Add to List" at bounding box center [612, 456] width 175 height 30
click at [378, 198] on div "Podcast" at bounding box center [326, 196] width 174 height 17
click at [378, 223] on div "Spiritual Mixtape" at bounding box center [354, 236] width 146 height 34
click at [549, 470] on div "4 selected Add to List" at bounding box center [612, 456] width 175 height 30
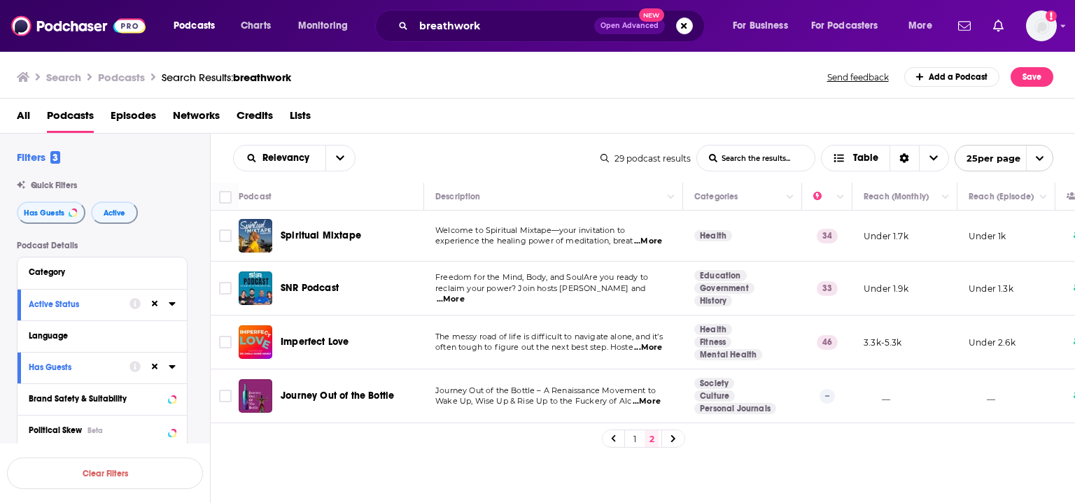
click at [225, 198] on input "Toggle select all" at bounding box center [225, 197] width 13 height 13
checkbox input "true"
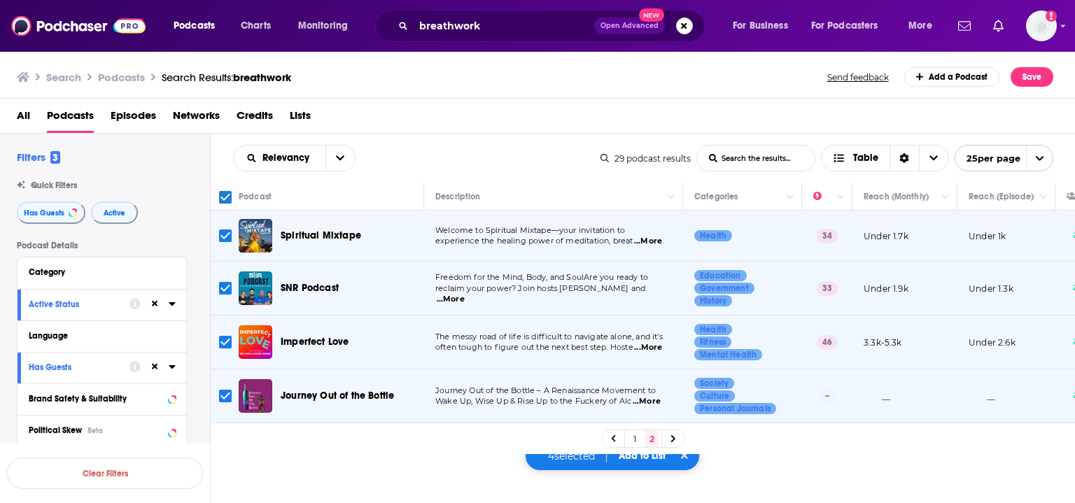
click at [589, 468] on div "4 selected Add to List" at bounding box center [612, 456] width 175 height 30
click at [592, 466] on div "4 selected Add to List" at bounding box center [612, 456] width 175 height 30
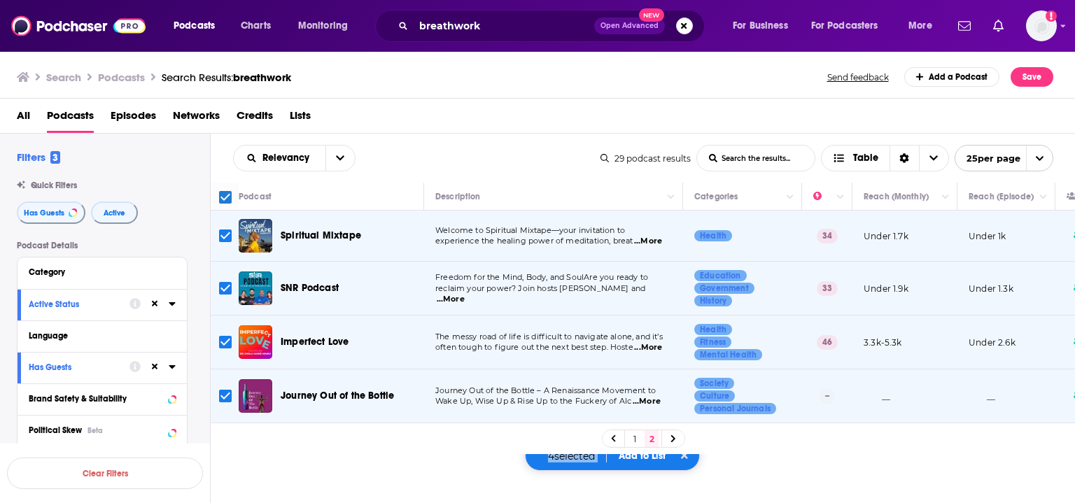
click at [592, 466] on div "4 selected Add to List" at bounding box center [612, 456] width 175 height 30
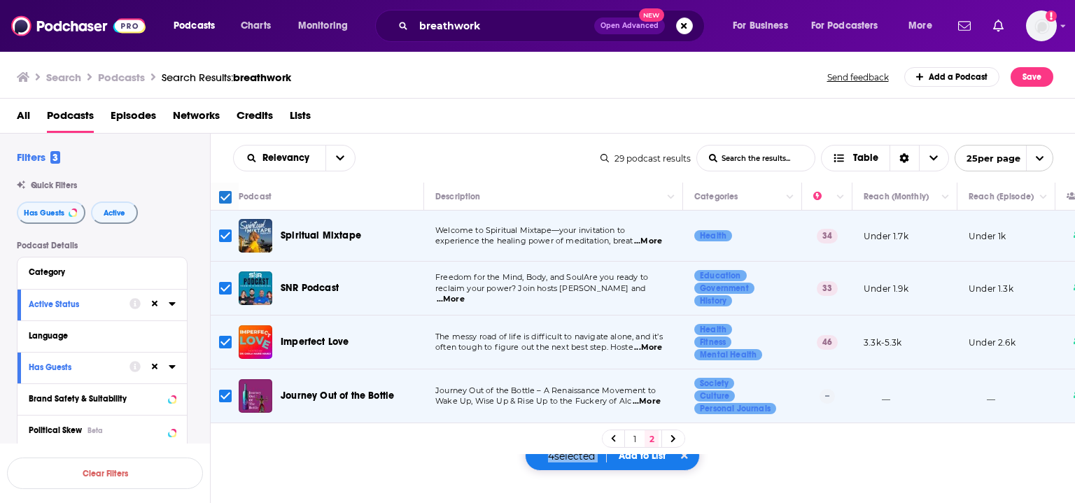
click at [592, 466] on div "4 selected Add to List" at bounding box center [612, 456] width 175 height 30
click at [1045, 81] on button "Save" at bounding box center [1032, 77] width 43 height 20
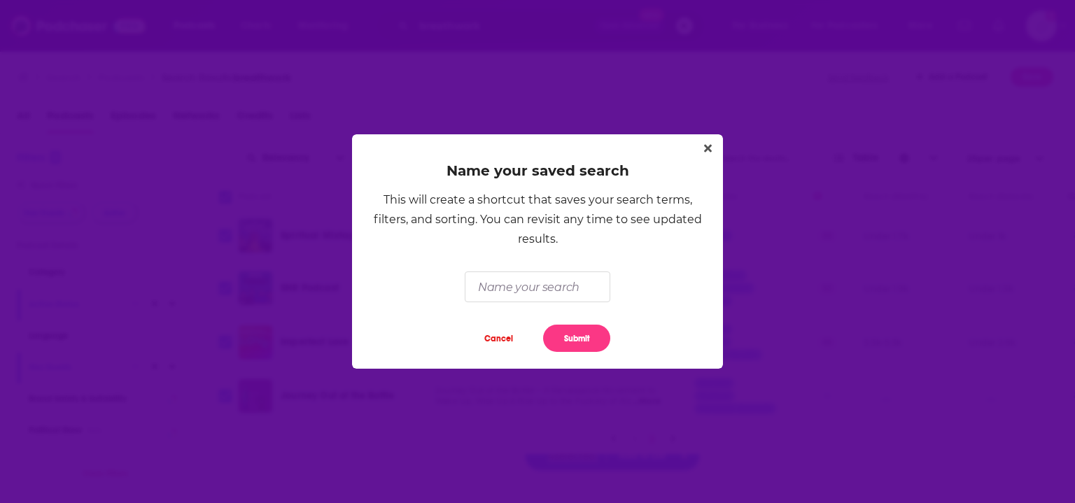
click at [704, 150] on icon "Close" at bounding box center [708, 148] width 8 height 11
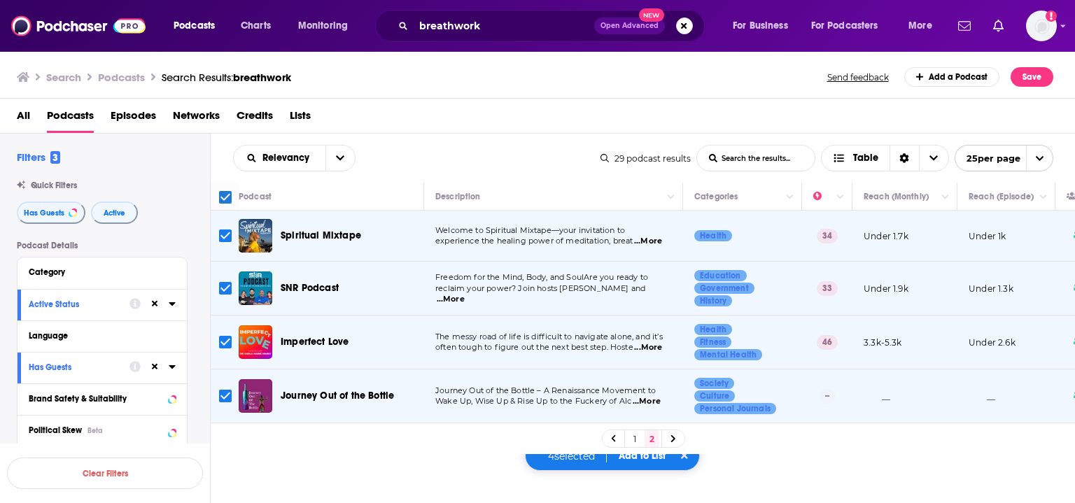
click at [608, 102] on div "All Podcasts Episodes Networks Credits Lists" at bounding box center [538, 116] width 1076 height 35
